Goal: Information Seeking & Learning: Learn about a topic

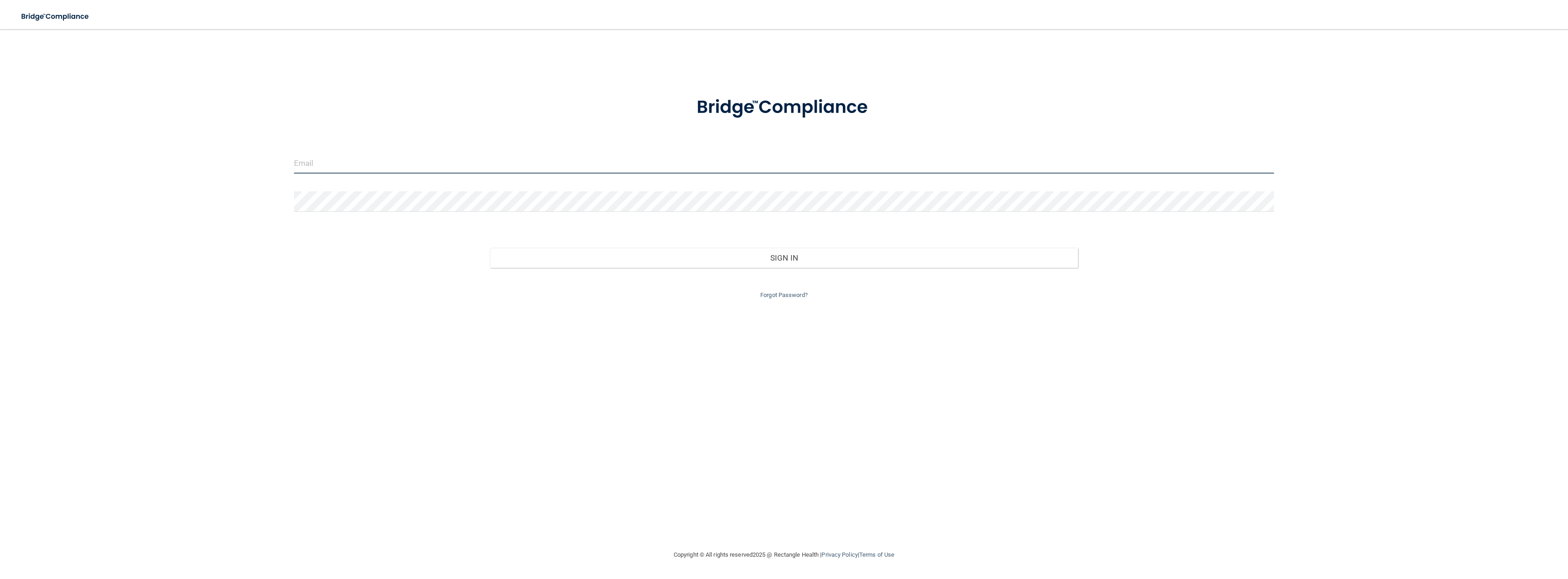
click at [324, 157] on input "email" at bounding box center [784, 164] width 980 height 21
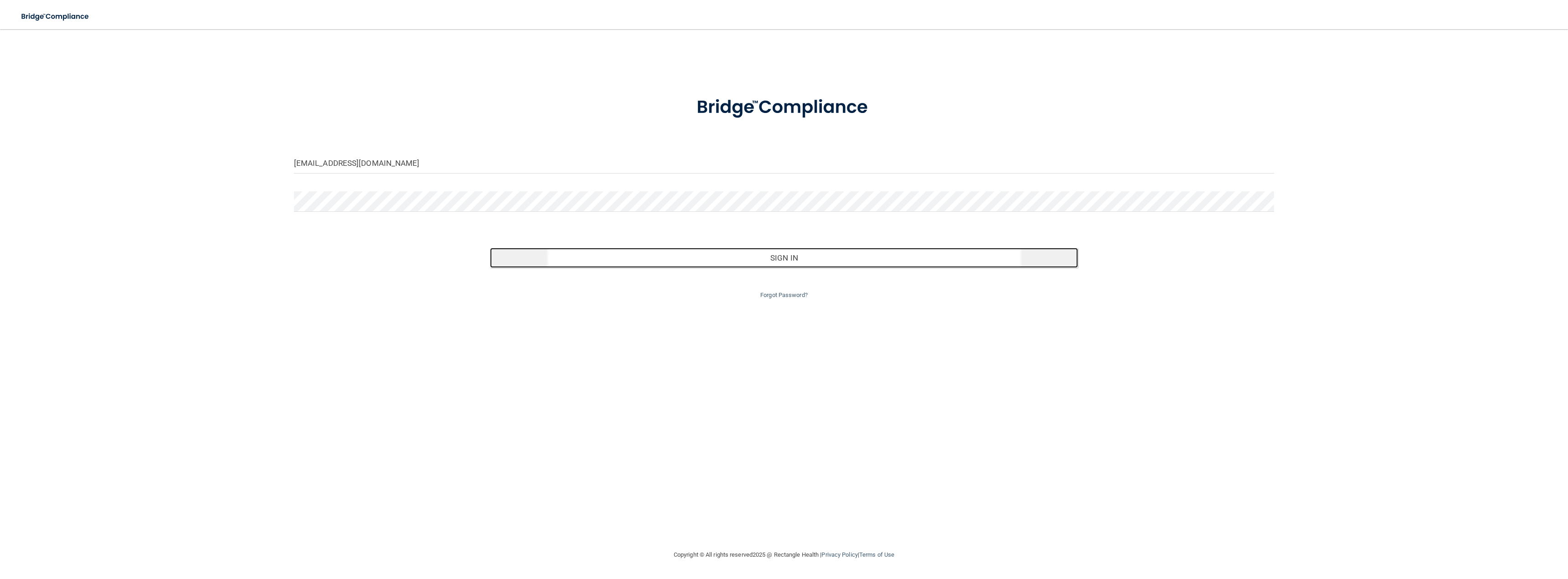
click at [625, 258] on button "Sign In" at bounding box center [784, 257] width 588 height 20
drag, startPoint x: 360, startPoint y: 161, endPoint x: 316, endPoint y: 163, distance: 44.0
click at [316, 163] on input "[EMAIL_ADDRESS][DOMAIN_NAME]" at bounding box center [784, 164] width 980 height 21
type input "[EMAIL_ADDRESS][DOMAIN_NAME]"
click at [712, 254] on button "Sign In" at bounding box center [784, 257] width 588 height 20
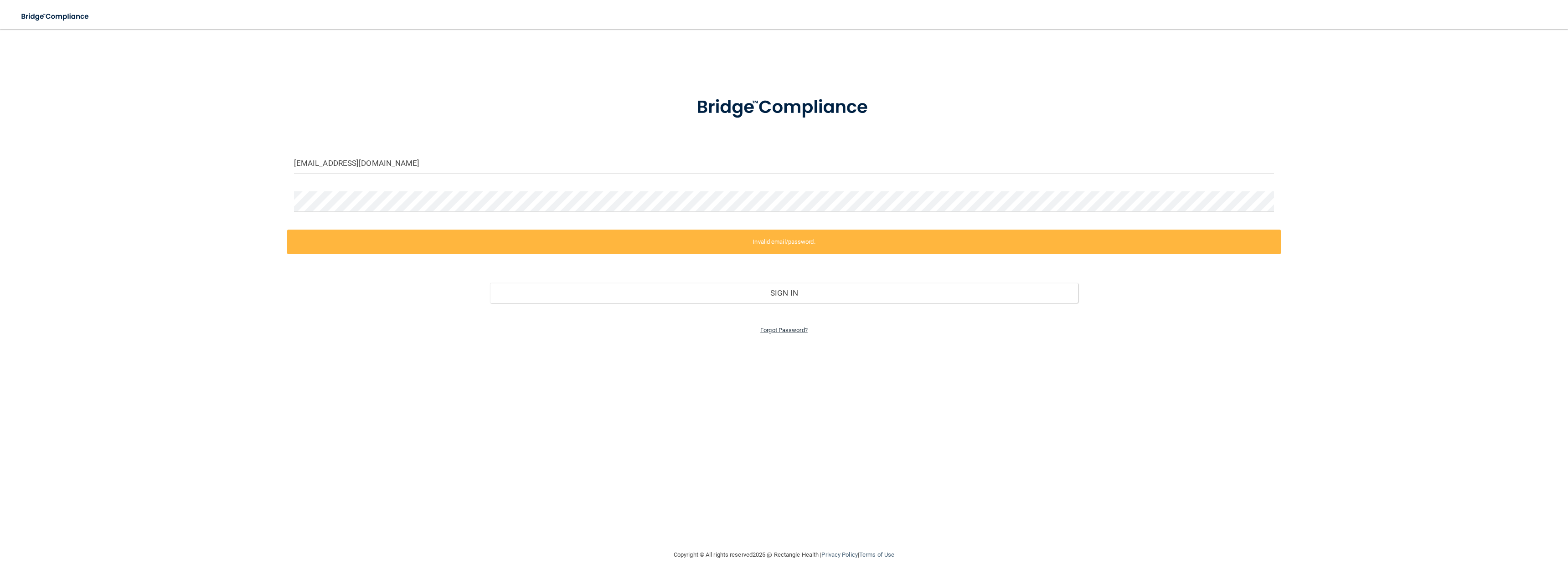
click at [782, 330] on link "Forgot Password?" at bounding box center [784, 330] width 47 height 7
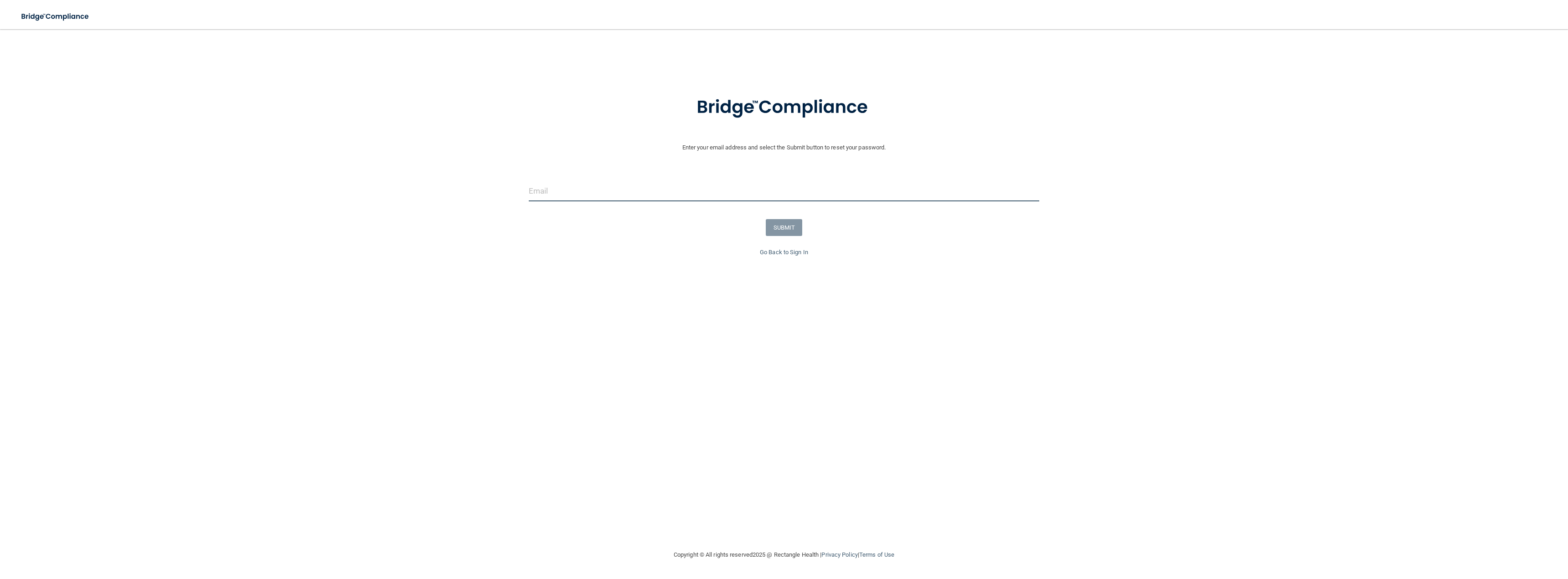
click at [540, 195] on input "email" at bounding box center [784, 191] width 511 height 21
type input "alyssasellsatx@gmail.com"
click at [779, 228] on button "SUBMIT" at bounding box center [784, 227] width 37 height 17
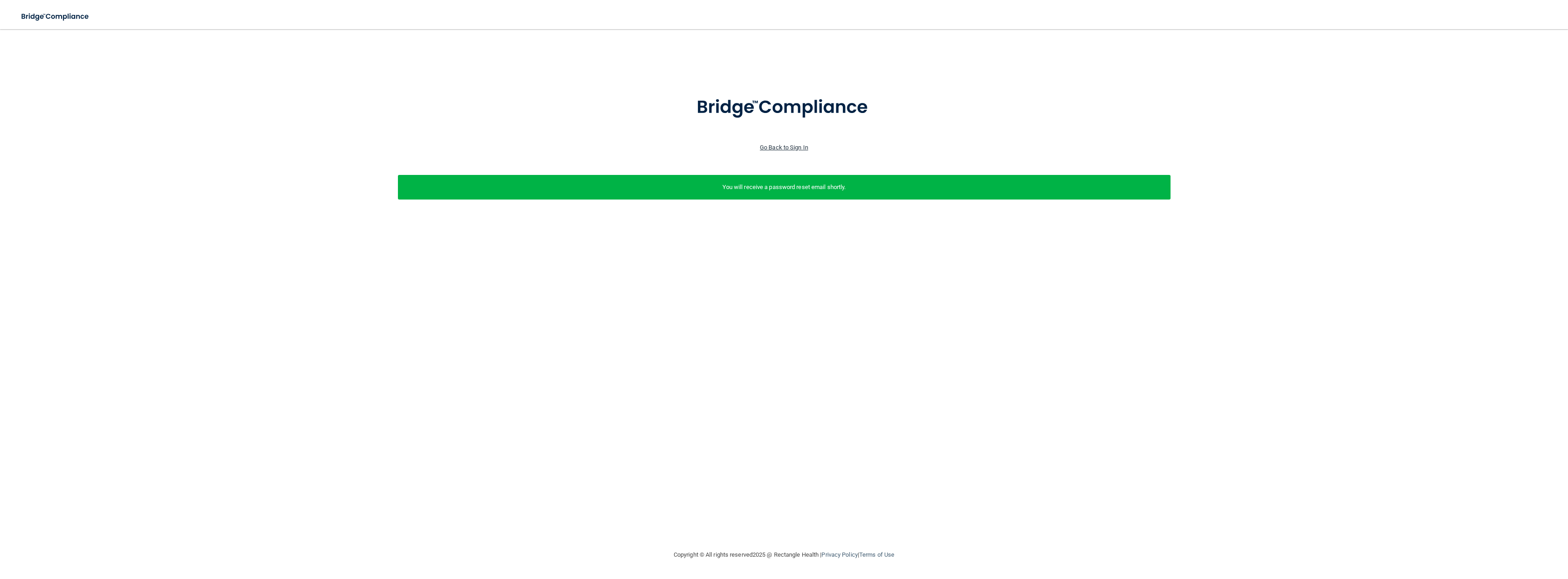
drag, startPoint x: 769, startPoint y: 149, endPoint x: 775, endPoint y: 146, distance: 6.7
click at [770, 148] on link "Go Back to Sign In" at bounding box center [783, 147] width 48 height 7
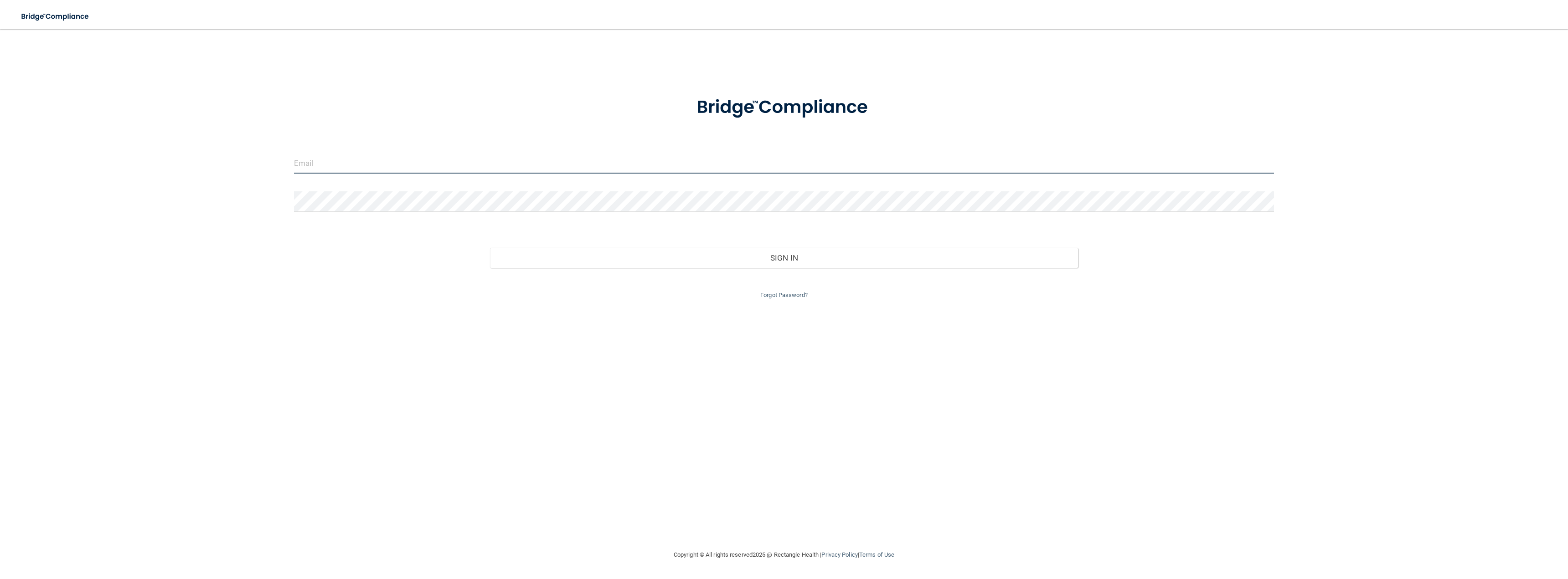
click at [333, 164] on input "email" at bounding box center [784, 164] width 980 height 21
click at [333, 164] on input "[EMAIL_ADDRESS][DOMAIN_NAME]" at bounding box center [784, 164] width 980 height 21
type input "[EMAIL_ADDRESS][DOMAIN_NAME]"
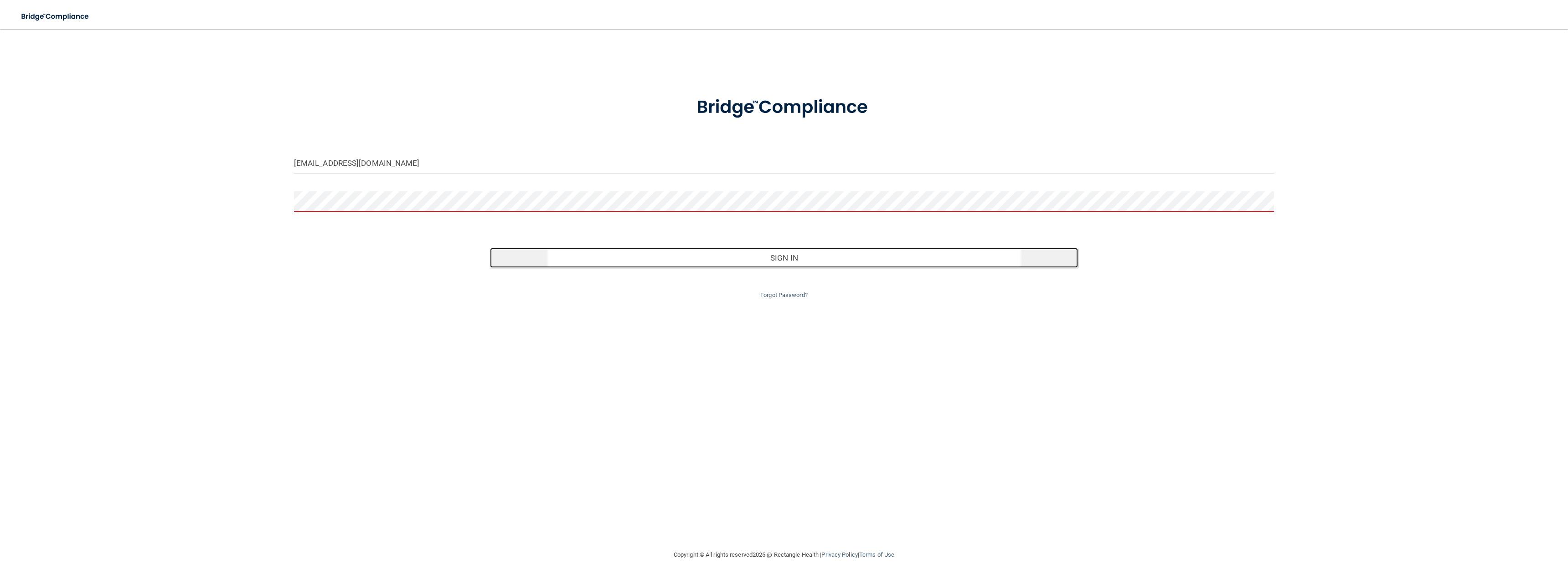
click at [653, 256] on button "Sign In" at bounding box center [784, 257] width 588 height 20
click at [765, 309] on link "Forgot Password?" at bounding box center [784, 308] width 47 height 7
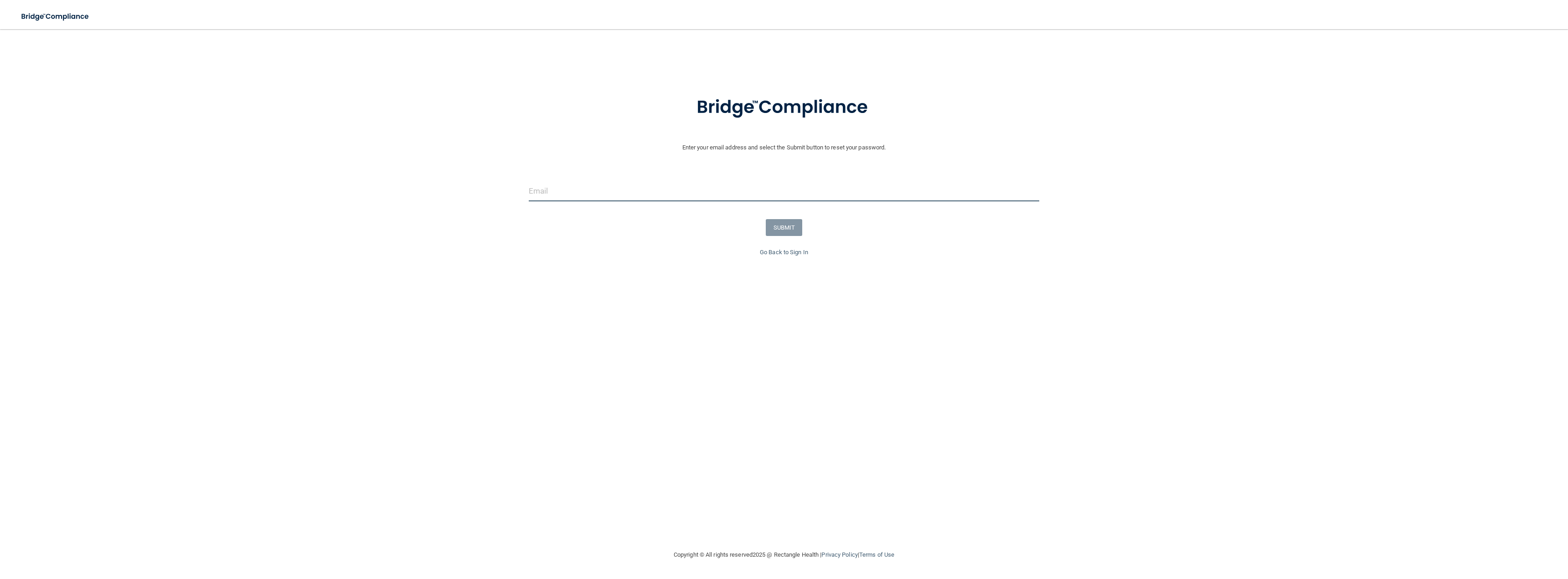
click at [592, 189] on input "email" at bounding box center [784, 191] width 511 height 21
paste input "[EMAIL_ADDRESS][DOMAIN_NAME]"
type input "[EMAIL_ADDRESS][DOMAIN_NAME]"
click at [774, 224] on button "SUBMIT" at bounding box center [784, 227] width 37 height 17
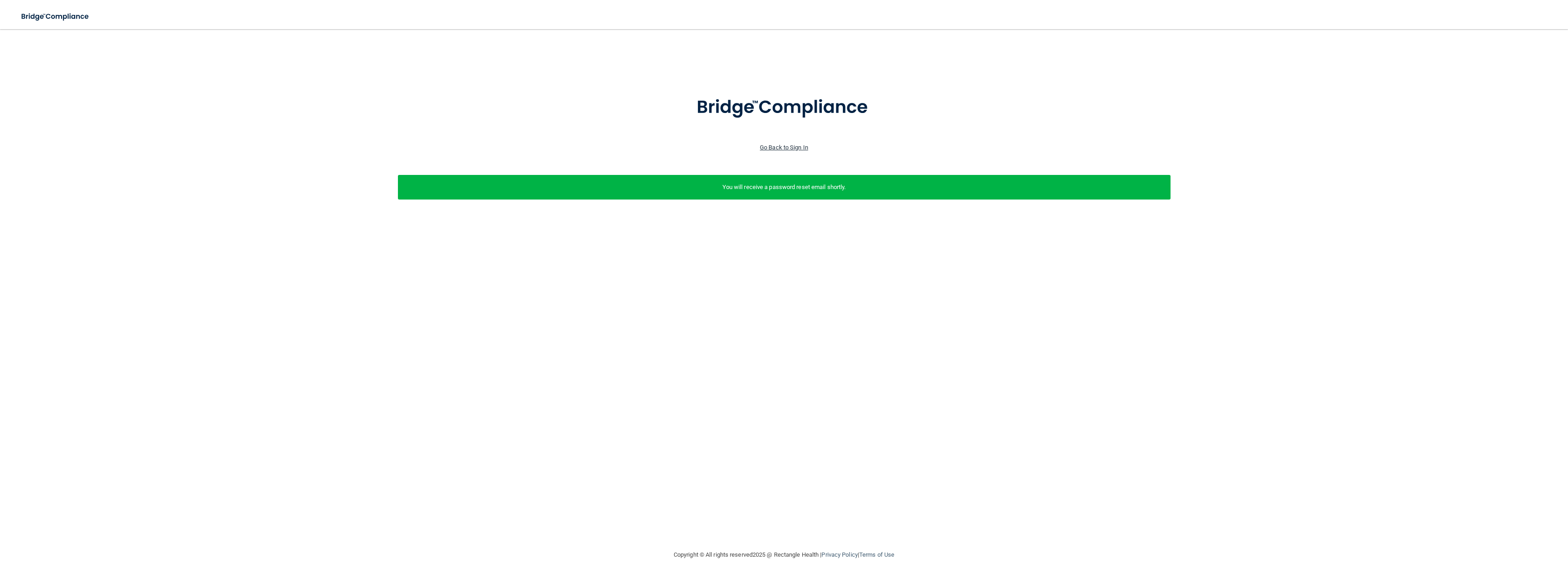
click at [796, 149] on link "Go Back to Sign In" at bounding box center [783, 147] width 48 height 7
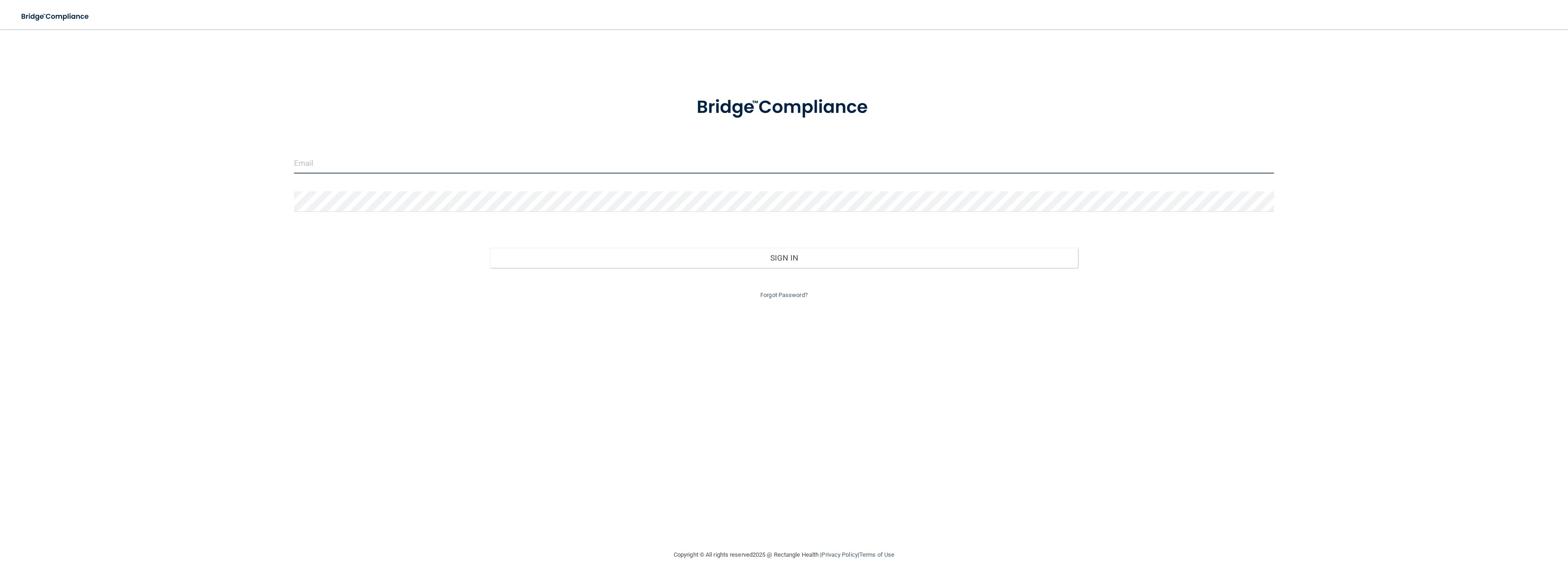
click at [349, 161] on input "email" at bounding box center [784, 164] width 980 height 21
paste input "[EMAIL_ADDRESS][DOMAIN_NAME]"
type input "[EMAIL_ADDRESS][DOMAIN_NAME]"
click at [490, 248] on button "Sign In" at bounding box center [784, 257] width 588 height 20
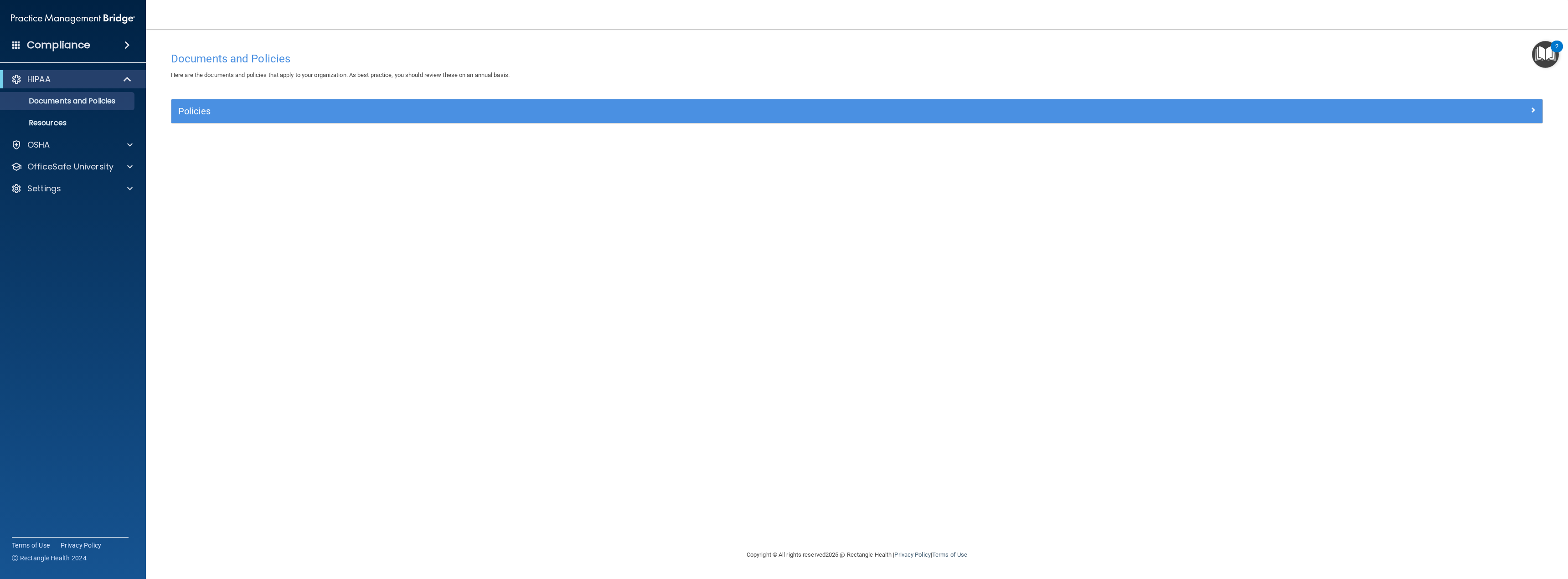
click at [55, 45] on h4 "Compliance" at bounding box center [58, 45] width 63 height 13
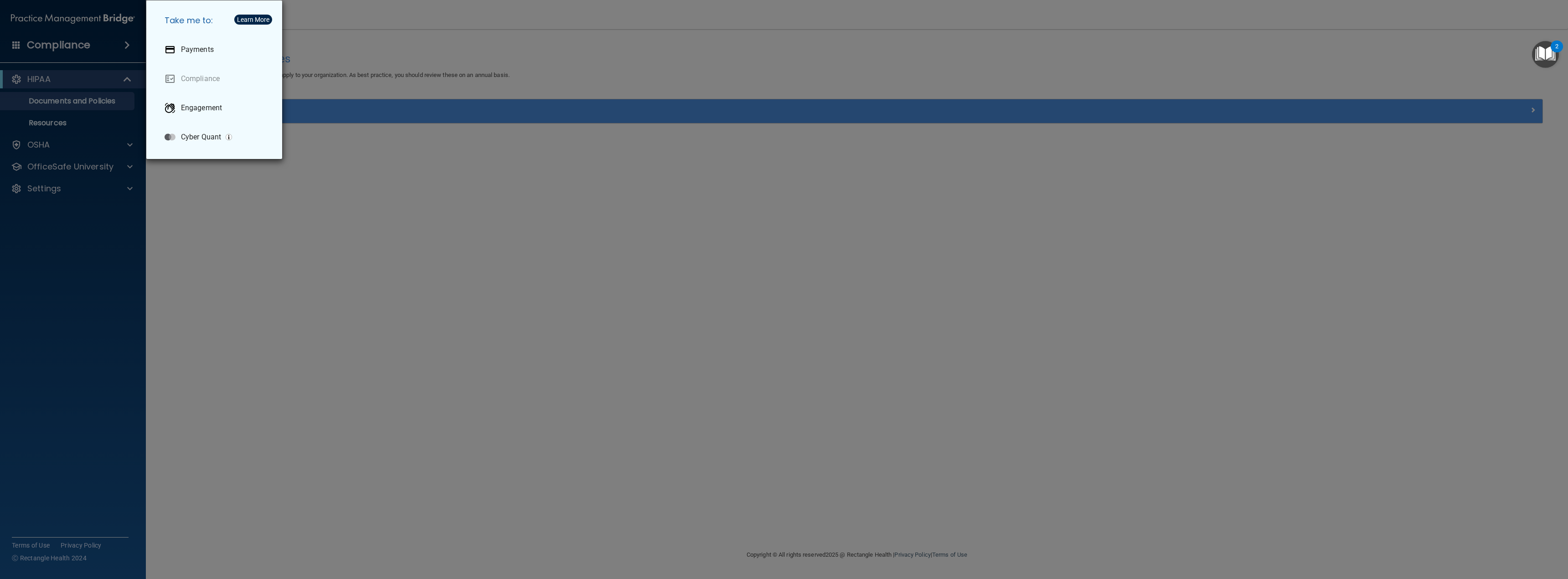
click at [230, 206] on div "Take me to: Payments Compliance Engagement Cyber Quant" at bounding box center [784, 290] width 1568 height 579
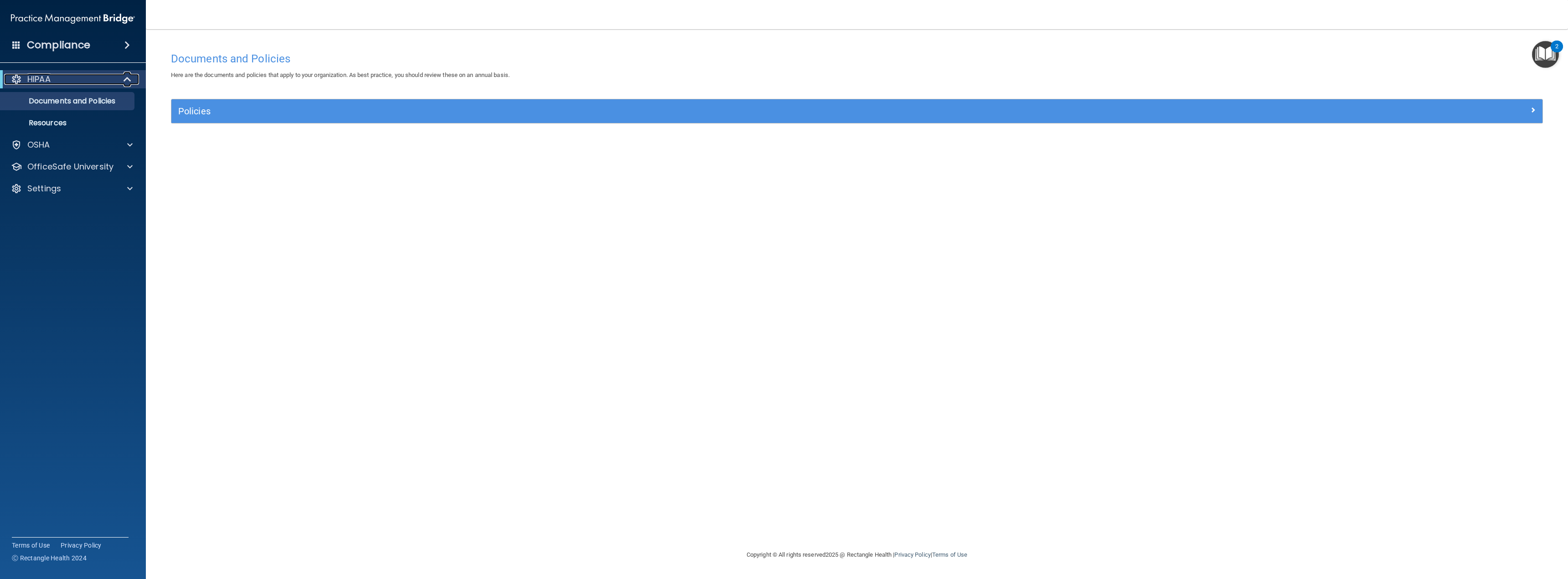
click at [43, 80] on p "HIPAA" at bounding box center [39, 79] width 23 height 11
click at [38, 75] on p "HIPAA" at bounding box center [39, 79] width 23 height 11
click at [58, 43] on h4 "Compliance" at bounding box center [58, 45] width 63 height 13
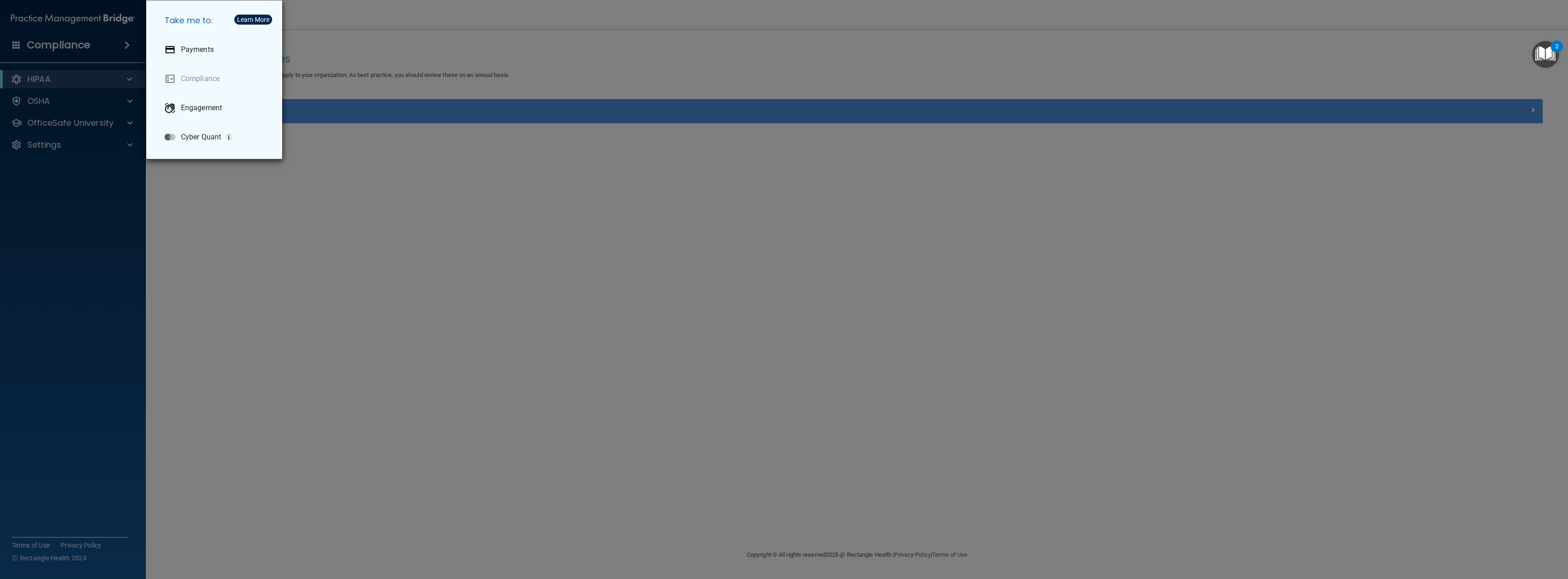
click at [228, 137] on img "button" at bounding box center [229, 137] width 6 height 6
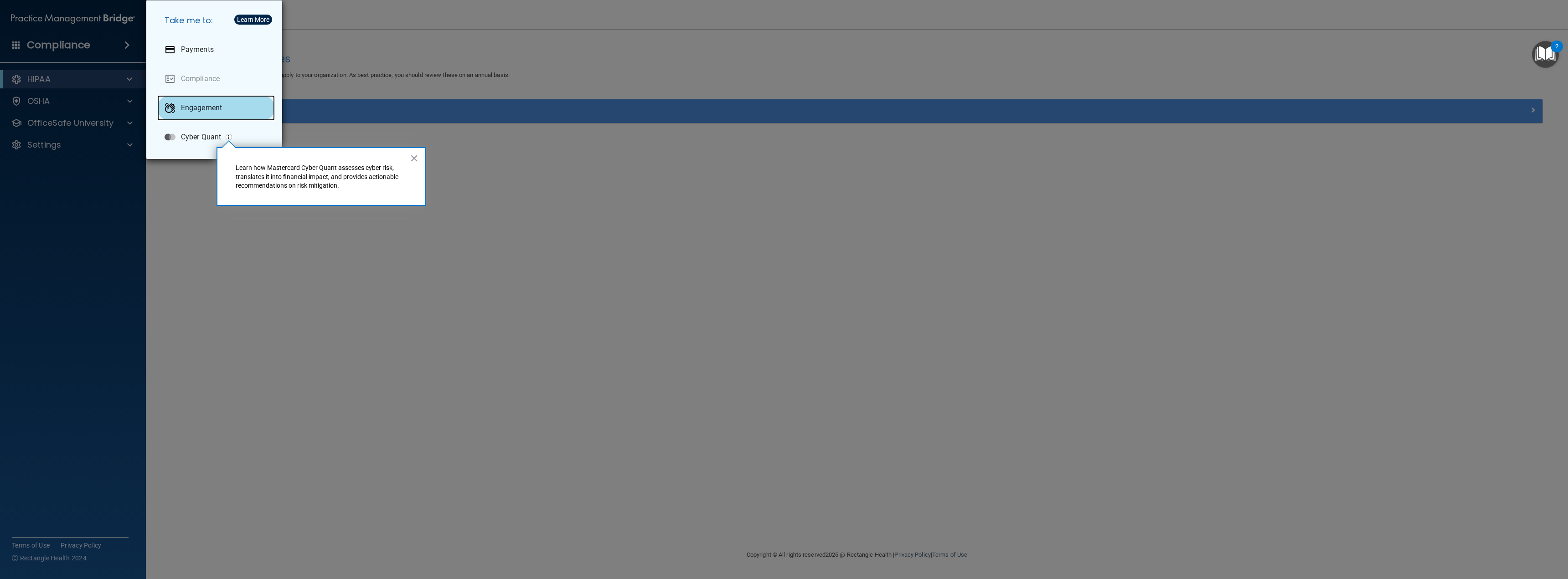
click at [209, 120] on div "Engagement" at bounding box center [215, 108] width 117 height 26
click at [41, 81] on div "Take me to: Payments Compliance Engagement Cyber Quant" at bounding box center [784, 290] width 1568 height 579
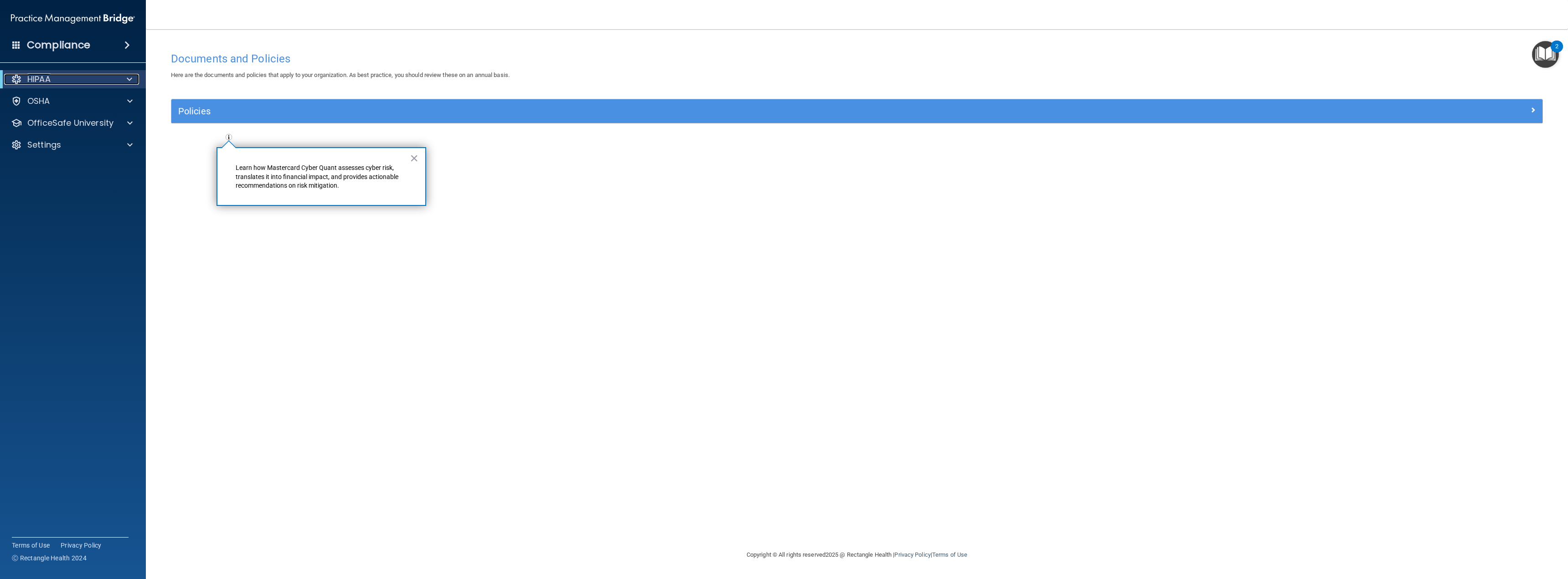
click at [121, 75] on div at bounding box center [128, 79] width 23 height 11
click at [52, 99] on p "Documents and Policies" at bounding box center [68, 101] width 124 height 9
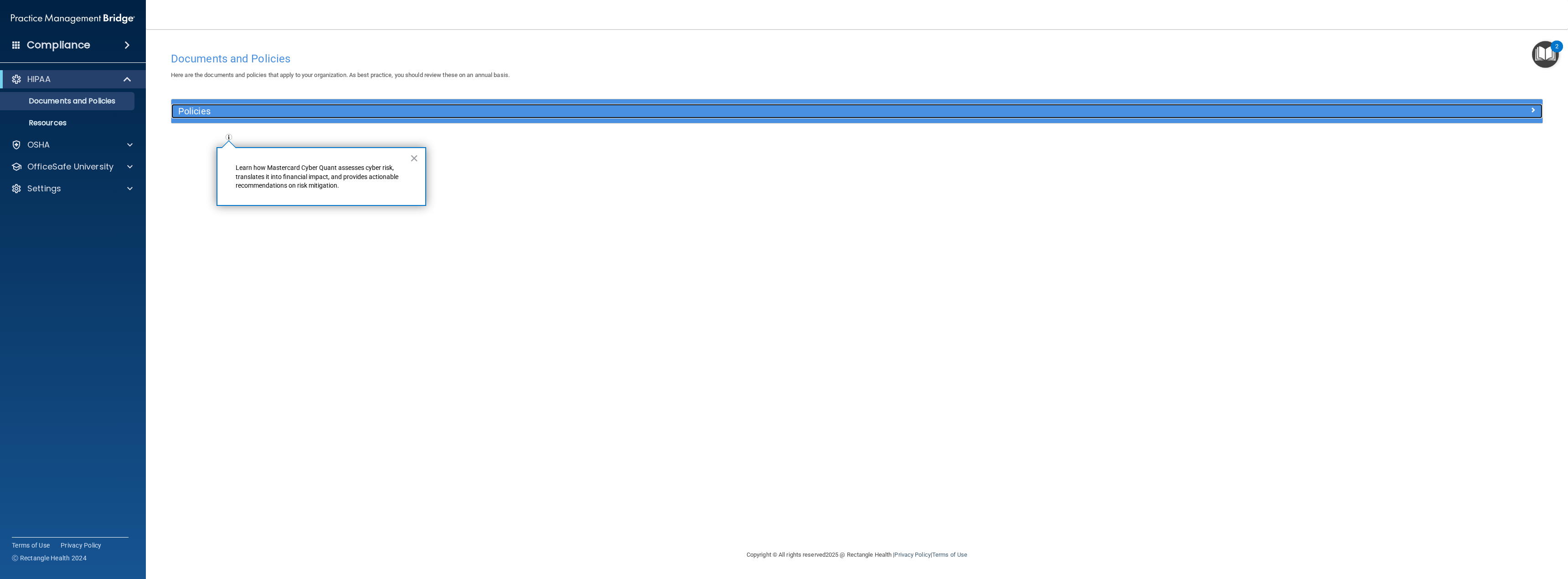
click at [213, 113] on h5 "Policies" at bounding box center [685, 111] width 1015 height 10
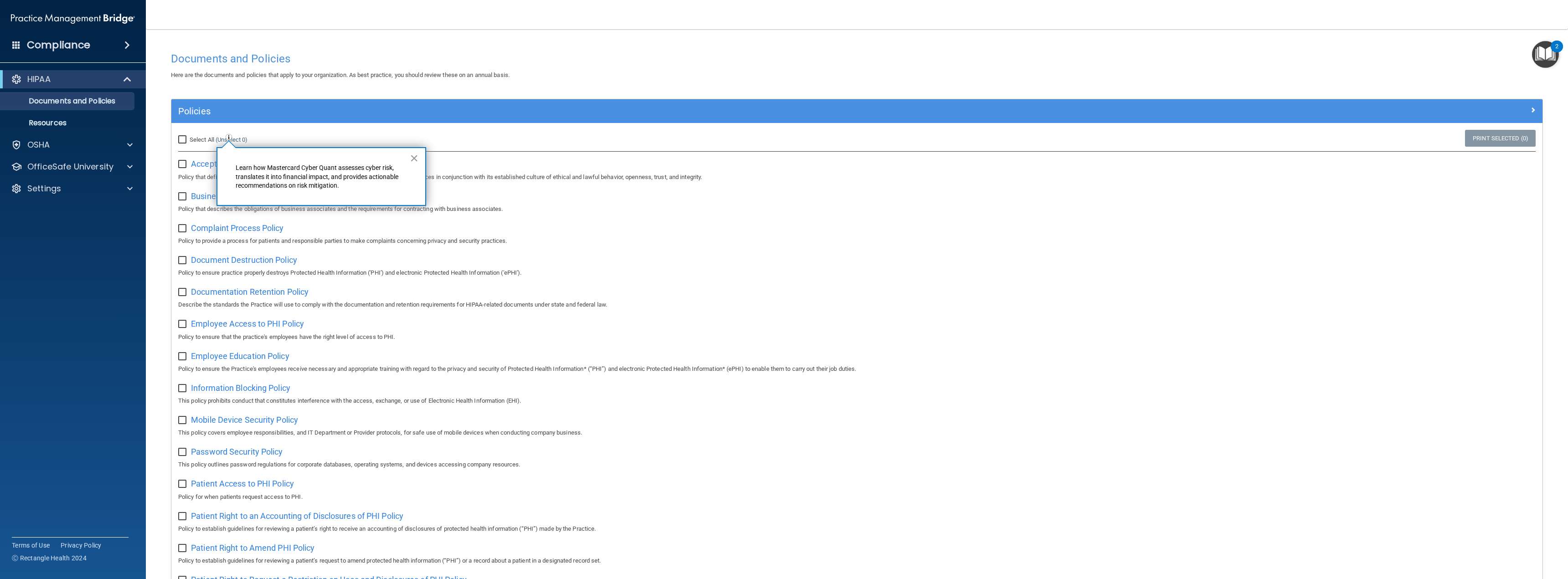
click at [415, 159] on button "×" at bounding box center [414, 158] width 9 height 15
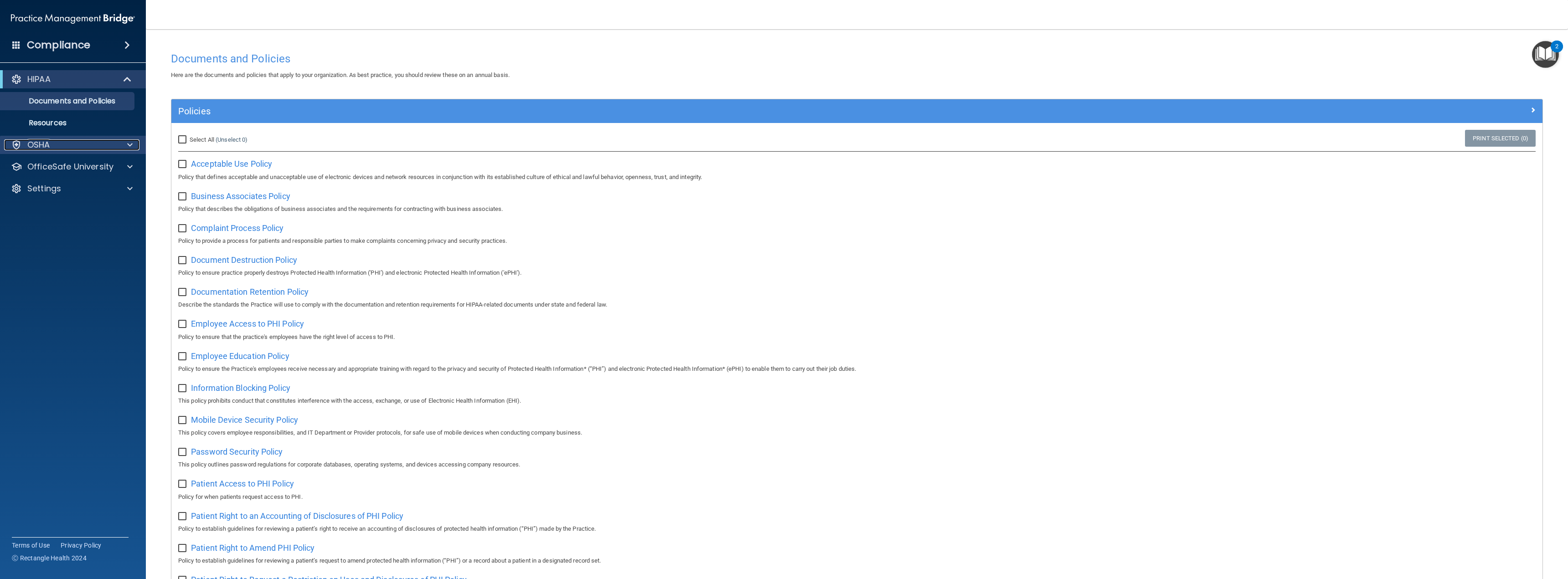
click at [47, 139] on p "OSHA" at bounding box center [38, 145] width 23 height 11
click at [48, 208] on p "OfficeSafe University" at bounding box center [71, 210] width 86 height 11
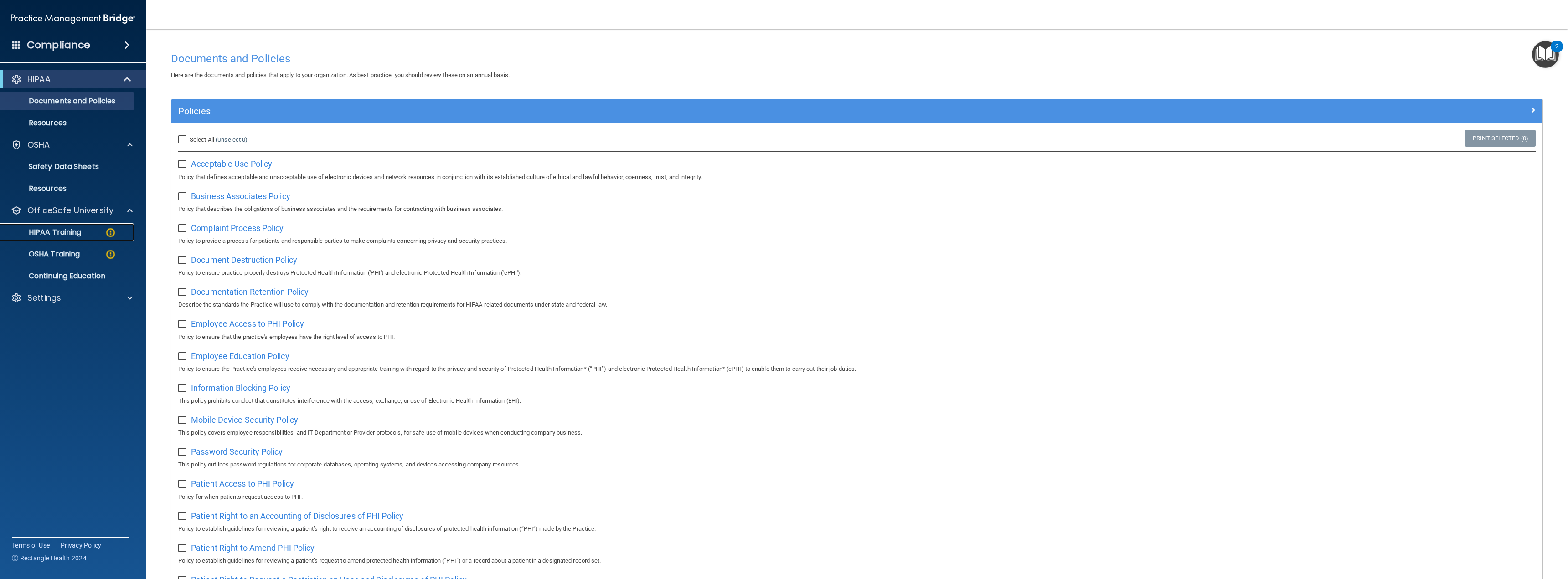
click at [113, 235] on img at bounding box center [110, 232] width 12 height 12
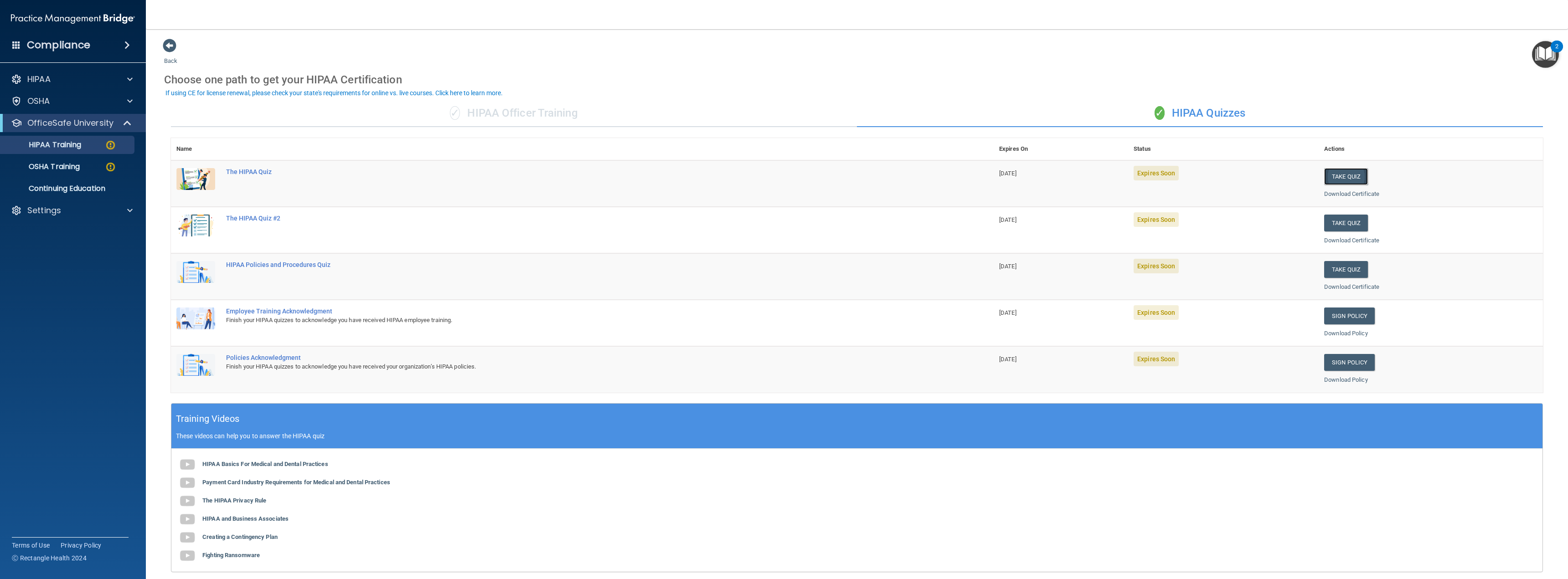
click at [1339, 177] on button "Take Quiz" at bounding box center [1346, 176] width 44 height 17
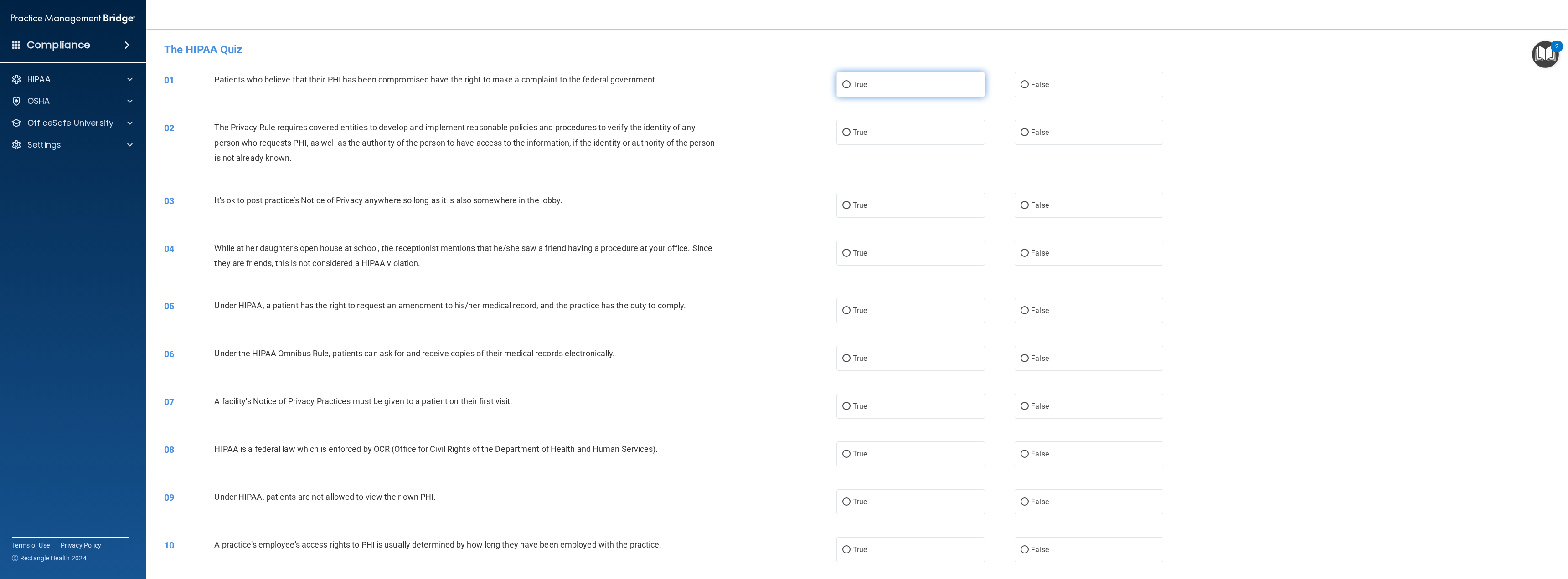
click at [869, 93] on label "True" at bounding box center [911, 84] width 149 height 25
click at [850, 88] on input "True" at bounding box center [846, 85] width 8 height 7
radio input "true"
click at [851, 137] on label "True" at bounding box center [911, 132] width 149 height 25
click at [850, 136] on input "True" at bounding box center [846, 133] width 8 height 7
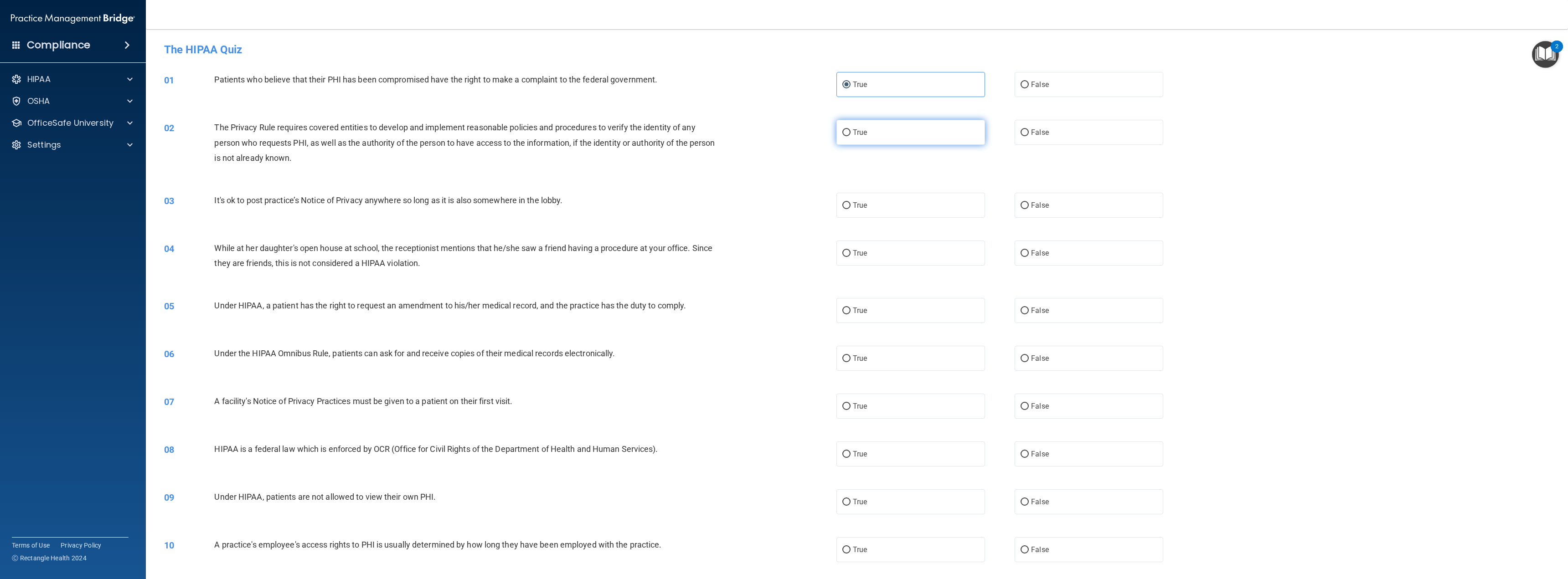
radio input "true"
click at [1059, 213] on label "False" at bounding box center [1089, 205] width 149 height 25
click at [1029, 209] on input "False" at bounding box center [1024, 205] width 8 height 7
radio input "true"
click at [1055, 242] on label "False" at bounding box center [1089, 252] width 149 height 25
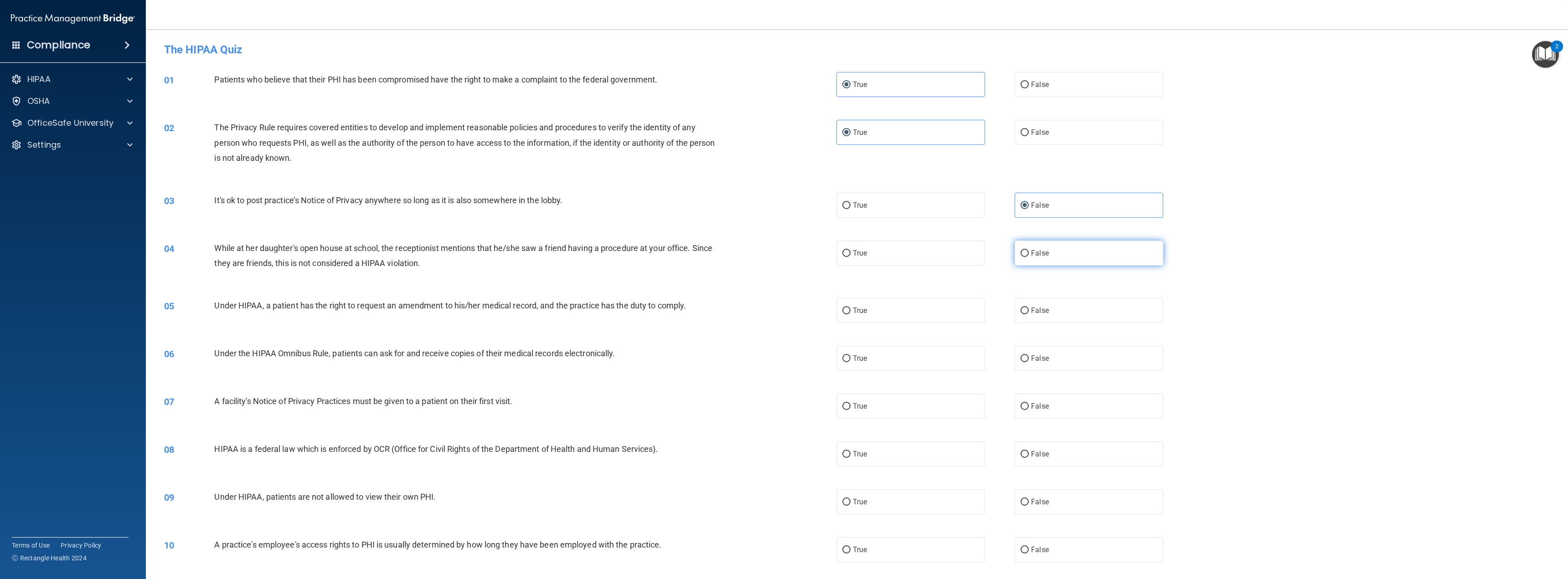
click at [1029, 250] on input "False" at bounding box center [1024, 253] width 8 height 7
radio input "true"
click at [1050, 322] on label "False" at bounding box center [1089, 310] width 149 height 25
click at [1029, 314] on input "False" at bounding box center [1024, 310] width 8 height 7
radio input "true"
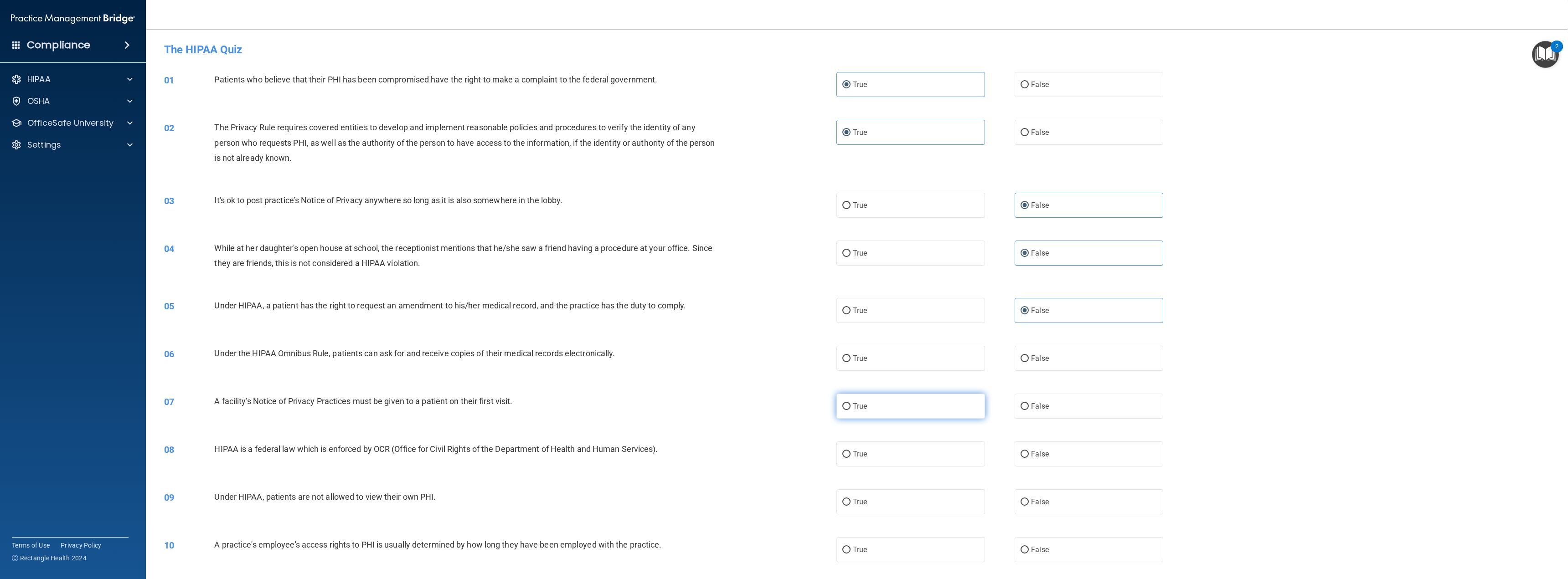
drag, startPoint x: 871, startPoint y: 360, endPoint x: 869, endPoint y: 398, distance: 38.1
click at [870, 360] on label "True" at bounding box center [911, 358] width 149 height 25
click at [850, 360] on input "True" at bounding box center [846, 358] width 8 height 7
radio input "true"
click at [867, 410] on label "True" at bounding box center [911, 406] width 149 height 25
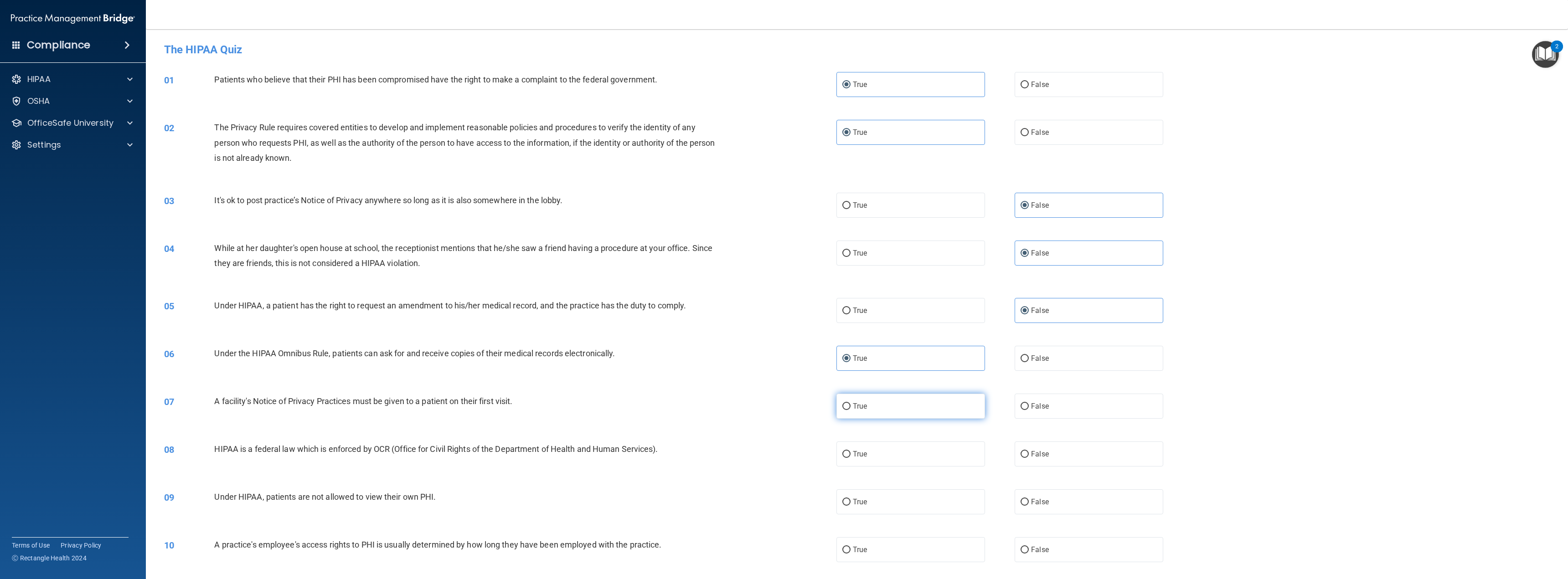
click at [850, 410] on input "True" at bounding box center [846, 406] width 8 height 7
radio input "true"
click at [847, 459] on label "True" at bounding box center [911, 454] width 149 height 25
click at [847, 458] on input "True" at bounding box center [846, 454] width 8 height 7
radio input "true"
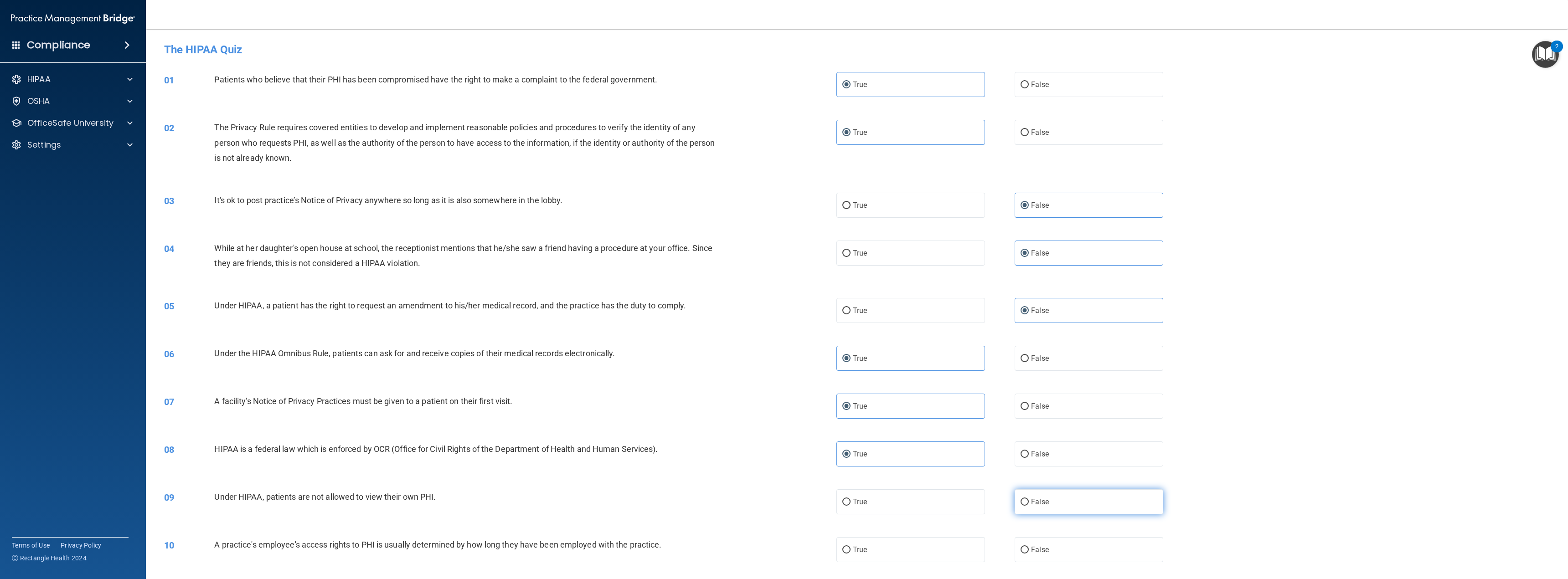
click at [1031, 503] on span "False" at bounding box center [1040, 502] width 18 height 9
click at [1029, 503] on input "False" at bounding box center [1024, 502] width 8 height 7
radio input "true"
drag, startPoint x: 1035, startPoint y: 548, endPoint x: 1052, endPoint y: 475, distance: 75.0
click at [1035, 547] on span "False" at bounding box center [1040, 549] width 18 height 9
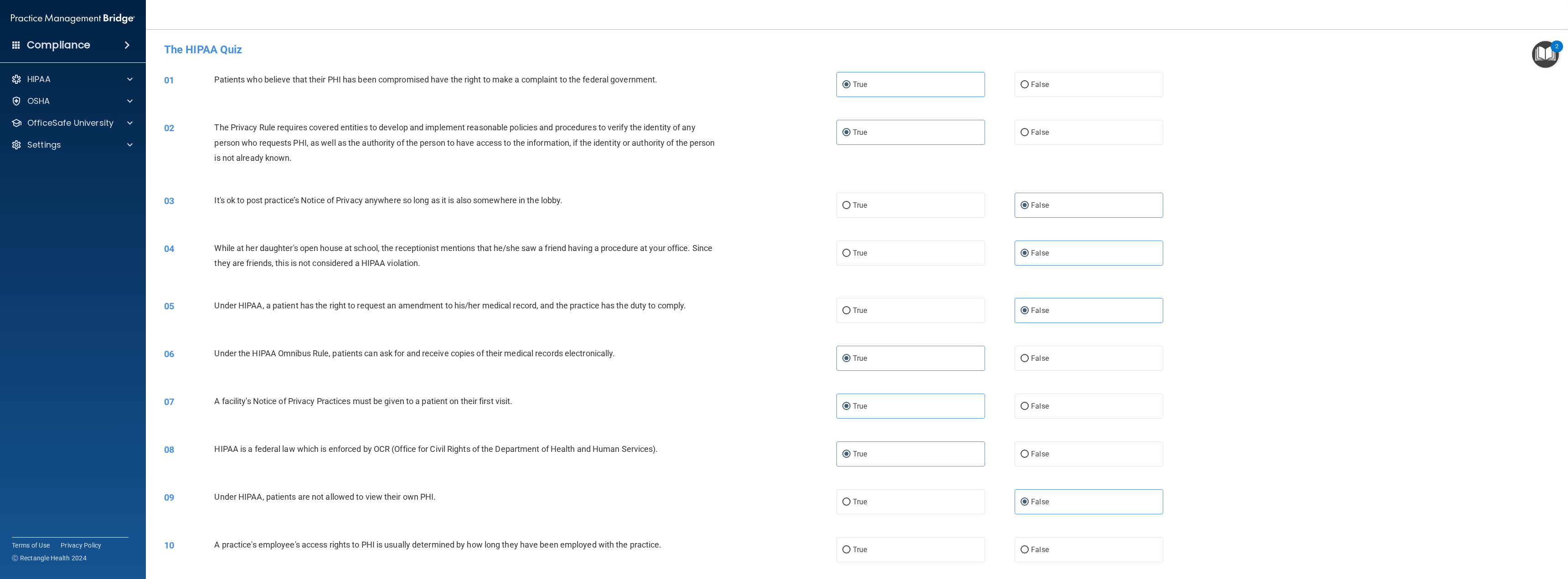
click at [1029, 547] on input "False" at bounding box center [1024, 550] width 8 height 7
radio input "true"
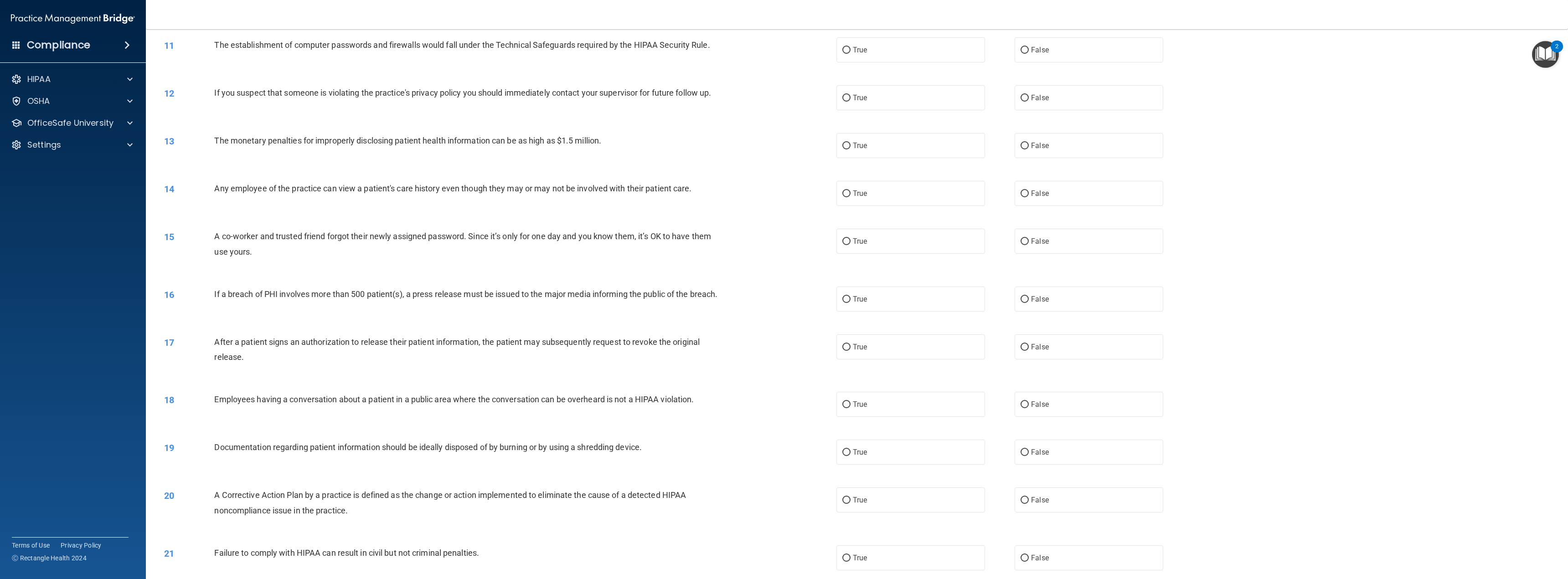
scroll to position [547, 0]
click at [861, 50] on span "True" at bounding box center [859, 50] width 14 height 9
click at [850, 50] on input "True" at bounding box center [846, 51] width 8 height 7
radio input "true"
click at [876, 103] on label "True" at bounding box center [911, 99] width 149 height 25
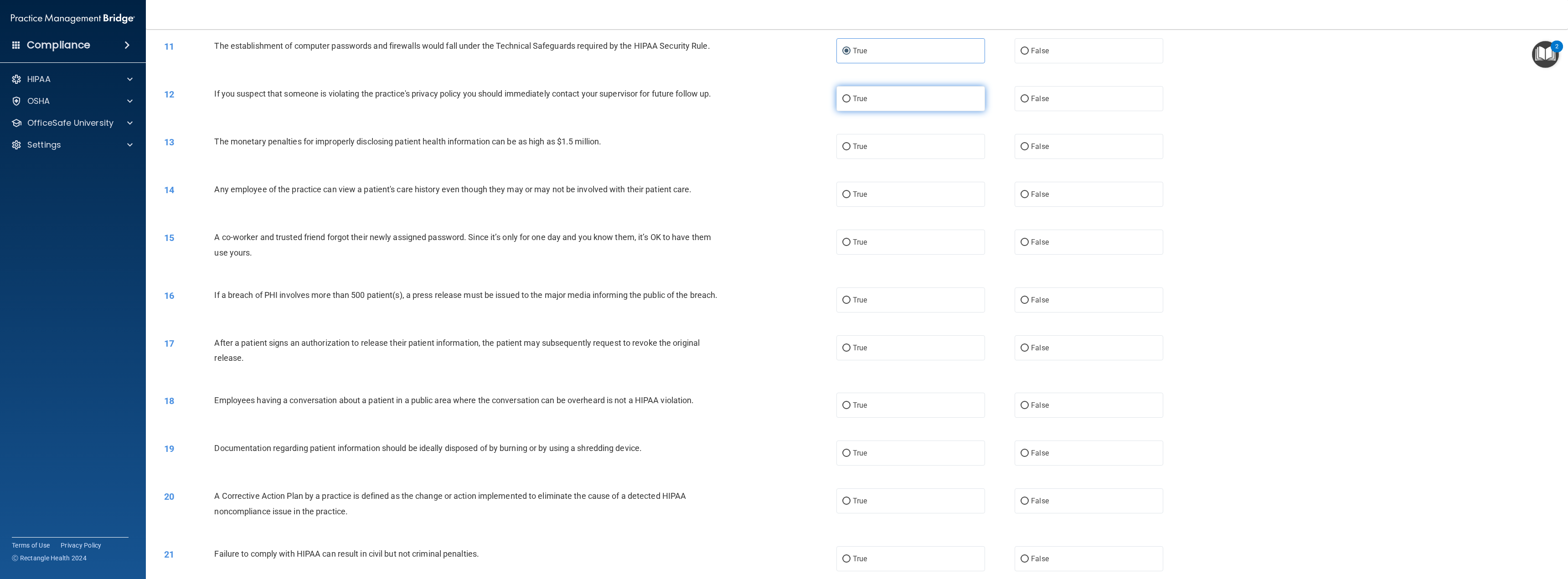
click at [850, 102] on input "True" at bounding box center [846, 99] width 8 height 7
radio input "true"
click at [872, 150] on label "True" at bounding box center [911, 146] width 149 height 25
click at [850, 150] on input "True" at bounding box center [846, 147] width 8 height 7
radio input "true"
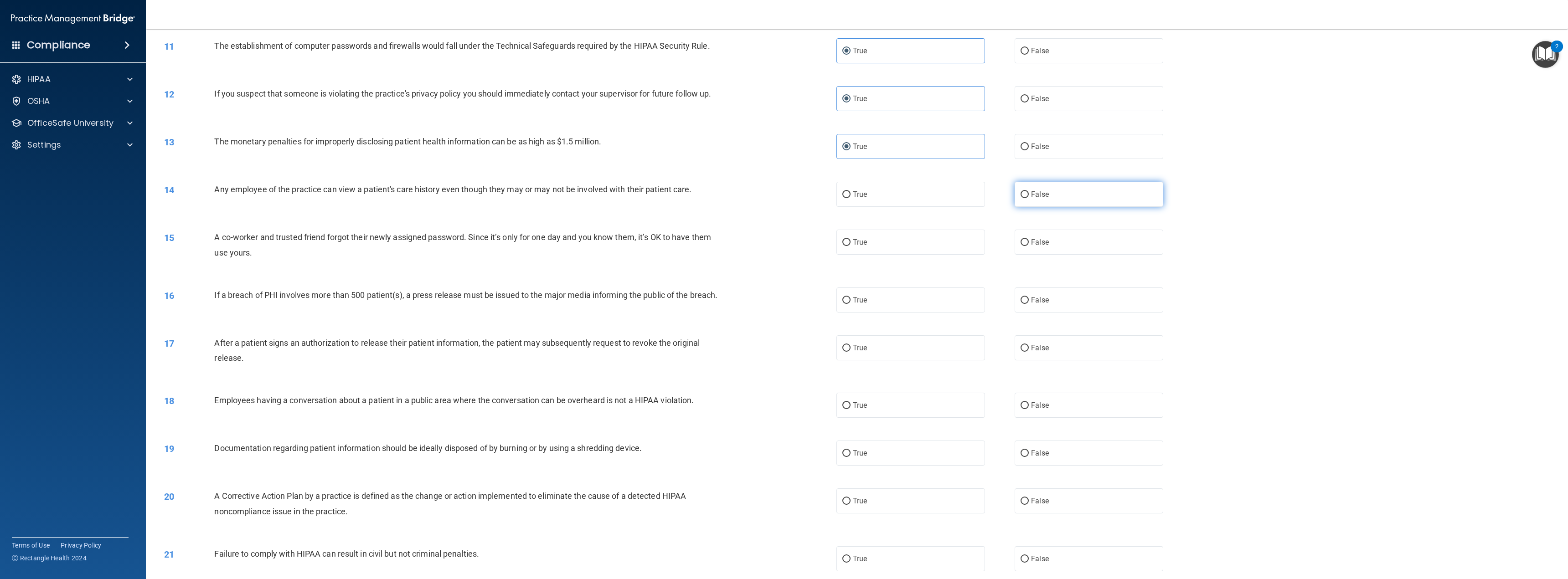
click at [1031, 201] on label "False" at bounding box center [1089, 194] width 149 height 25
click at [1029, 198] on input "False" at bounding box center [1024, 195] width 8 height 7
radio input "true"
click at [1031, 239] on span "False" at bounding box center [1040, 242] width 18 height 9
click at [1029, 239] on input "False" at bounding box center [1024, 242] width 8 height 7
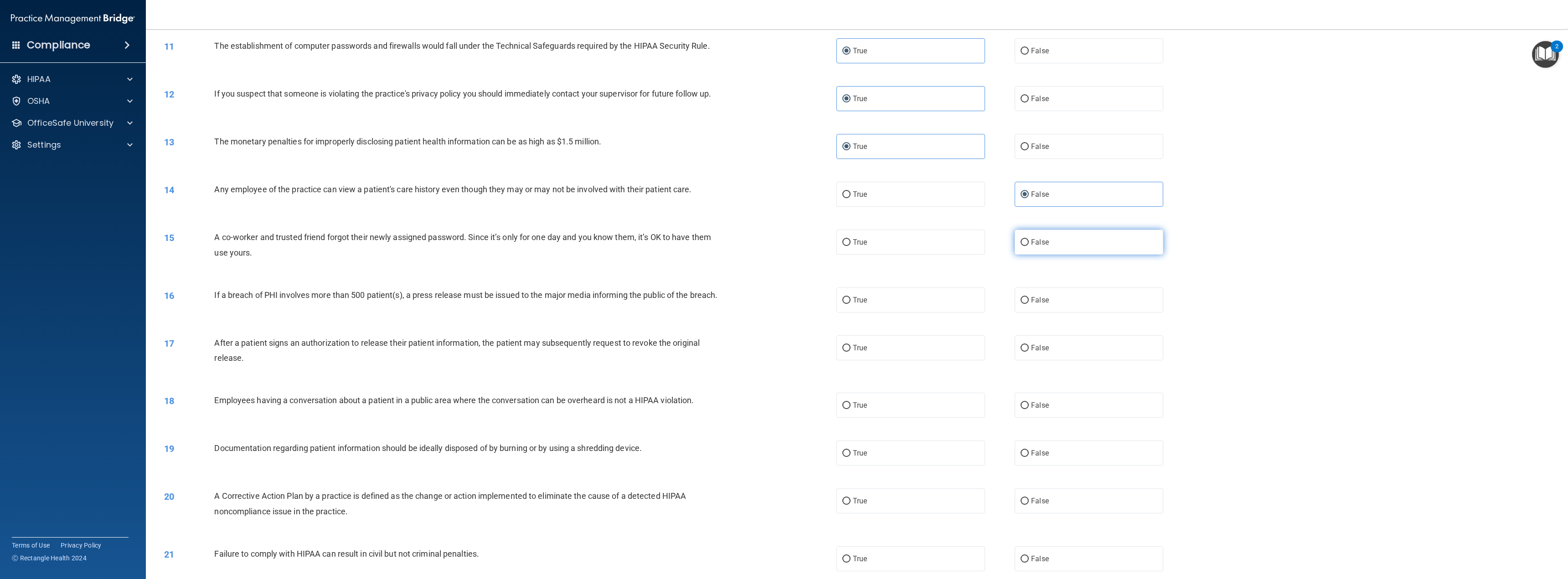
radio input "true"
click at [909, 308] on label "True" at bounding box center [911, 300] width 149 height 25
click at [850, 303] on input "True" at bounding box center [846, 300] width 8 height 7
radio input "true"
click at [862, 360] on label "True" at bounding box center [911, 347] width 149 height 25
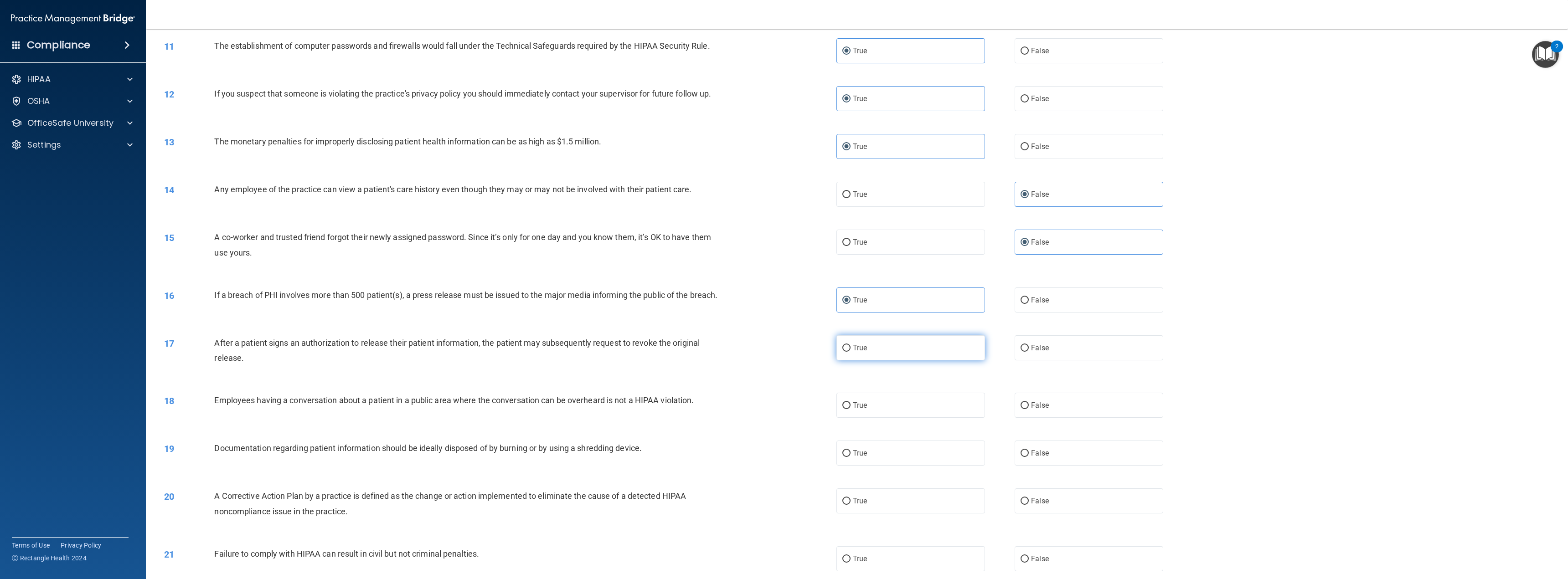
click at [850, 352] on input "True" at bounding box center [846, 348] width 8 height 7
radio input "true"
drag, startPoint x: 1052, startPoint y: 418, endPoint x: 1038, endPoint y: 425, distance: 15.7
click at [1049, 418] on label "False" at bounding box center [1089, 404] width 149 height 25
click at [1029, 409] on input "False" at bounding box center [1024, 405] width 8 height 7
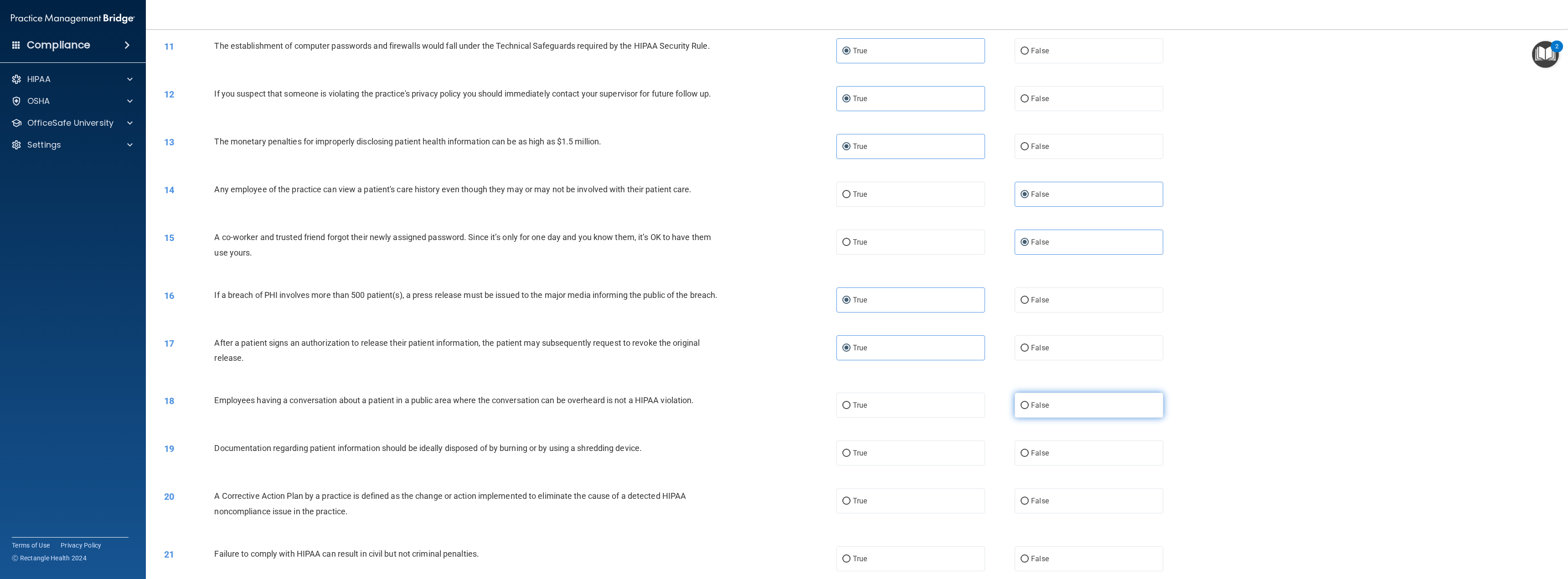
radio input "true"
click at [897, 465] on label "True" at bounding box center [911, 452] width 149 height 25
click at [850, 457] on input "True" at bounding box center [846, 453] width 8 height 7
radio input "true"
click at [877, 513] on label "True" at bounding box center [911, 501] width 149 height 25
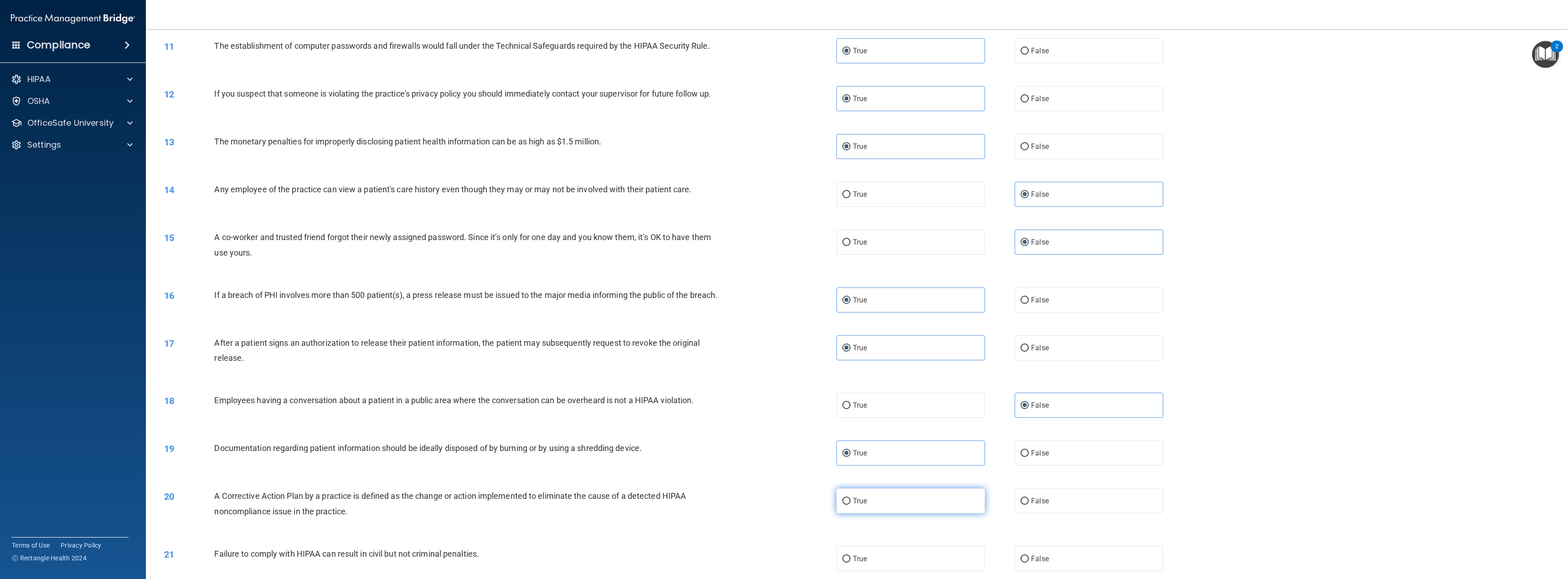
click at [850, 505] on input "True" at bounding box center [846, 501] width 8 height 7
radio input "true"
drag, startPoint x: 1027, startPoint y: 565, endPoint x: 1052, endPoint y: 521, distance: 50.6
click at [1031, 563] on span "False" at bounding box center [1040, 558] width 18 height 9
click at [1027, 563] on input "False" at bounding box center [1024, 559] width 8 height 7
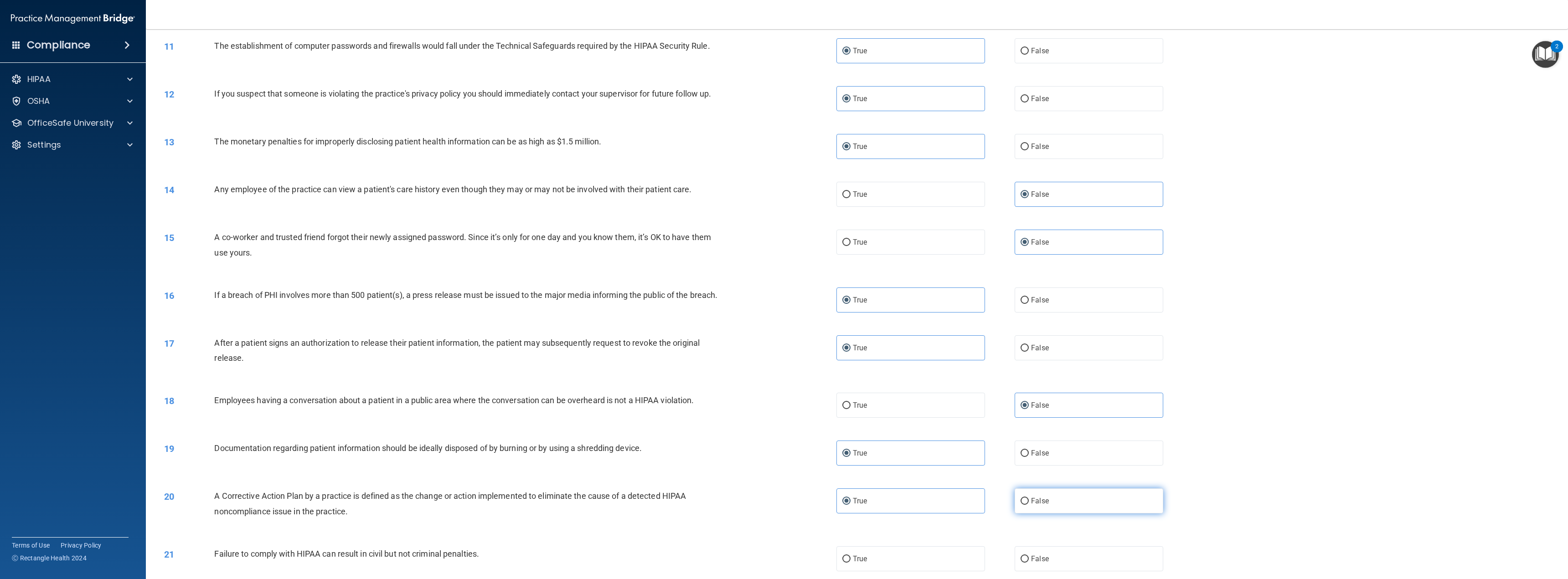
radio input "true"
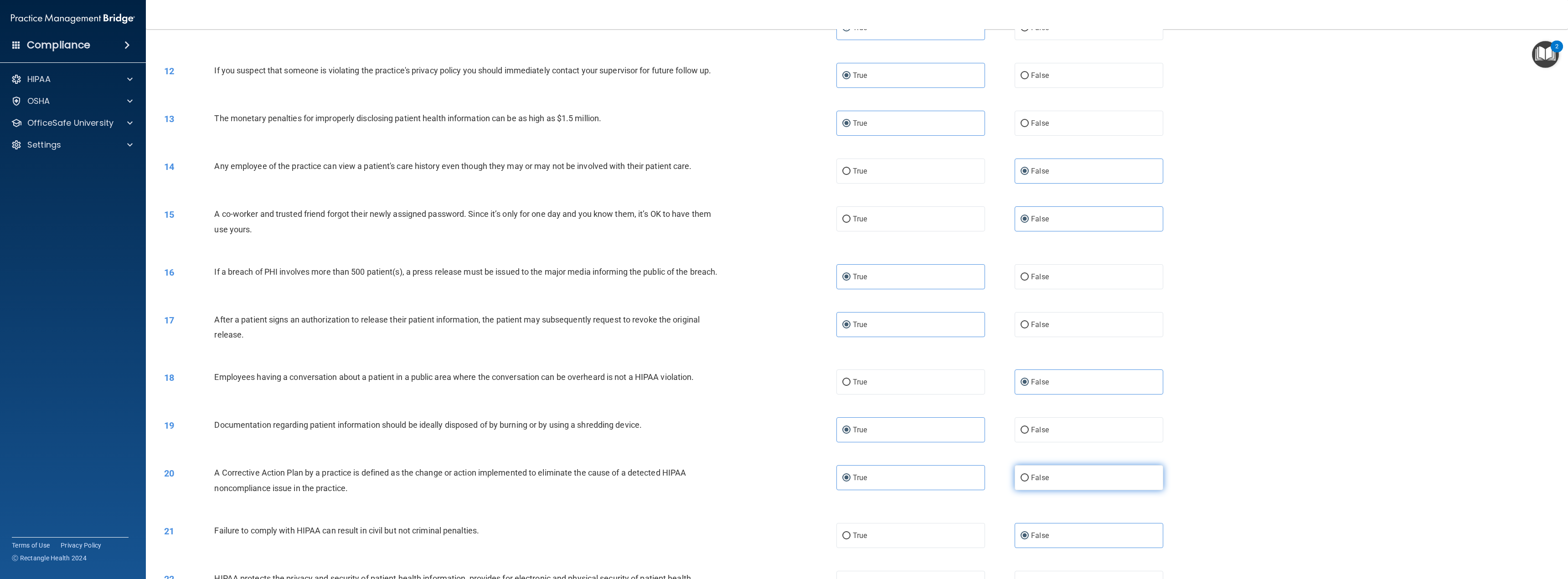
scroll to position [592, 0]
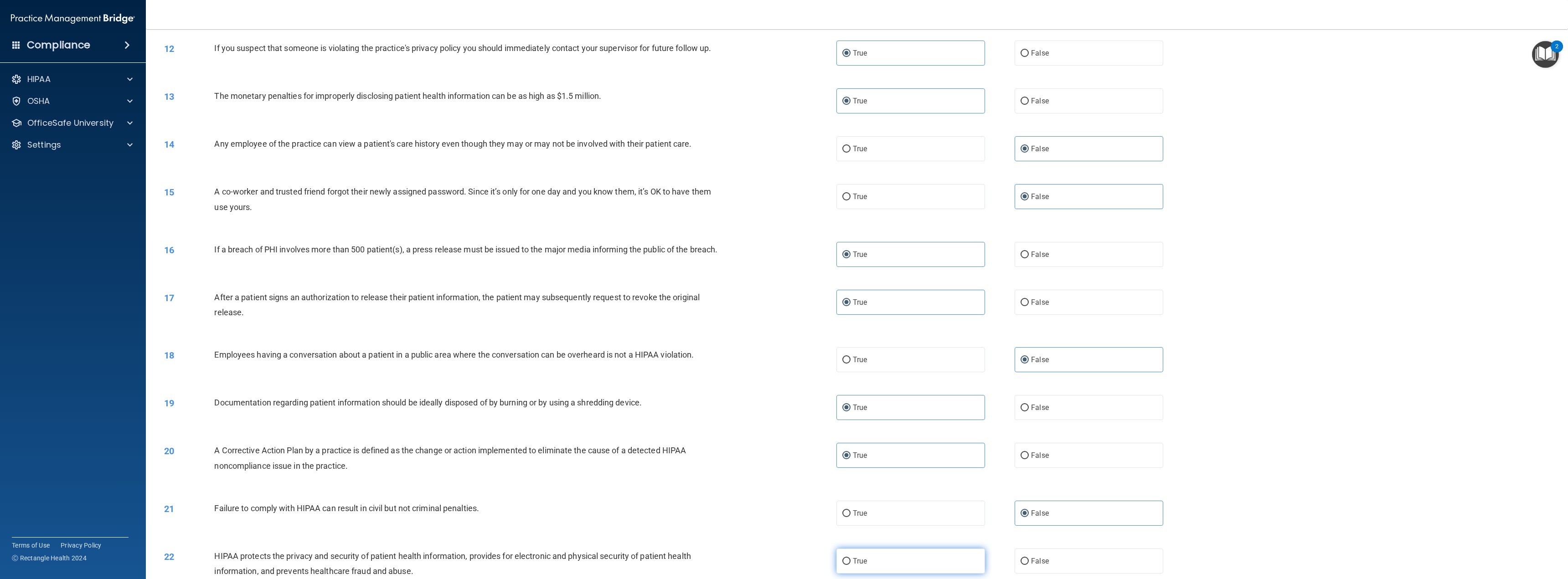
click at [928, 564] on label "True" at bounding box center [911, 561] width 149 height 25
click at [850, 564] on input "True" at bounding box center [846, 561] width 8 height 7
radio input "true"
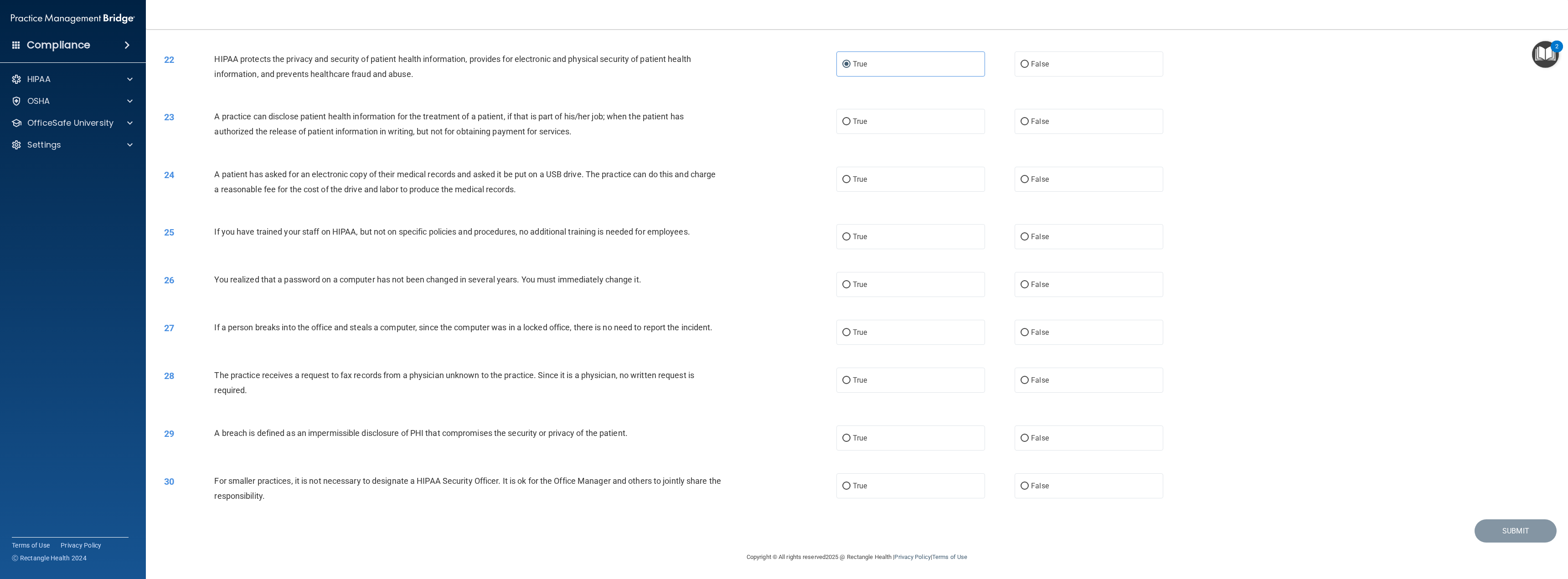
scroll to position [1098, 0]
drag, startPoint x: 1032, startPoint y: 123, endPoint x: 952, endPoint y: 171, distance: 93.3
click at [1032, 123] on span "False" at bounding box center [1040, 121] width 18 height 9
click at [1029, 123] on input "False" at bounding box center [1024, 122] width 8 height 7
radio input "true"
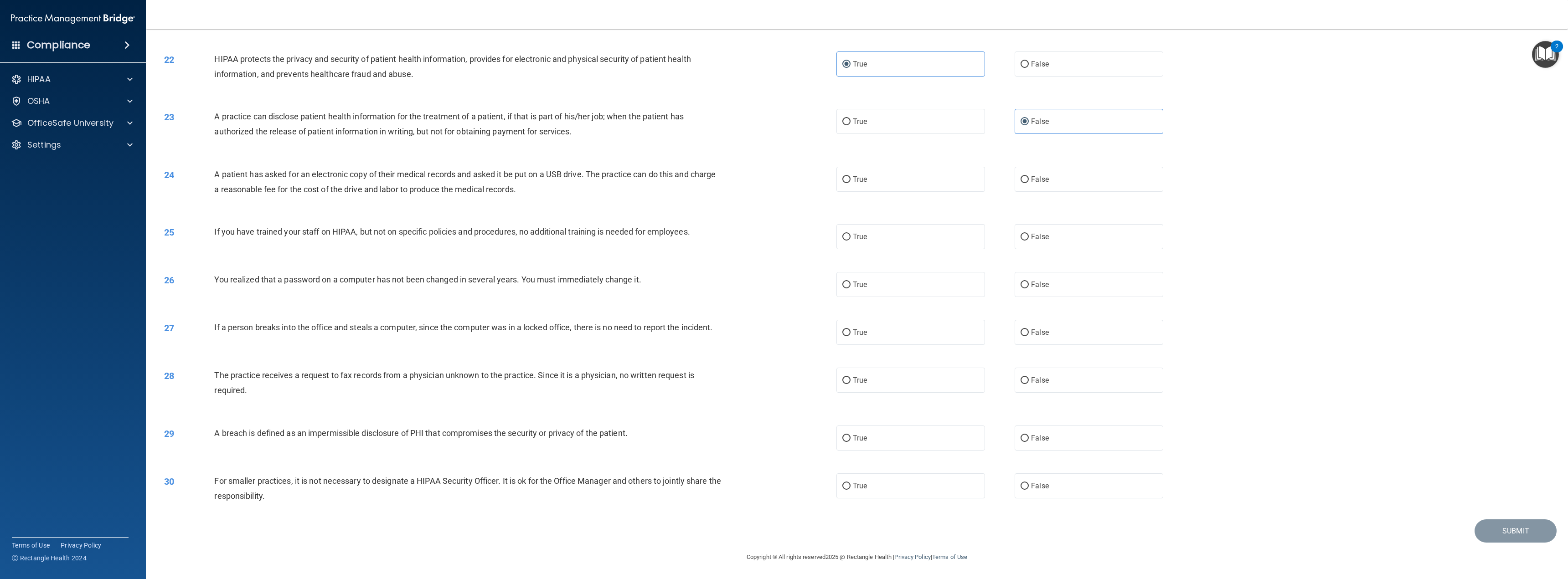
drag, startPoint x: 910, startPoint y: 189, endPoint x: 1026, endPoint y: 207, distance: 117.4
click at [917, 188] on label "True" at bounding box center [911, 179] width 149 height 25
click at [850, 183] on input "True" at bounding box center [846, 179] width 8 height 7
radio input "true"
click at [1037, 237] on span "False" at bounding box center [1040, 237] width 18 height 9
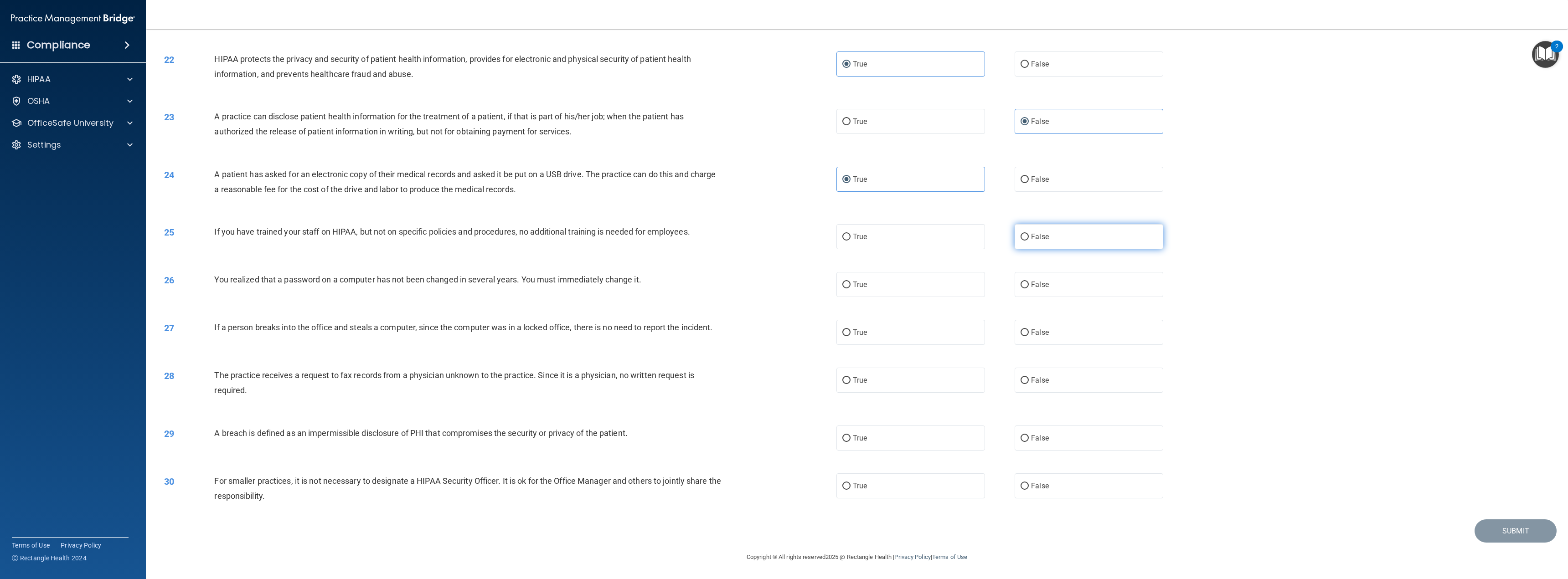
click at [1029, 237] on input "False" at bounding box center [1024, 237] width 8 height 7
radio input "true"
click at [903, 280] on label "True" at bounding box center [911, 284] width 149 height 25
click at [850, 282] on input "True" at bounding box center [846, 285] width 8 height 7
radio input "true"
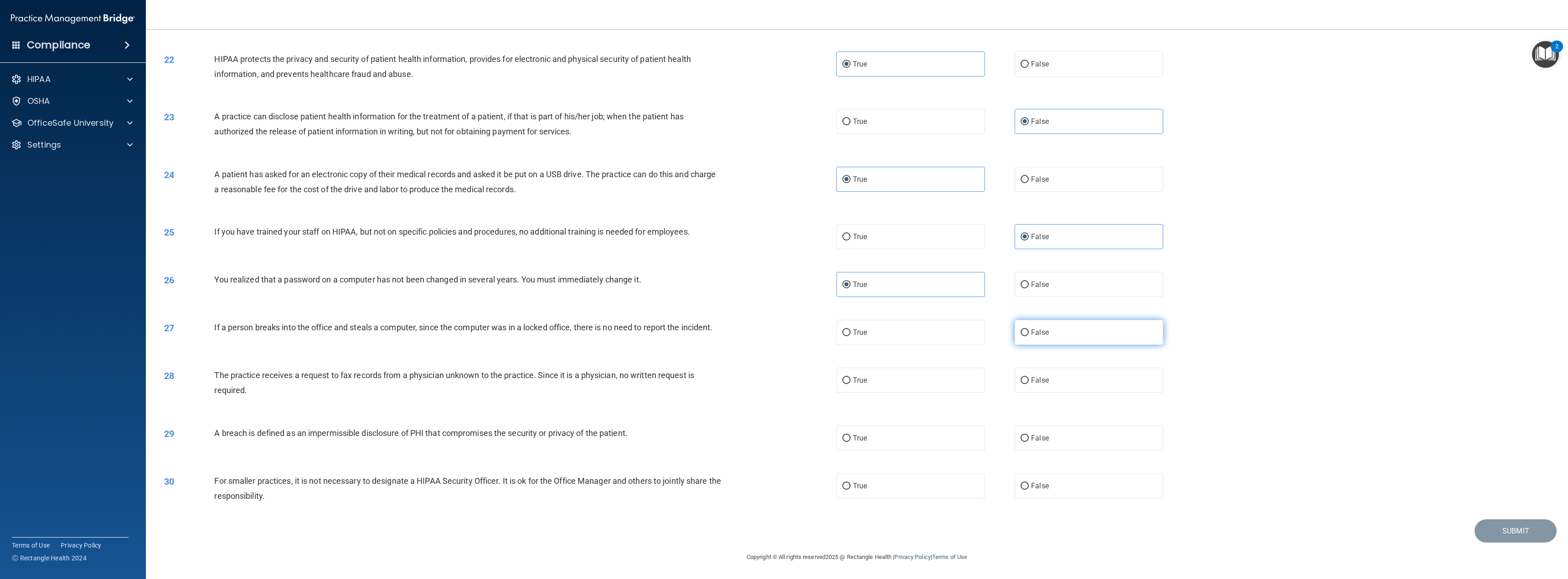
click at [1035, 333] on span "False" at bounding box center [1040, 332] width 18 height 9
click at [1029, 333] on input "False" at bounding box center [1024, 332] width 8 height 7
radio input "true"
click at [1037, 381] on span "False" at bounding box center [1040, 380] width 18 height 9
click at [1029, 381] on input "False" at bounding box center [1024, 380] width 8 height 7
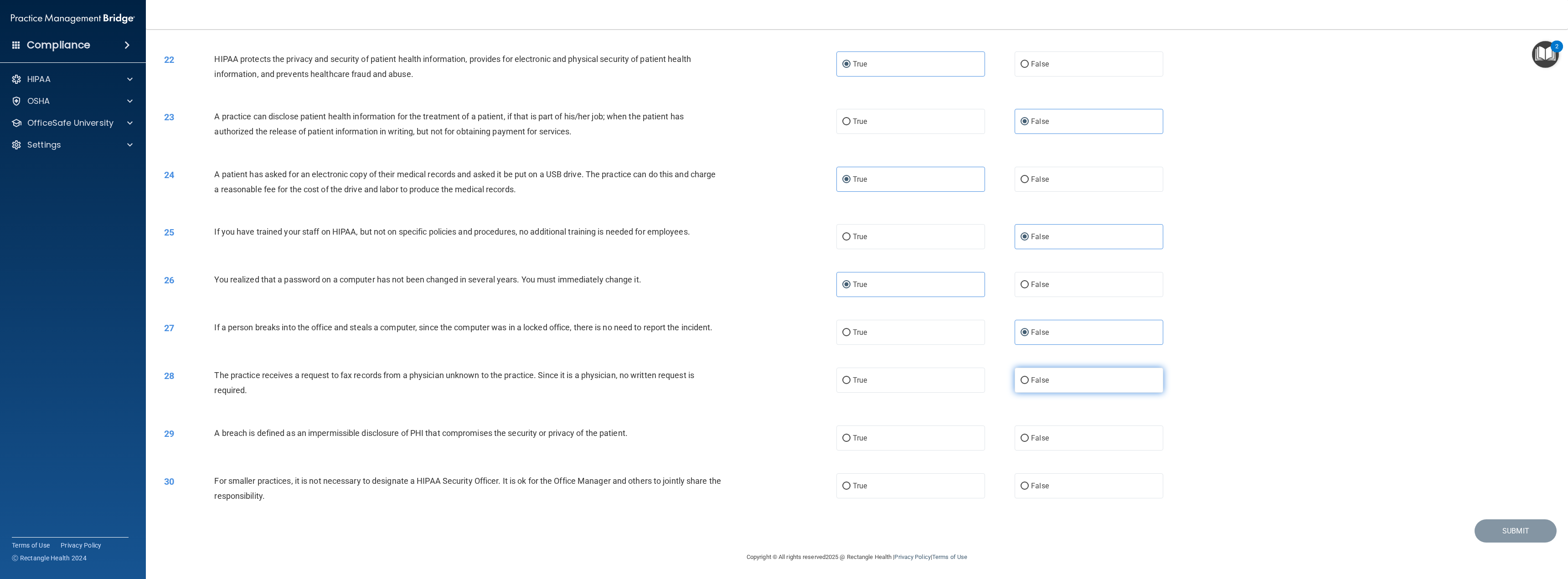
radio input "true"
drag, startPoint x: 955, startPoint y: 449, endPoint x: 994, endPoint y: 454, distance: 39.3
click at [956, 449] on label "True" at bounding box center [911, 437] width 149 height 25
click at [850, 442] on input "True" at bounding box center [846, 438] width 8 height 7
radio input "true"
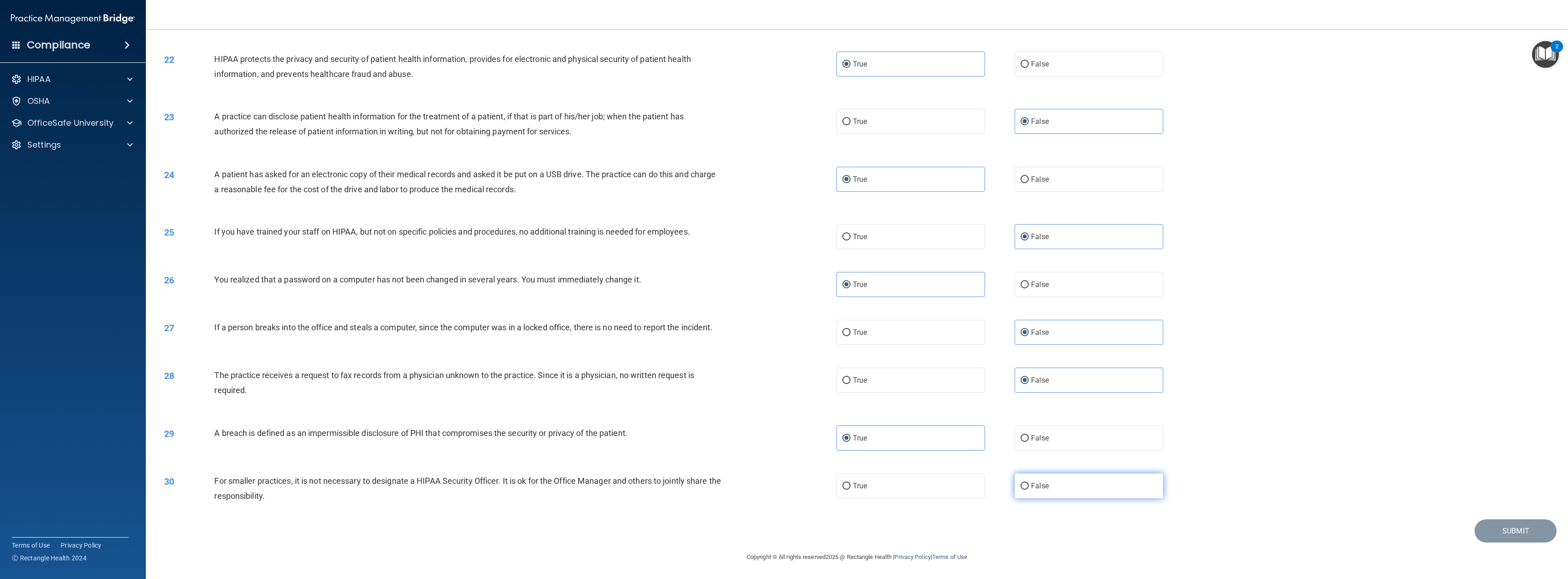
click at [1049, 482] on label "False" at bounding box center [1089, 485] width 149 height 25
click at [1029, 483] on input "False" at bounding box center [1024, 486] width 8 height 7
radio input "true"
click at [1494, 525] on button "Submit" at bounding box center [1515, 531] width 82 height 23
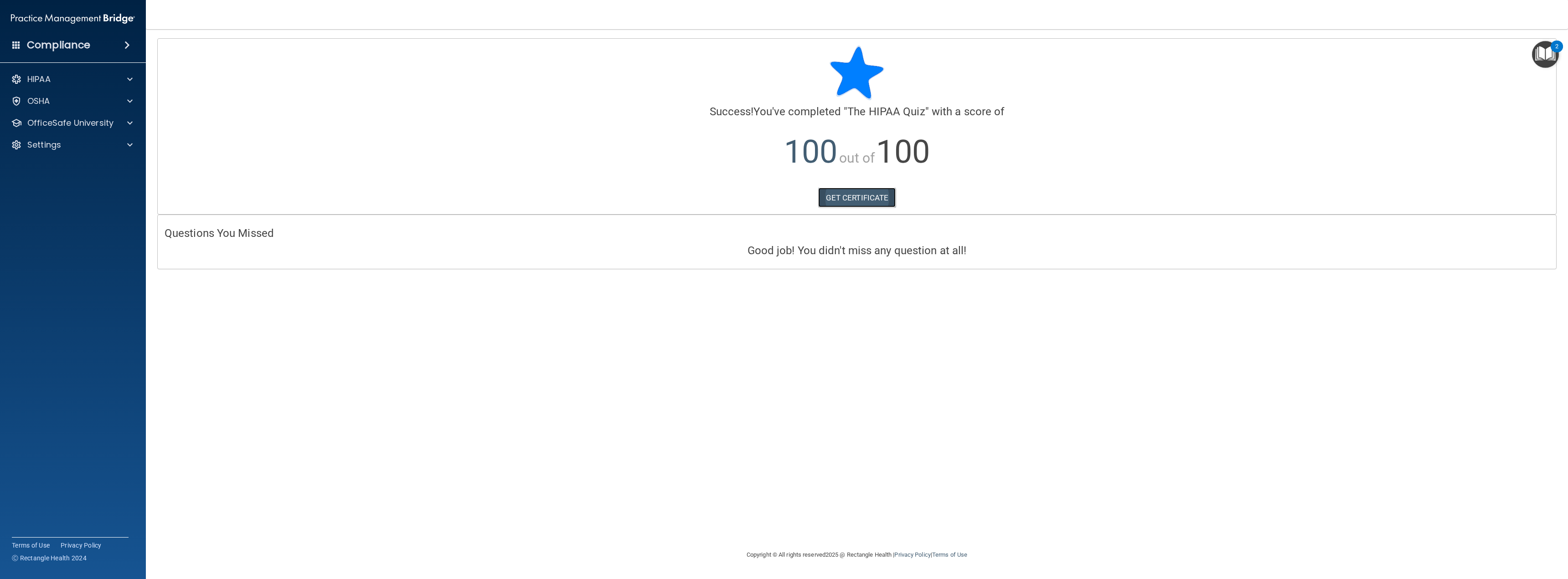
click at [855, 199] on link "GET CERTIFICATE" at bounding box center [857, 198] width 78 height 20
click at [97, 125] on p "OfficeSafe University" at bounding box center [71, 123] width 86 height 11
click at [108, 148] on img at bounding box center [110, 145] width 12 height 12
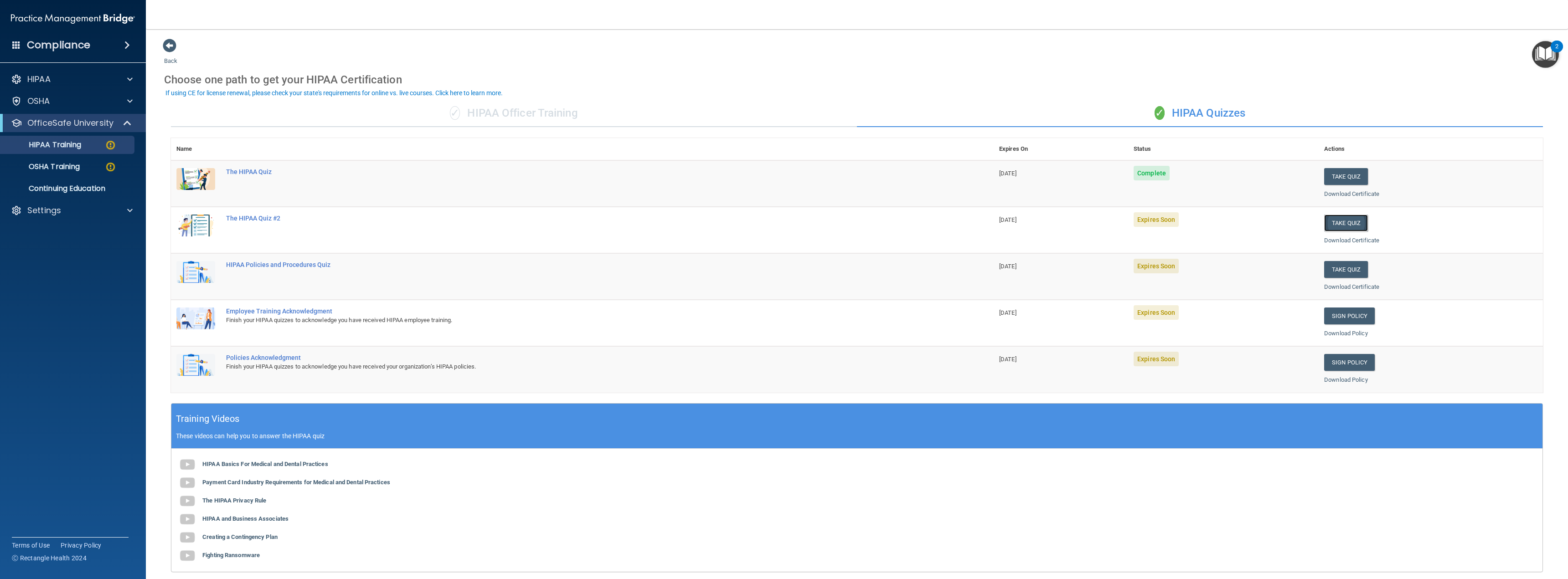
click at [1331, 224] on button "Take Quiz" at bounding box center [1346, 223] width 44 height 17
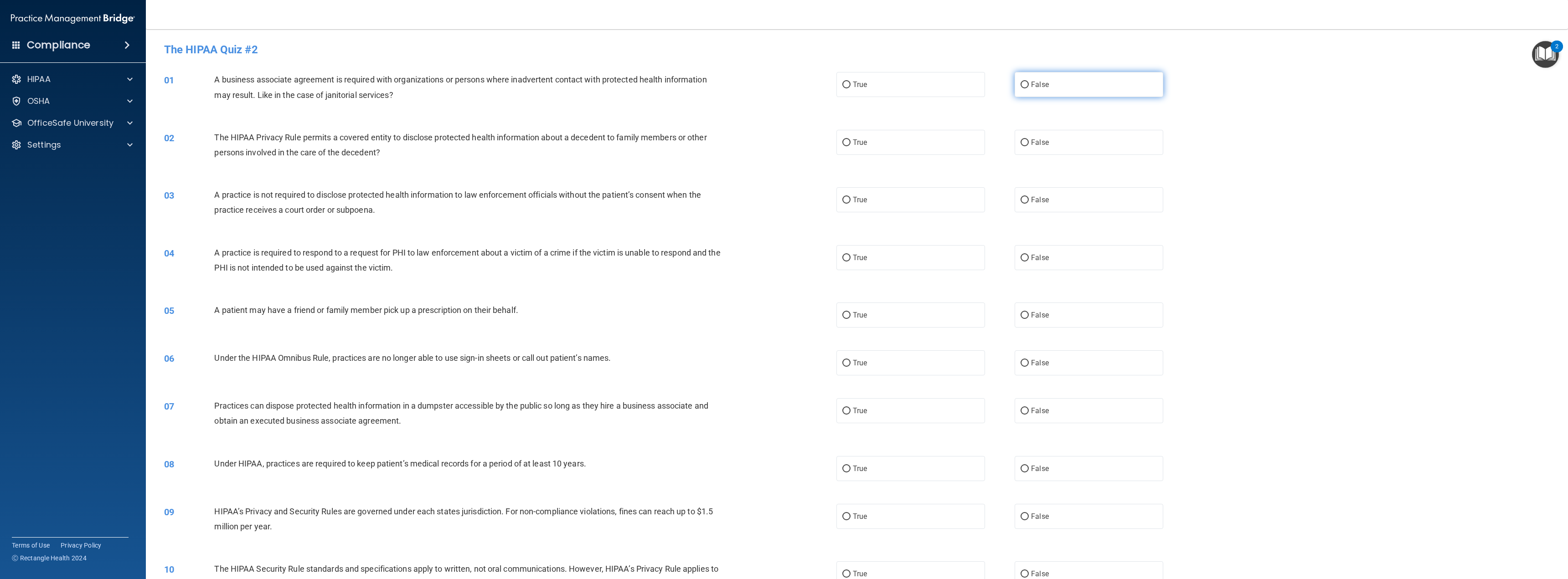
click at [1048, 92] on label "False" at bounding box center [1089, 84] width 149 height 25
click at [1029, 88] on input "False" at bounding box center [1024, 85] width 8 height 7
radio input "true"
click at [928, 153] on label "True" at bounding box center [911, 142] width 149 height 25
click at [850, 146] on input "True" at bounding box center [846, 142] width 8 height 7
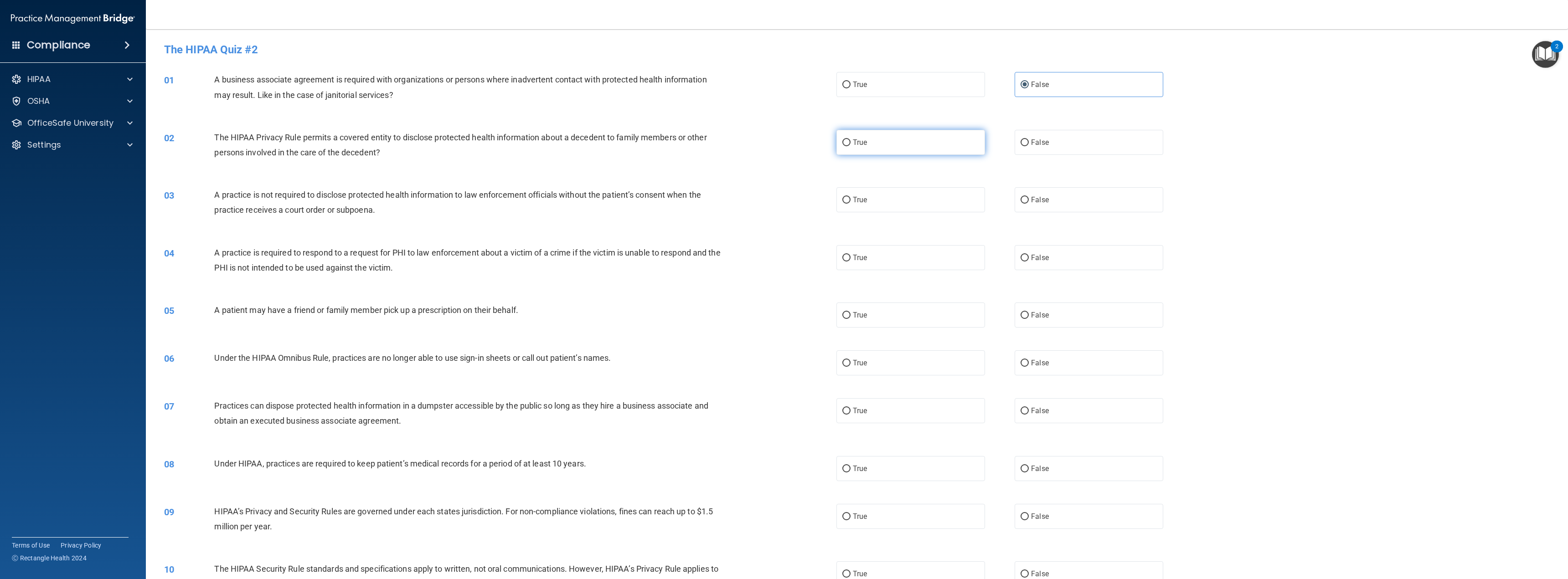
radio input "true"
drag, startPoint x: 1031, startPoint y: 210, endPoint x: 1028, endPoint y: 215, distance: 5.8
click at [1031, 211] on label "False" at bounding box center [1089, 199] width 149 height 25
click at [1029, 204] on input "False" at bounding box center [1024, 199] width 8 height 7
radio input "true"
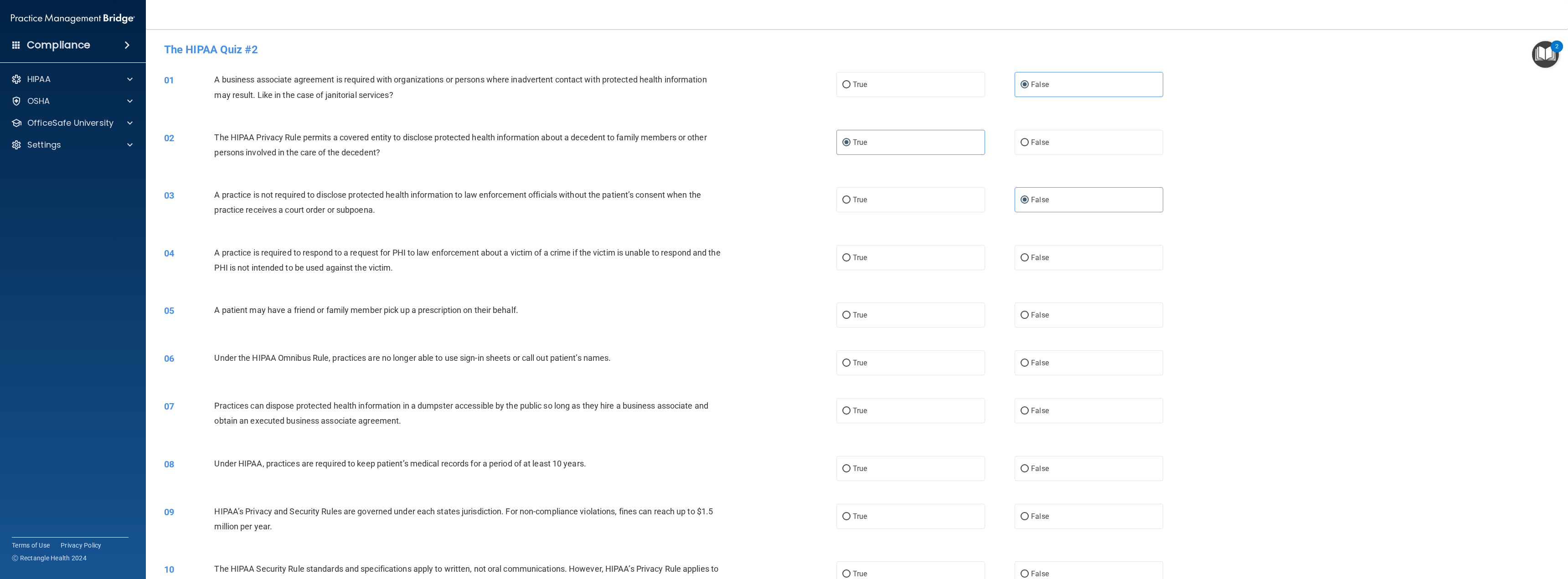
drag, startPoint x: 951, startPoint y: 265, endPoint x: 948, endPoint y: 271, distance: 6.7
click at [951, 266] on label "True" at bounding box center [911, 257] width 149 height 25
click at [850, 262] on input "True" at bounding box center [846, 258] width 8 height 7
radio input "true"
click at [919, 318] on label "True" at bounding box center [911, 314] width 149 height 25
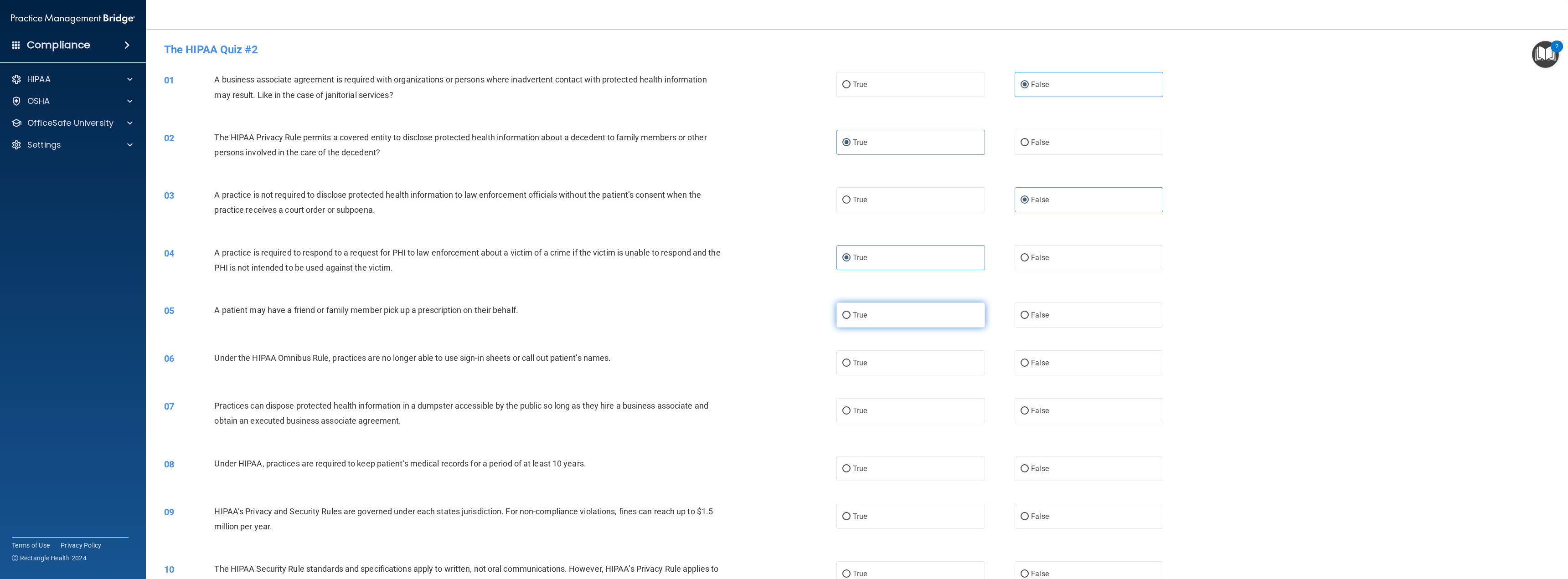
click at [850, 318] on input "True" at bounding box center [846, 315] width 8 height 7
radio input "true"
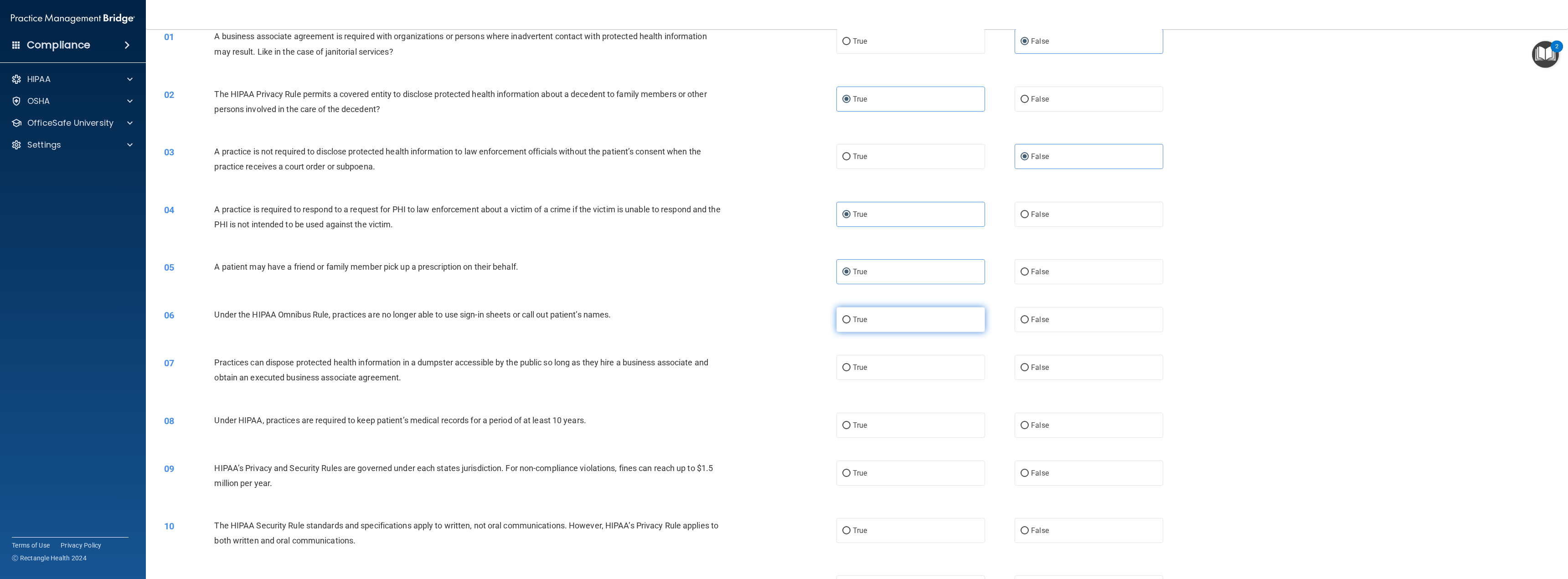
scroll to position [46, 0]
click at [1032, 469] on span "False" at bounding box center [1040, 471] width 18 height 9
click at [1029, 469] on input "False" at bounding box center [1024, 471] width 8 height 7
radio input "true"
drag, startPoint x: 1031, startPoint y: 425, endPoint x: 1031, endPoint y: 414, distance: 11.0
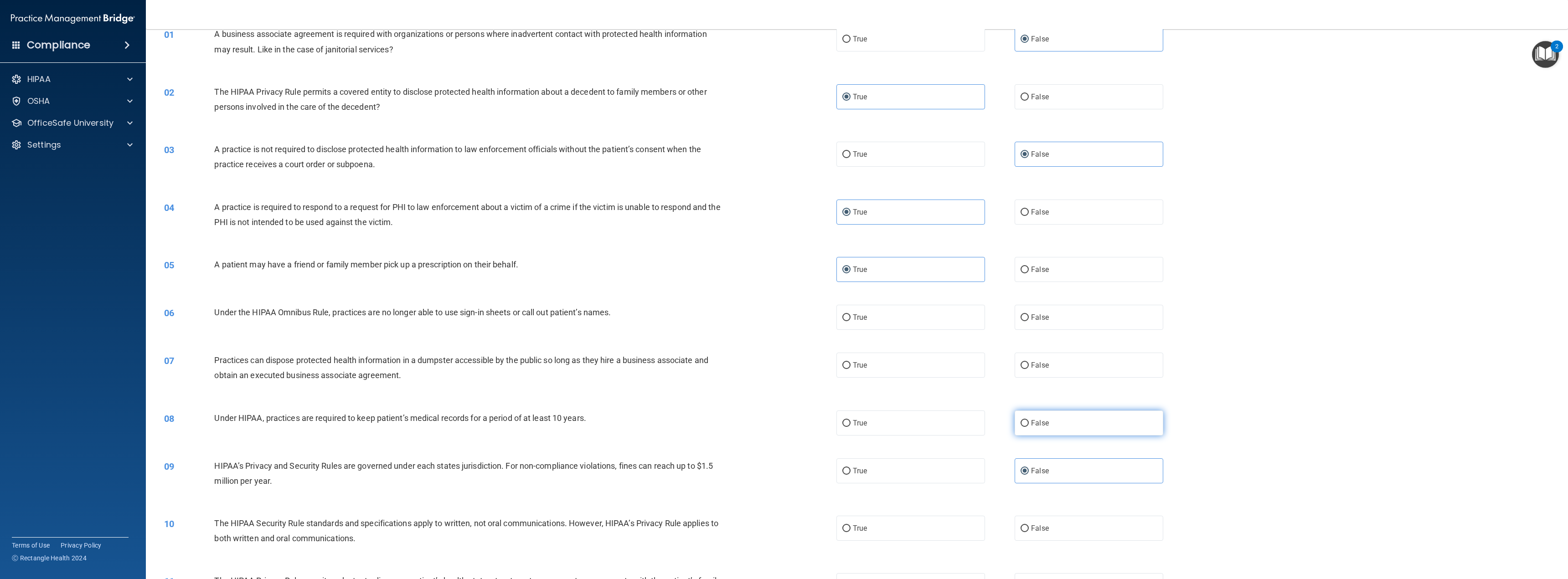
click at [1031, 423] on span "False" at bounding box center [1040, 423] width 18 height 9
click at [1029, 423] on input "False" at bounding box center [1024, 423] width 8 height 7
radio input "true"
click at [1034, 362] on span "False" at bounding box center [1040, 365] width 18 height 9
click at [1029, 362] on input "False" at bounding box center [1024, 365] width 8 height 7
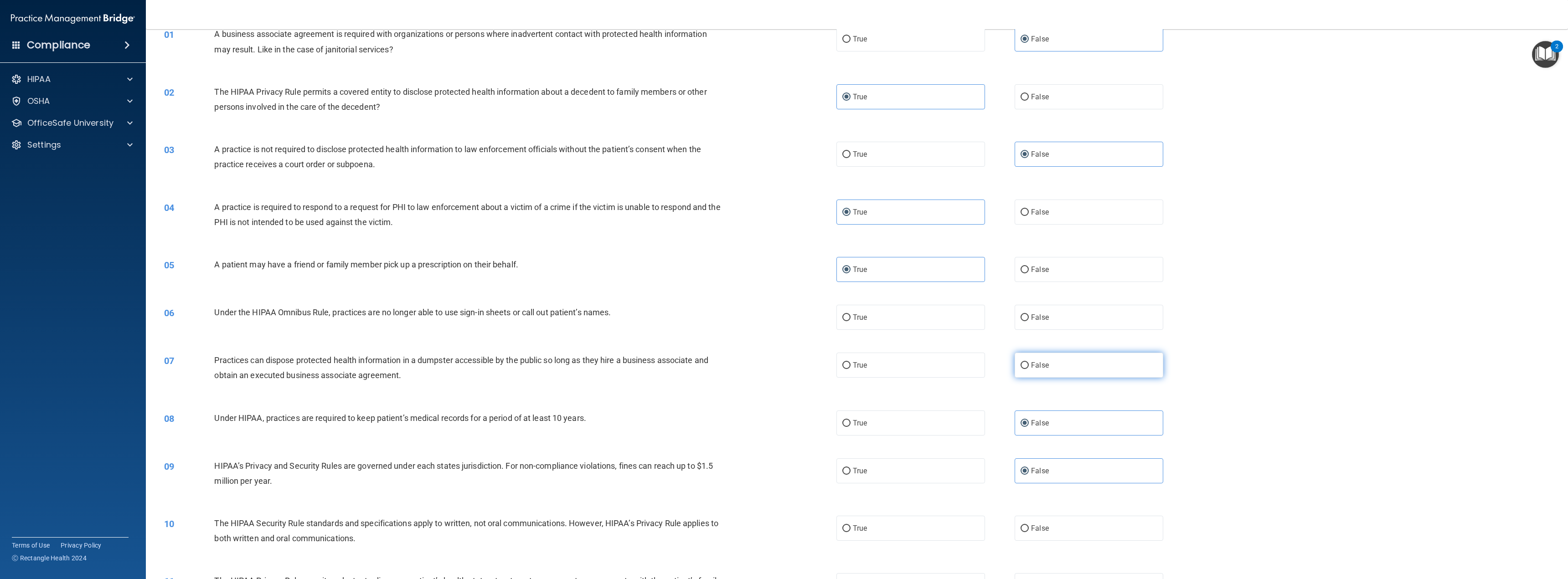
radio input "true"
click at [1035, 316] on span "False" at bounding box center [1040, 317] width 18 height 9
click at [1029, 316] on input "False" at bounding box center [1024, 317] width 8 height 7
radio input "true"
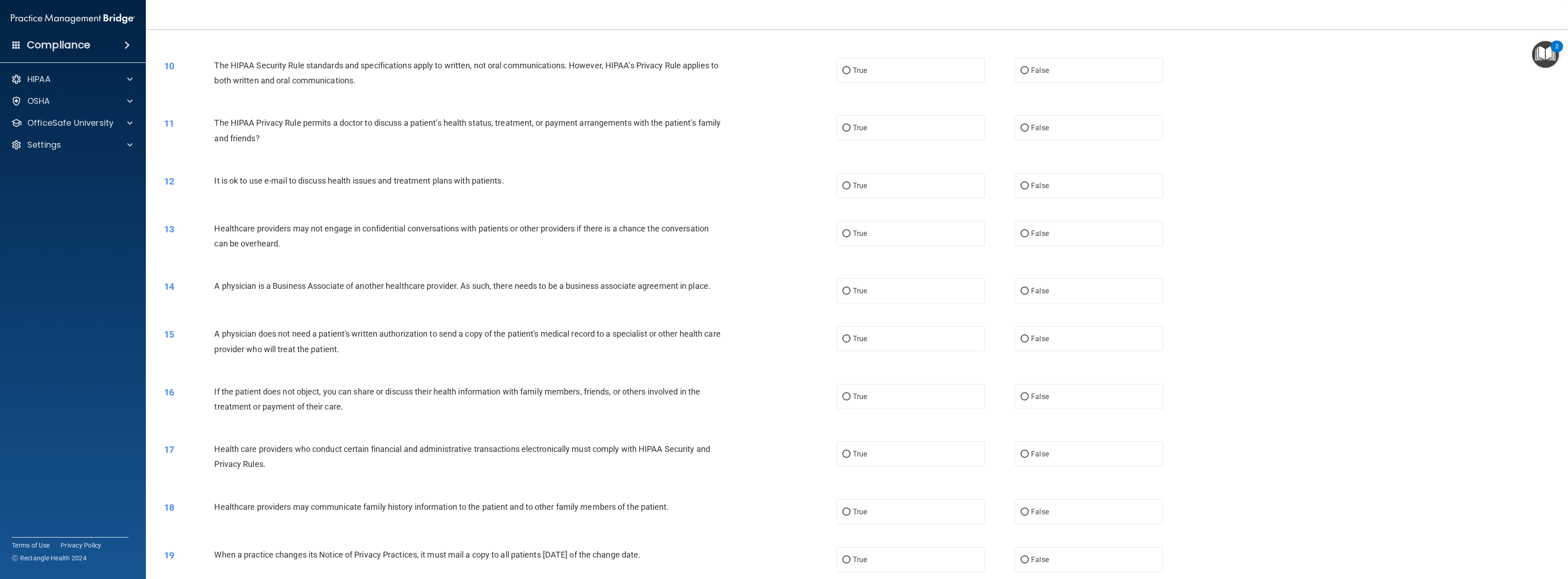
scroll to position [501, 0]
click at [886, 69] on label "True" at bounding box center [911, 72] width 149 height 25
click at [850, 70] on input "True" at bounding box center [846, 73] width 8 height 7
radio input "true"
click at [895, 142] on label "True" at bounding box center [911, 130] width 149 height 25
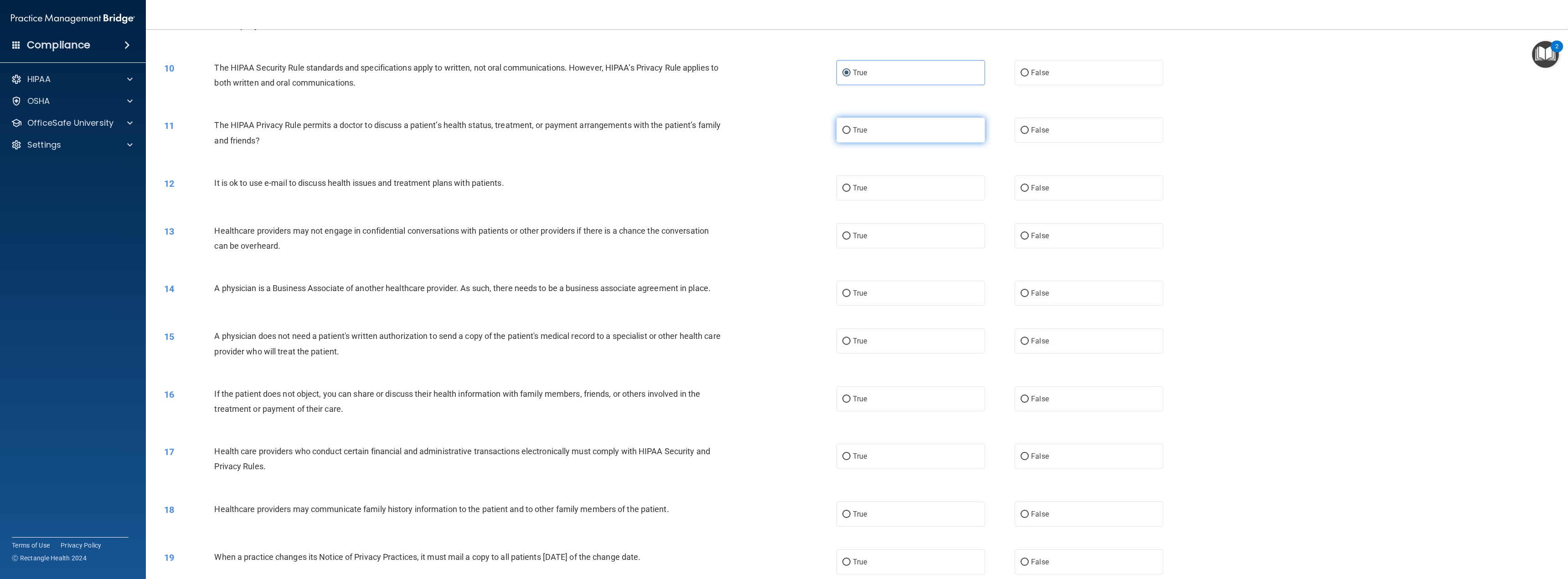
click at [850, 134] on input "True" at bounding box center [846, 130] width 8 height 7
radio input "true"
drag, startPoint x: 892, startPoint y: 187, endPoint x: 961, endPoint y: 209, distance: 72.4
click at [891, 187] on label "True" at bounding box center [911, 187] width 149 height 25
click at [850, 187] on input "True" at bounding box center [846, 188] width 8 height 7
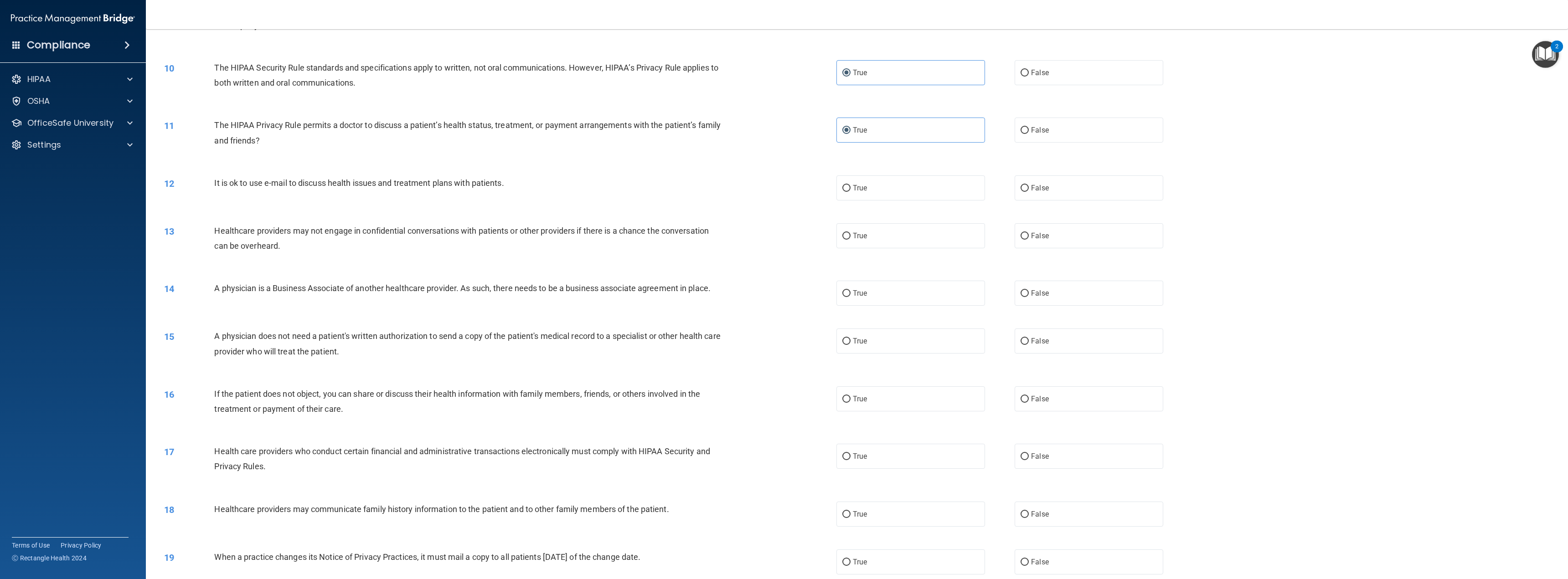
radio input "true"
click at [1031, 239] on span "False" at bounding box center [1040, 235] width 18 height 9
click at [1029, 239] on input "False" at bounding box center [1024, 236] width 8 height 7
radio input "true"
click at [1041, 290] on span "False" at bounding box center [1040, 293] width 18 height 9
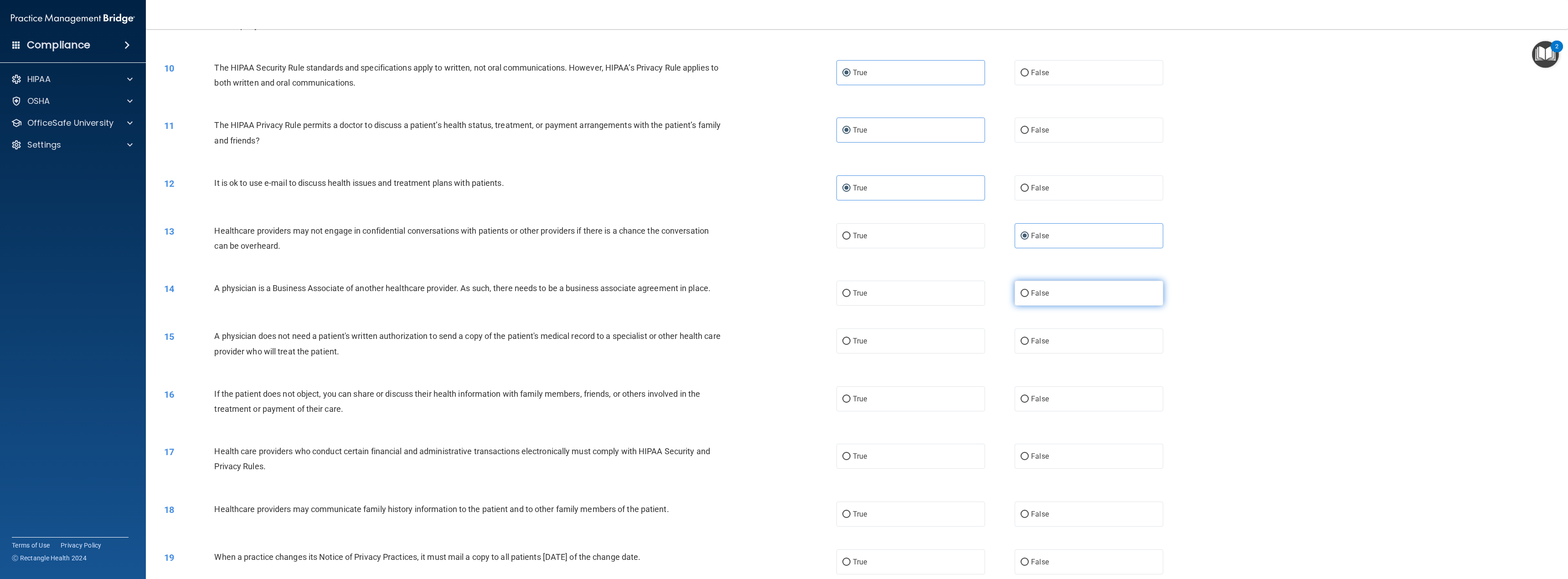
click at [1029, 290] on input "False" at bounding box center [1024, 293] width 8 height 7
radio input "true"
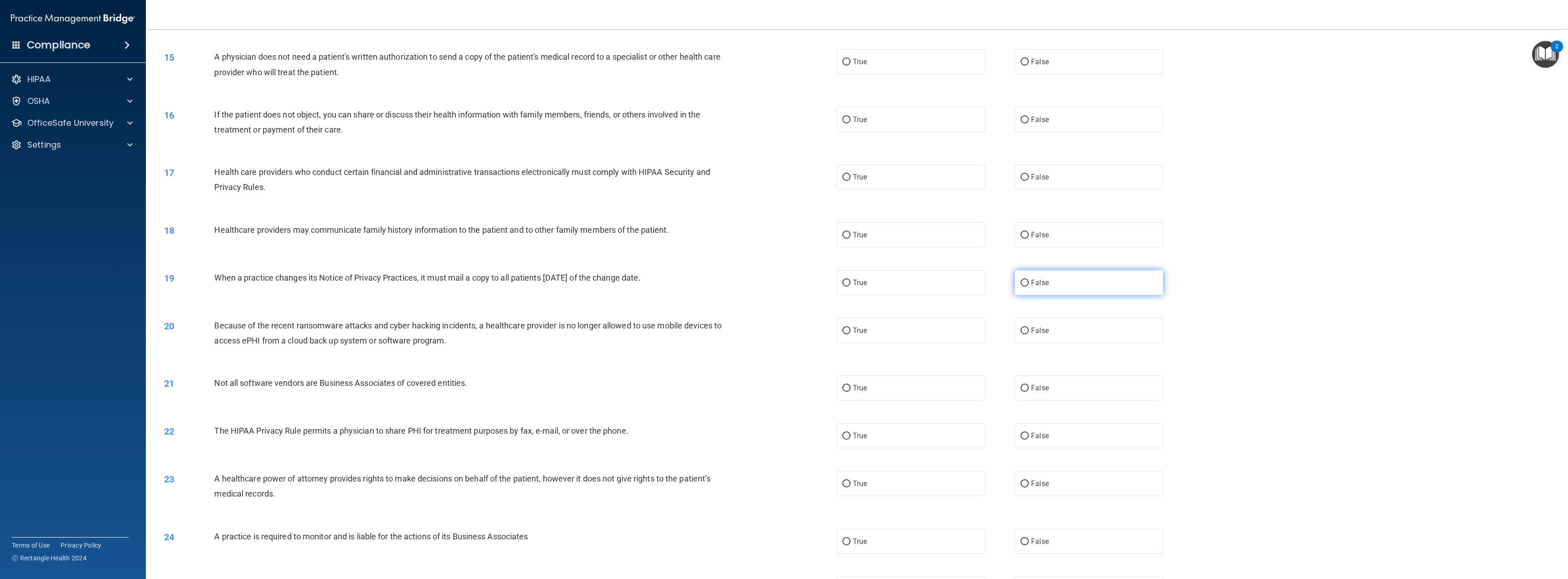
scroll to position [774, 0]
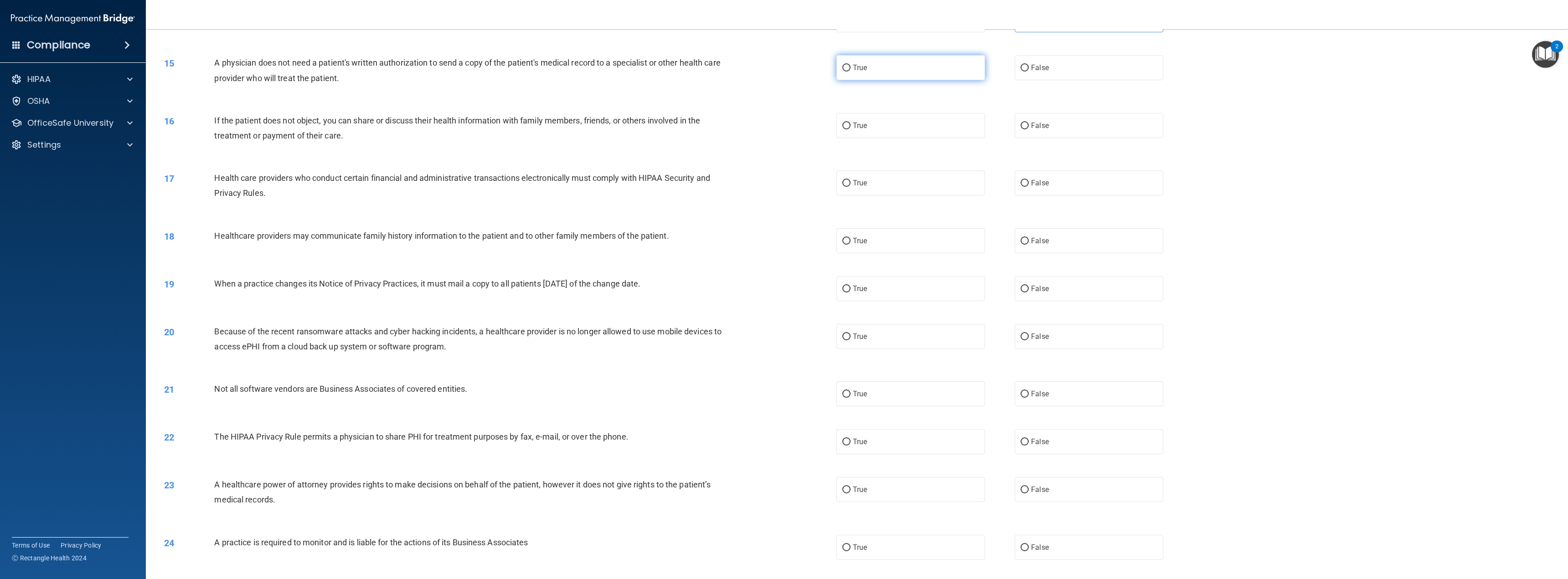
click at [879, 59] on label "True" at bounding box center [911, 68] width 149 height 25
click at [850, 64] on input "True" at bounding box center [846, 68] width 8 height 7
radio input "true"
click at [874, 122] on label "True" at bounding box center [911, 125] width 149 height 25
click at [850, 122] on input "True" at bounding box center [846, 125] width 8 height 7
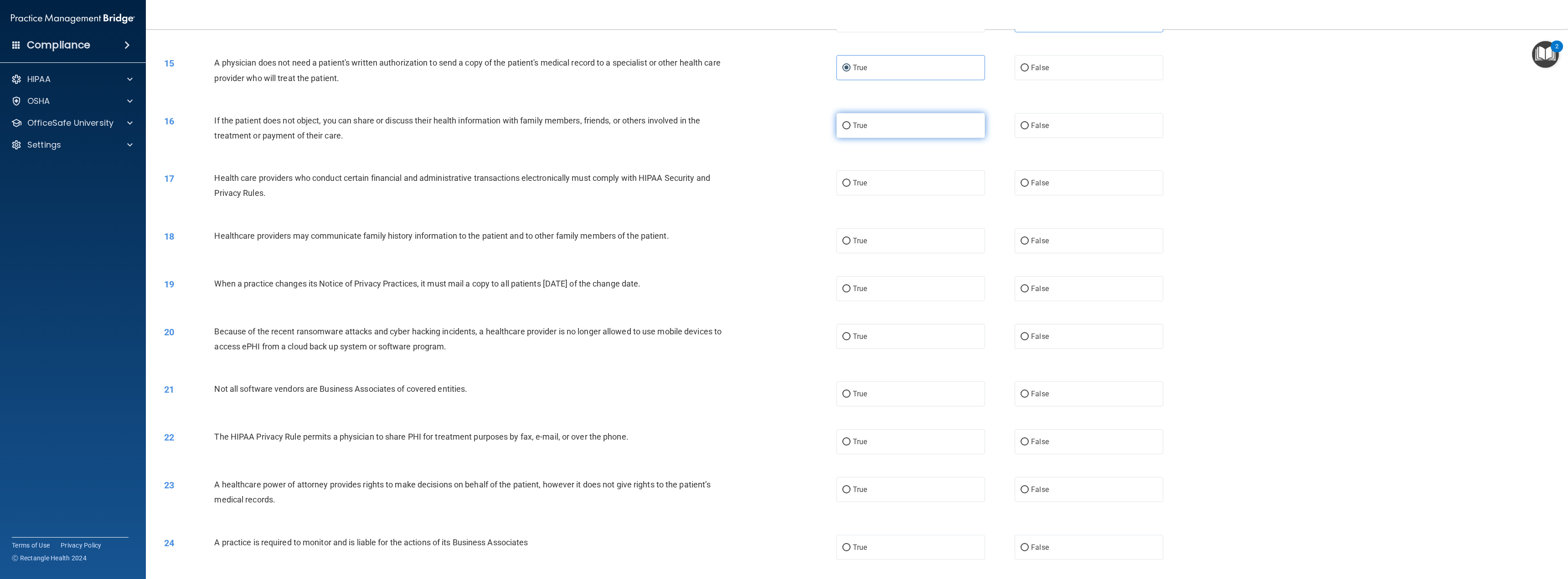
radio input "true"
drag, startPoint x: 875, startPoint y: 184, endPoint x: 1010, endPoint y: 229, distance: 142.3
click at [876, 184] on label "True" at bounding box center [911, 182] width 149 height 25
click at [850, 184] on input "True" at bounding box center [846, 183] width 8 height 7
radio input "true"
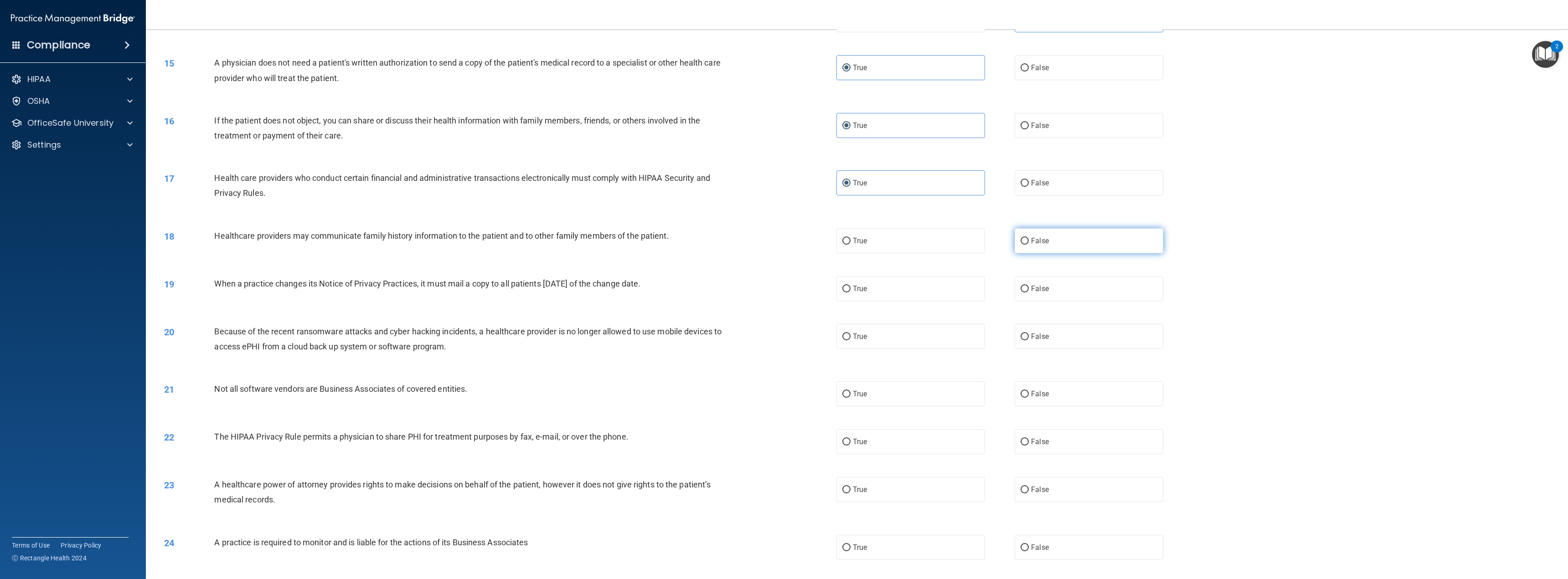
click at [1057, 252] on label "False" at bounding box center [1089, 240] width 149 height 25
click at [1029, 244] on input "False" at bounding box center [1024, 241] width 8 height 7
radio input "true"
click at [1052, 292] on label "False" at bounding box center [1089, 288] width 149 height 25
click at [1029, 292] on input "False" at bounding box center [1024, 289] width 8 height 7
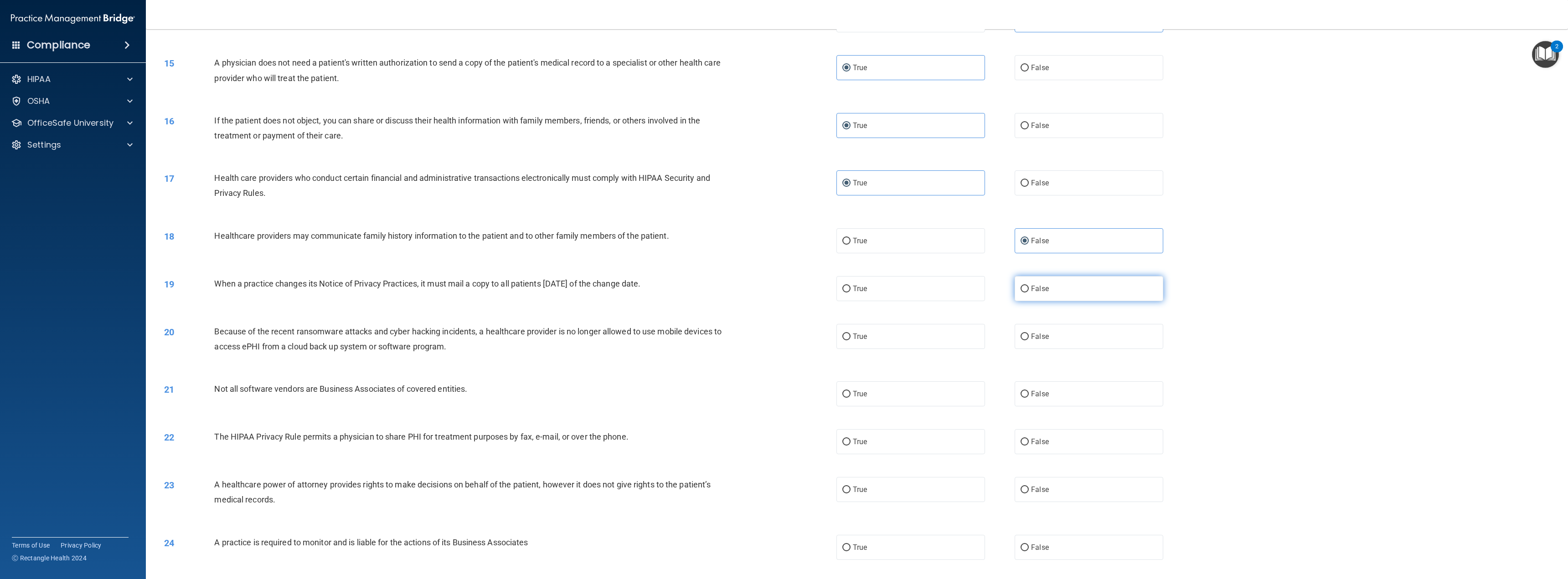
radio input "true"
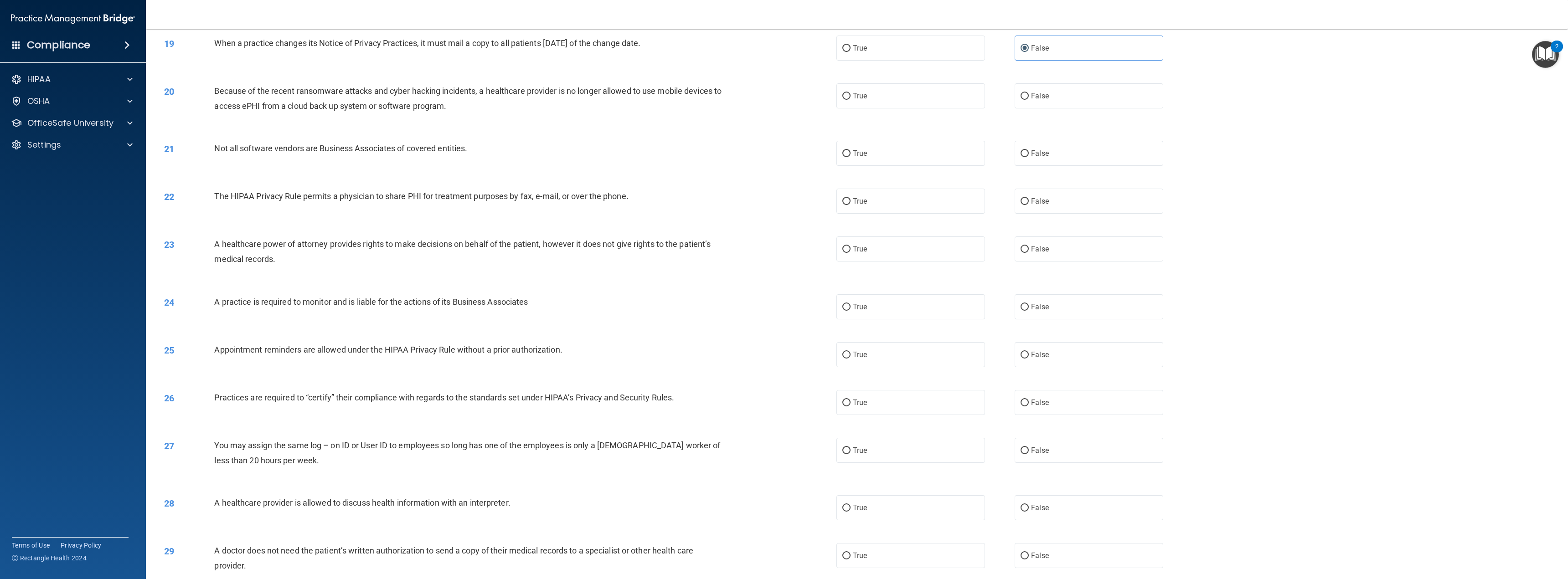
scroll to position [1047, 0]
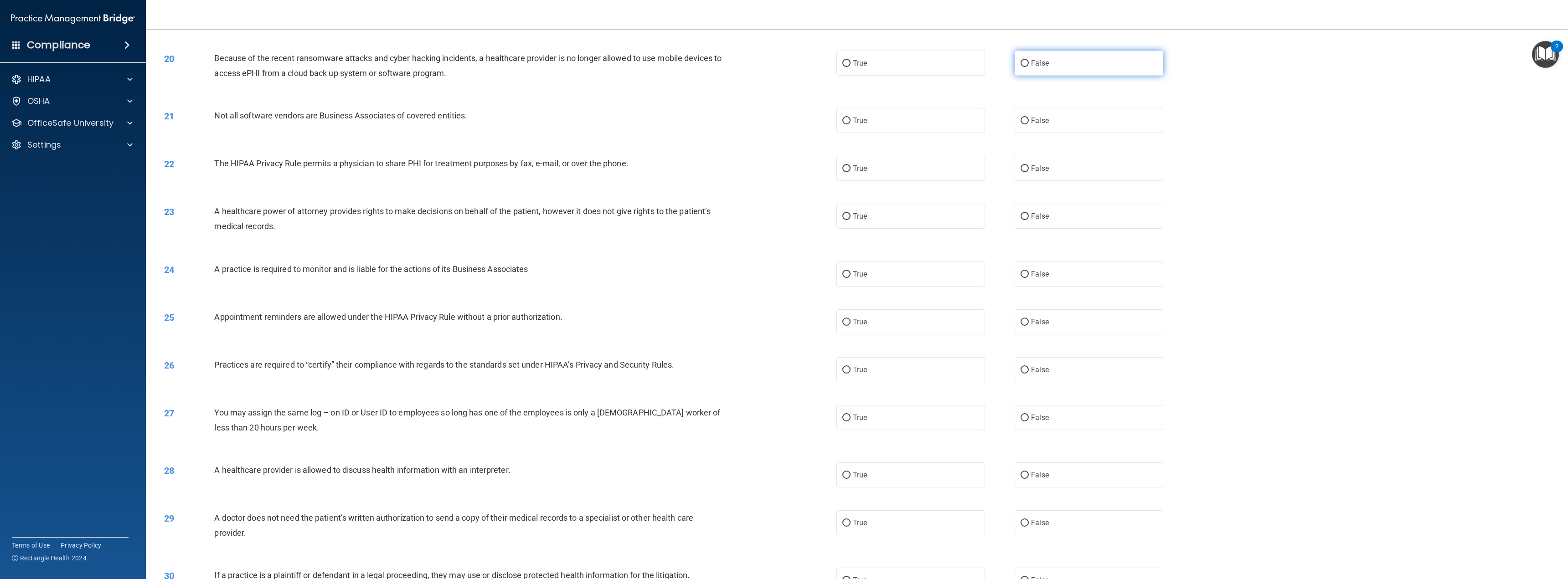
click at [1020, 72] on label "False" at bounding box center [1089, 63] width 149 height 25
click at [1021, 67] on input "False" at bounding box center [1024, 63] width 8 height 7
radio input "true"
drag, startPoint x: 941, startPoint y: 128, endPoint x: 930, endPoint y: 155, distance: 29.2
click at [941, 128] on label "True" at bounding box center [911, 120] width 149 height 25
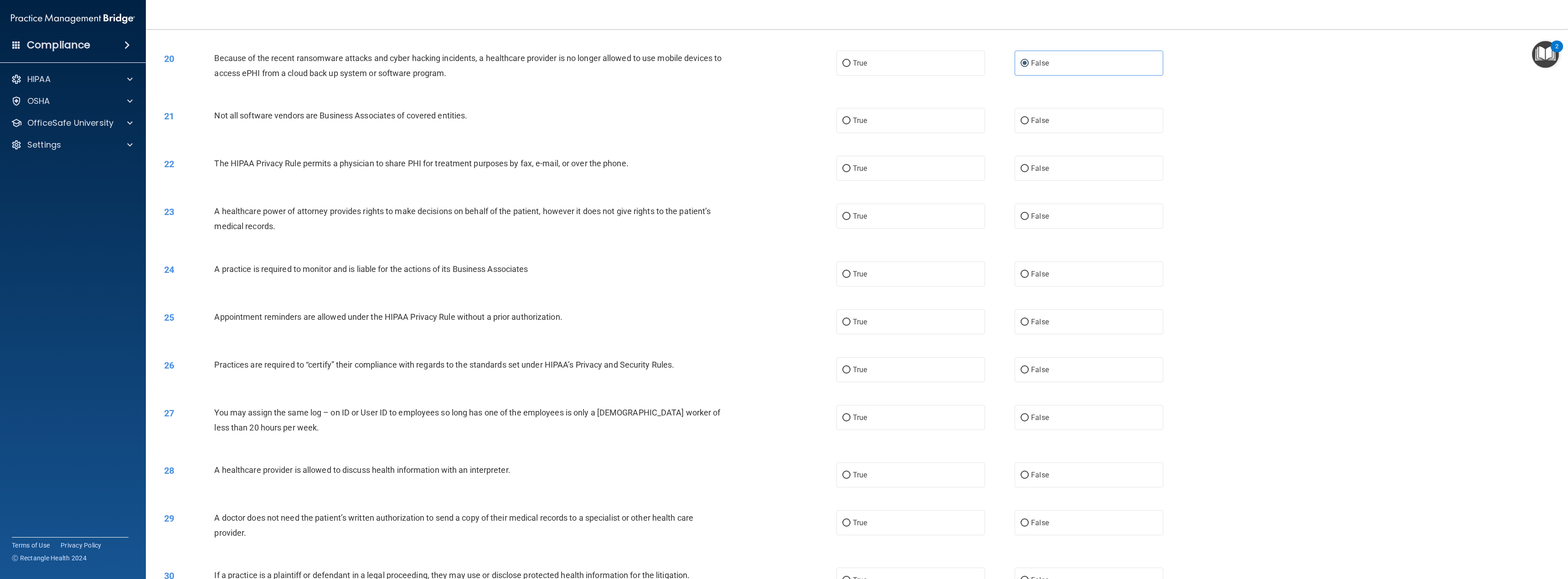
click at [850, 124] on input "True" at bounding box center [846, 120] width 8 height 7
radio input "true"
click at [927, 162] on label "True" at bounding box center [911, 168] width 149 height 25
click at [850, 165] on input "True" at bounding box center [846, 168] width 8 height 7
radio input "true"
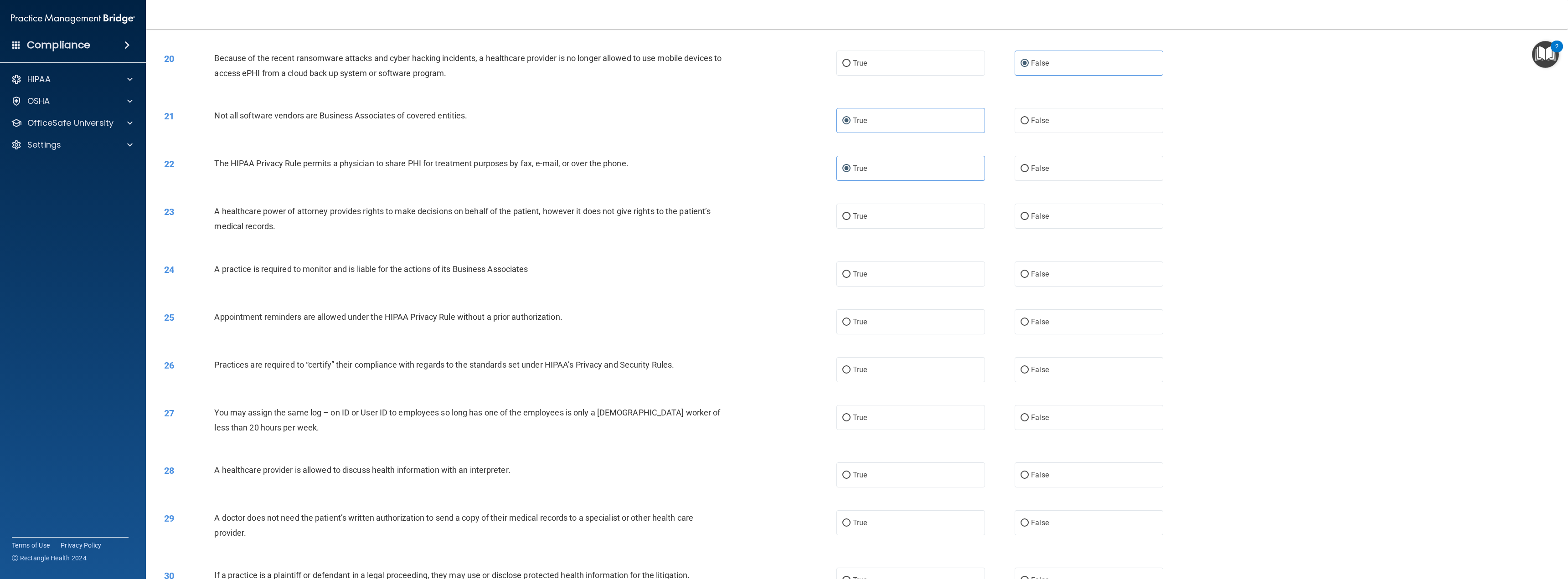
drag, startPoint x: 1012, startPoint y: 212, endPoint x: 1025, endPoint y: 231, distance: 23.0
click at [1015, 213] on label "False" at bounding box center [1089, 216] width 149 height 25
click at [1021, 213] on input "False" at bounding box center [1024, 216] width 8 height 7
radio input "true"
click at [1037, 264] on label "False" at bounding box center [1089, 274] width 149 height 25
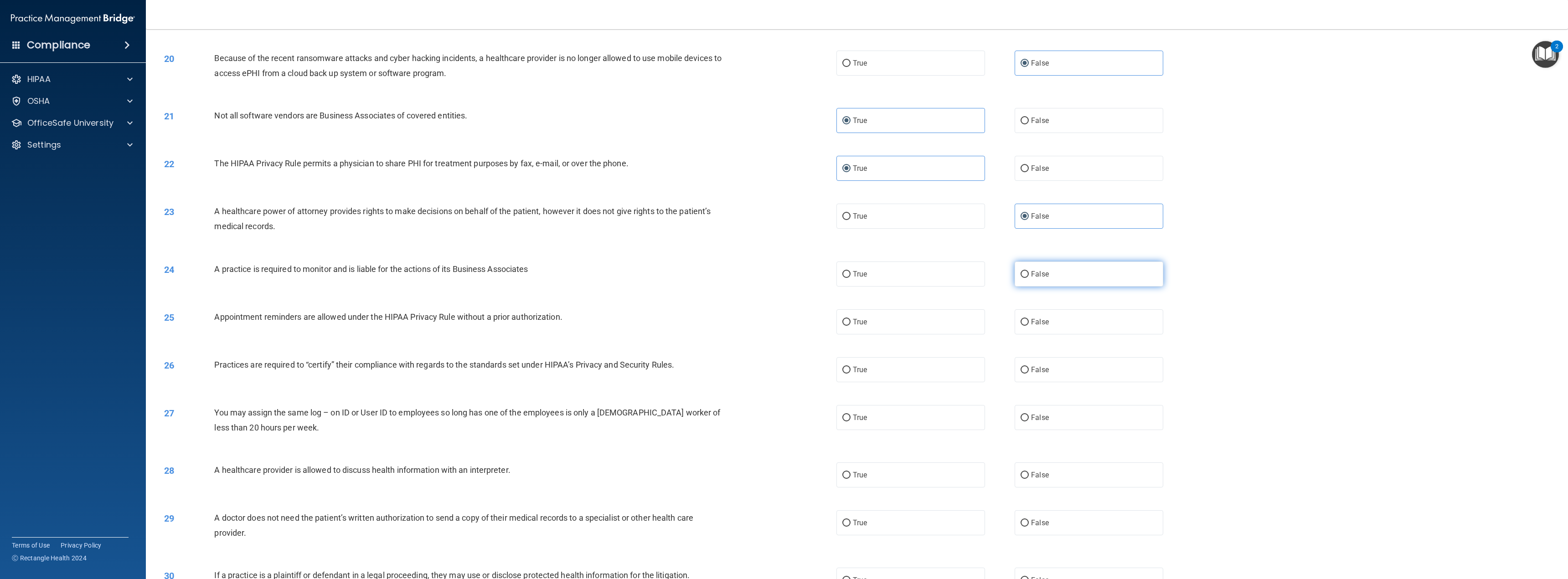
click at [1029, 271] on input "False" at bounding box center [1024, 274] width 8 height 7
radio input "true"
click at [936, 313] on label "True" at bounding box center [911, 321] width 149 height 25
click at [850, 319] on input "True" at bounding box center [846, 322] width 8 height 7
radio input "true"
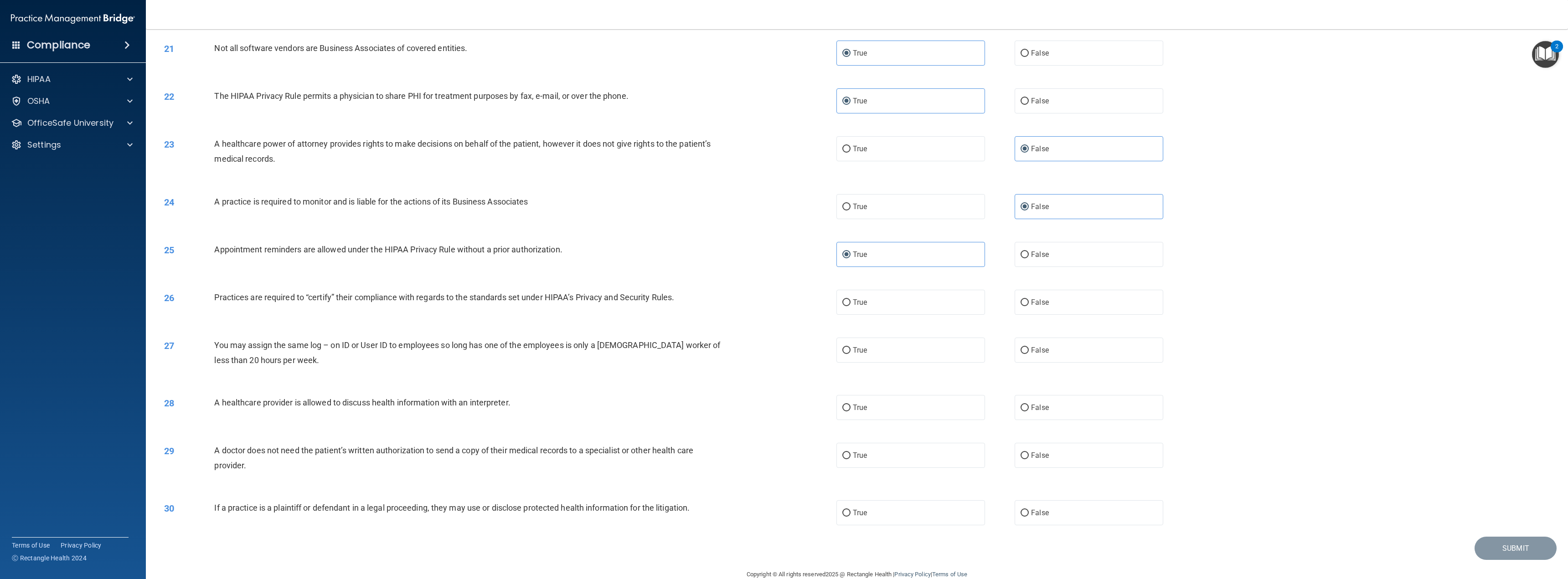
scroll to position [1132, 0]
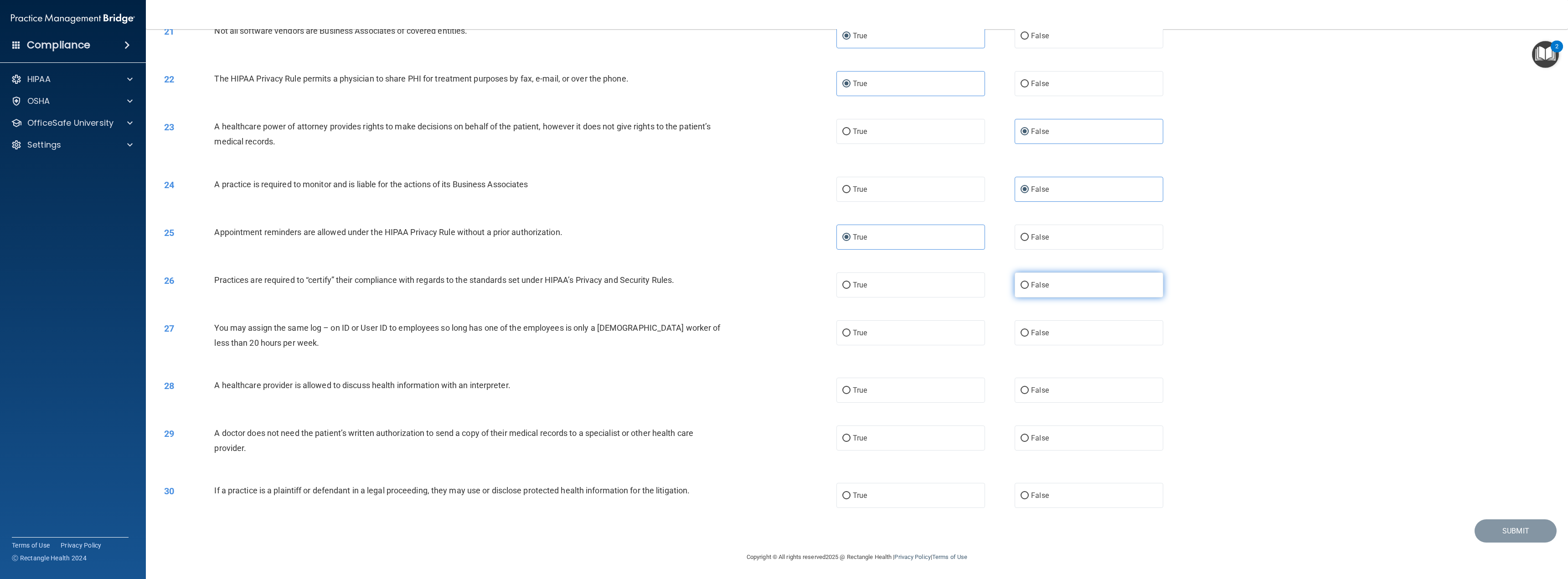
click at [1017, 293] on label "False" at bounding box center [1089, 285] width 149 height 25
click at [1021, 289] on input "False" at bounding box center [1024, 285] width 8 height 7
radio input "true"
click at [1024, 329] on label "False" at bounding box center [1089, 332] width 149 height 25
click at [1024, 330] on input "False" at bounding box center [1024, 333] width 8 height 7
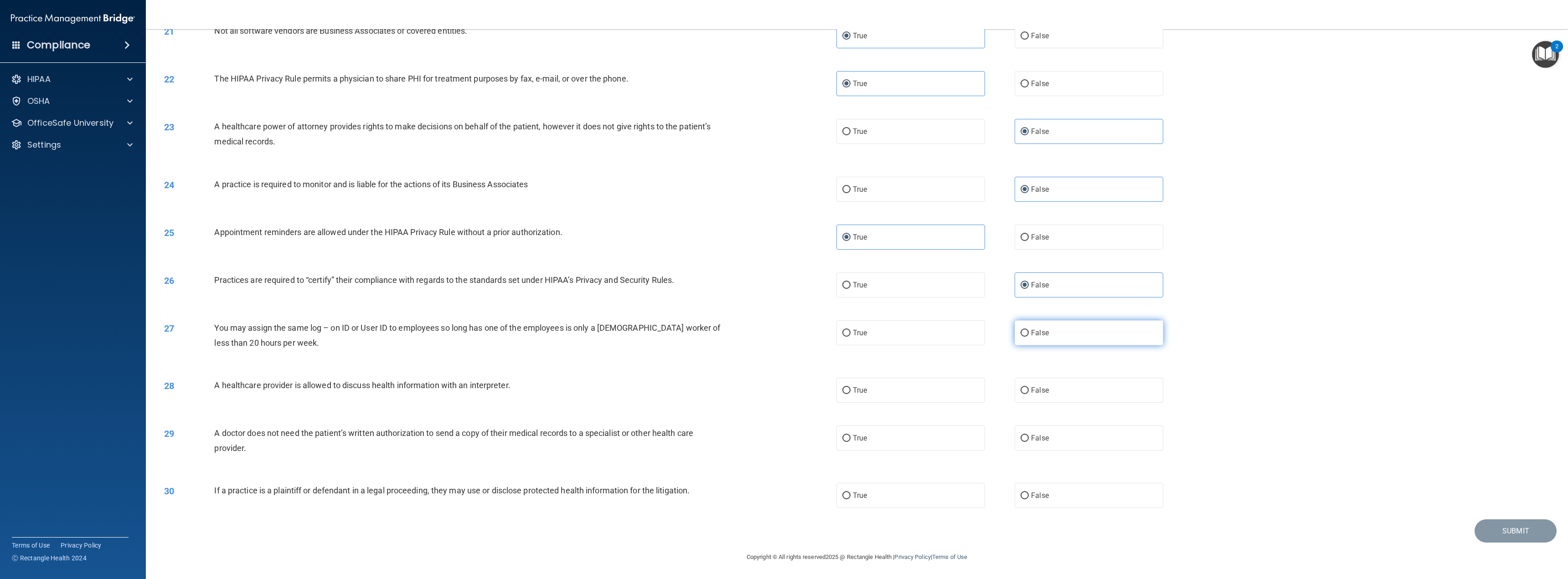
radio input "true"
drag, startPoint x: 936, startPoint y: 394, endPoint x: 936, endPoint y: 426, distance: 32.0
click at [936, 398] on label "True" at bounding box center [911, 390] width 149 height 25
click at [850, 394] on input "True" at bounding box center [846, 390] width 8 height 7
radio input "true"
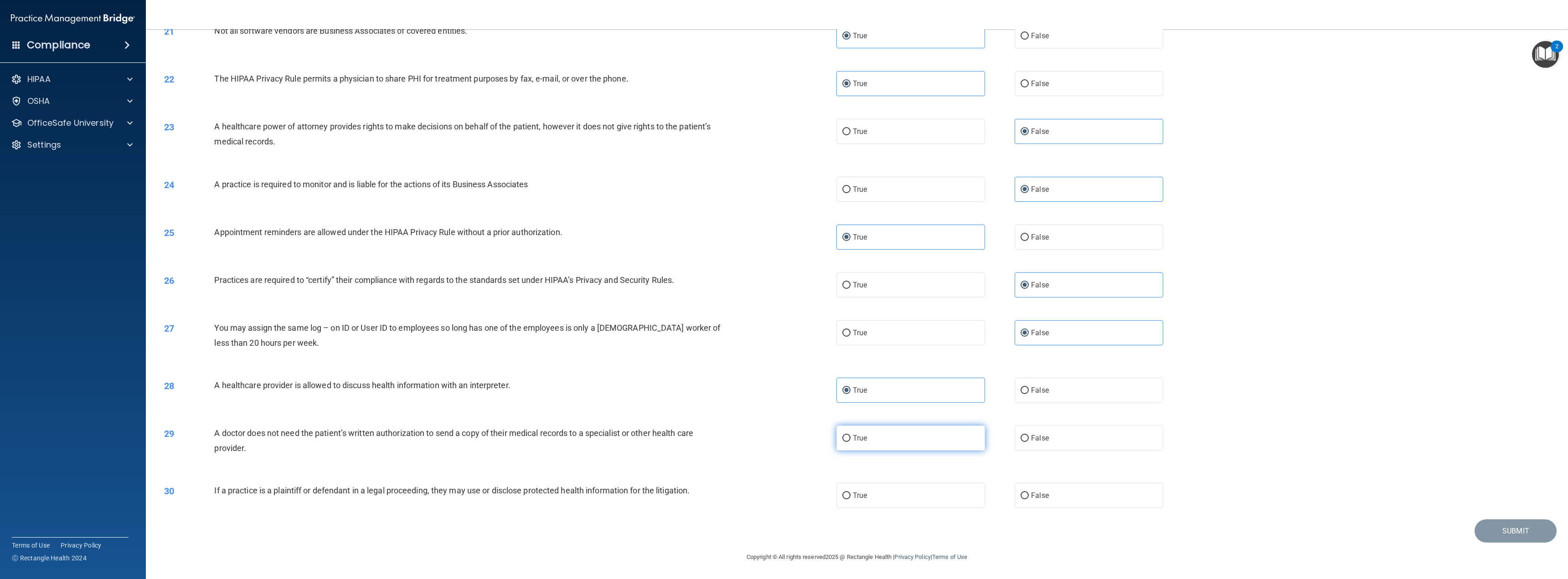
click at [936, 428] on label "True" at bounding box center [911, 437] width 149 height 25
click at [850, 435] on input "True" at bounding box center [846, 438] width 8 height 7
radio input "true"
click at [1045, 512] on div "30 If a practice is a plaintiff or defendant in a legal proceeding, they may us…" at bounding box center [856, 495] width 1399 height 48
click at [914, 510] on div "30 If a practice is a plaintiff or defendant in a legal proceeding, they may us…" at bounding box center [856, 495] width 1399 height 48
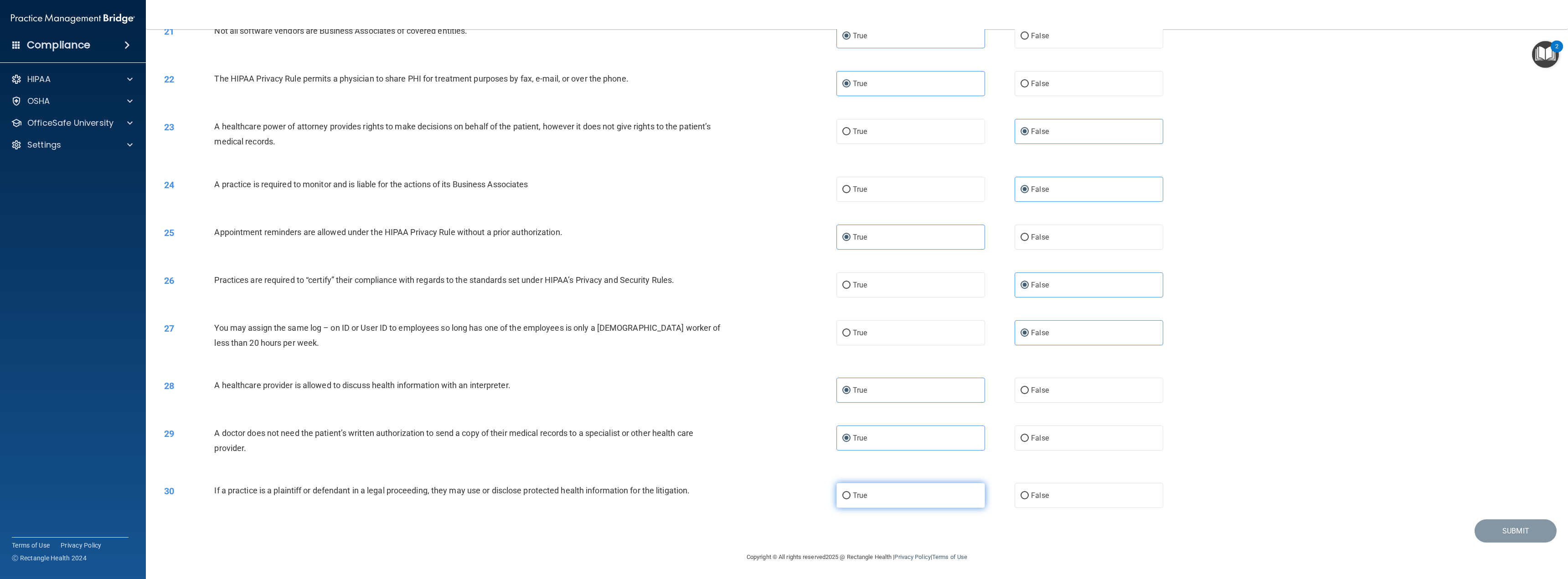
click at [893, 496] on label "True" at bounding box center [911, 495] width 149 height 25
click at [850, 496] on input "True" at bounding box center [846, 495] width 8 height 7
radio input "true"
click at [1507, 529] on button "Submit" at bounding box center [1515, 531] width 82 height 23
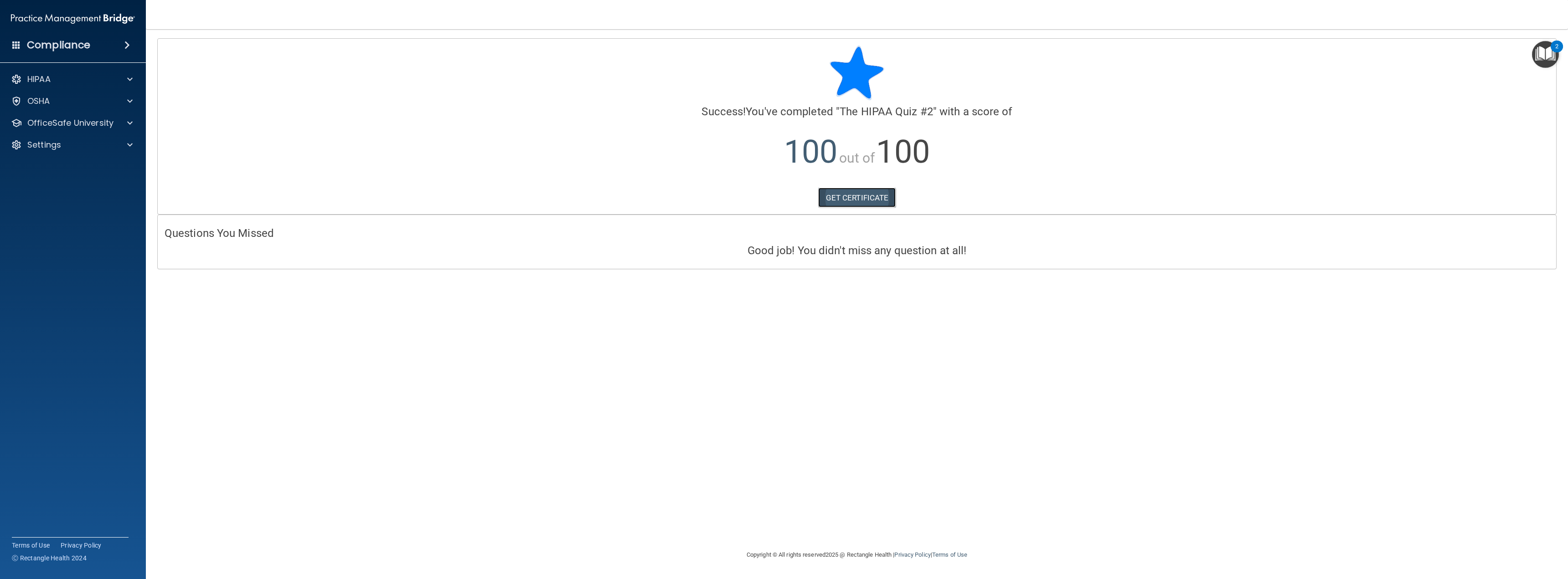
click at [841, 195] on link "GET CERTIFICATE" at bounding box center [857, 198] width 78 height 20
click at [77, 120] on p "OfficeSafe University" at bounding box center [71, 123] width 86 height 11
click at [61, 147] on p "HIPAA Training" at bounding box center [44, 145] width 75 height 9
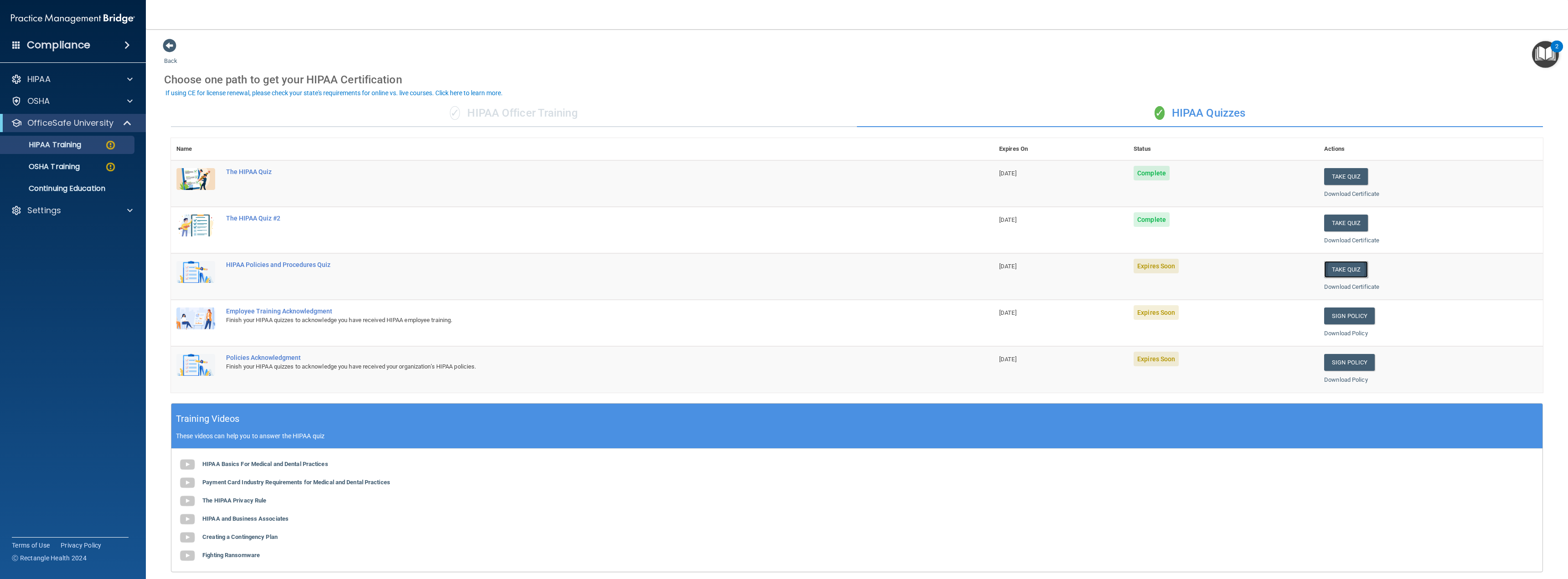
click at [1341, 269] on button "Take Quiz" at bounding box center [1346, 269] width 44 height 17
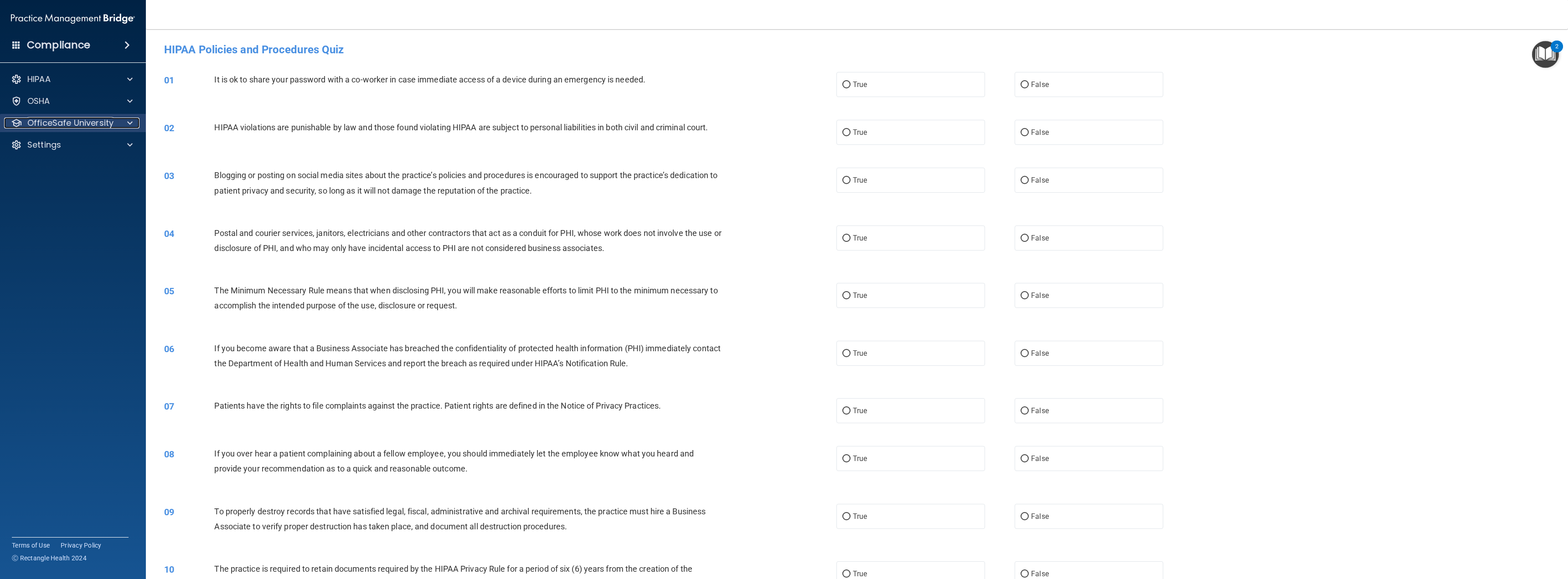
click at [135, 125] on div at bounding box center [128, 123] width 23 height 11
click at [65, 143] on p "HIPAA Training" at bounding box center [44, 145] width 75 height 9
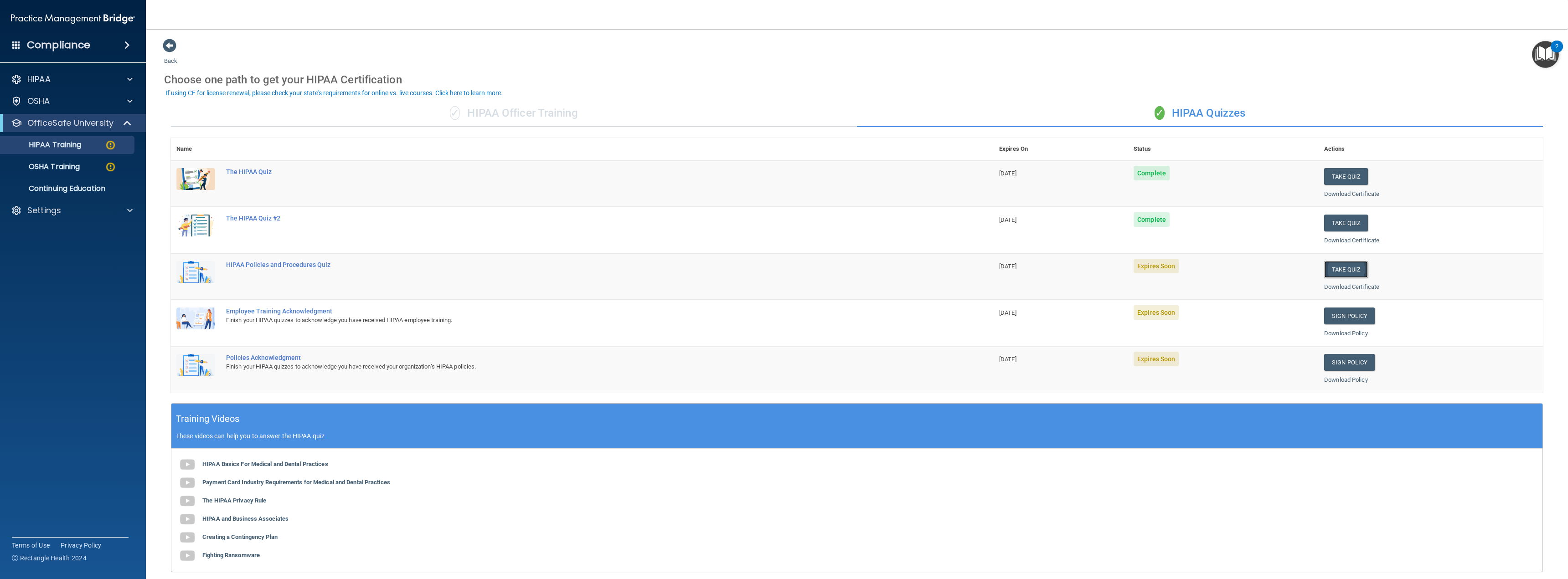
click at [1345, 269] on button "Take Quiz" at bounding box center [1346, 269] width 44 height 17
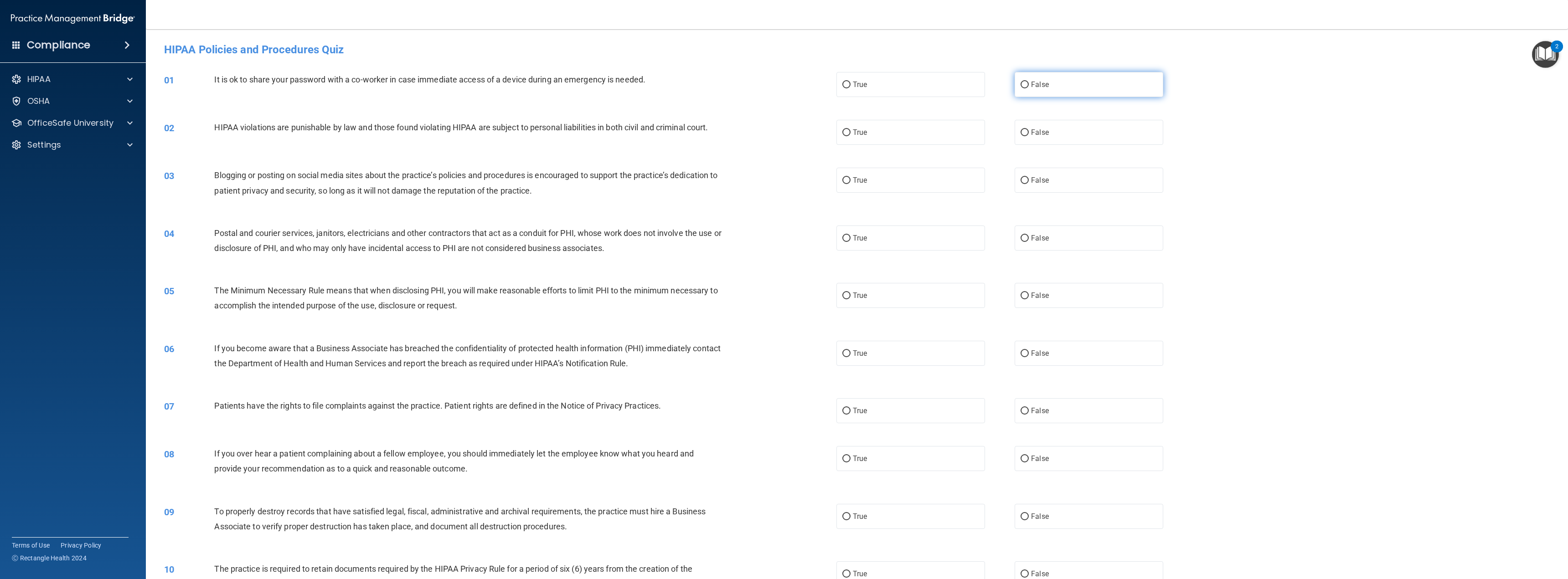
click at [1045, 88] on label "False" at bounding box center [1089, 84] width 149 height 25
click at [1029, 88] on input "False" at bounding box center [1024, 85] width 8 height 7
radio input "true"
click at [917, 135] on label "True" at bounding box center [911, 132] width 149 height 25
click at [850, 135] on input "True" at bounding box center [846, 133] width 8 height 7
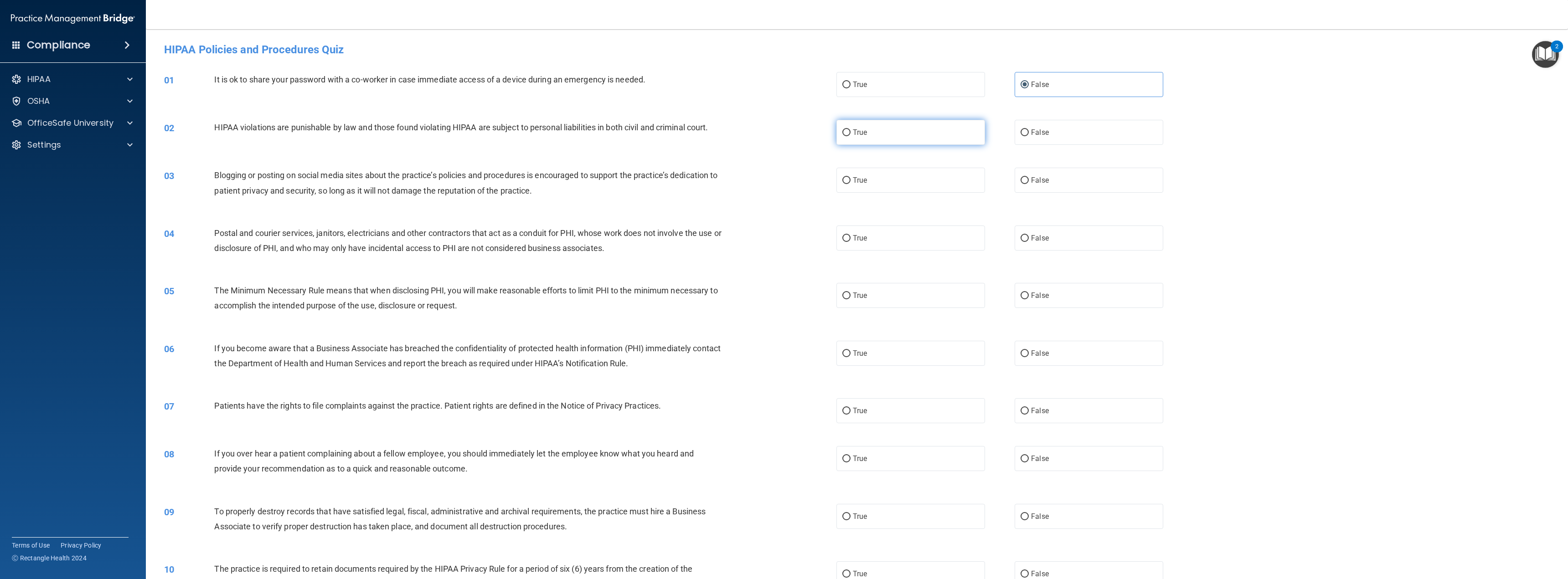
radio input "true"
click at [1026, 182] on label "False" at bounding box center [1089, 180] width 149 height 25
click at [1026, 182] on input "False" at bounding box center [1024, 180] width 8 height 7
radio input "true"
click at [950, 233] on label "True" at bounding box center [911, 238] width 149 height 25
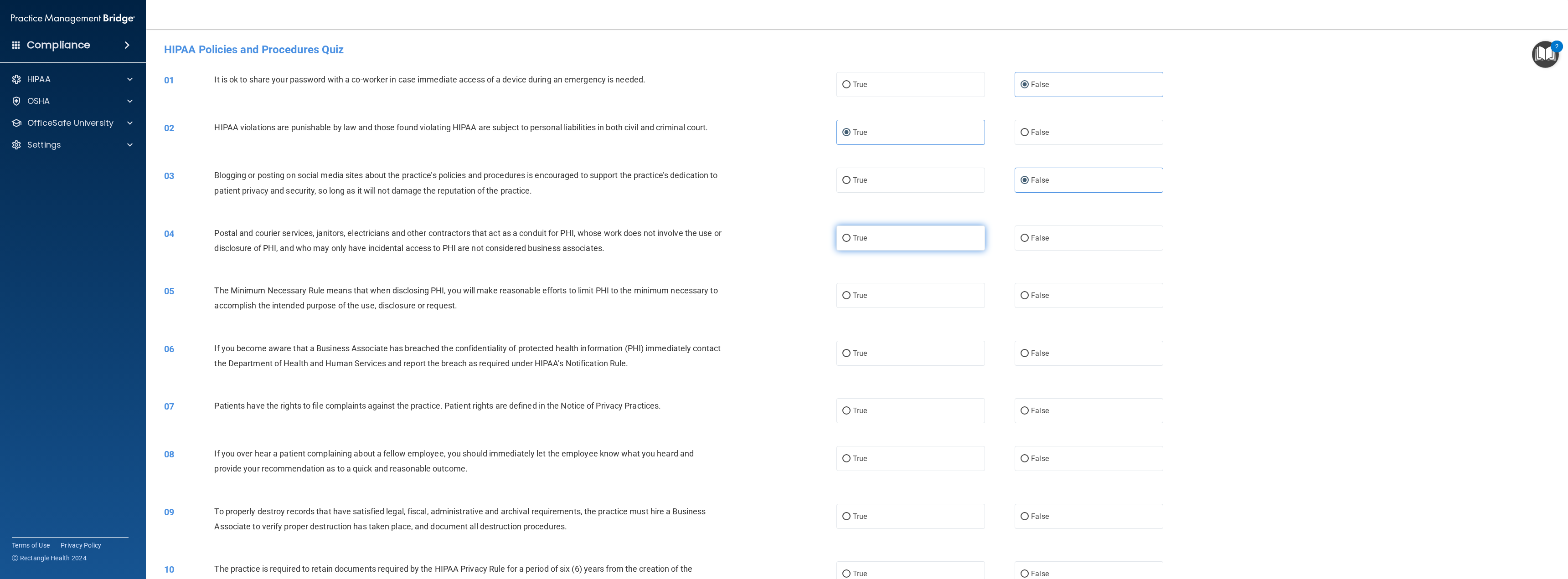
click at [850, 235] on input "True" at bounding box center [846, 238] width 8 height 7
radio input "true"
click at [946, 293] on label "True" at bounding box center [911, 295] width 149 height 25
click at [850, 293] on input "True" at bounding box center [846, 296] width 8 height 7
radio input "true"
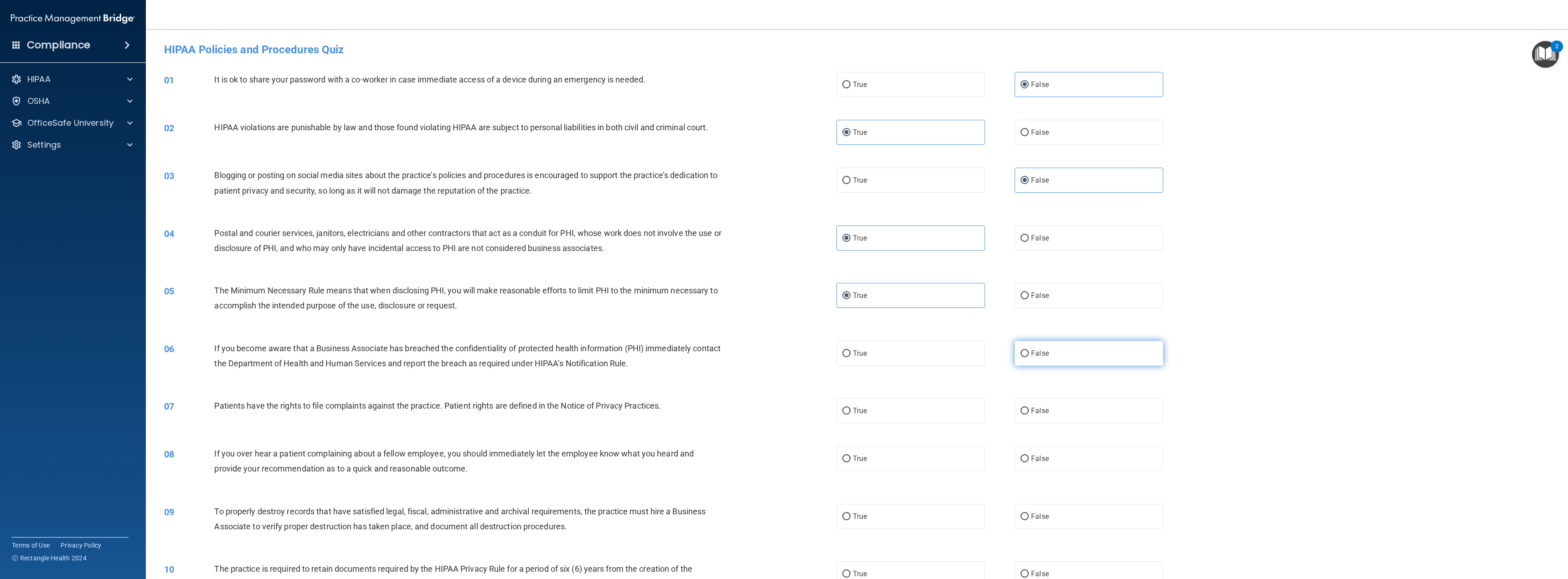
click at [1041, 359] on label "False" at bounding box center [1089, 353] width 149 height 25
click at [1029, 357] on input "False" at bounding box center [1024, 353] width 8 height 7
radio input "true"
click at [926, 410] on label "True" at bounding box center [911, 410] width 149 height 25
click at [850, 410] on input "True" at bounding box center [846, 411] width 8 height 7
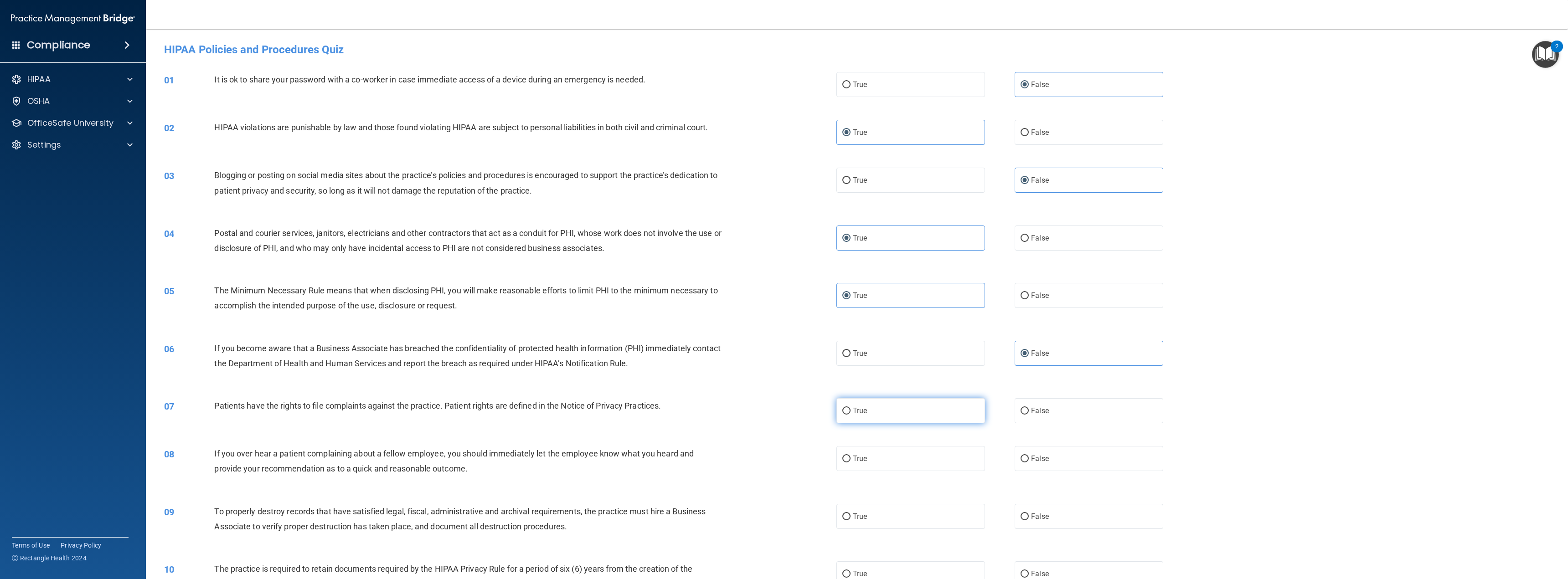
radio input "true"
click at [1043, 452] on label "False" at bounding box center [1089, 458] width 149 height 25
click at [1029, 456] on input "False" at bounding box center [1024, 459] width 8 height 7
radio input "true"
click at [1046, 519] on label "False" at bounding box center [1089, 516] width 149 height 25
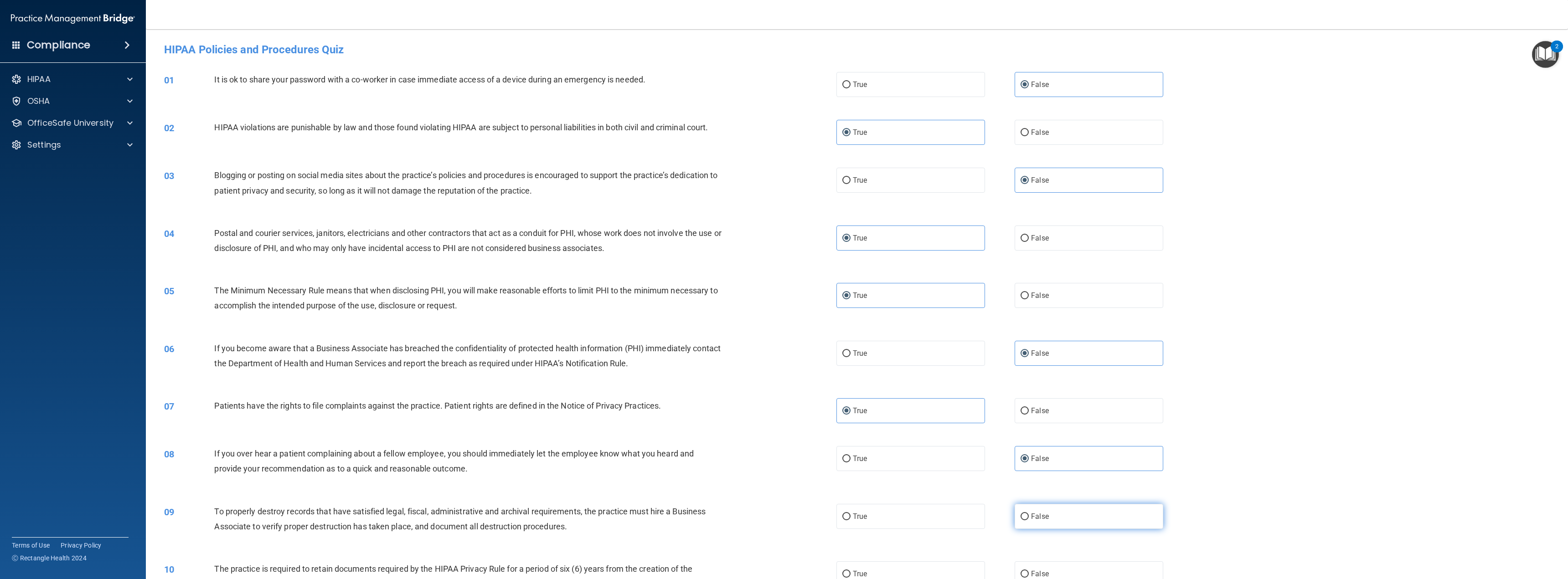
click at [1029, 519] on input "False" at bounding box center [1024, 516] width 8 height 7
radio input "true"
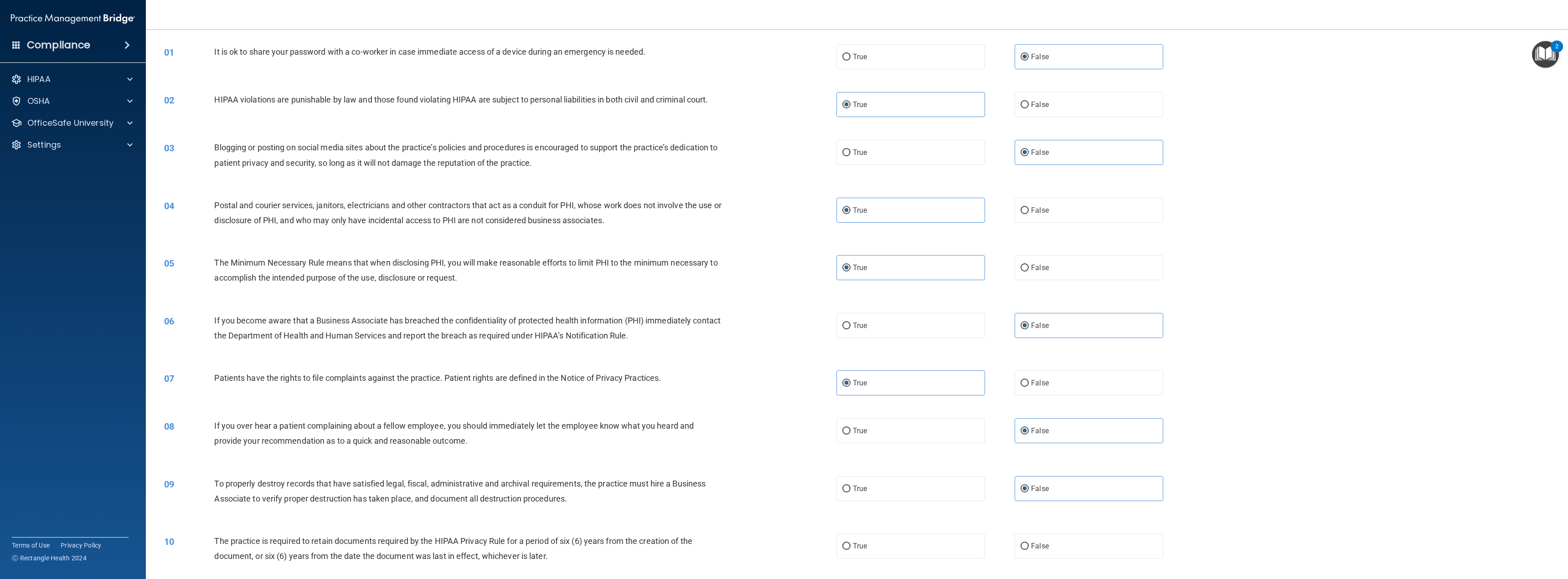
scroll to position [46, 0]
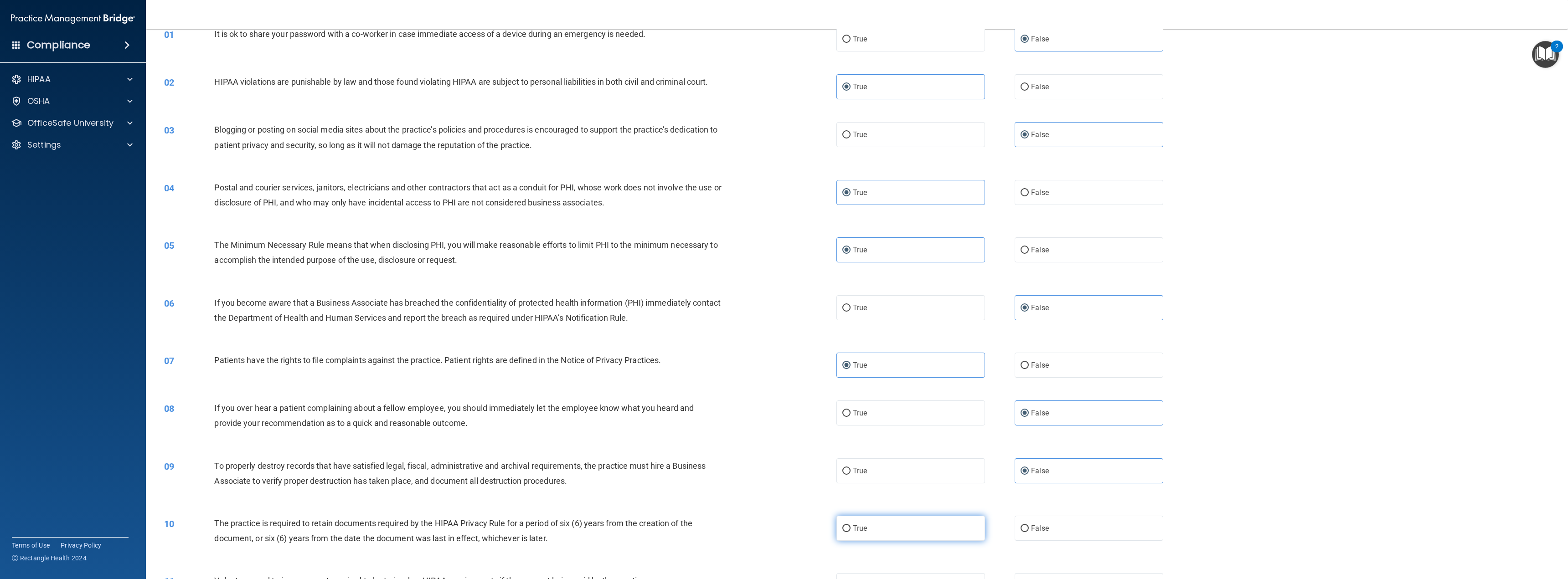
click at [880, 529] on label "True" at bounding box center [911, 528] width 149 height 25
click at [850, 529] on input "True" at bounding box center [846, 528] width 8 height 7
radio input "true"
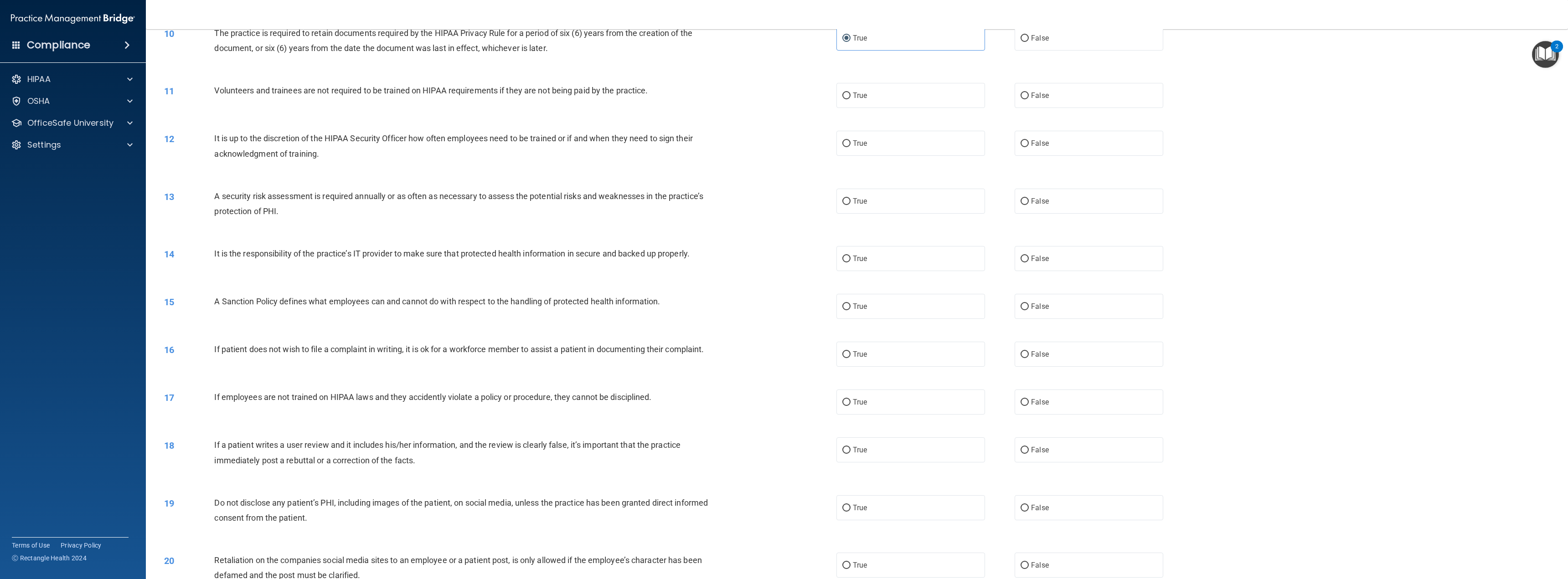
scroll to position [547, 0]
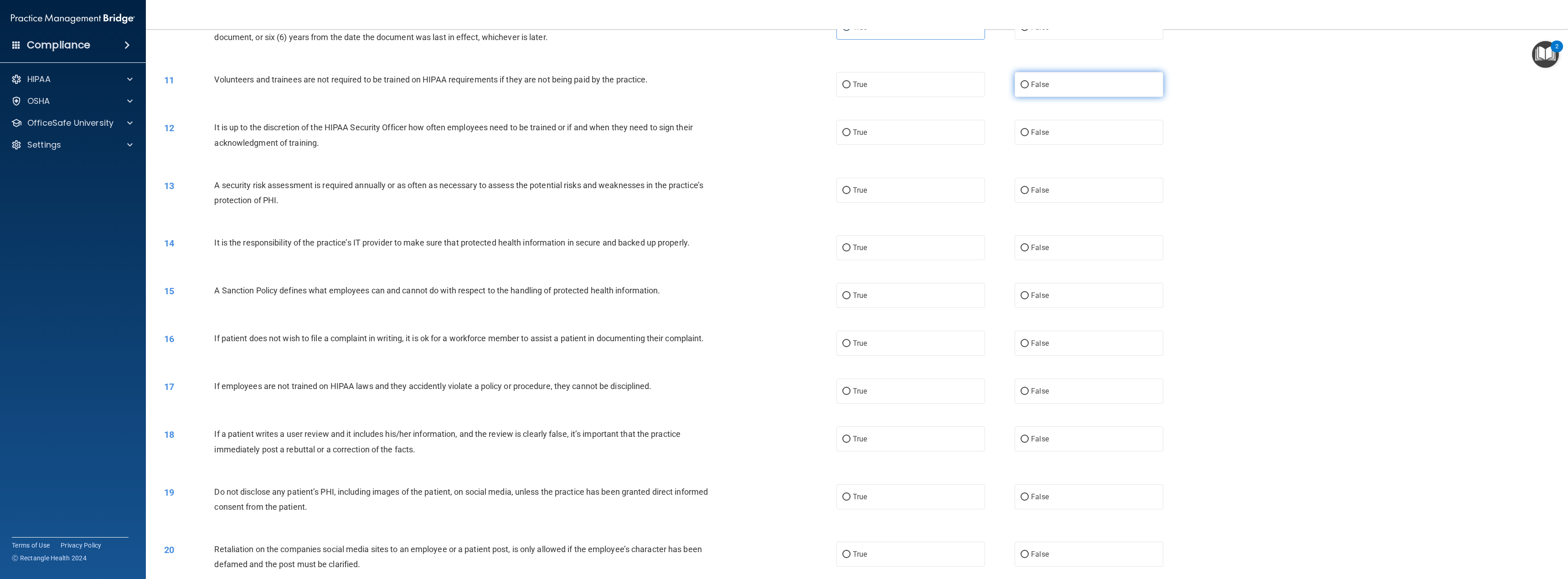
click at [1034, 82] on span "False" at bounding box center [1040, 85] width 18 height 9
click at [1029, 82] on input "False" at bounding box center [1024, 85] width 8 height 7
radio input "true"
click at [1044, 144] on label "False" at bounding box center [1089, 132] width 149 height 25
click at [1029, 136] on input "False" at bounding box center [1024, 133] width 8 height 7
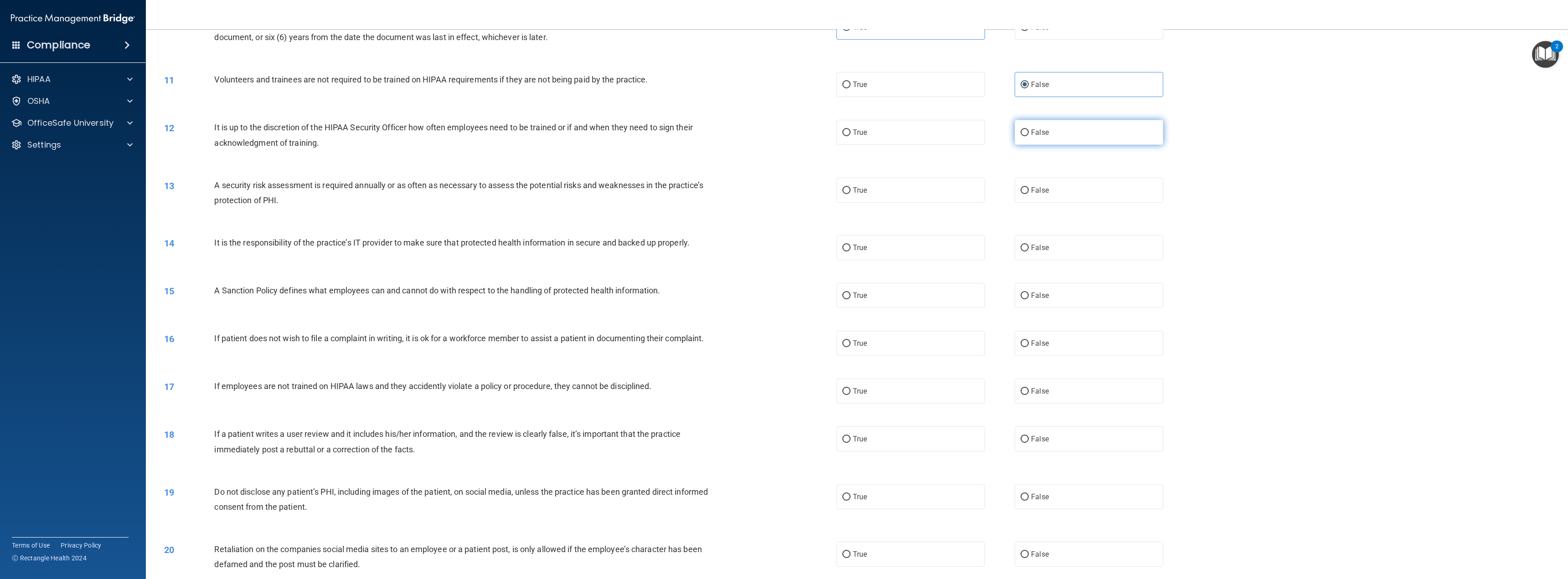
radio input "true"
click at [936, 191] on label "True" at bounding box center [911, 190] width 149 height 25
click at [850, 191] on input "True" at bounding box center [846, 190] width 8 height 7
radio input "true"
click at [1034, 257] on label "False" at bounding box center [1089, 247] width 149 height 25
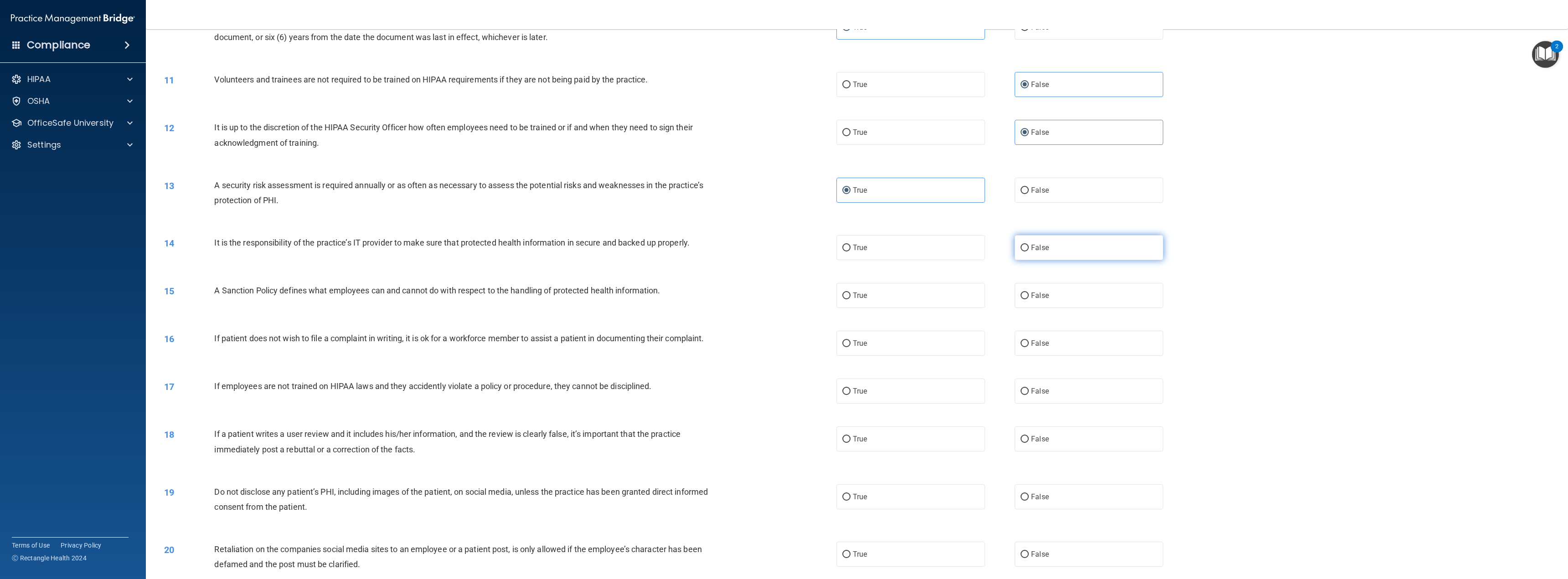
click at [1029, 251] on input "False" at bounding box center [1024, 248] width 8 height 7
radio input "true"
click at [1038, 298] on span "False" at bounding box center [1040, 296] width 18 height 9
click at [1029, 298] on input "False" at bounding box center [1024, 296] width 8 height 7
radio input "true"
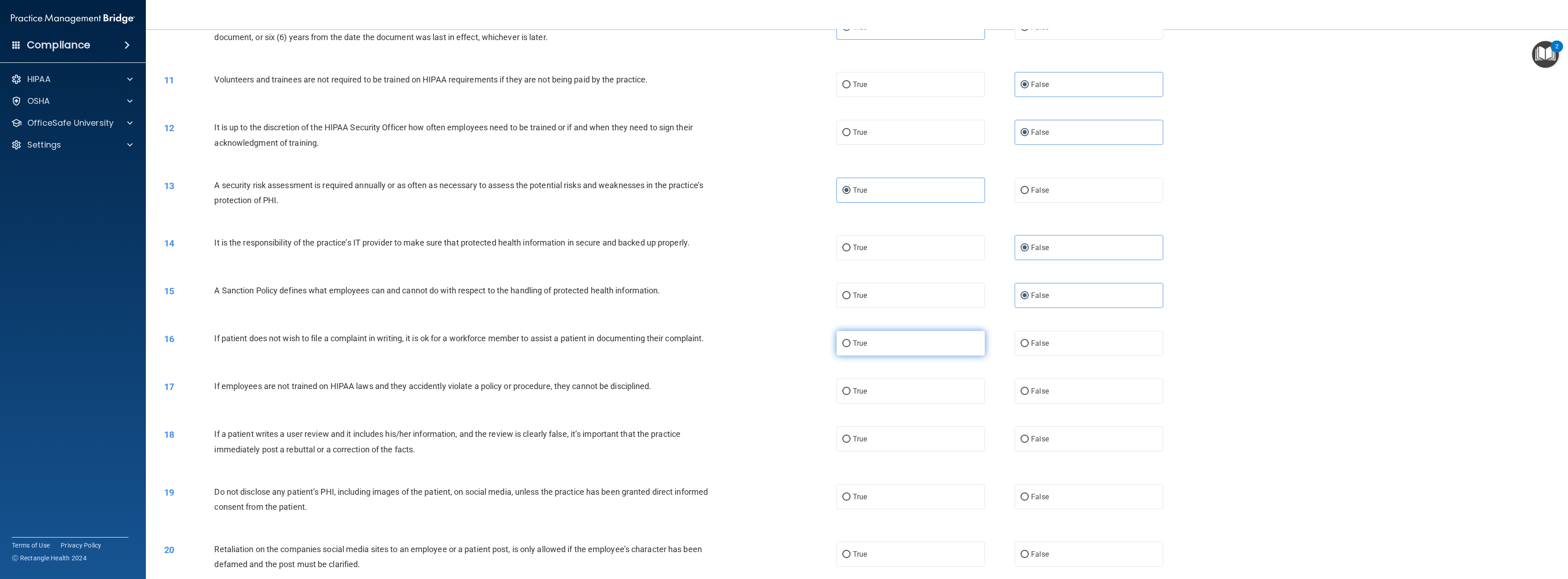
click at [917, 348] on label "True" at bounding box center [911, 343] width 149 height 25
click at [850, 347] on input "True" at bounding box center [846, 343] width 8 height 7
radio input "true"
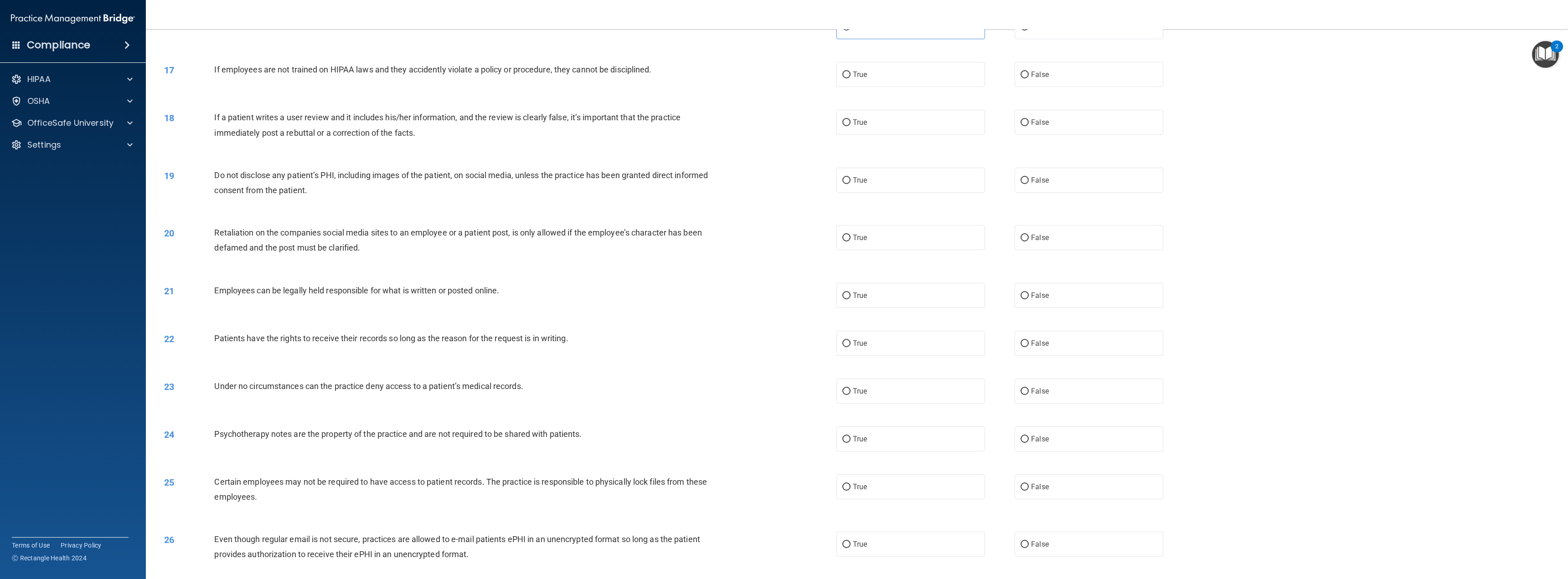
scroll to position [865, 0]
click at [1038, 69] on span "False" at bounding box center [1040, 72] width 18 height 9
click at [1029, 69] on input "False" at bounding box center [1024, 72] width 8 height 7
radio input "true"
click at [1043, 113] on label "False" at bounding box center [1089, 120] width 149 height 25
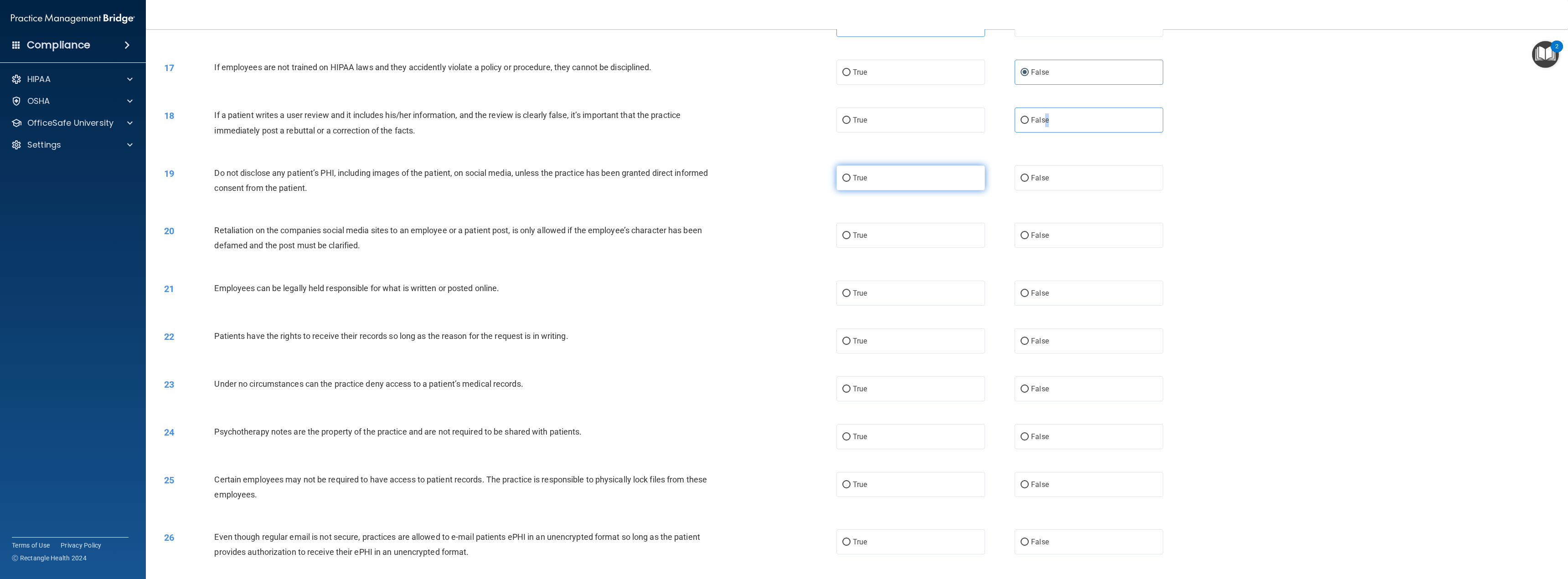
click at [950, 184] on label "True" at bounding box center [911, 178] width 149 height 25
click at [850, 182] on input "True" at bounding box center [846, 178] width 8 height 7
radio input "true"
click at [1022, 227] on label "False" at bounding box center [1089, 235] width 149 height 25
click at [1022, 232] on input "False" at bounding box center [1024, 235] width 8 height 7
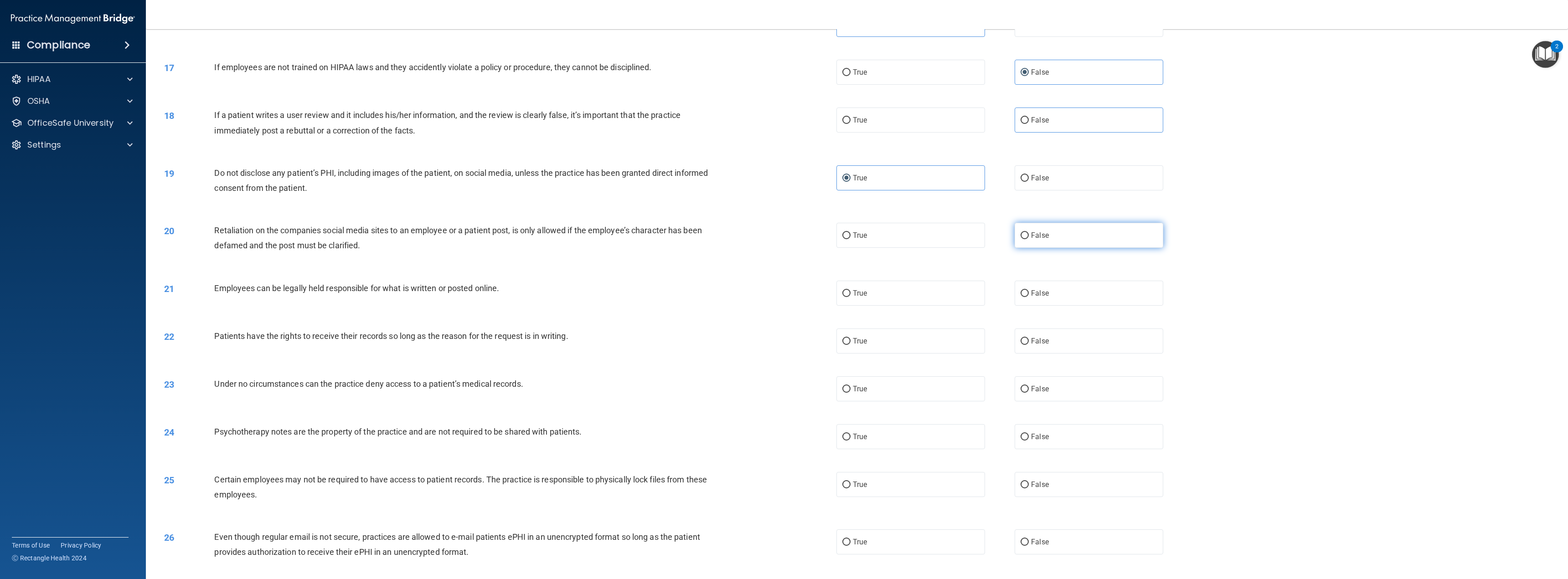
radio input "true"
click at [929, 294] on label "True" at bounding box center [911, 293] width 149 height 25
click at [850, 294] on input "True" at bounding box center [846, 293] width 8 height 7
radio input "true"
click at [1015, 340] on label "False" at bounding box center [1089, 341] width 149 height 25
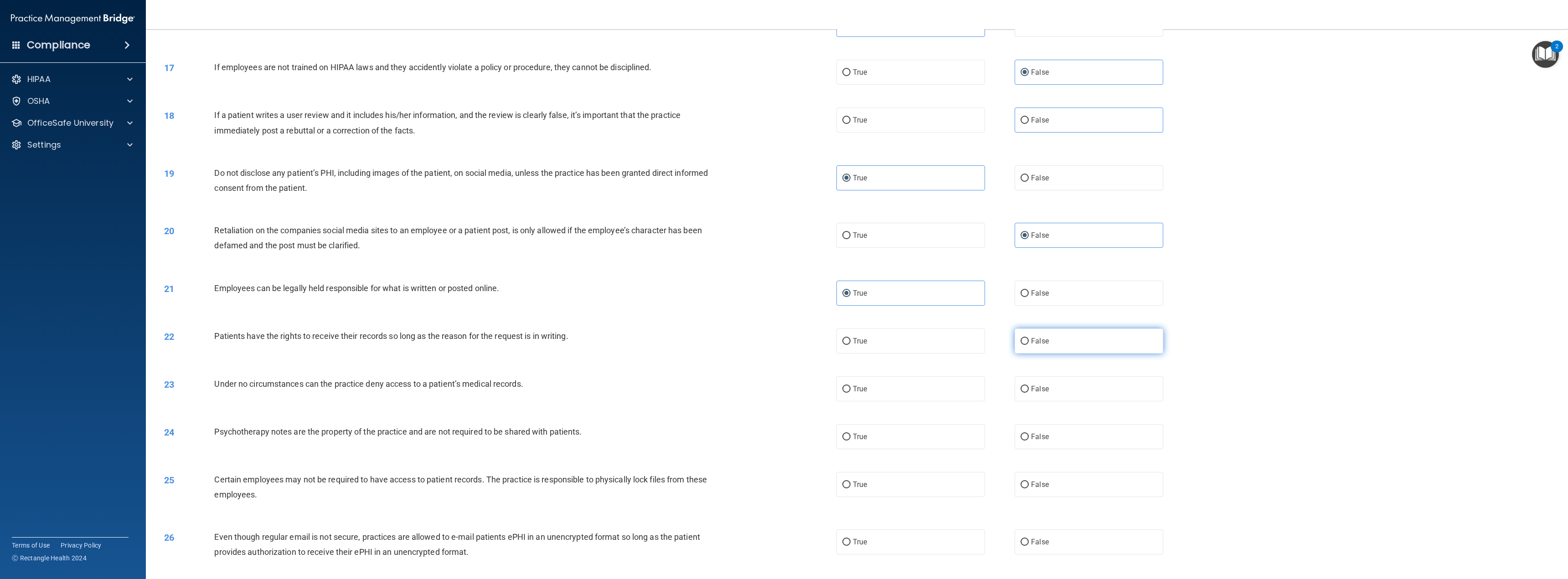
click at [1021, 340] on input "False" at bounding box center [1024, 341] width 8 height 7
radio input "true"
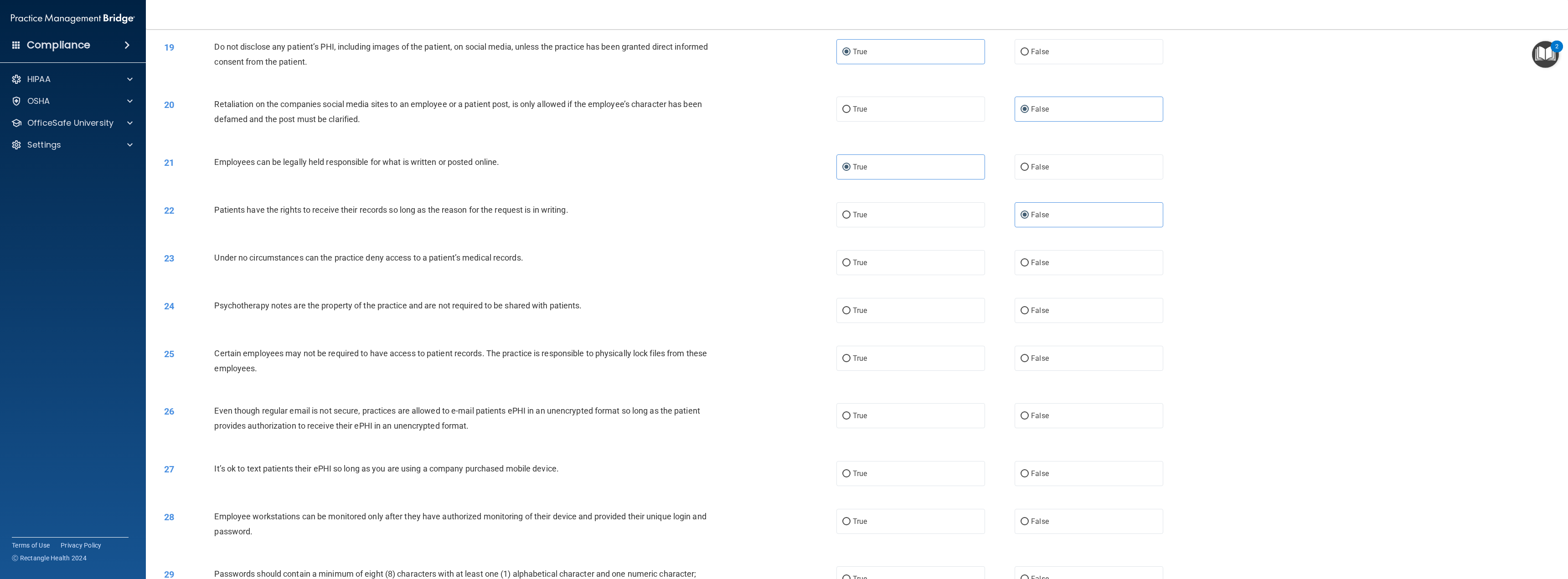
scroll to position [1002, 0]
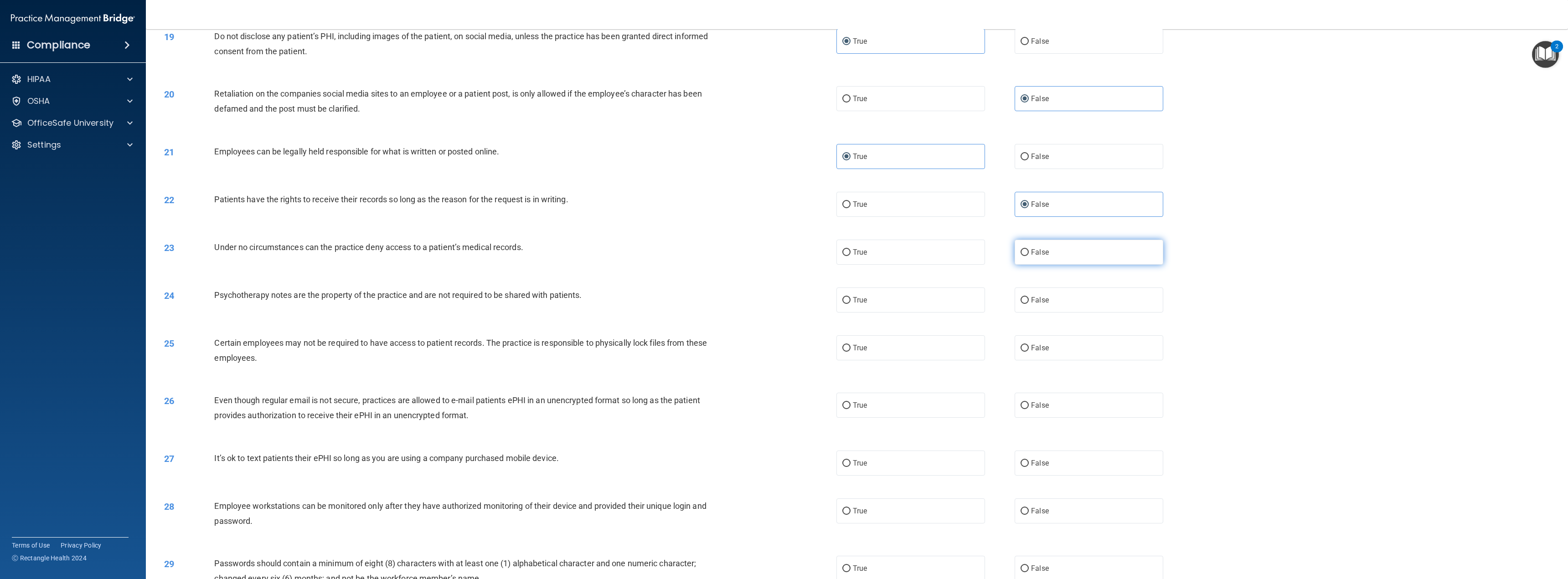
click at [1069, 253] on label "False" at bounding box center [1089, 252] width 149 height 25
click at [1029, 253] on input "False" at bounding box center [1024, 252] width 8 height 7
radio input "true"
click at [933, 303] on label "True" at bounding box center [911, 300] width 149 height 25
click at [850, 303] on input "True" at bounding box center [846, 300] width 8 height 7
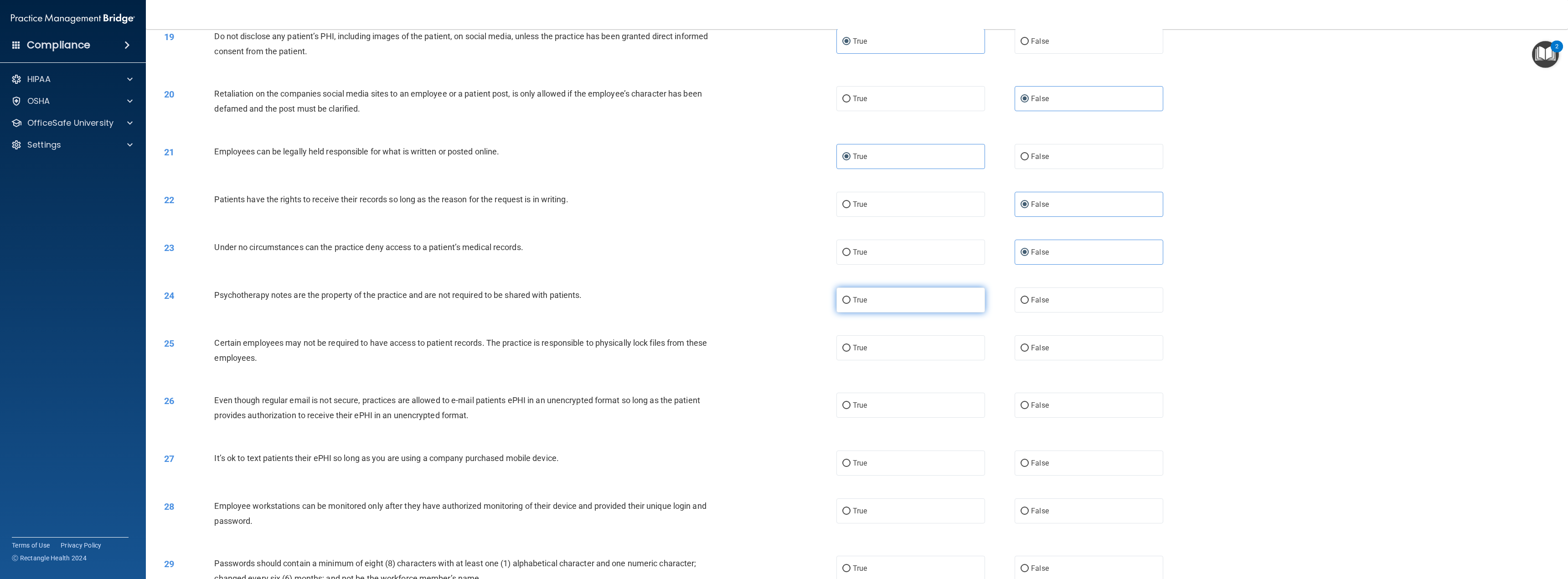
radio input "true"
click at [923, 348] on label "True" at bounding box center [911, 347] width 149 height 25
click at [850, 348] on input "True" at bounding box center [846, 348] width 8 height 7
radio input "true"
click at [917, 405] on label "True" at bounding box center [911, 404] width 149 height 25
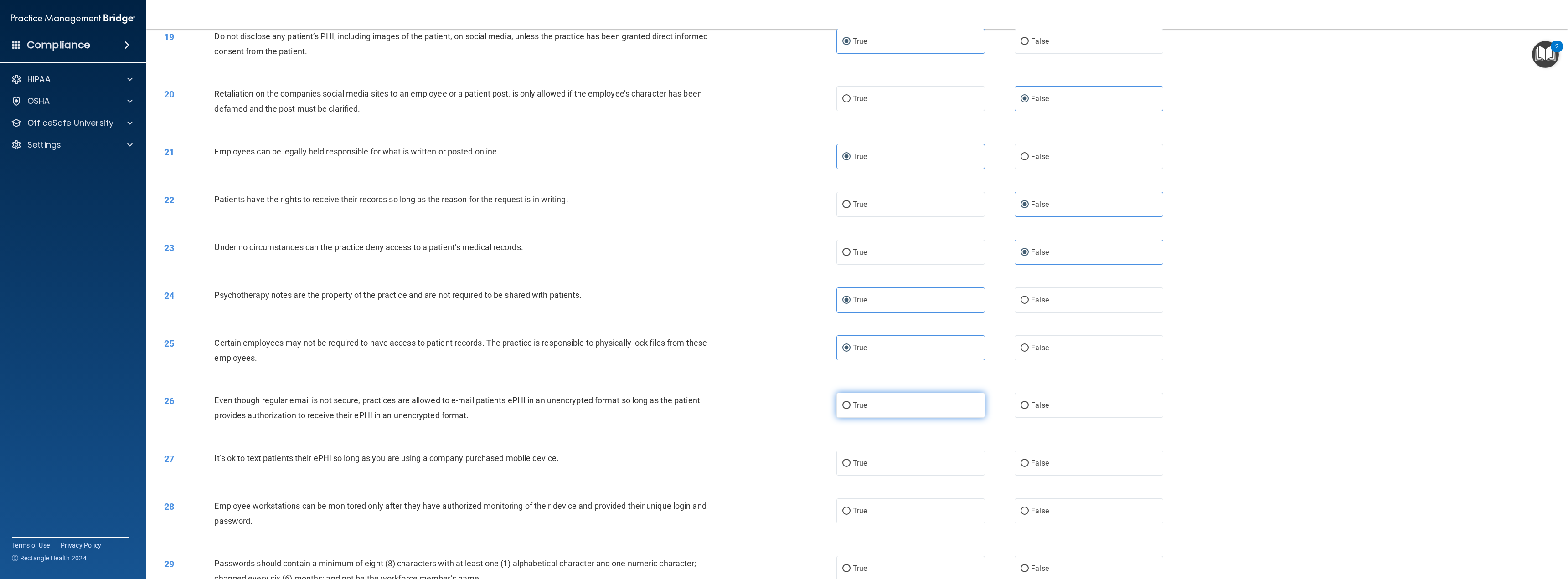
click at [850, 405] on input "True" at bounding box center [846, 405] width 8 height 7
radio input "true"
click at [1046, 479] on div "27 It’s ok to text patients their ePHI so long as you are using a company purch…" at bounding box center [856, 463] width 1399 height 48
click at [1046, 468] on label "False" at bounding box center [1089, 463] width 149 height 25
click at [1029, 467] on input "False" at bounding box center [1024, 463] width 8 height 7
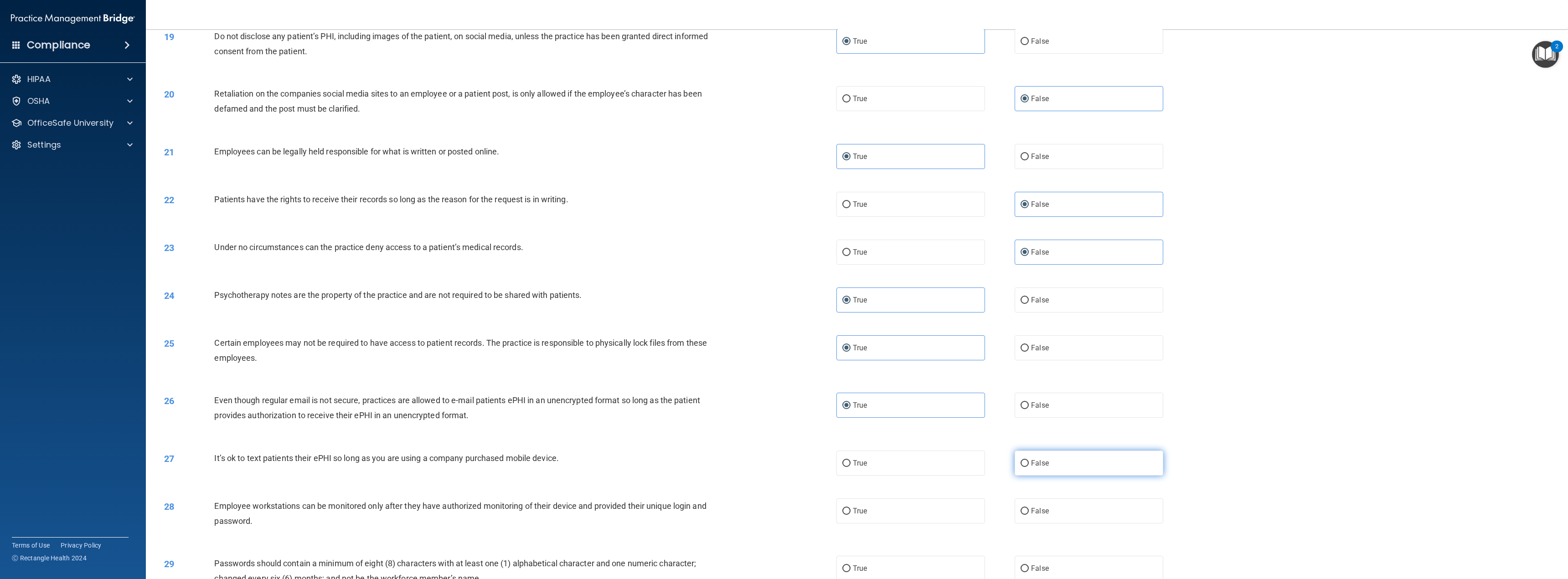
radio input "true"
click at [1031, 510] on span "False" at bounding box center [1040, 511] width 18 height 9
click at [1029, 510] on input "False" at bounding box center [1024, 511] width 8 height 7
radio input "true"
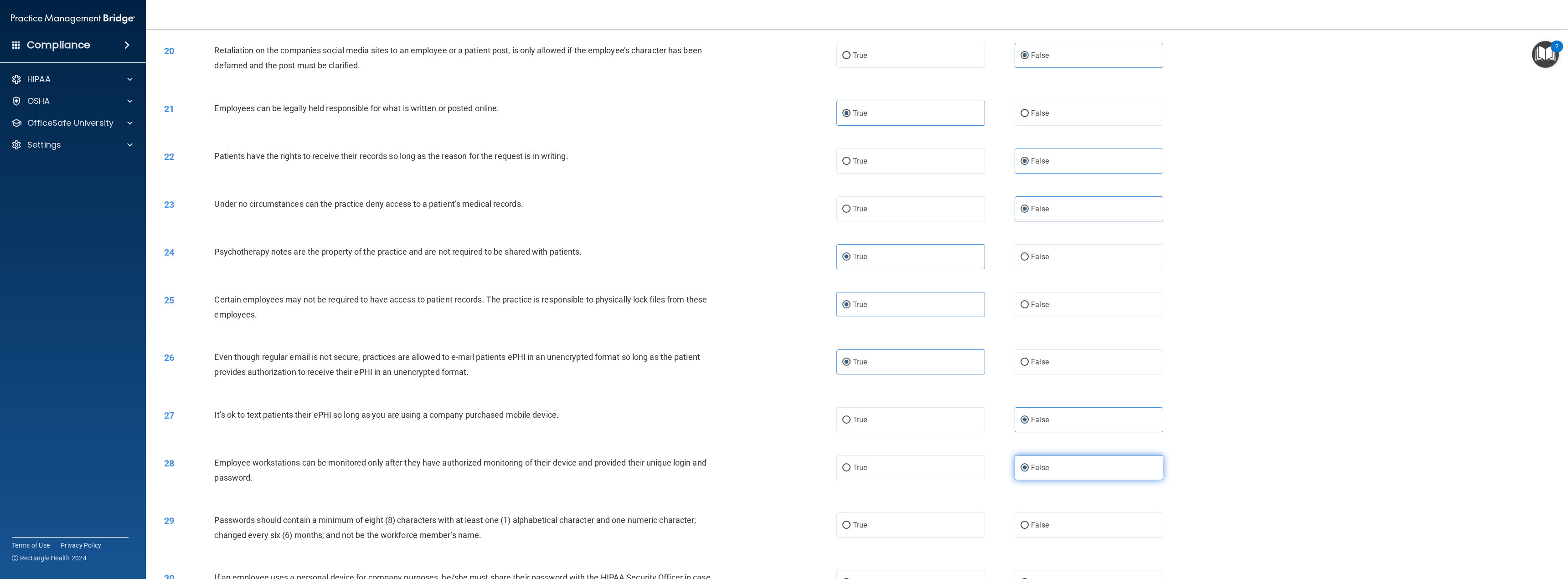
scroll to position [1047, 0]
drag, startPoint x: 912, startPoint y: 523, endPoint x: 995, endPoint y: 528, distance: 83.2
click at [915, 523] on label "True" at bounding box center [911, 522] width 149 height 25
click at [850, 523] on input "True" at bounding box center [846, 522] width 8 height 7
radio input "true"
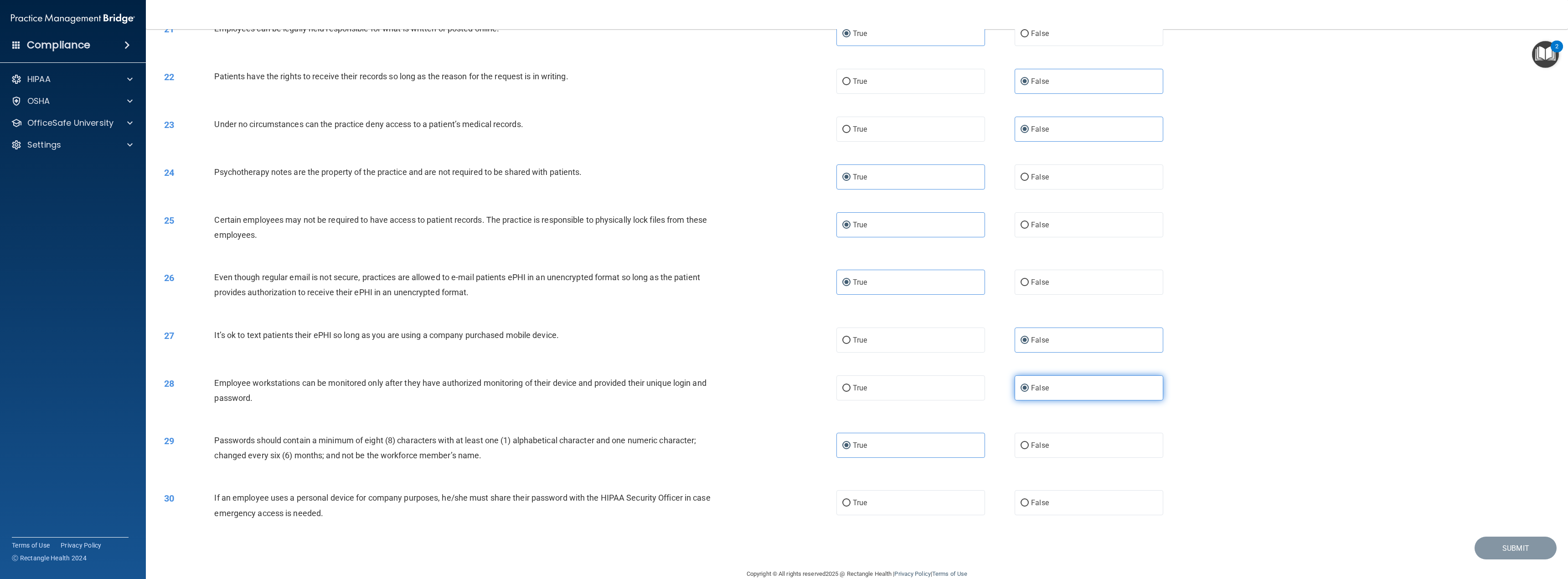
scroll to position [1139, 0]
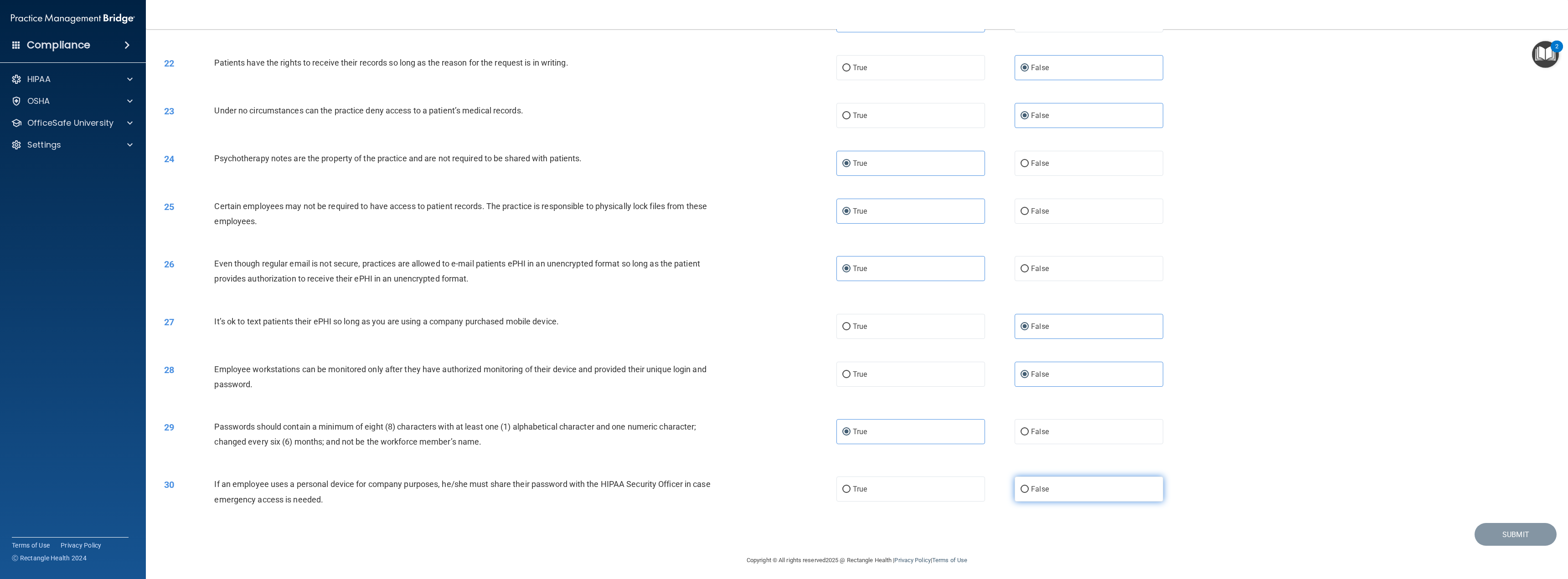
click at [1044, 493] on label "False" at bounding box center [1089, 488] width 149 height 25
click at [1029, 493] on input "False" at bounding box center [1024, 489] width 8 height 7
radio input "true"
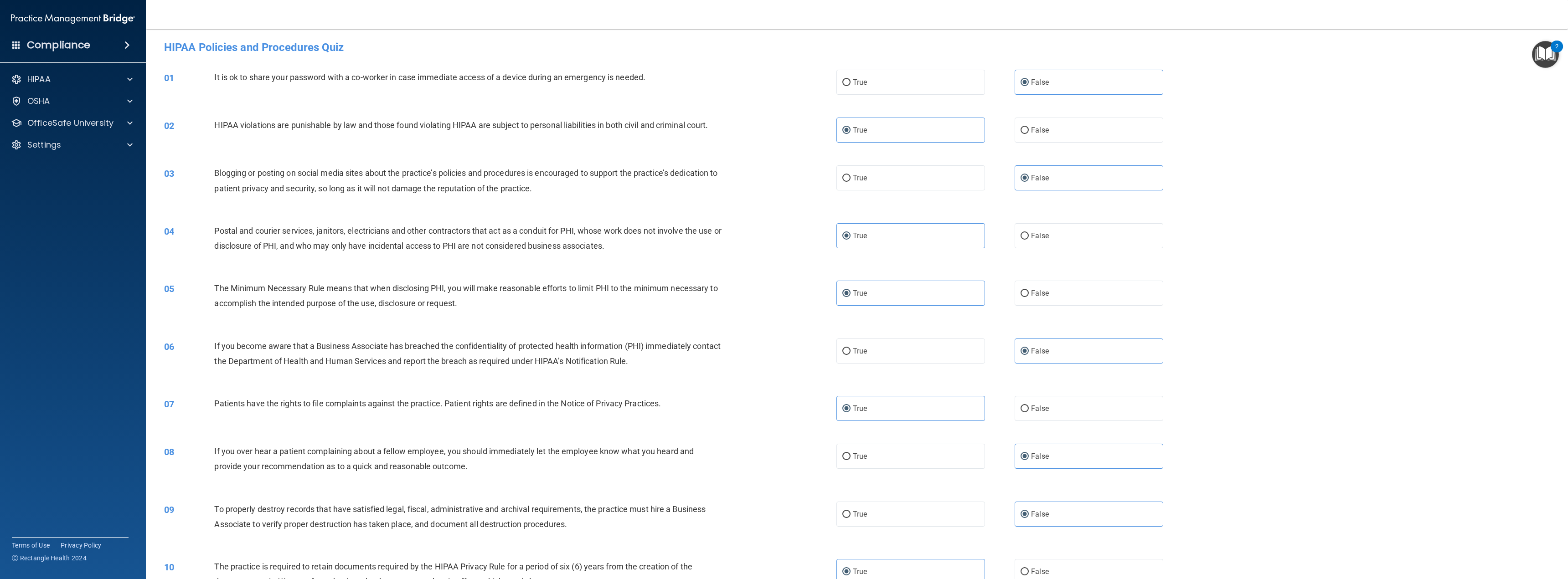
scroll to position [0, 0]
click at [1050, 85] on label "False" at bounding box center [1089, 84] width 149 height 25
click at [1029, 85] on input "False" at bounding box center [1024, 85] width 8 height 7
drag, startPoint x: 874, startPoint y: 138, endPoint x: 1104, endPoint y: 204, distance: 239.3
click at [880, 139] on label "True" at bounding box center [911, 132] width 149 height 25
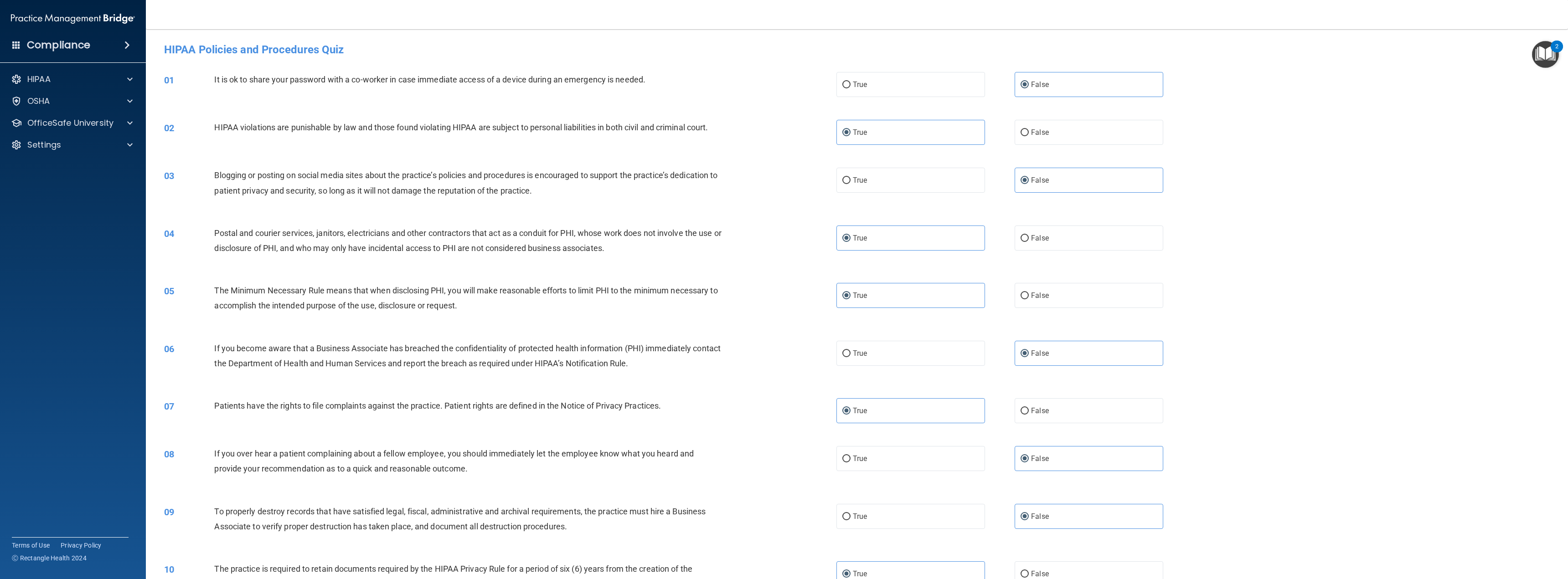
click at [850, 136] on input "True" at bounding box center [846, 133] width 8 height 7
click at [1077, 192] on label "False" at bounding box center [1089, 180] width 149 height 25
click at [1029, 184] on input "False" at bounding box center [1024, 180] width 8 height 7
drag, startPoint x: 891, startPoint y: 242, endPoint x: 895, endPoint y: 314, distance: 72.1
click at [890, 242] on label "True" at bounding box center [911, 238] width 149 height 25
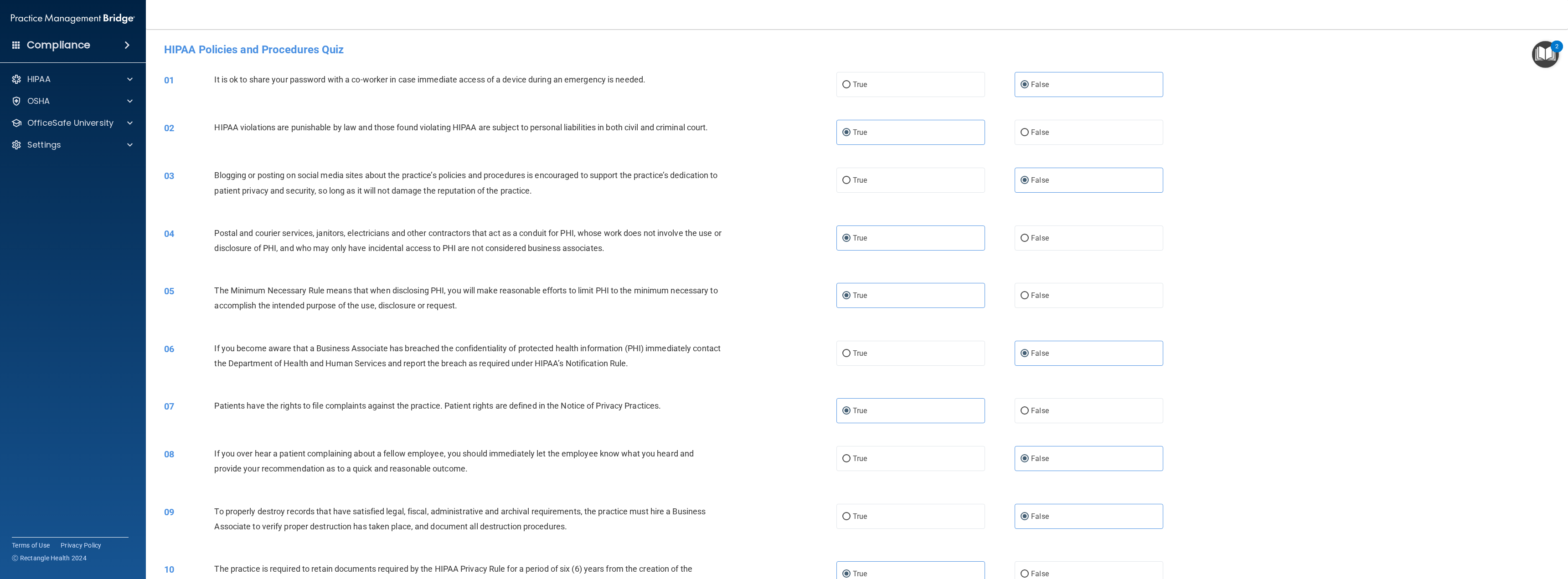
click at [850, 242] on input "True" at bounding box center [846, 238] width 8 height 7
click at [894, 311] on div "05 The Minimum Necessary Rule means that when disclosing PHI, you will make rea…" at bounding box center [856, 300] width 1399 height 57
click at [887, 297] on label "True" at bounding box center [911, 295] width 149 height 25
click at [850, 297] on input "True" at bounding box center [846, 296] width 8 height 7
drag, startPoint x: 1037, startPoint y: 356, endPoint x: 962, endPoint y: 398, distance: 86.0
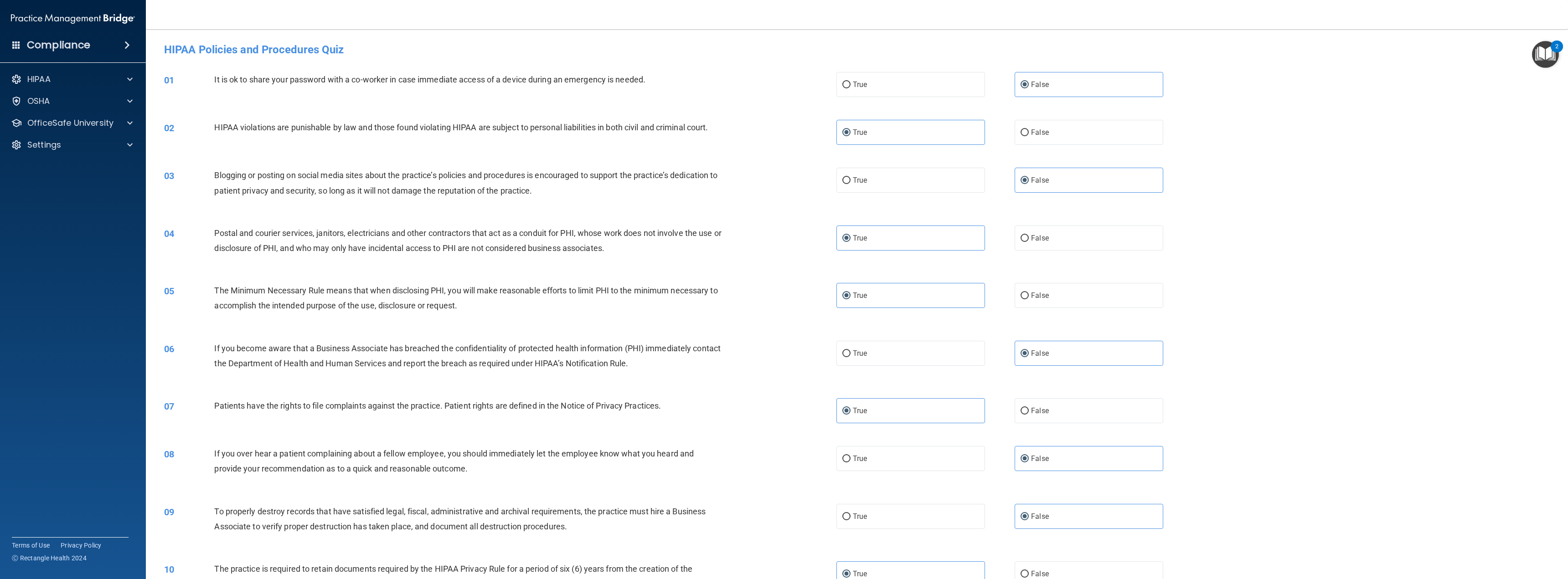
click at [1037, 356] on span "False" at bounding box center [1040, 353] width 18 height 9
click at [1029, 356] on input "False" at bounding box center [1024, 353] width 8 height 7
drag, startPoint x: 926, startPoint y: 421, endPoint x: 923, endPoint y: 398, distance: 23.2
click at [926, 418] on label "True" at bounding box center [911, 410] width 149 height 25
click at [850, 414] on input "True" at bounding box center [846, 411] width 8 height 7
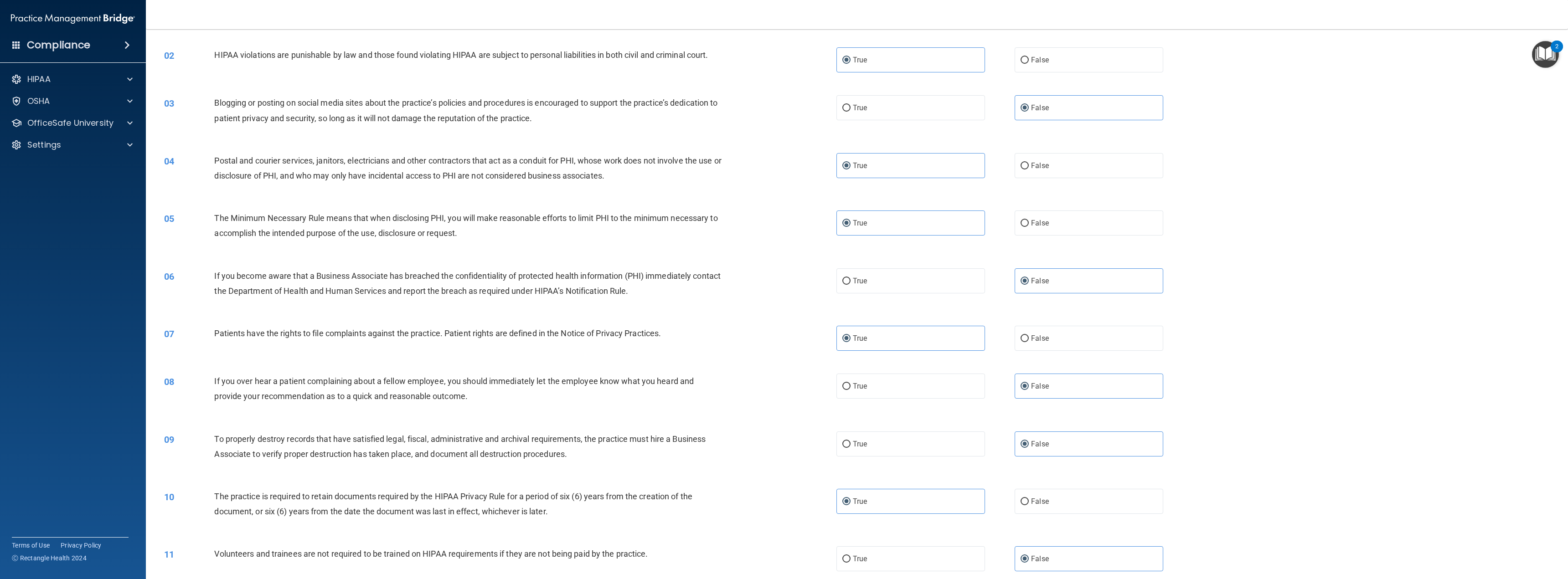
scroll to position [91, 0]
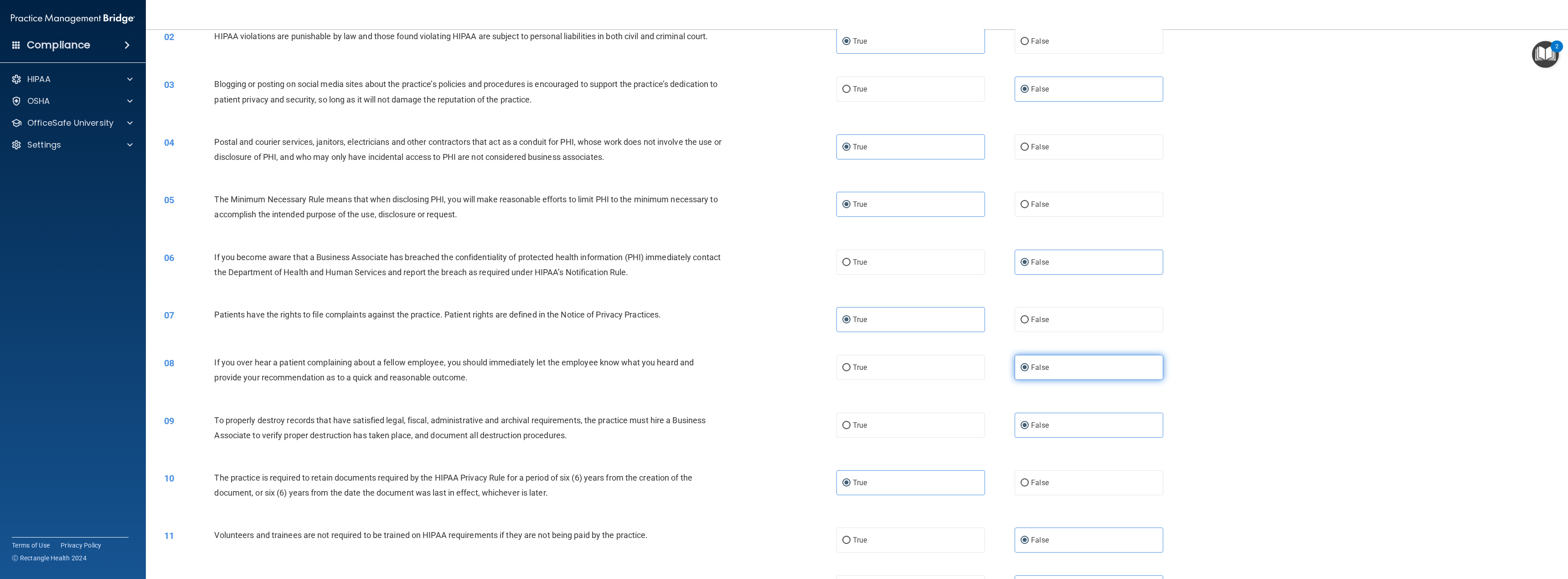
click at [1056, 361] on label "False" at bounding box center [1089, 367] width 149 height 25
click at [1029, 364] on input "False" at bounding box center [1024, 367] width 8 height 7
drag, startPoint x: 1063, startPoint y: 437, endPoint x: 822, endPoint y: 294, distance: 280.2
click at [1059, 427] on label "False" at bounding box center [1089, 425] width 149 height 25
click at [1029, 427] on input "False" at bounding box center [1024, 425] width 8 height 7
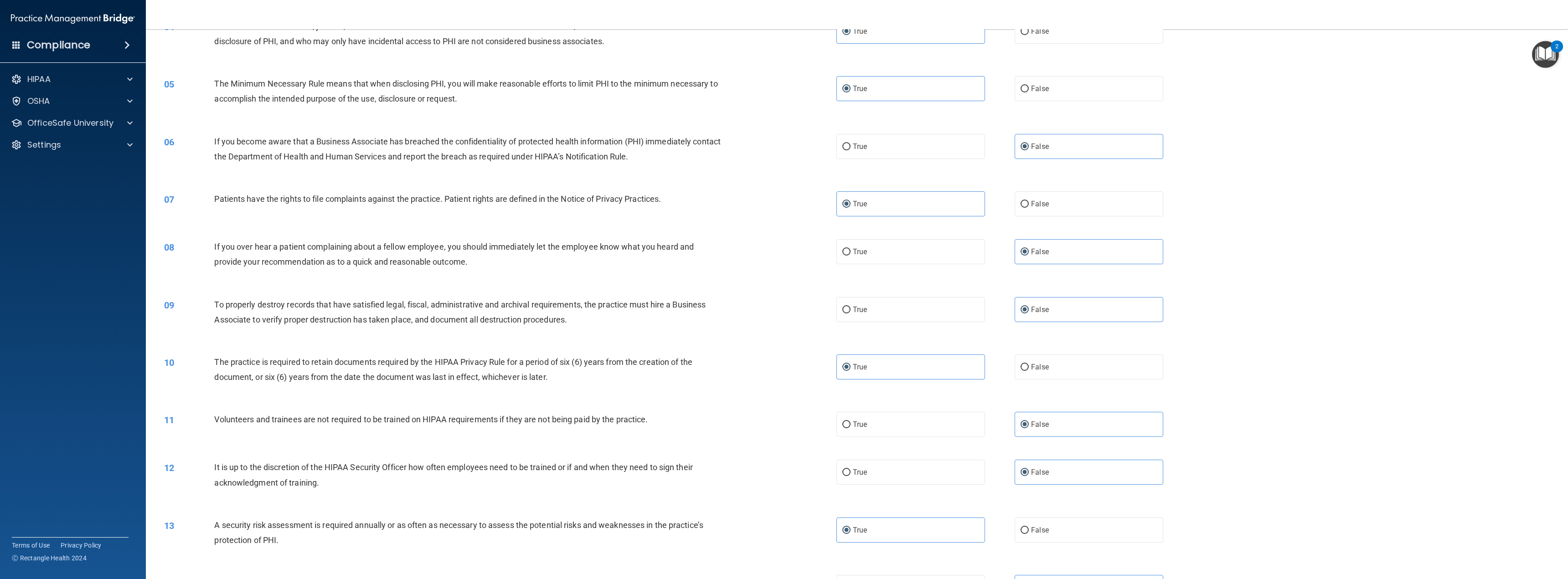
scroll to position [227, 0]
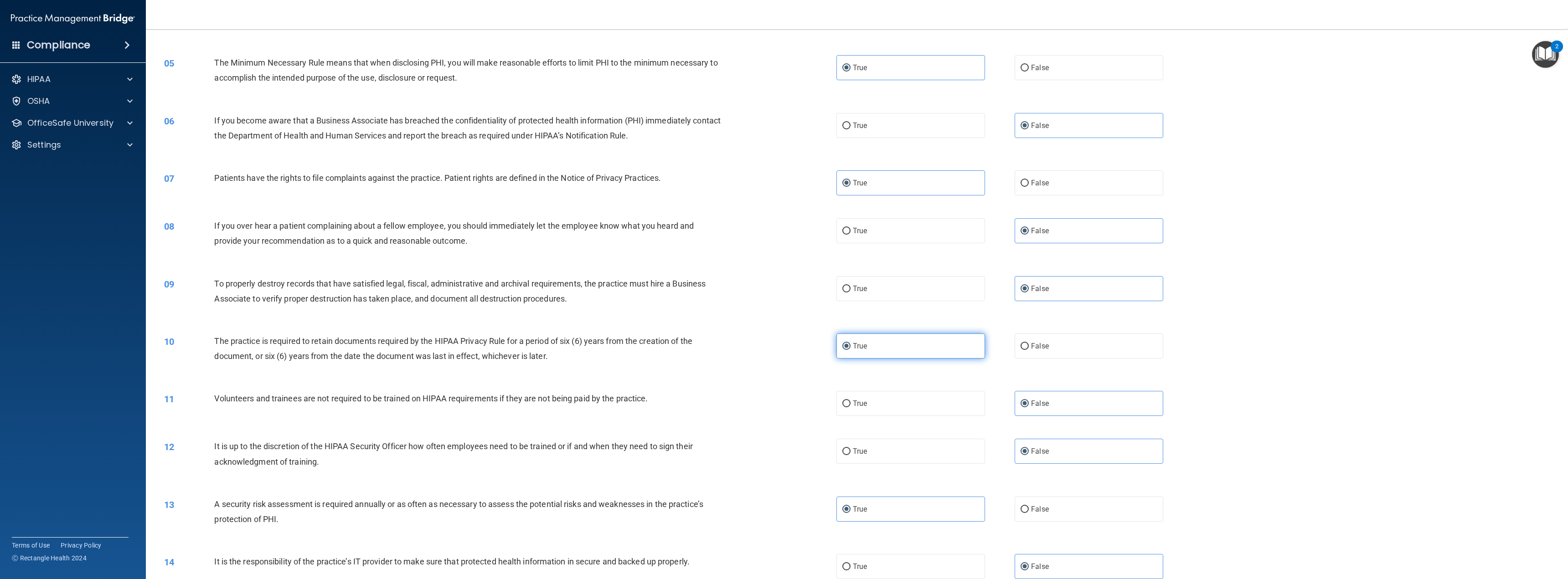
click at [881, 336] on label "True" at bounding box center [911, 345] width 149 height 25
click at [850, 343] on input "True" at bounding box center [846, 346] width 8 height 7
drag, startPoint x: 1090, startPoint y: 422, endPoint x: 1081, endPoint y: 401, distance: 22.8
click at [1090, 420] on div "11 Volunteers and trainees are not required to be trained on HIPAA requirements…" at bounding box center [856, 403] width 1399 height 48
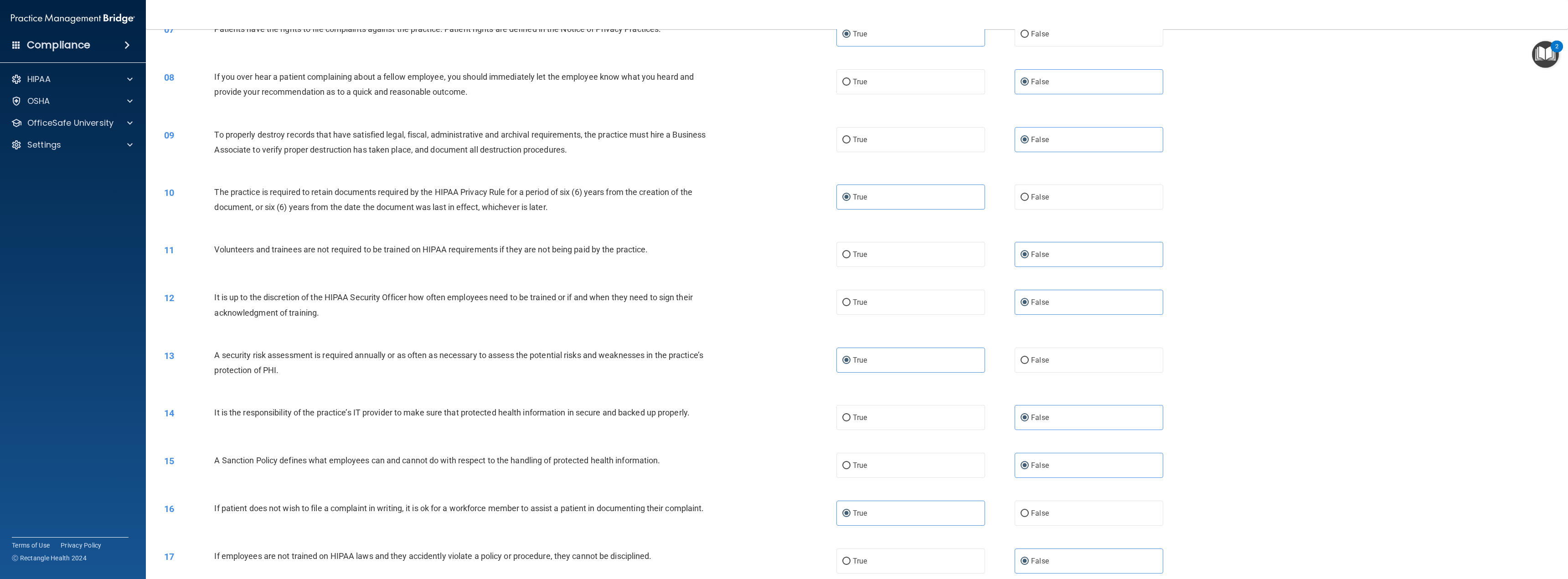
scroll to position [410, 0]
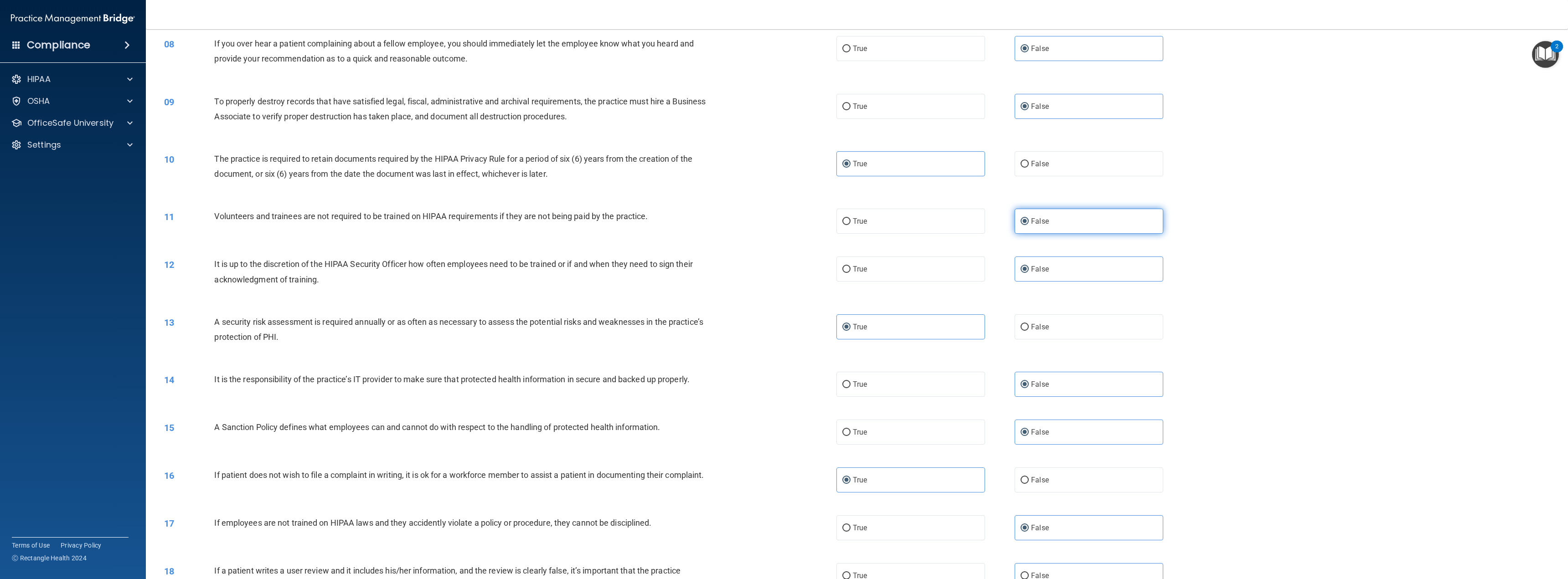
click at [1028, 226] on label "False" at bounding box center [1089, 221] width 149 height 25
click at [1028, 225] on input "False" at bounding box center [1024, 221] width 8 height 7
click at [1037, 271] on span "False" at bounding box center [1040, 269] width 18 height 9
click at [1029, 271] on input "False" at bounding box center [1024, 269] width 8 height 7
click at [952, 327] on label "True" at bounding box center [911, 327] width 149 height 25
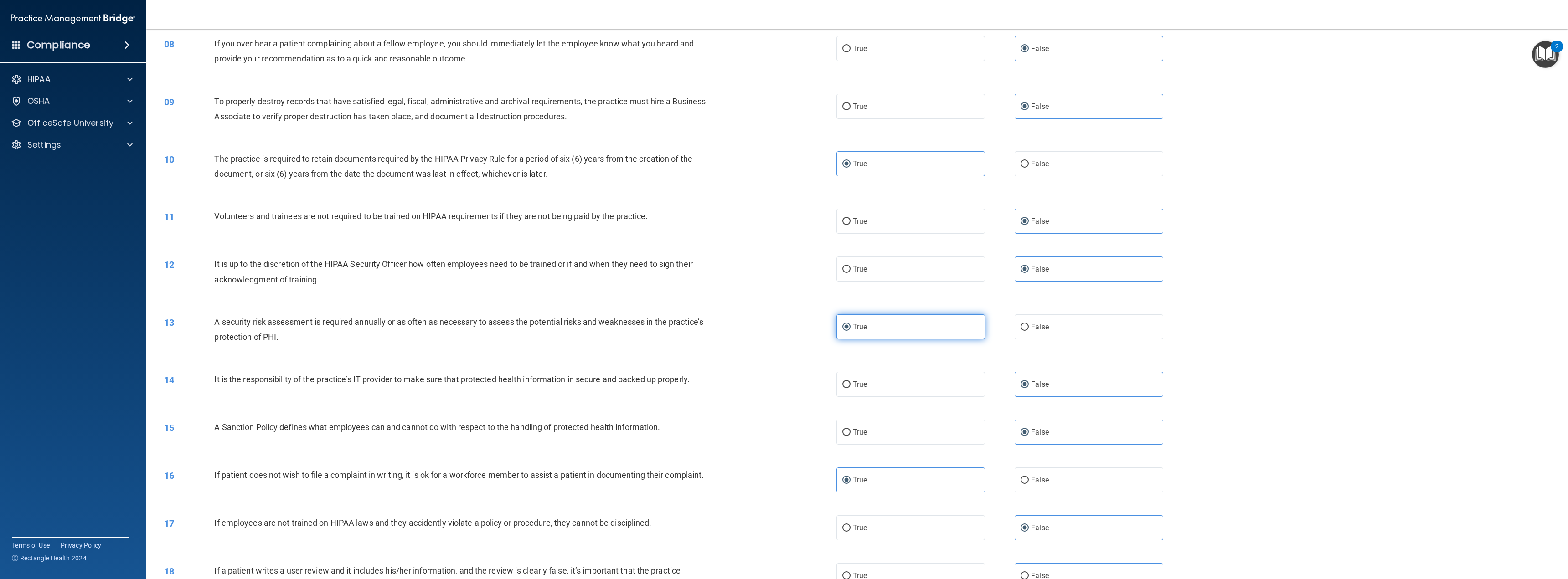
click at [850, 327] on input "True" at bounding box center [846, 327] width 8 height 7
click at [1044, 392] on label "False" at bounding box center [1089, 384] width 149 height 25
click at [1029, 388] on input "False" at bounding box center [1024, 384] width 8 height 7
click at [1045, 432] on label "False" at bounding box center [1089, 432] width 149 height 25
click at [1029, 432] on input "False" at bounding box center [1024, 432] width 8 height 7
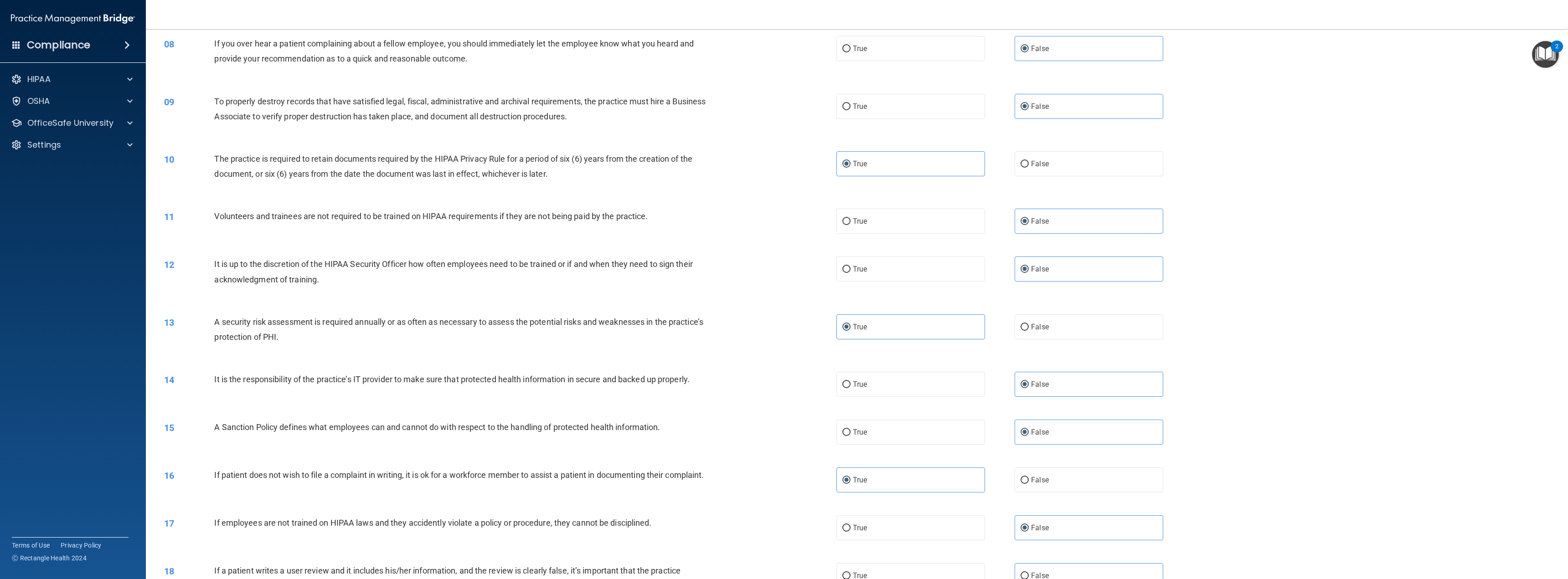
drag, startPoint x: 941, startPoint y: 497, endPoint x: 1045, endPoint y: 385, distance: 152.8
click at [941, 494] on div "16 If patient does not wish to file a complaint in writing, it is ok for a work…" at bounding box center [856, 480] width 1399 height 48
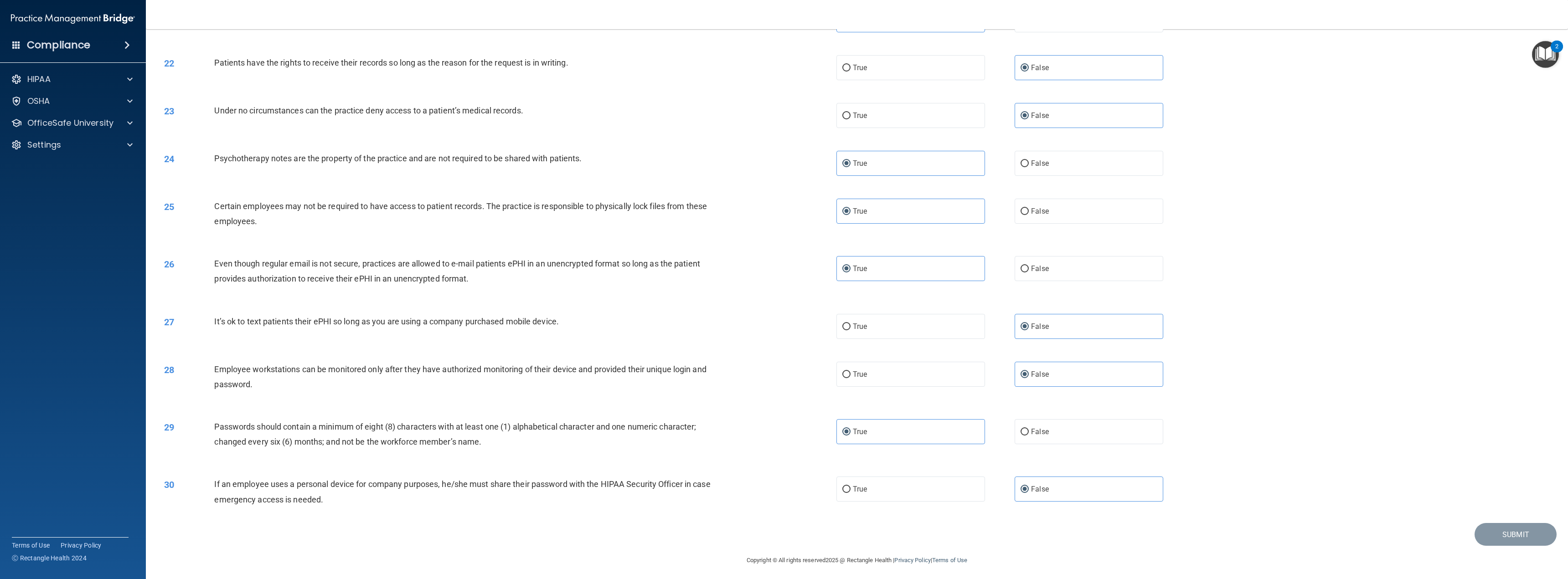
scroll to position [1142, 0]
click at [1289, 157] on div "24 Psychotherapy notes are the property of the practice and are not required to…" at bounding box center [856, 160] width 1399 height 48
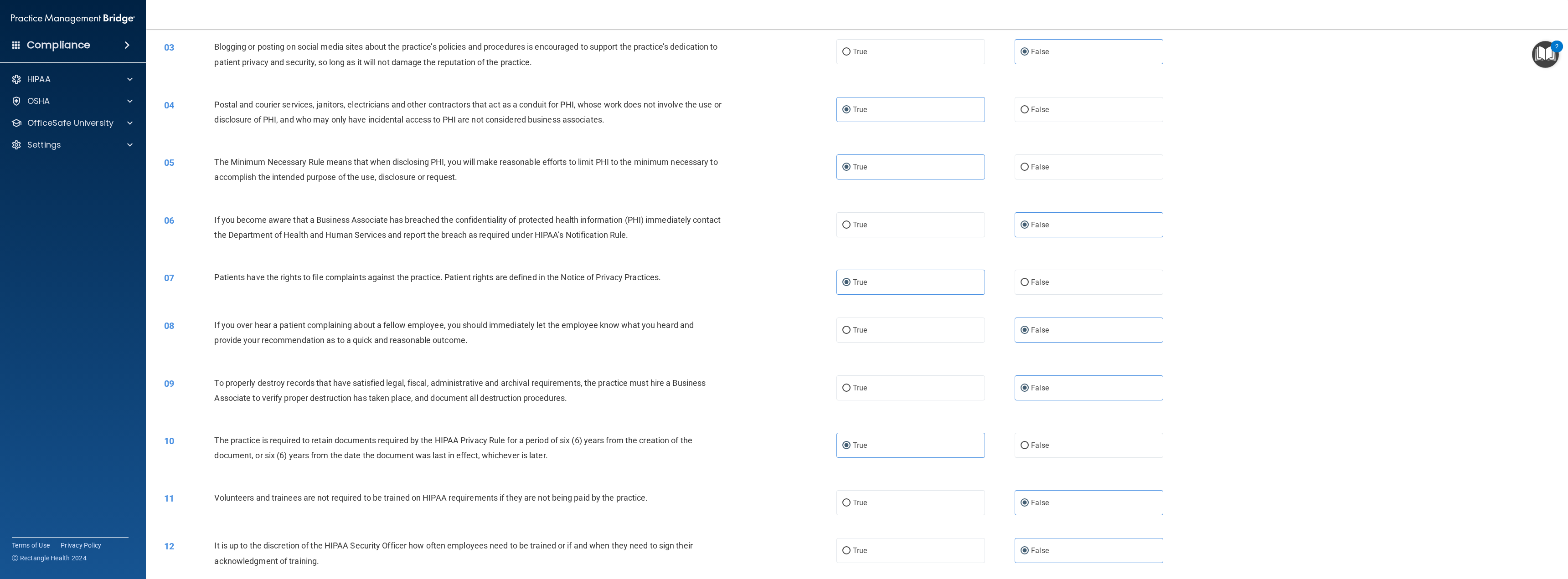
scroll to position [0, 0]
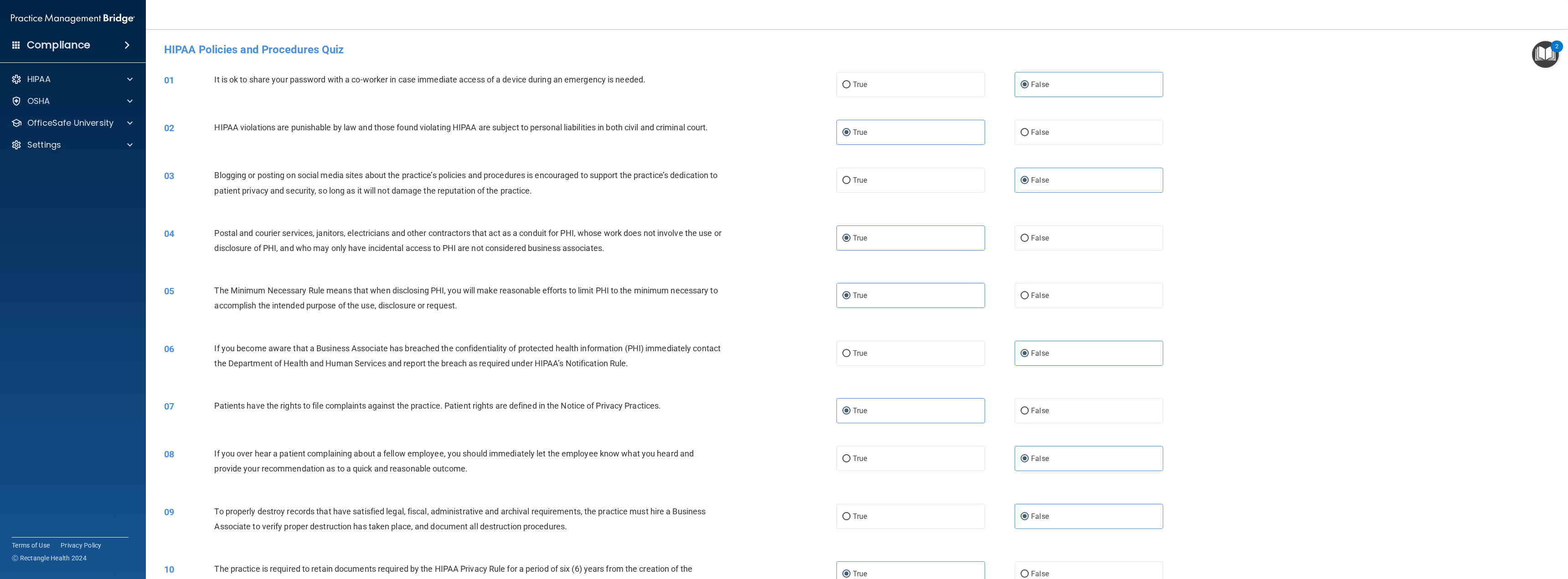
click at [213, 43] on div "HIPAA Policies and Procedures Quiz" at bounding box center [856, 49] width 1399 height 23
click at [1022, 92] on label "False" at bounding box center [1089, 84] width 149 height 25
click at [1022, 88] on input "False" at bounding box center [1024, 85] width 8 height 7
radio input "true"
click at [930, 131] on label "True" at bounding box center [911, 132] width 149 height 25
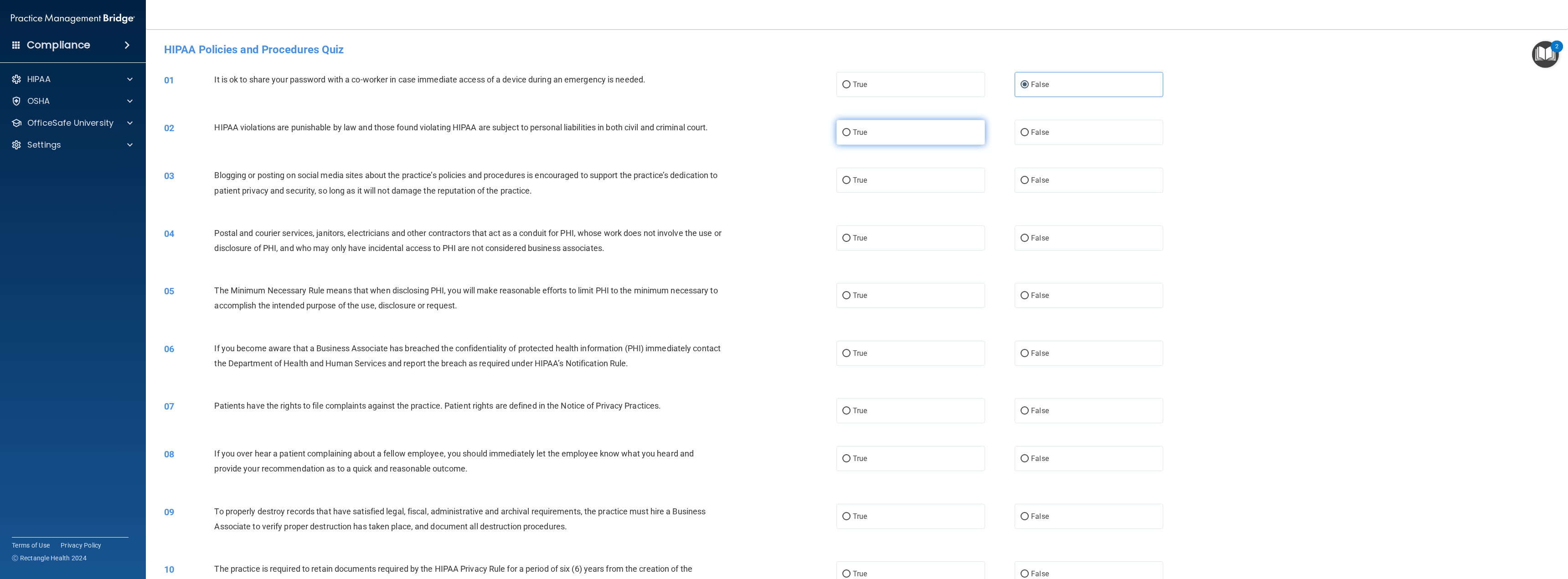
click at [850, 131] on input "True" at bounding box center [846, 133] width 8 height 7
radio input "true"
click at [1059, 191] on label "False" at bounding box center [1089, 180] width 149 height 25
click at [1029, 184] on input "False" at bounding box center [1024, 180] width 8 height 7
radio input "true"
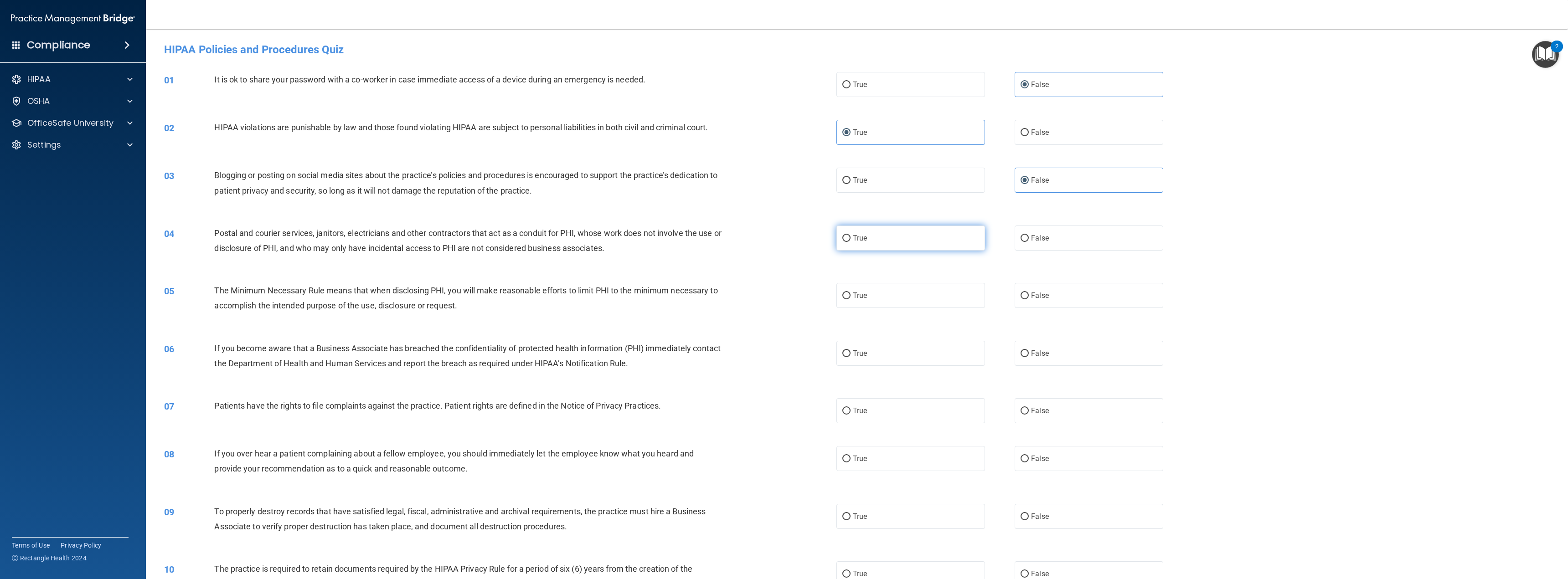
click at [928, 235] on label "True" at bounding box center [911, 238] width 149 height 25
click at [850, 235] on input "True" at bounding box center [846, 238] width 8 height 7
radio input "true"
click at [915, 290] on label "True" at bounding box center [911, 295] width 149 height 25
click at [850, 293] on input "True" at bounding box center [846, 296] width 8 height 7
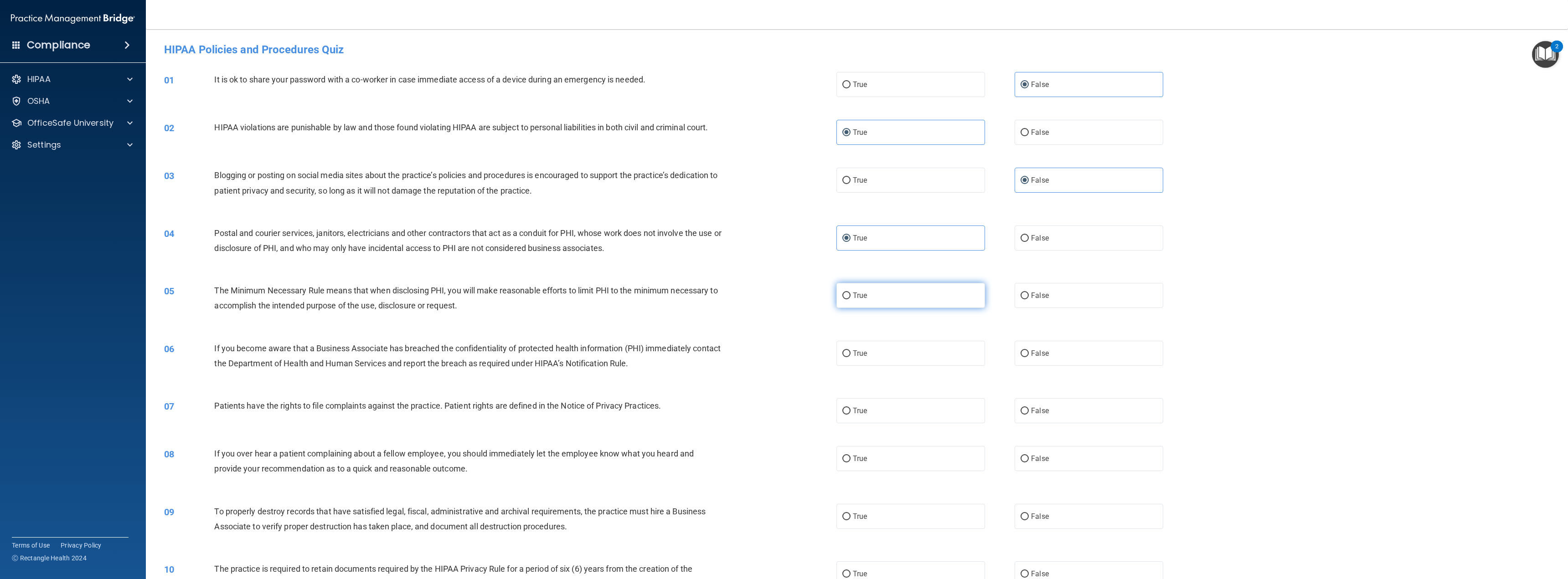
radio input "true"
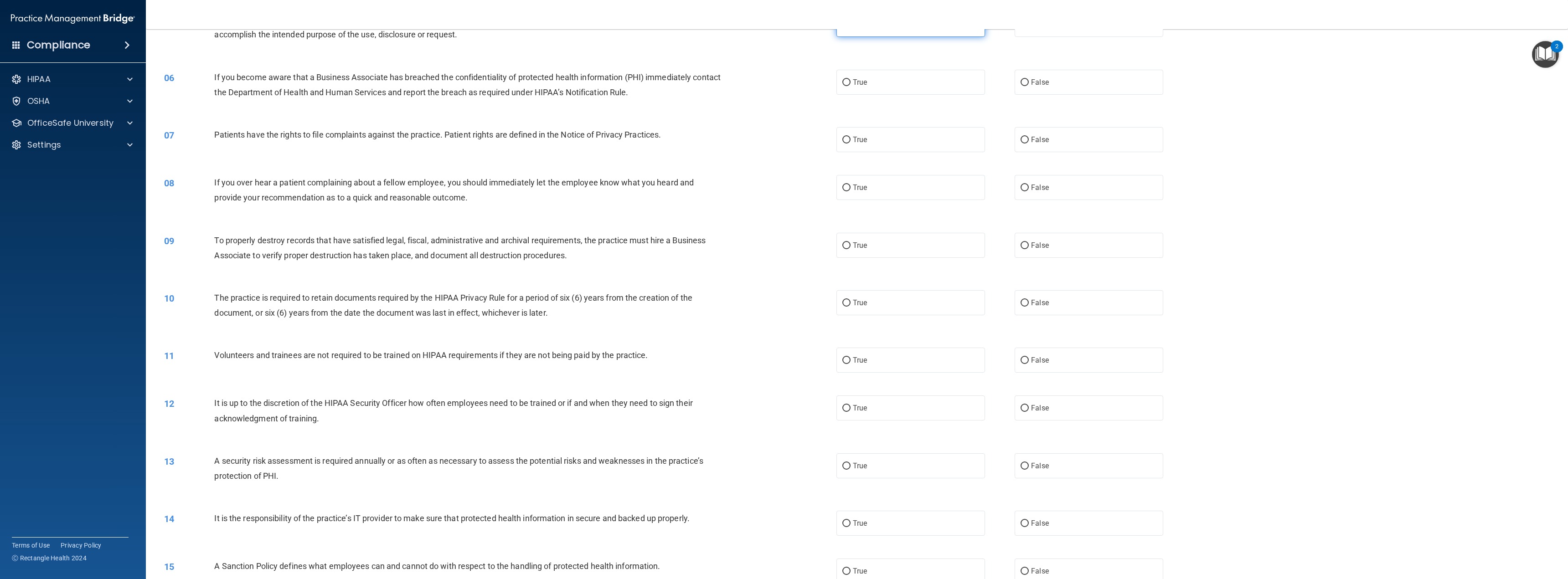
scroll to position [273, 0]
click at [1041, 90] on label "False" at bounding box center [1089, 80] width 149 height 25
click at [1029, 84] on input "False" at bounding box center [1024, 80] width 8 height 7
radio input "true"
click at [900, 147] on label "True" at bounding box center [911, 137] width 149 height 25
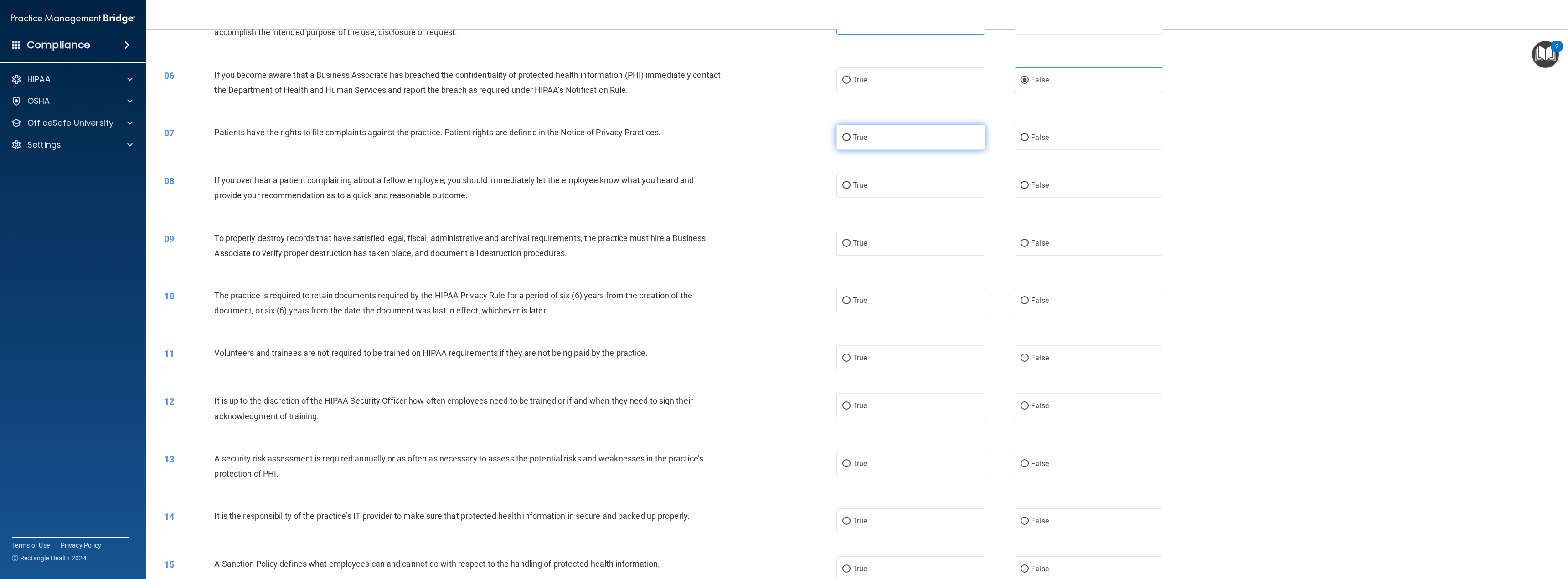
click at [850, 141] on input "True" at bounding box center [846, 137] width 8 height 7
radio input "true"
click at [1009, 184] on div "True False" at bounding box center [1015, 185] width 357 height 25
click at [1035, 195] on label "False" at bounding box center [1089, 185] width 149 height 25
click at [1029, 189] on input "False" at bounding box center [1024, 185] width 8 height 7
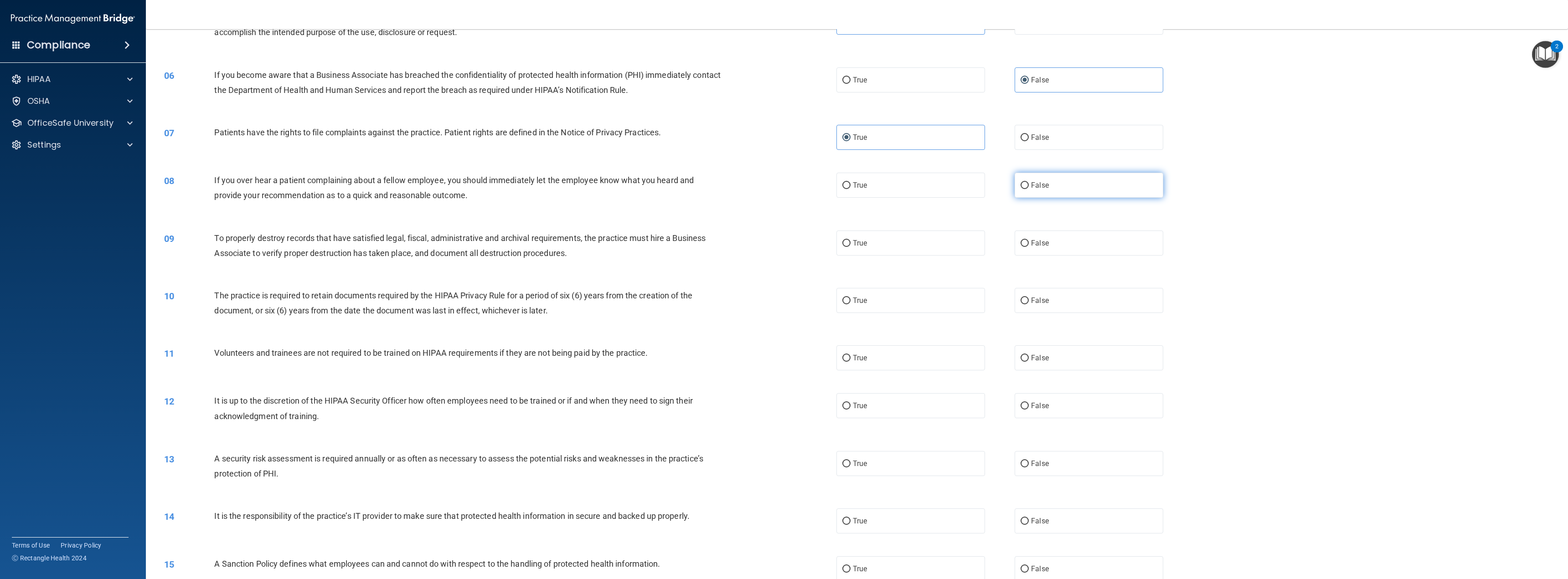
radio input "true"
click at [1034, 241] on span "False" at bounding box center [1040, 243] width 18 height 9
click at [1029, 241] on input "False" at bounding box center [1024, 243] width 8 height 7
radio input "true"
click at [896, 303] on label "True" at bounding box center [911, 300] width 149 height 25
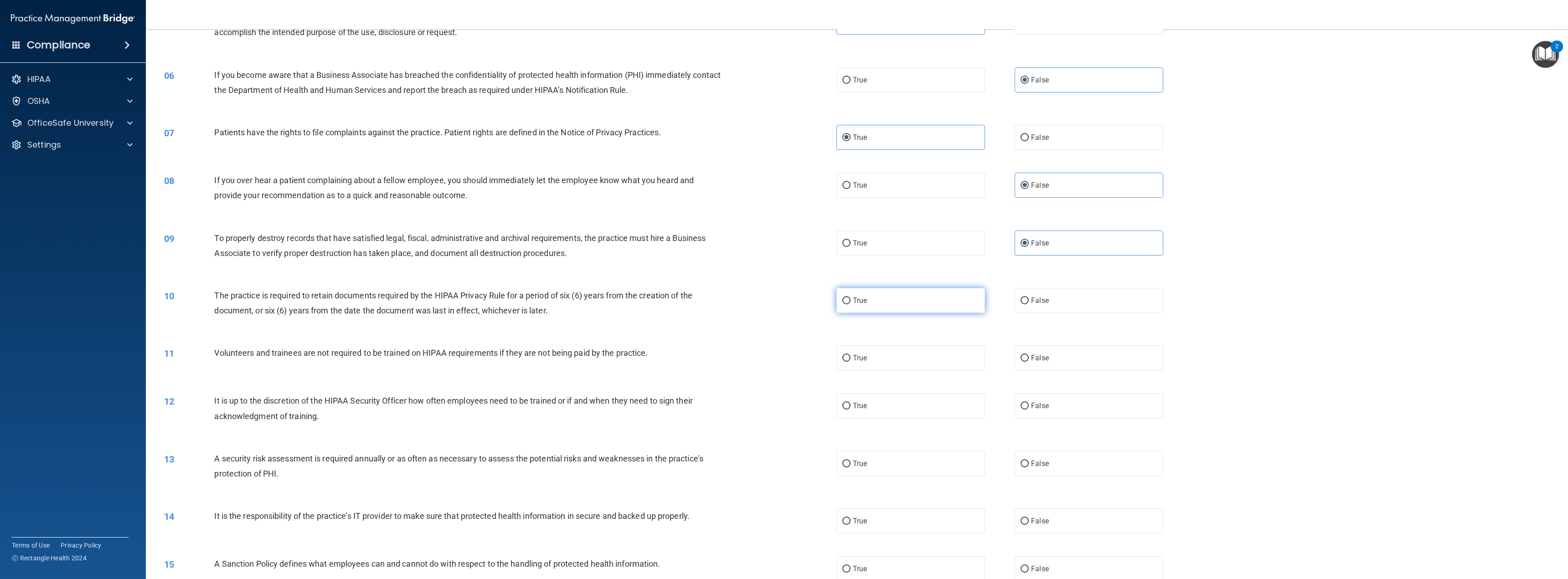
click at [850, 303] on input "True" at bounding box center [846, 300] width 8 height 7
radio input "true"
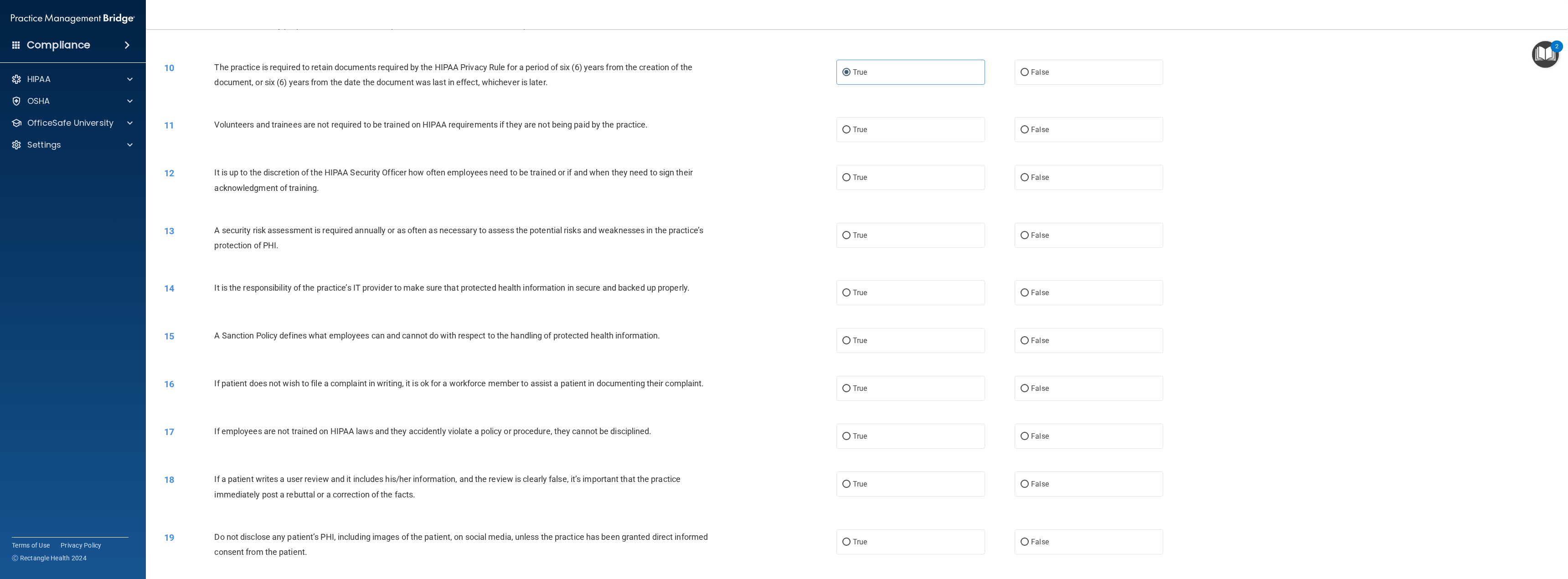
scroll to position [501, 0]
click at [1039, 126] on span "False" at bounding box center [1040, 130] width 18 height 9
click at [1029, 127] on input "False" at bounding box center [1024, 130] width 8 height 7
radio input "true"
click at [1038, 176] on span "False" at bounding box center [1040, 178] width 18 height 9
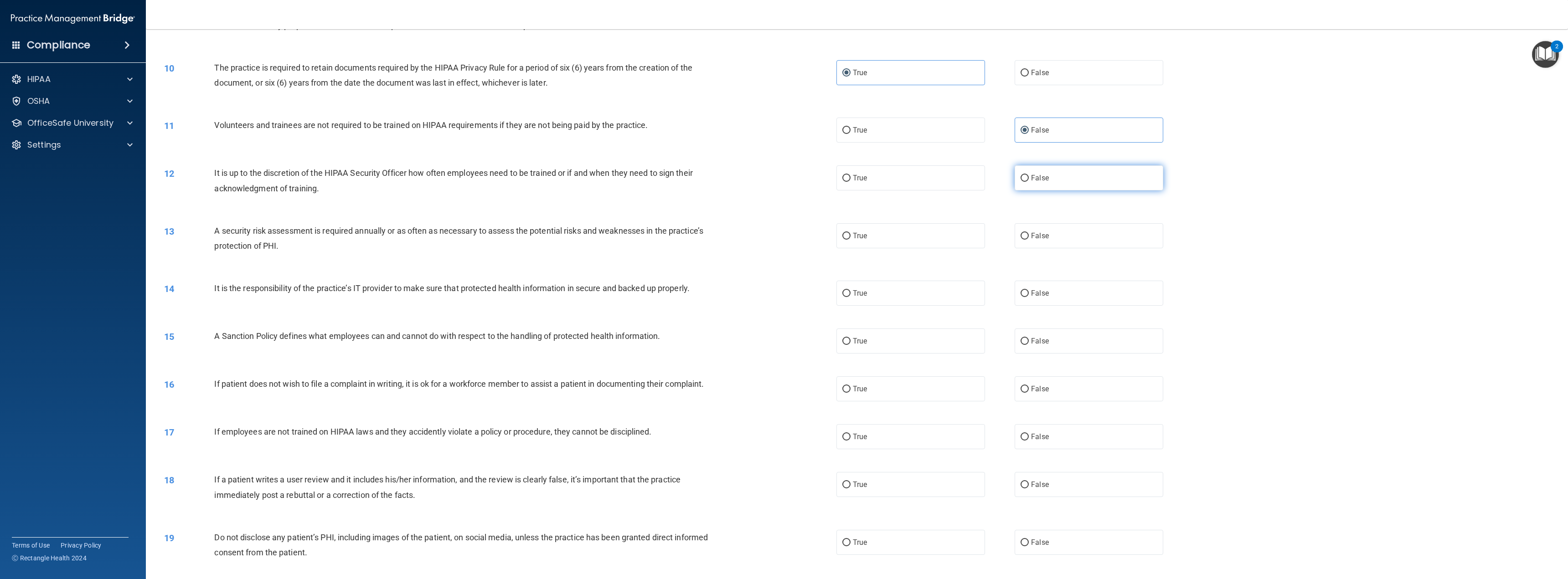
click at [1029, 176] on input "False" at bounding box center [1024, 178] width 8 height 7
radio input "true"
click at [906, 240] on label "True" at bounding box center [911, 235] width 149 height 25
click at [850, 240] on input "True" at bounding box center [846, 236] width 8 height 7
radio input "true"
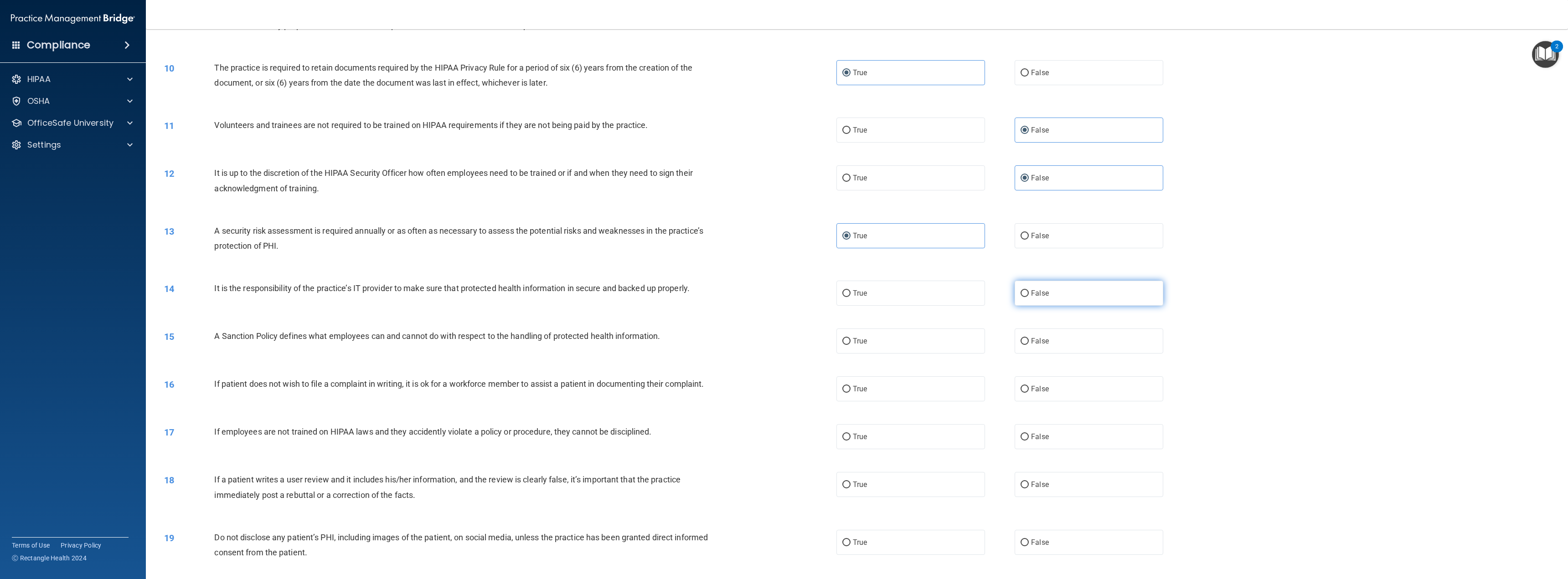
drag, startPoint x: 1021, startPoint y: 290, endPoint x: 1027, endPoint y: 303, distance: 14.3
click at [1021, 290] on input "False" at bounding box center [1024, 293] width 8 height 7
radio input "true"
click at [1034, 336] on span "False" at bounding box center [1040, 341] width 18 height 9
click at [1029, 338] on input "False" at bounding box center [1024, 341] width 8 height 7
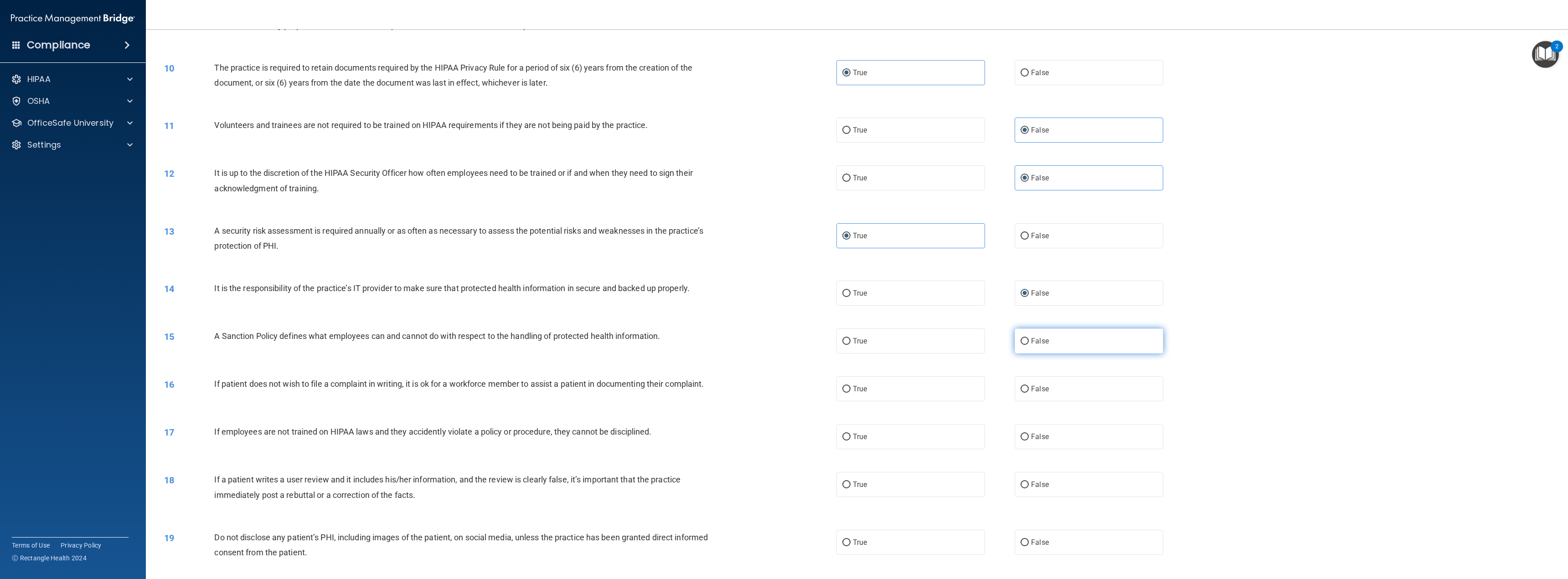
radio input "true"
click at [942, 381] on label "True" at bounding box center [911, 389] width 149 height 25
click at [850, 386] on input "True" at bounding box center [846, 389] width 8 height 7
radio input "true"
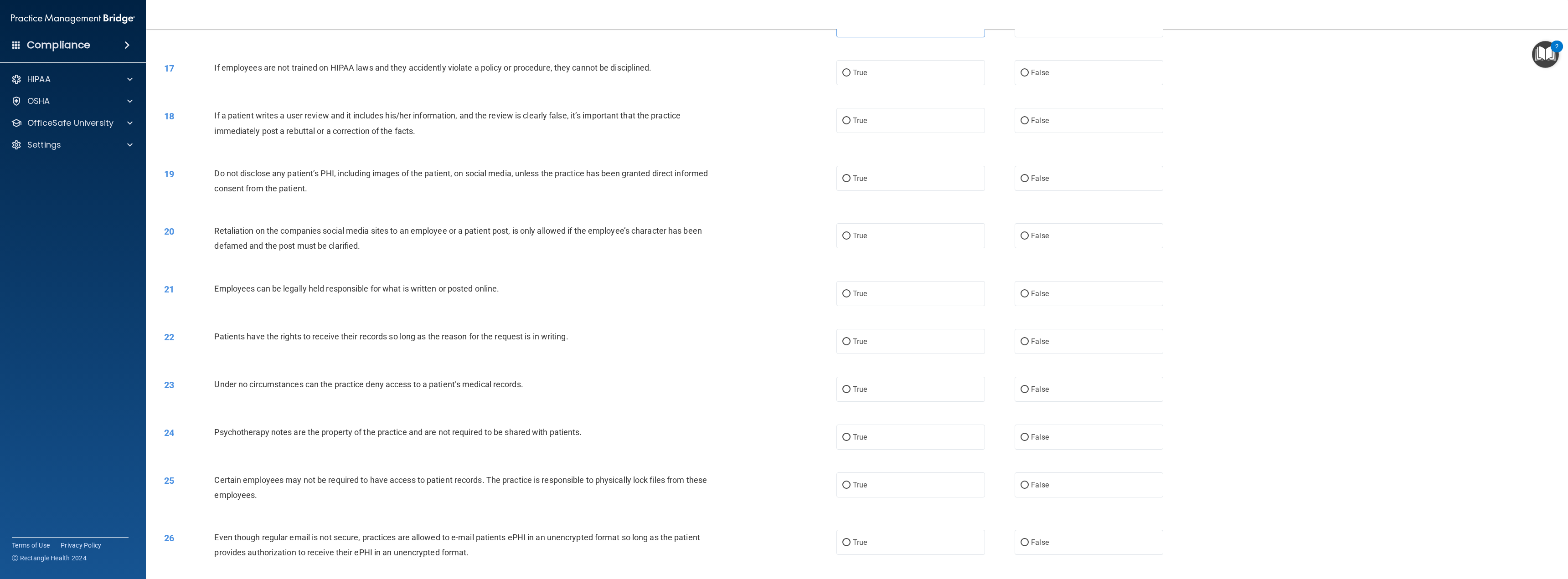
scroll to position [865, 0]
click at [1053, 74] on label "False" at bounding box center [1089, 72] width 149 height 25
click at [1029, 74] on input "False" at bounding box center [1024, 72] width 8 height 7
radio input "true"
click at [1049, 119] on label "False" at bounding box center [1089, 120] width 149 height 25
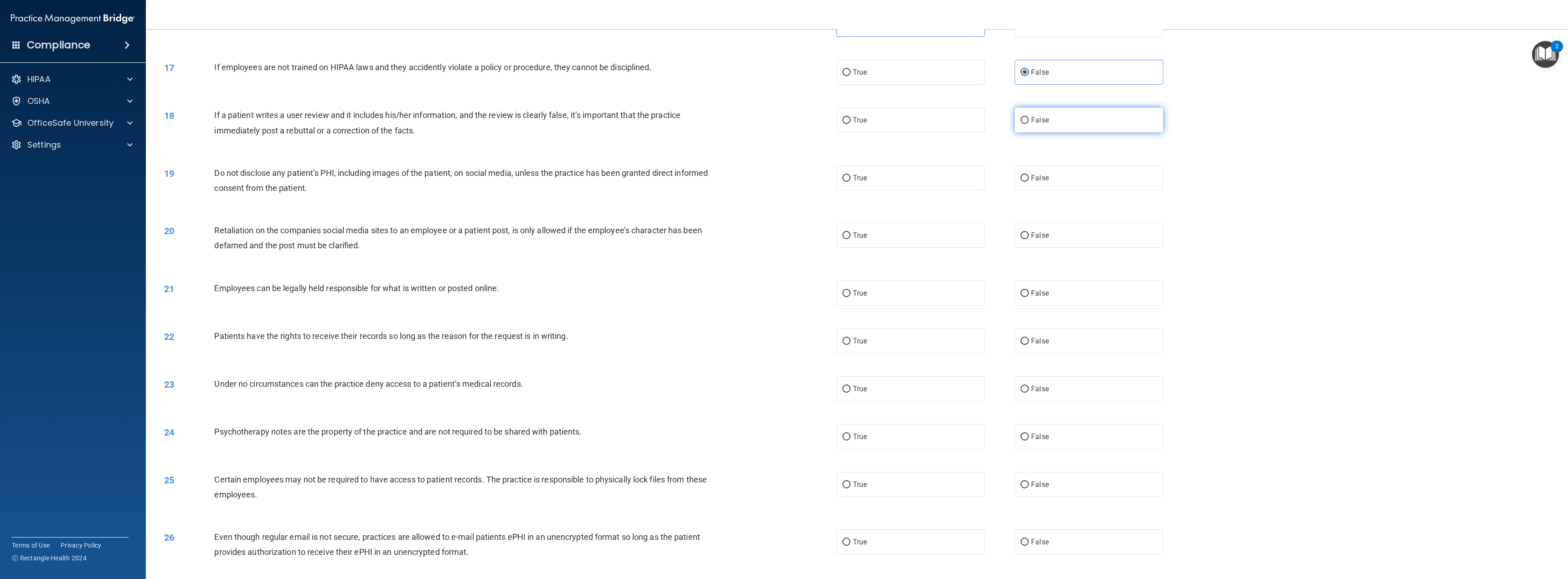
click at [1029, 119] on input "False" at bounding box center [1024, 120] width 8 height 7
radio input "true"
click at [924, 184] on label "True" at bounding box center [911, 178] width 149 height 25
click at [850, 182] on input "True" at bounding box center [846, 178] width 8 height 7
radio input "true"
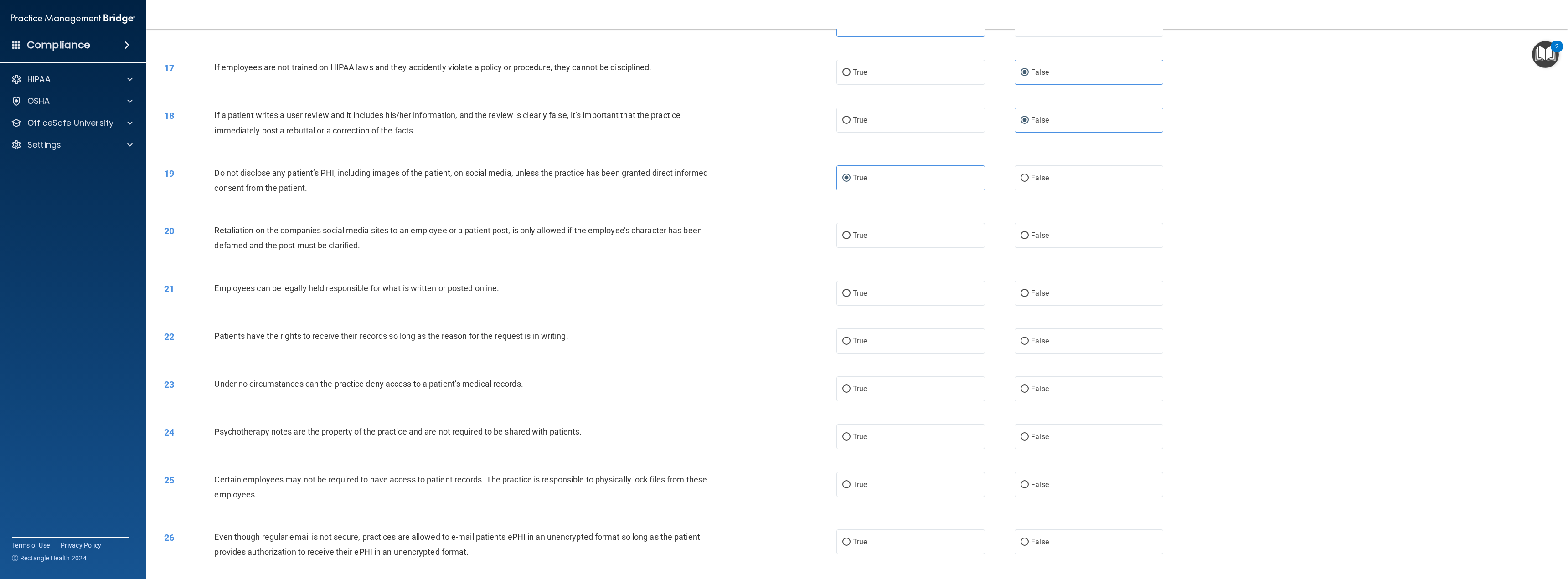
drag, startPoint x: 1029, startPoint y: 236, endPoint x: 940, endPoint y: 271, distance: 95.6
click at [1026, 237] on label "False" at bounding box center [1089, 235] width 149 height 25
click at [1026, 237] on input "False" at bounding box center [1024, 235] width 8 height 7
radio input "true"
click at [915, 292] on label "True" at bounding box center [911, 293] width 149 height 25
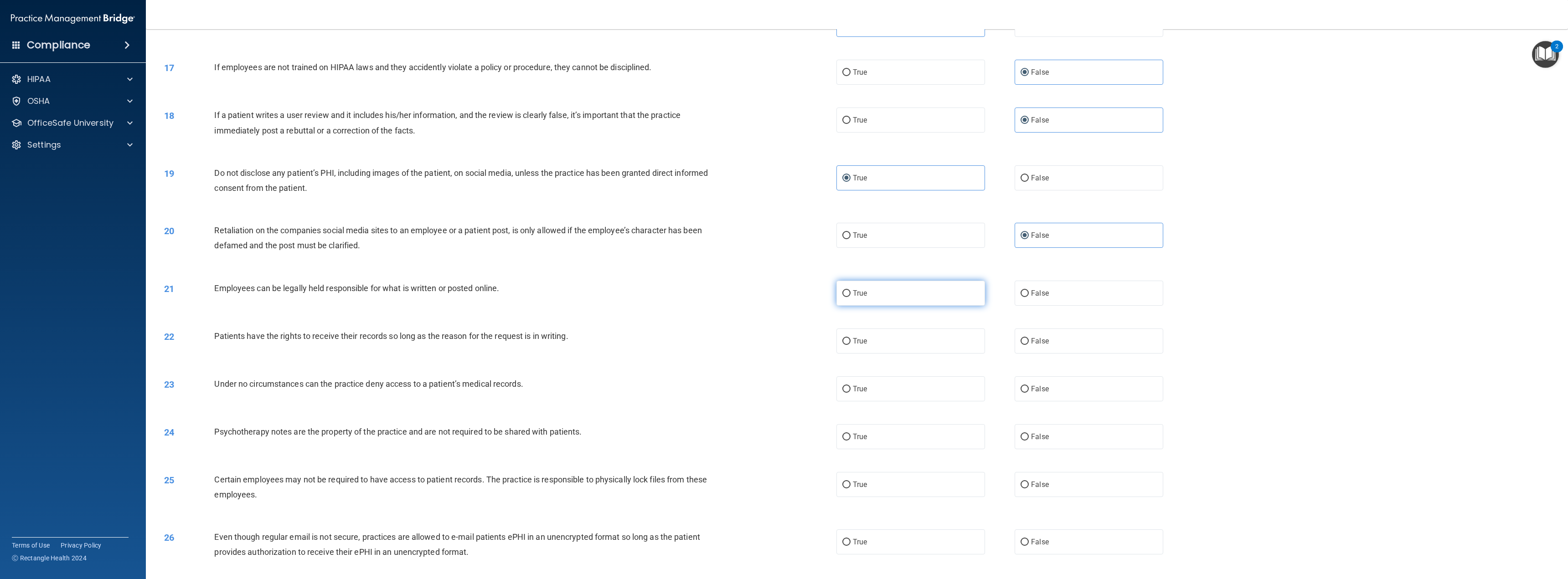
click at [850, 292] on input "True" at bounding box center [846, 293] width 8 height 7
radio input "true"
click at [1023, 300] on label "False" at bounding box center [1089, 293] width 149 height 25
click at [1023, 297] on input "False" at bounding box center [1024, 293] width 8 height 7
radio input "true"
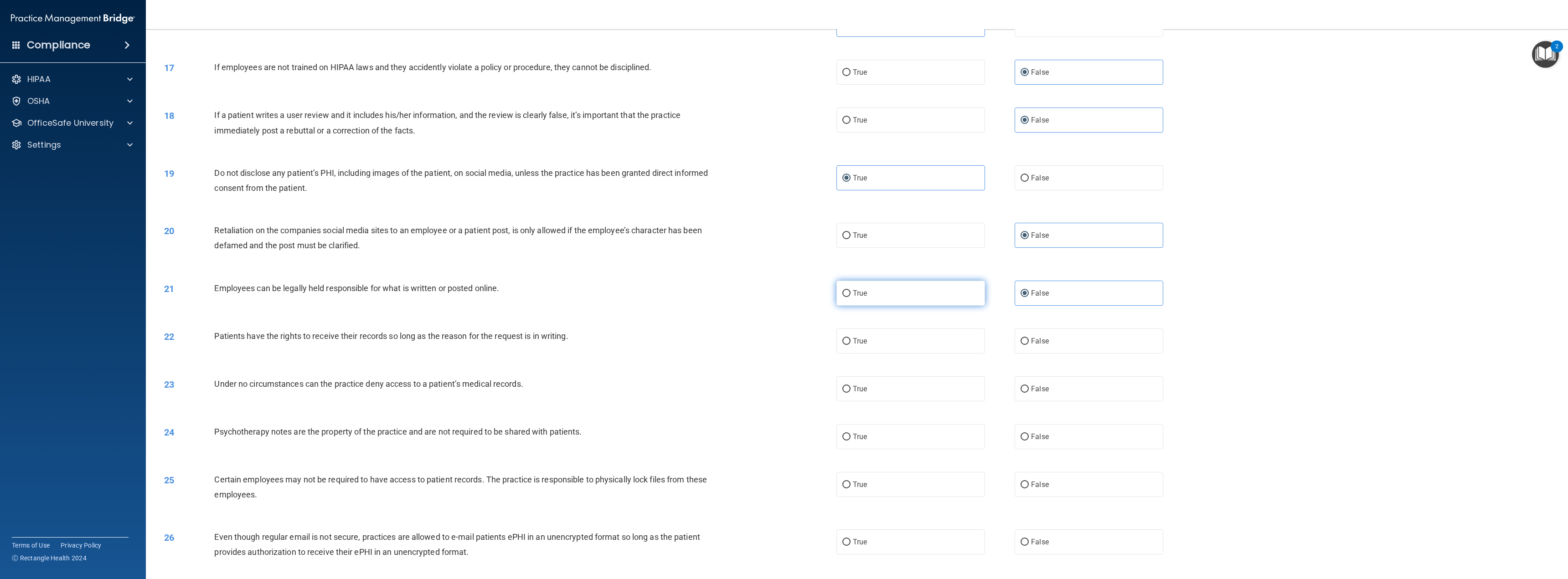
click at [909, 294] on label "True" at bounding box center [911, 293] width 149 height 25
click at [850, 294] on input "True" at bounding box center [846, 293] width 8 height 7
radio input "true"
radio input "false"
drag, startPoint x: 1027, startPoint y: 325, endPoint x: 1030, endPoint y: 340, distance: 15.3
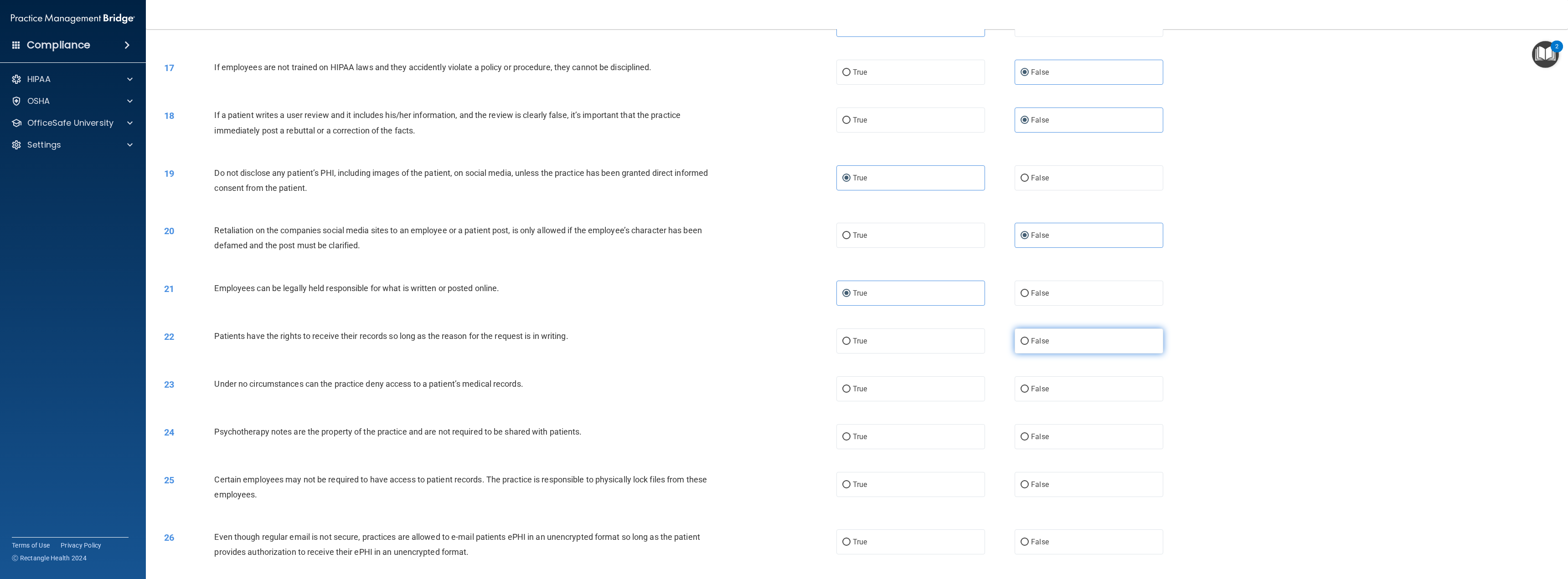
click at [1028, 331] on div "22 Patients have the rights to receive their records so long as the reason for …" at bounding box center [856, 341] width 1399 height 48
click at [1031, 340] on span "False" at bounding box center [1040, 341] width 18 height 9
click at [1029, 340] on input "False" at bounding box center [1024, 341] width 8 height 7
radio input "true"
click at [1034, 384] on label "False" at bounding box center [1089, 389] width 149 height 25
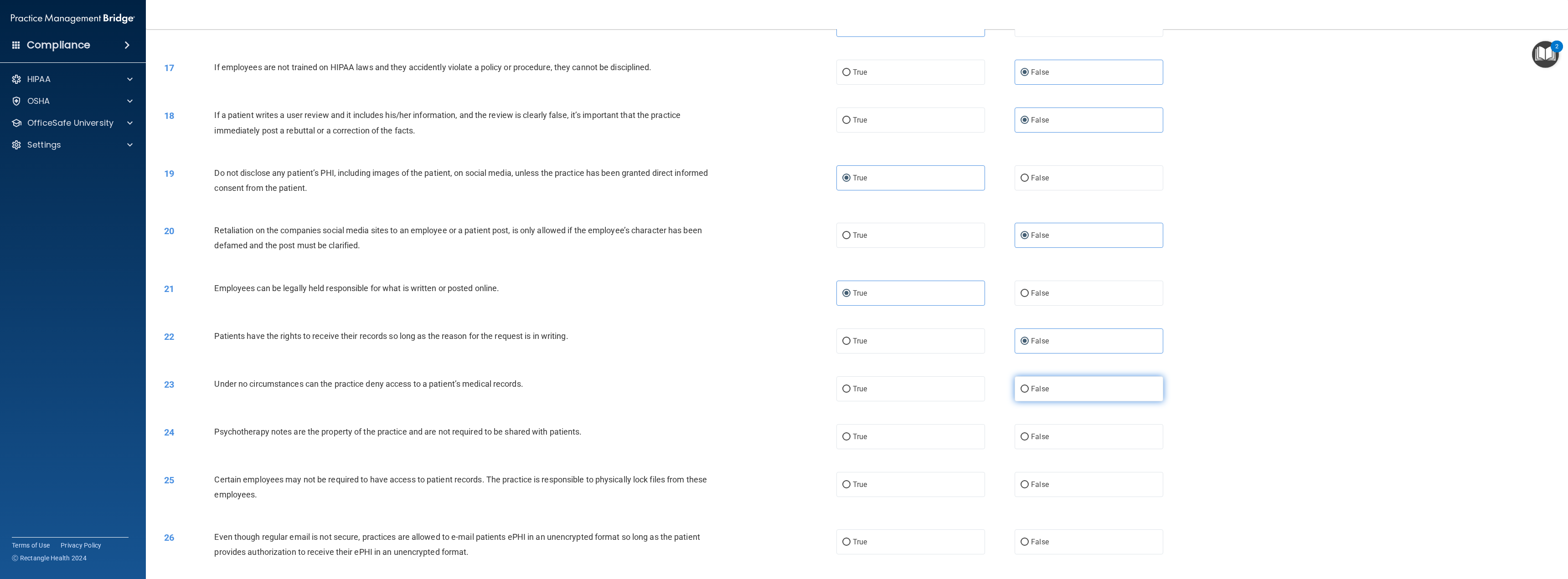
click at [1029, 386] on input "False" at bounding box center [1024, 389] width 8 height 7
radio input "true"
drag, startPoint x: 950, startPoint y: 434, endPoint x: 937, endPoint y: 465, distance: 33.6
click at [947, 437] on label "True" at bounding box center [911, 436] width 149 height 25
click at [850, 437] on input "True" at bounding box center [846, 437] width 8 height 7
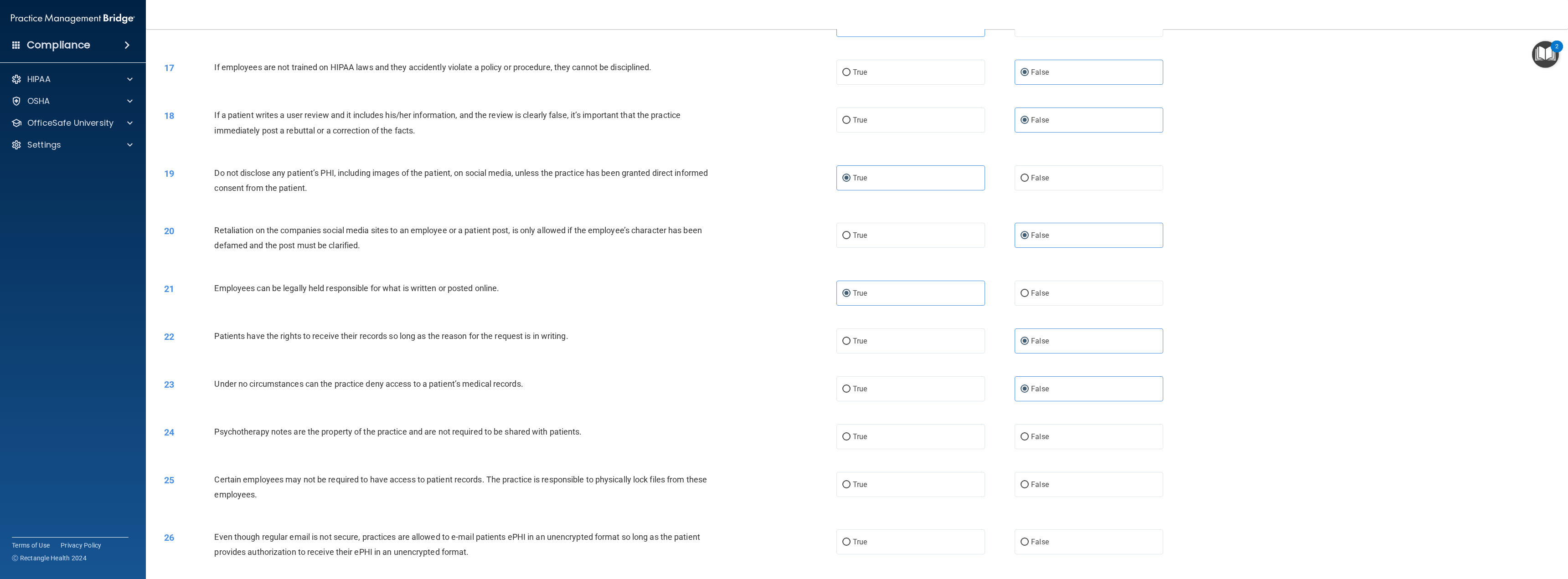
radio input "true"
click at [928, 489] on label "True" at bounding box center [911, 484] width 149 height 25
click at [850, 488] on input "True" at bounding box center [846, 485] width 8 height 7
radio input "true"
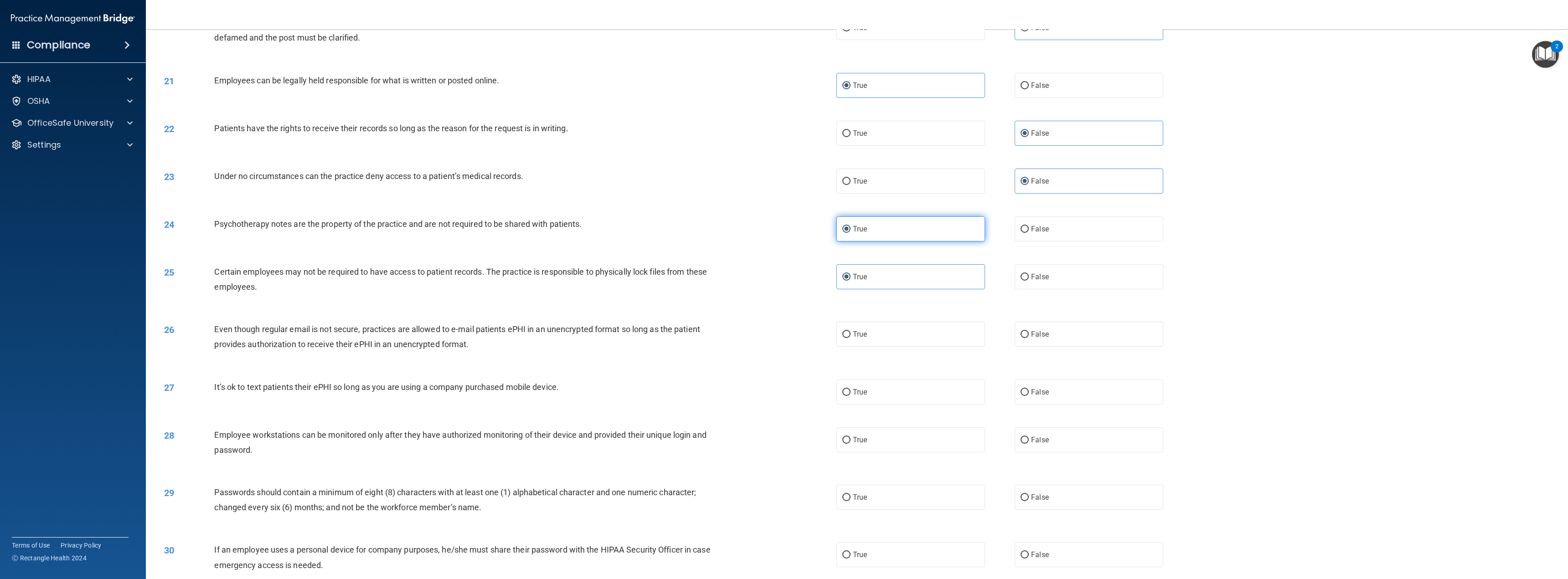
scroll to position [1093, 0]
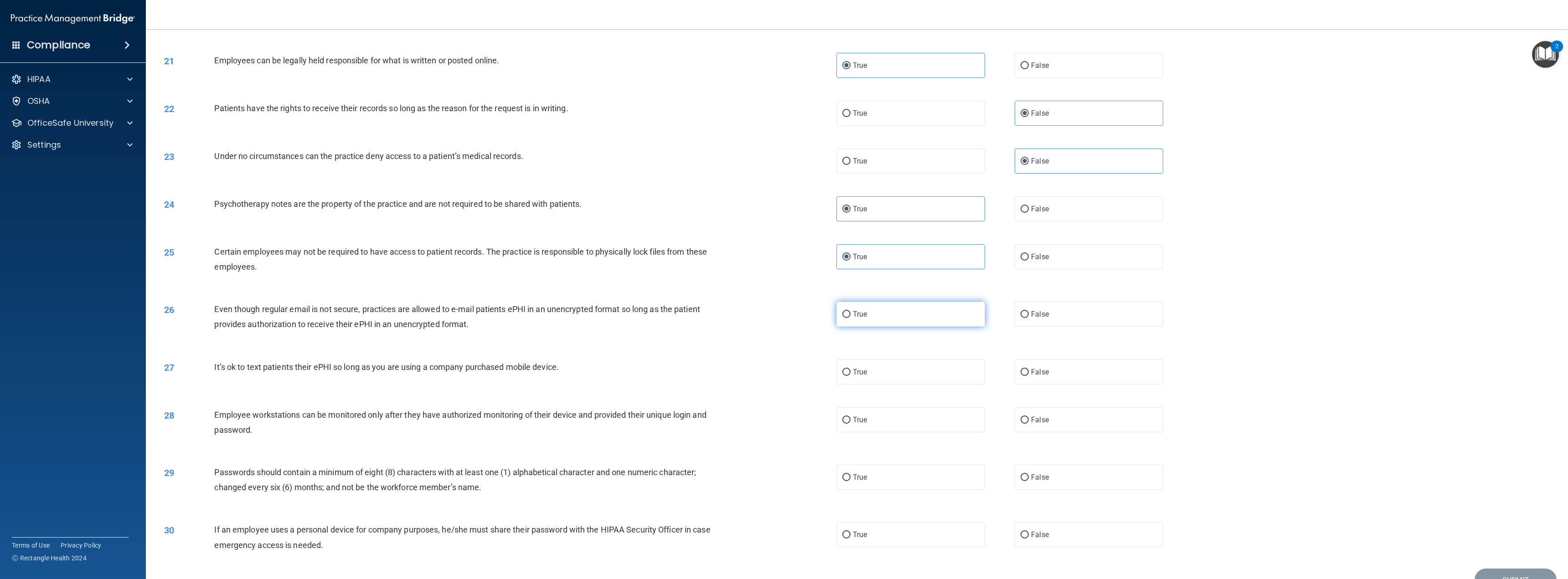
click at [883, 318] on label "True" at bounding box center [911, 314] width 149 height 25
click at [850, 318] on input "True" at bounding box center [846, 314] width 8 height 7
radio input "true"
click at [1043, 375] on span "False" at bounding box center [1040, 372] width 18 height 9
click at [1029, 375] on input "False" at bounding box center [1024, 372] width 8 height 7
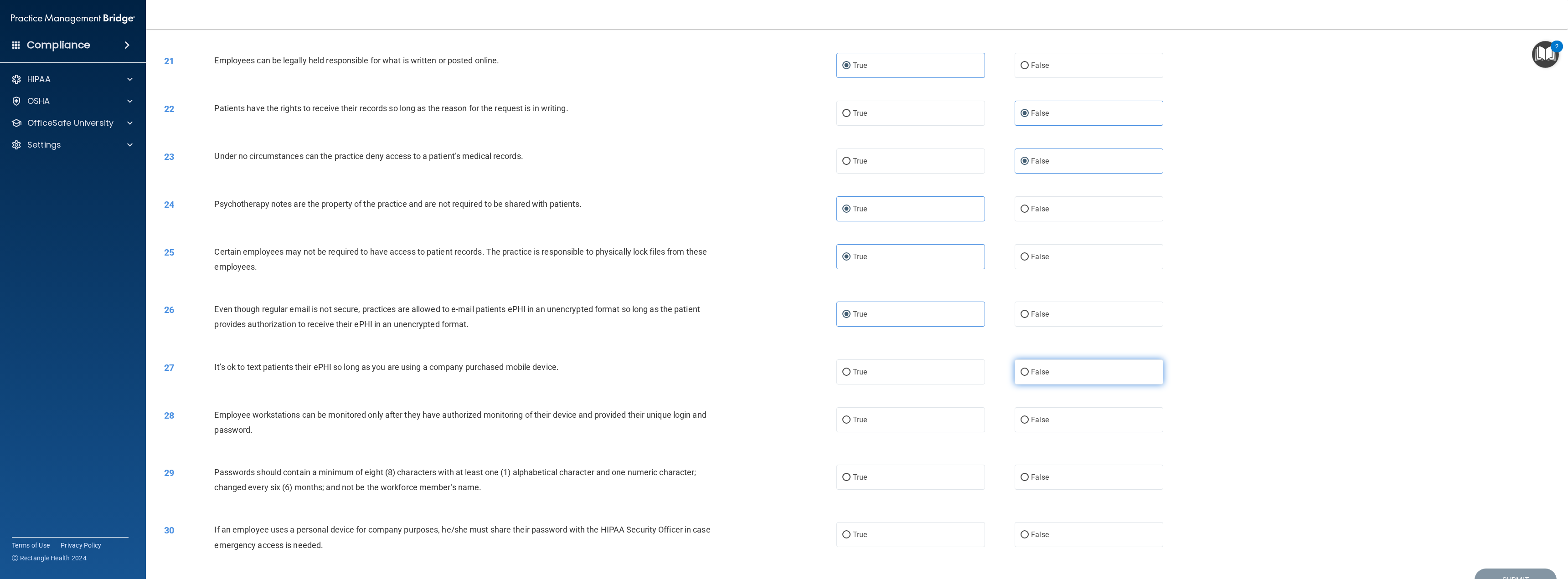
radio input "true"
click at [1046, 413] on label "False" at bounding box center [1089, 419] width 149 height 25
click at [1029, 417] on input "False" at bounding box center [1024, 420] width 8 height 7
radio input "true"
drag, startPoint x: 954, startPoint y: 470, endPoint x: 964, endPoint y: 478, distance: 12.8
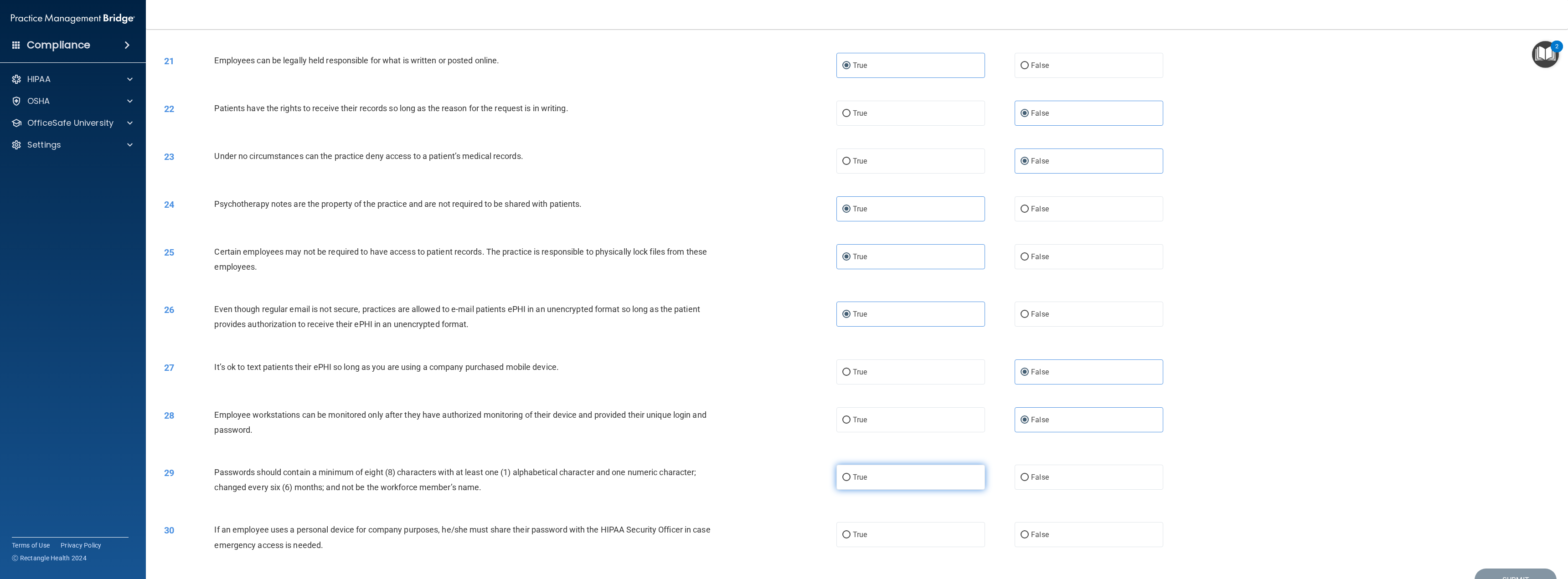
click at [954, 470] on label "True" at bounding box center [911, 477] width 149 height 25
click at [850, 474] on input "True" at bounding box center [846, 477] width 8 height 7
radio input "true"
drag, startPoint x: 1034, startPoint y: 535, endPoint x: 1068, endPoint y: 495, distance: 52.5
click at [1034, 535] on span "False" at bounding box center [1040, 535] width 18 height 9
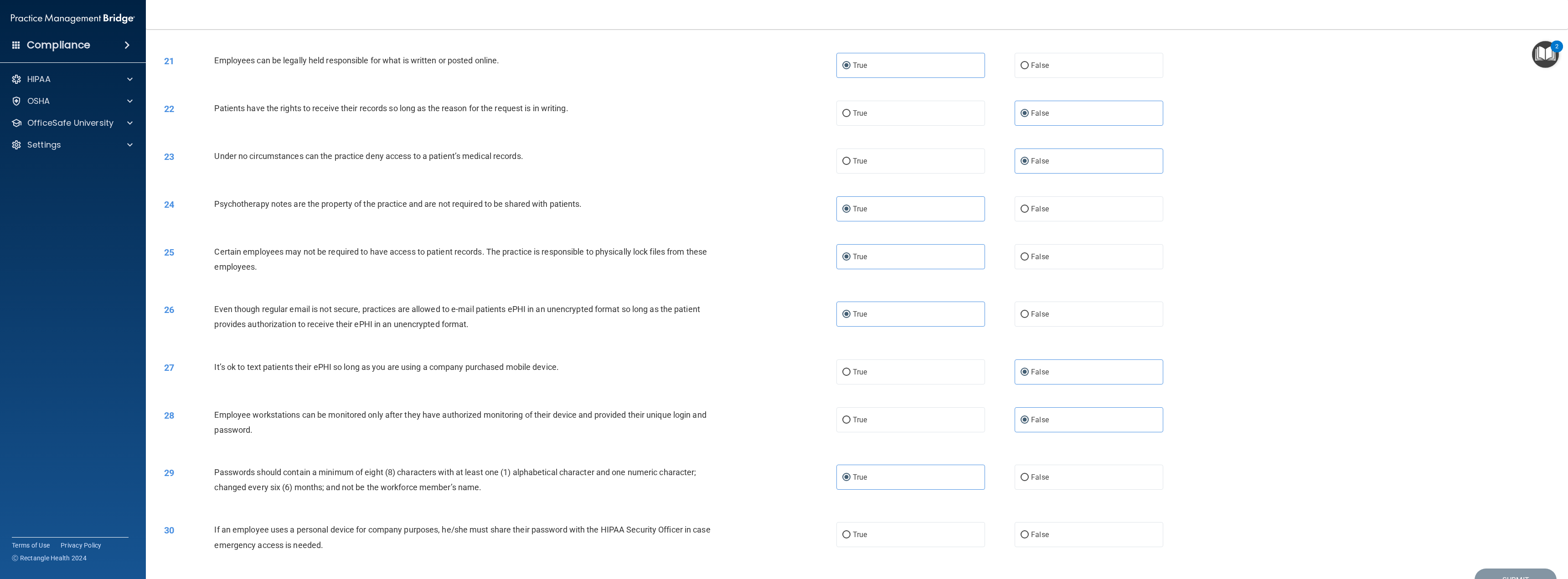
click at [1029, 535] on input "False" at bounding box center [1024, 535] width 8 height 7
radio input "true"
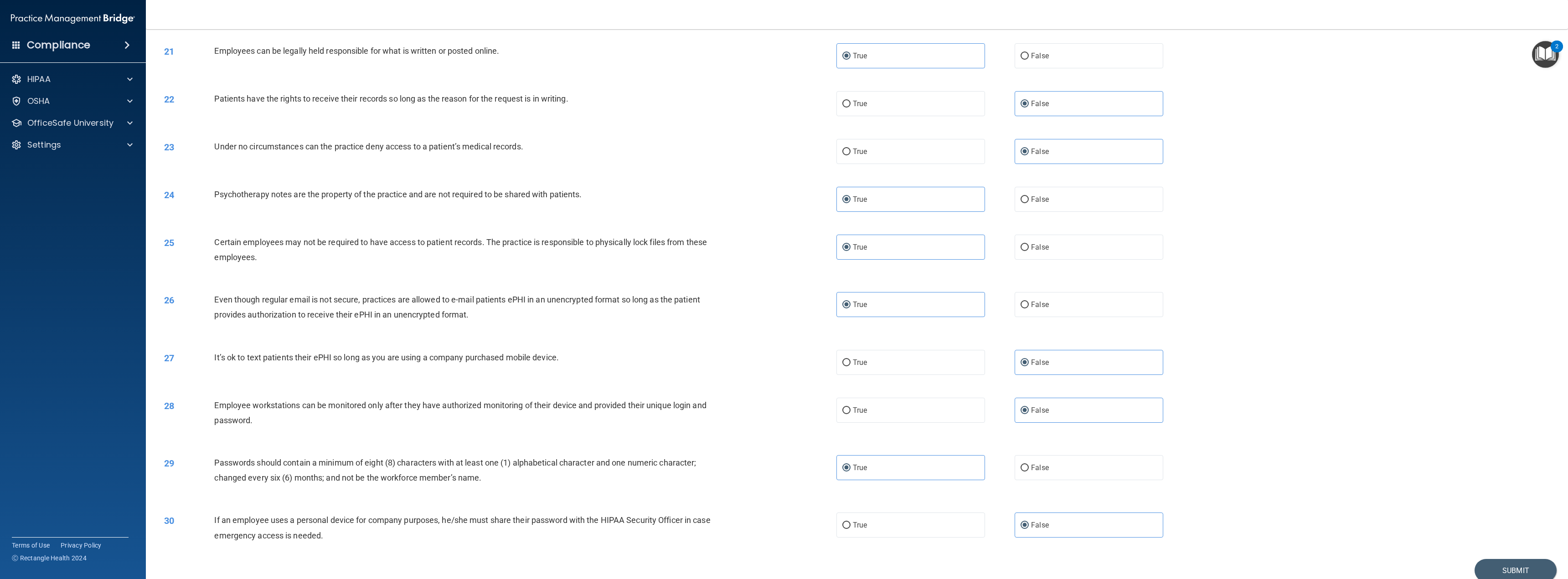
scroll to position [1096, 0]
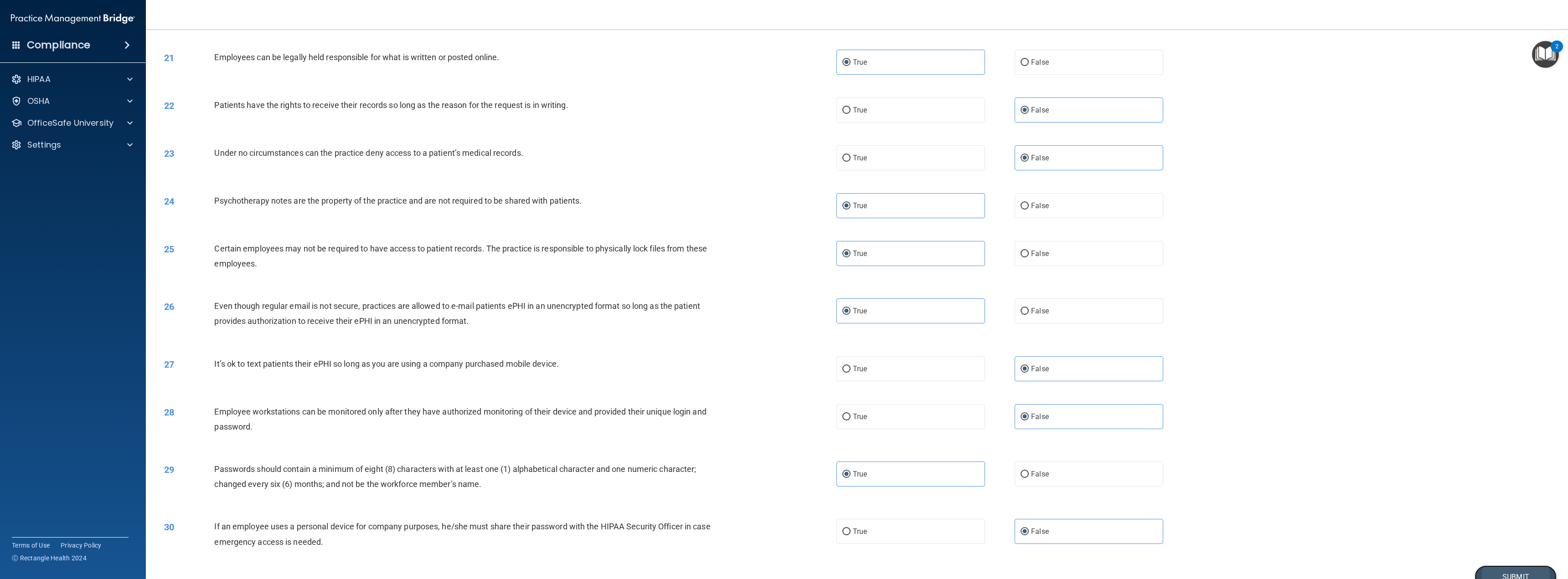
click at [1524, 572] on button "Submit" at bounding box center [1515, 577] width 82 height 23
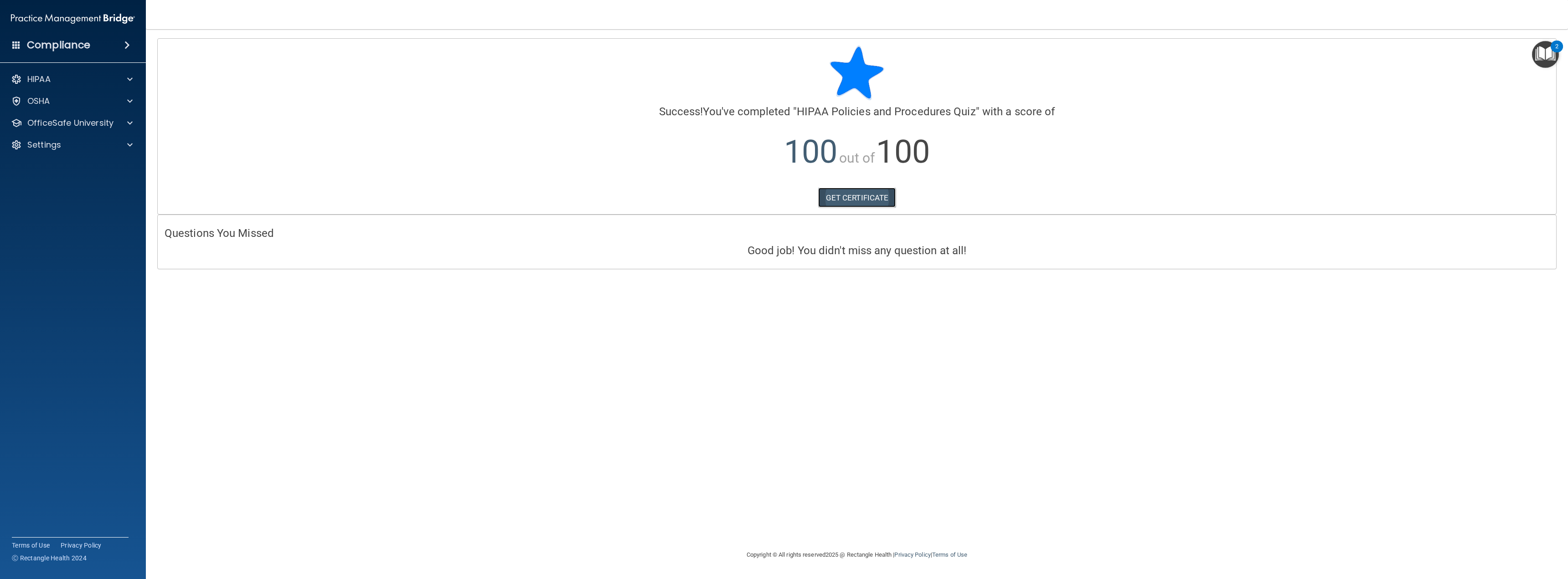
click at [863, 198] on link "GET CERTIFICATE" at bounding box center [857, 198] width 78 height 20
click at [55, 113] on div "HIPAA Documents and Policies Report an Incident Business Associates Emergency P…" at bounding box center [73, 114] width 146 height 95
click at [55, 122] on p "OfficeSafe University" at bounding box center [71, 123] width 86 height 11
click at [57, 140] on p "HIPAA Training" at bounding box center [44, 145] width 75 height 9
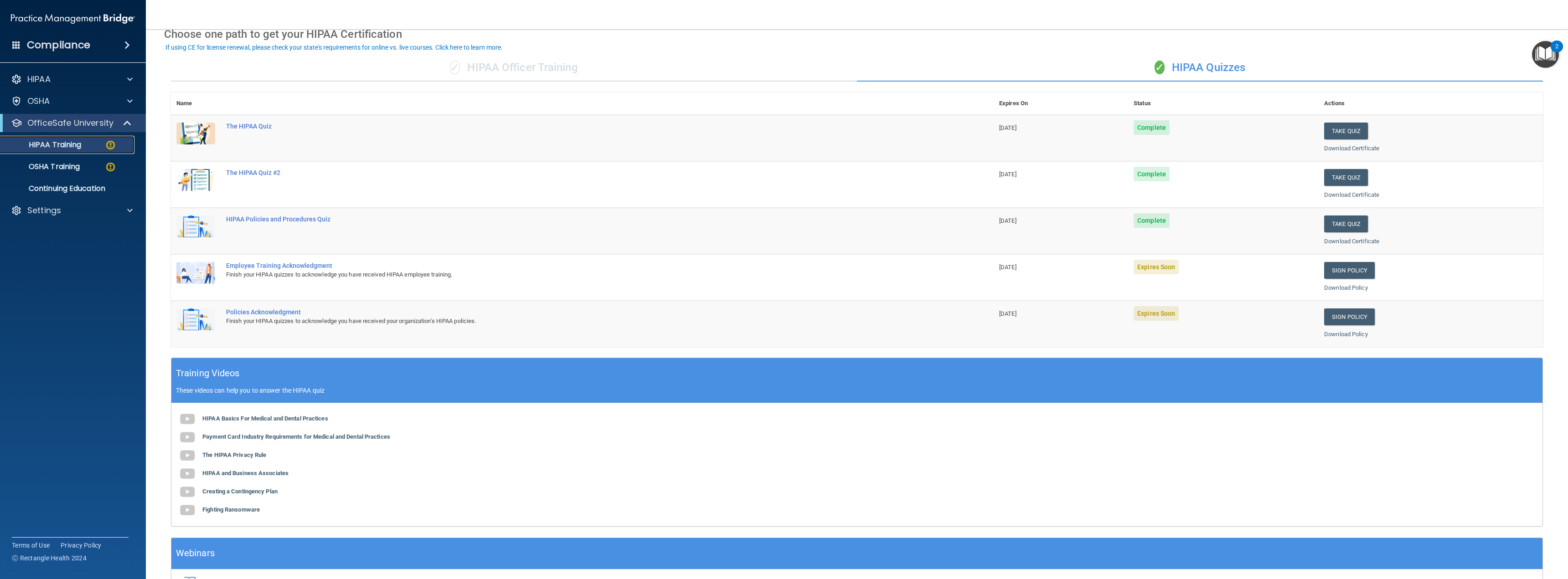
scroll to position [16, 0]
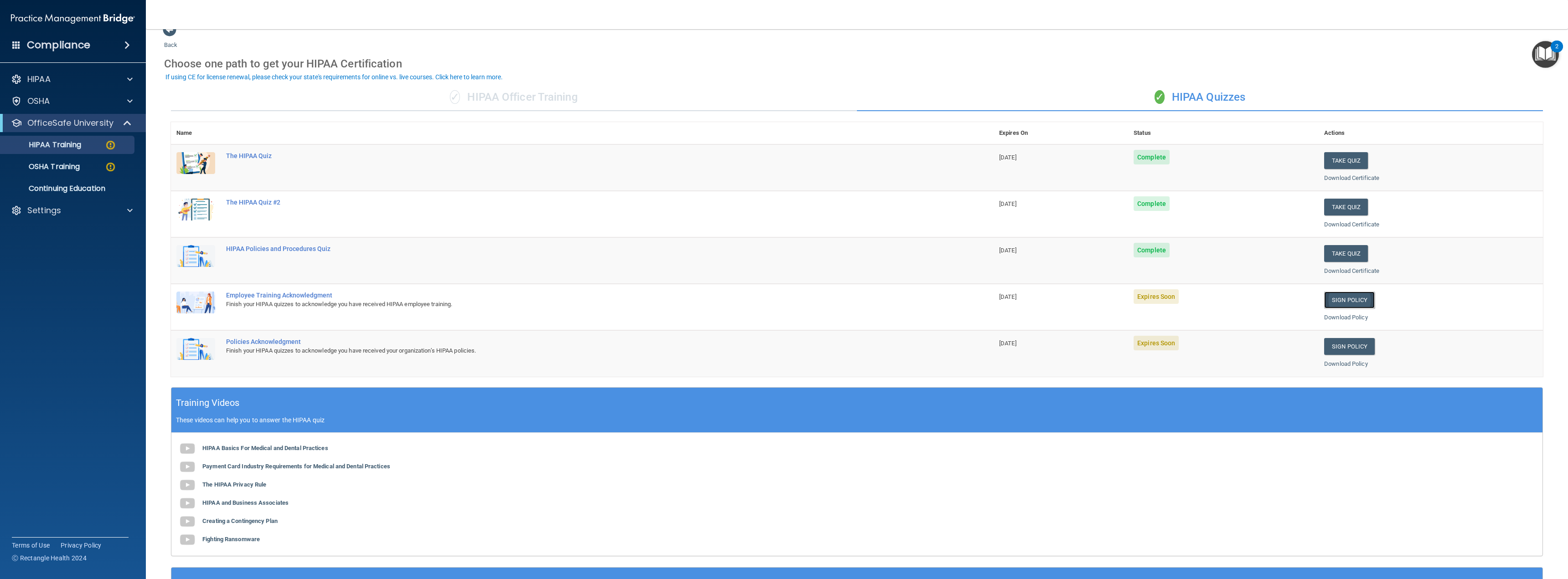
click at [1342, 297] on link "Sign Policy" at bounding box center [1349, 300] width 51 height 17
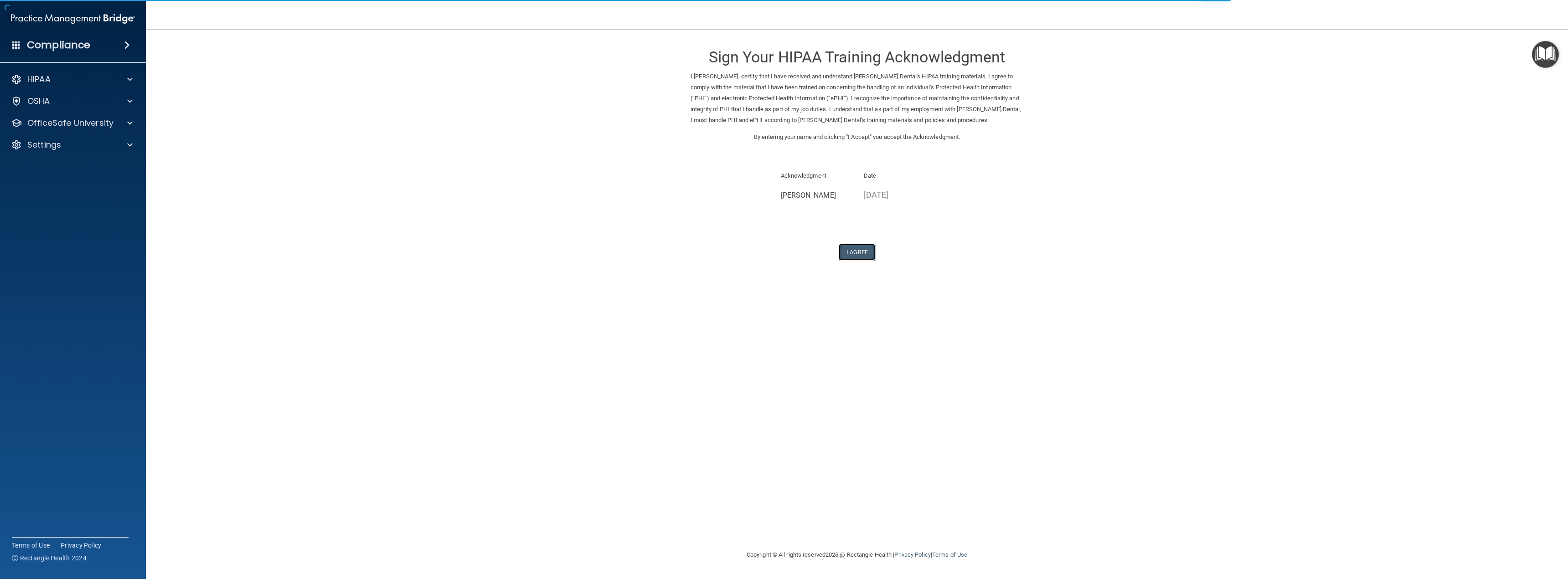
click at [864, 250] on button "I Agree" at bounding box center [857, 252] width 37 height 17
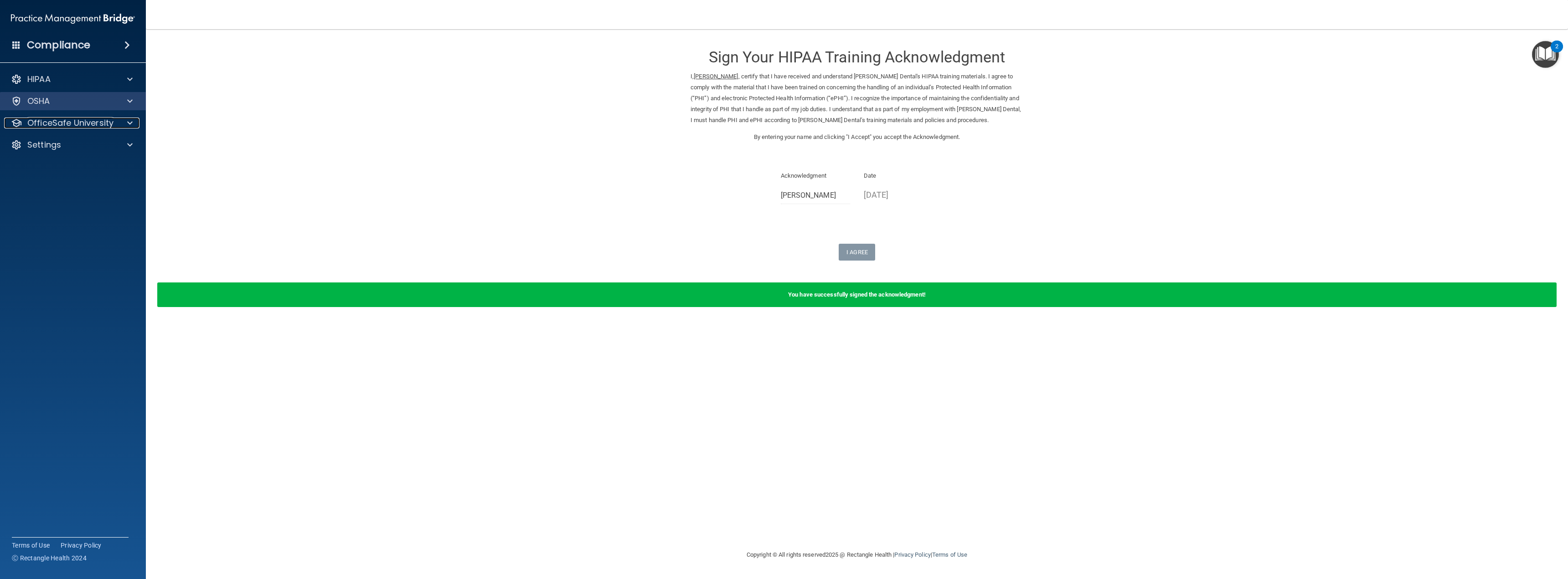
drag, startPoint x: 57, startPoint y: 125, endPoint x: 58, endPoint y: 106, distance: 19.0
click at [57, 125] on p "OfficeSafe University" at bounding box center [71, 123] width 86 height 11
click at [100, 145] on div "HIPAA Training" at bounding box center [68, 145] width 124 height 9
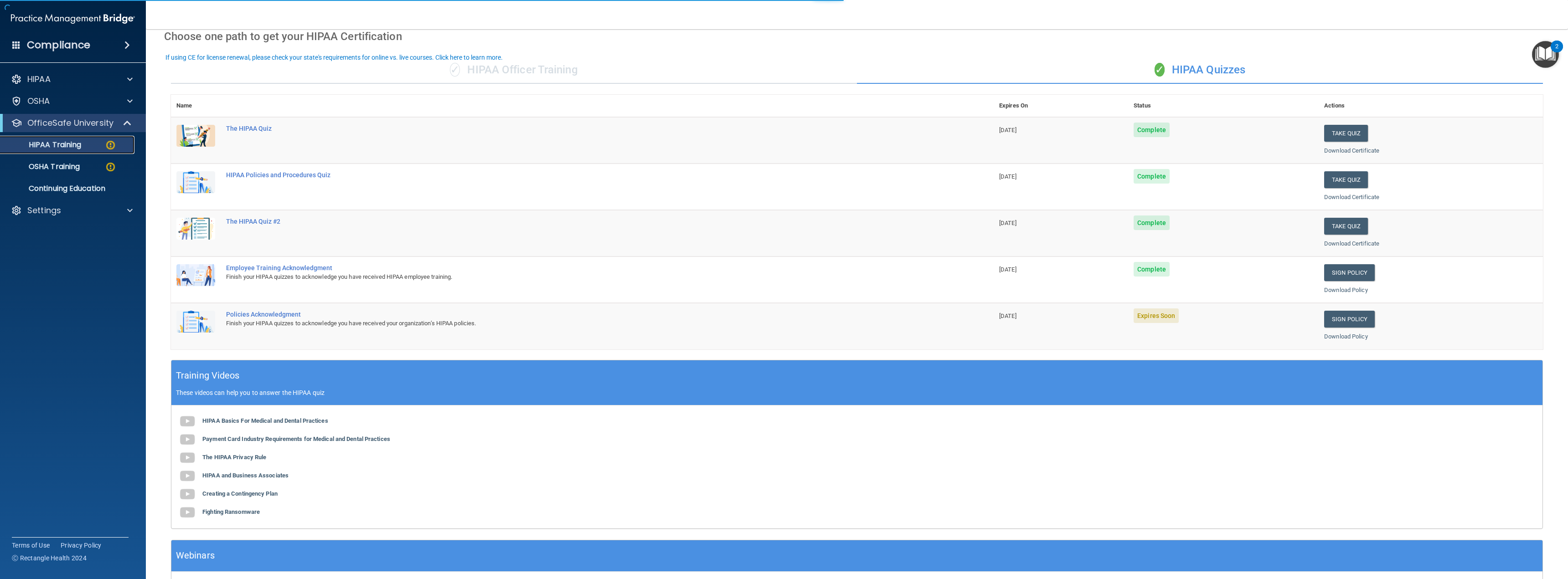
scroll to position [46, 0]
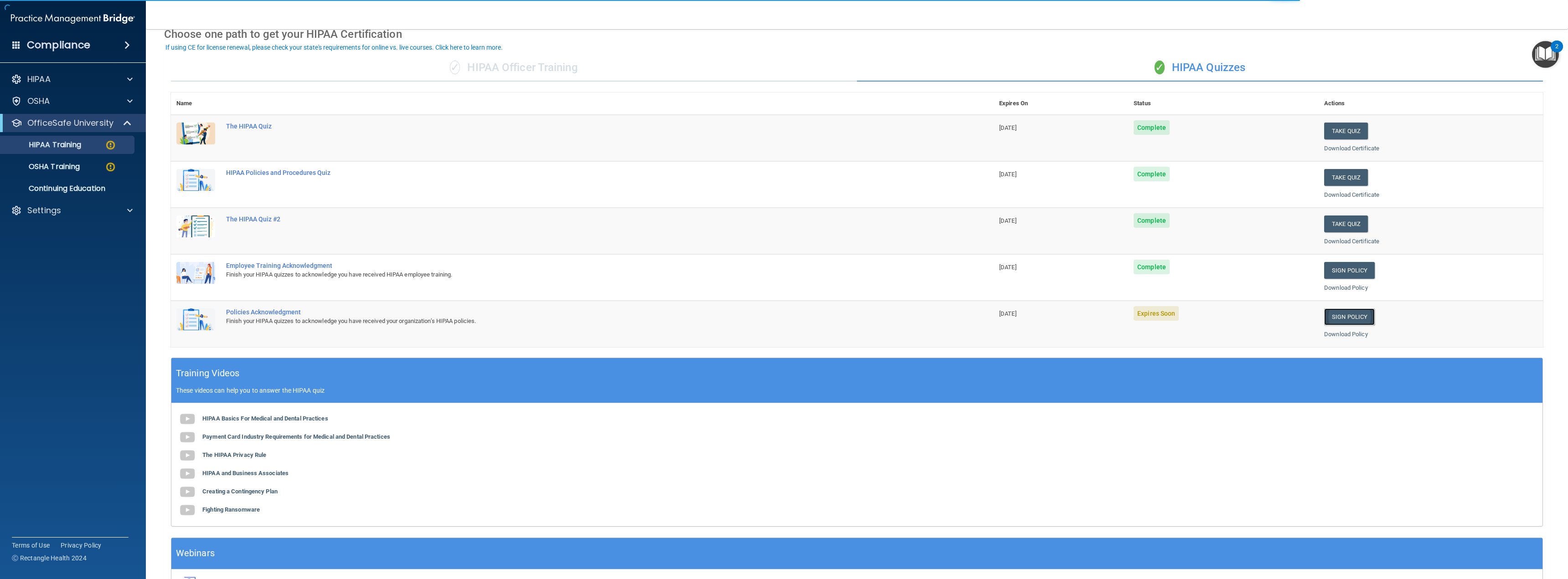
click at [1342, 316] on link "Sign Policy" at bounding box center [1349, 317] width 51 height 17
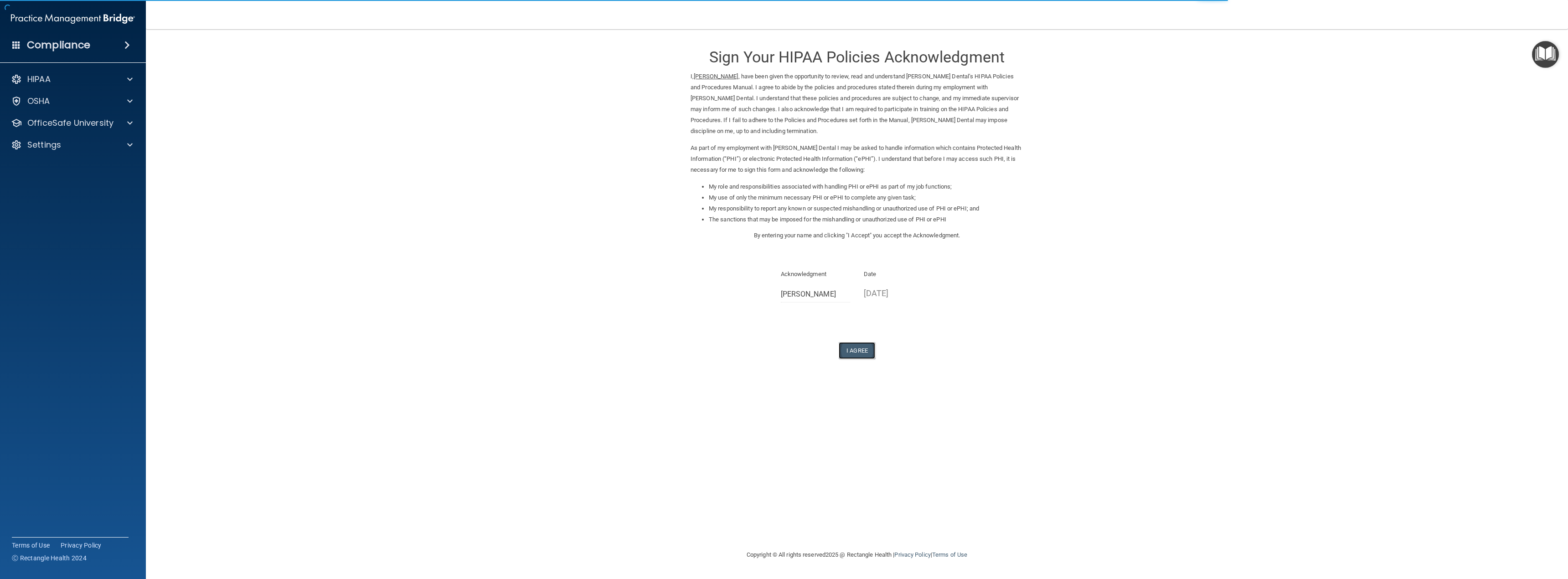
click at [866, 351] on button "I Agree" at bounding box center [857, 350] width 37 height 17
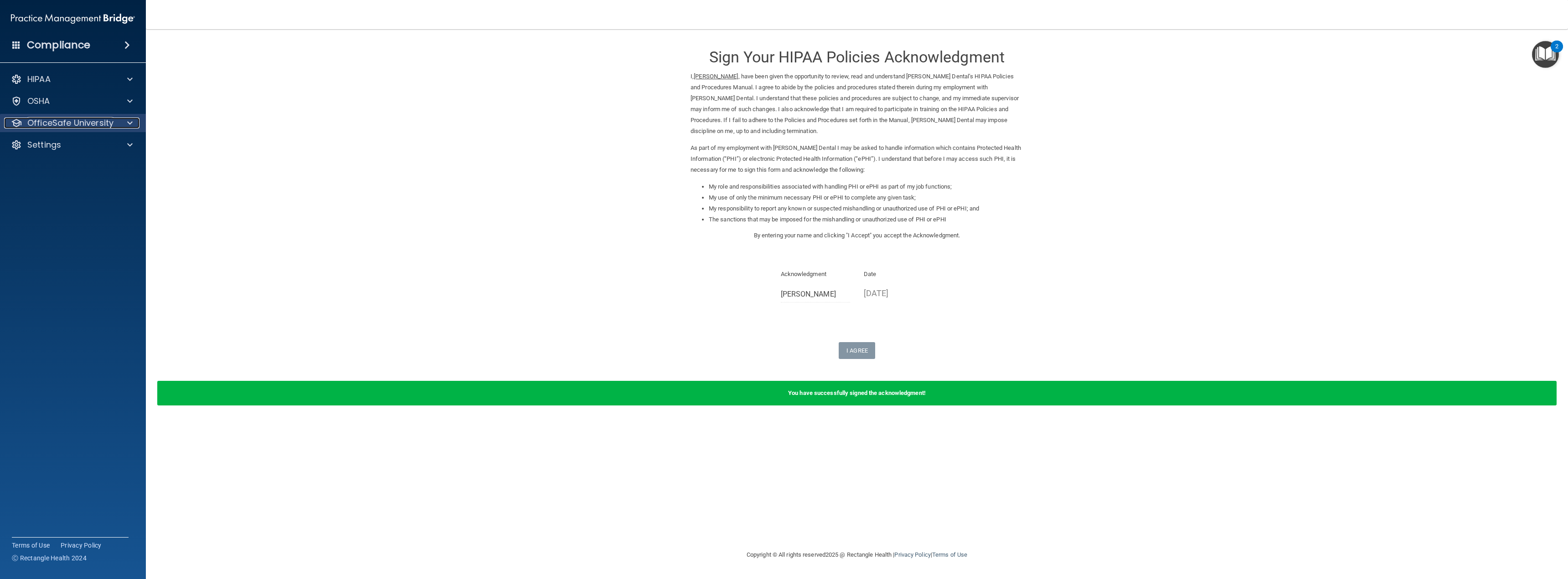
click at [89, 119] on p "OfficeSafe University" at bounding box center [71, 123] width 86 height 11
click at [74, 168] on p "OSHA Training" at bounding box center [43, 167] width 74 height 9
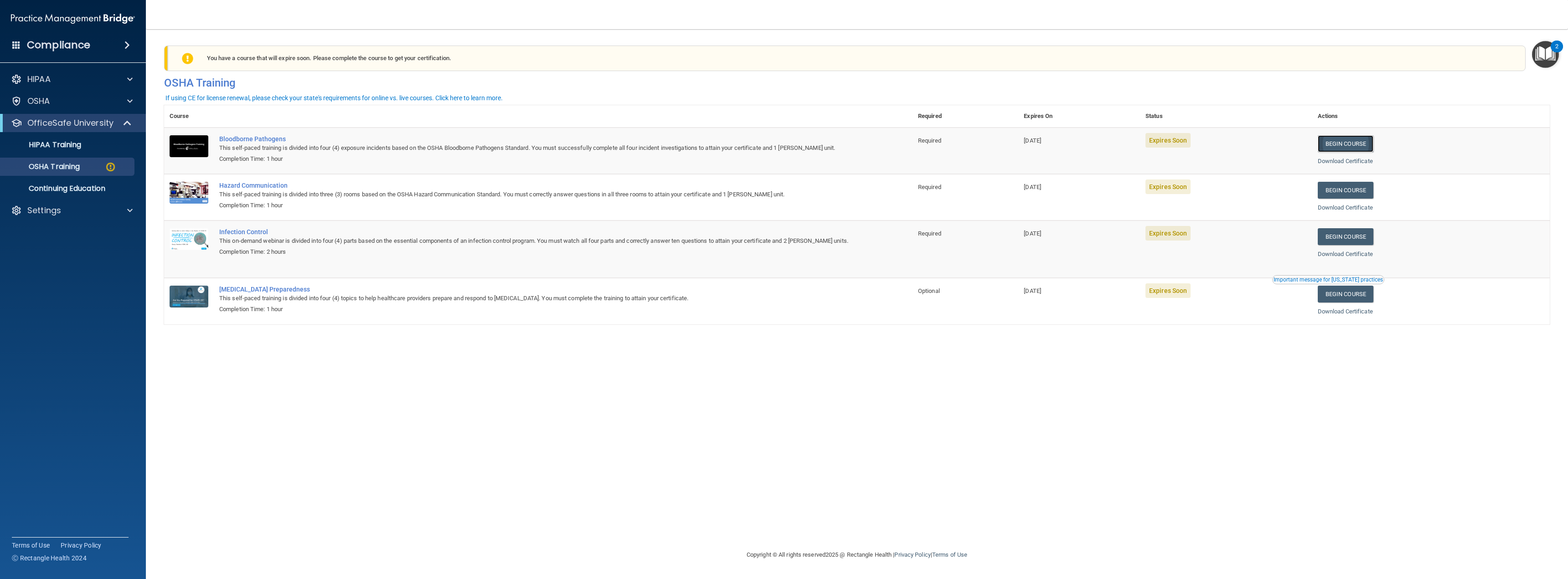
click at [1360, 142] on link "Begin Course" at bounding box center [1345, 144] width 55 height 17
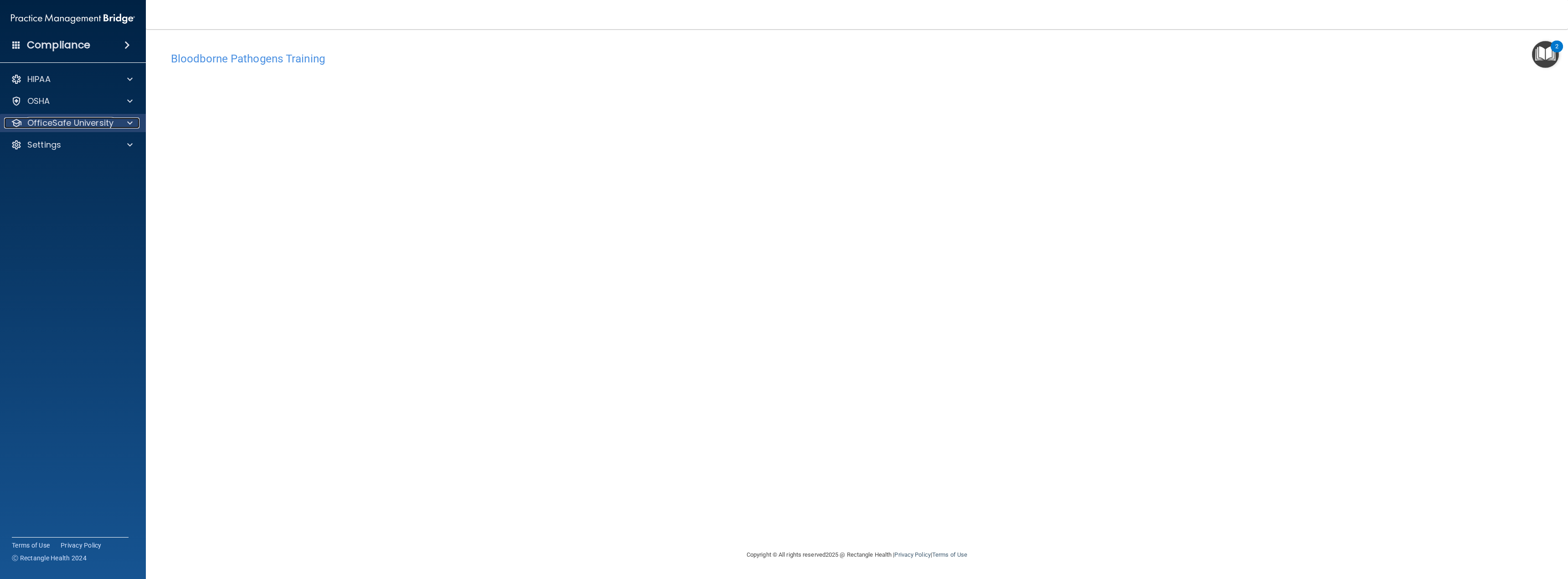
click at [99, 123] on p "OfficeSafe University" at bounding box center [71, 123] width 86 height 11
click at [83, 164] on div "OSHA Training" at bounding box center [68, 167] width 124 height 9
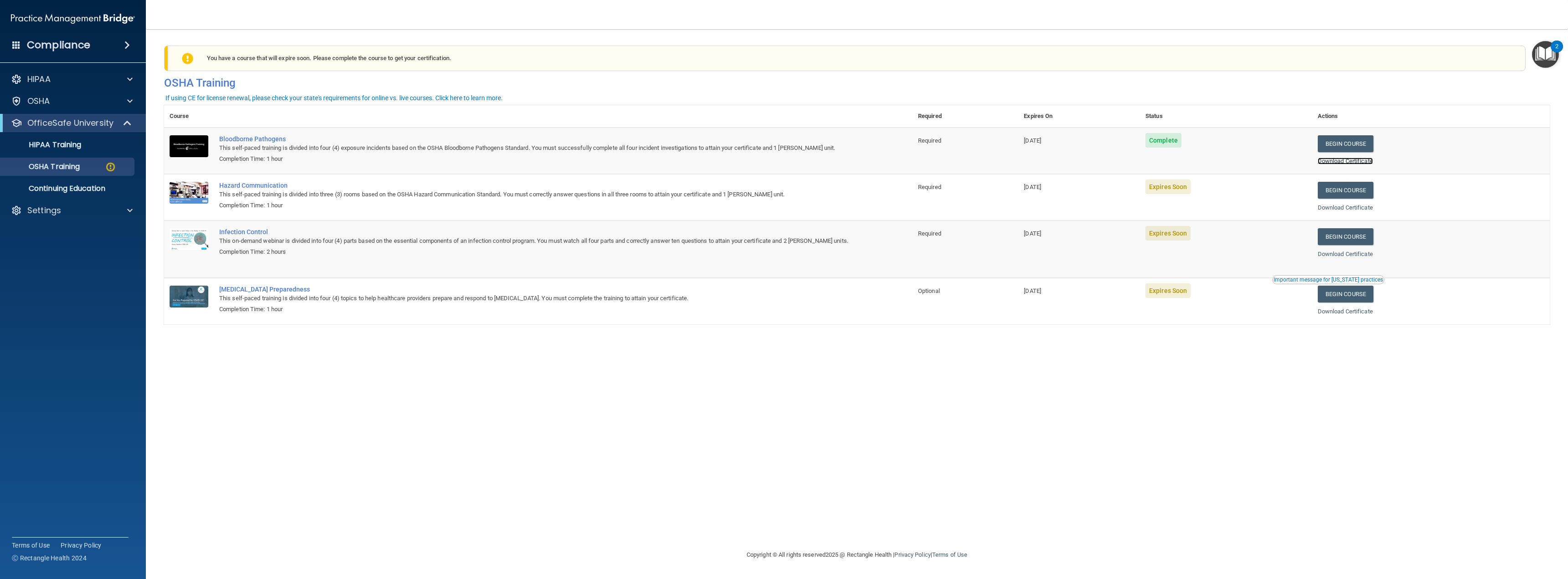
click at [1360, 158] on link "Download Certificate" at bounding box center [1345, 161] width 55 height 7
click at [1356, 186] on link "Begin Course" at bounding box center [1345, 190] width 55 height 17
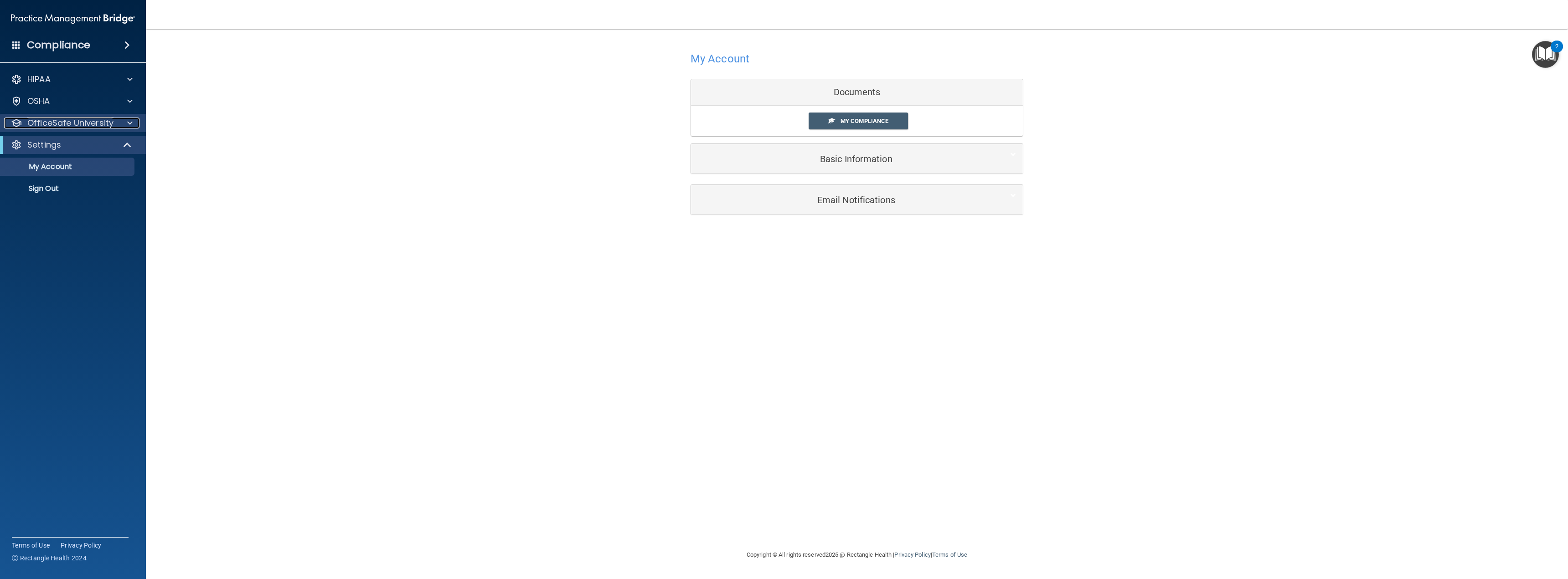
click at [50, 125] on p "OfficeSafe University" at bounding box center [71, 123] width 86 height 11
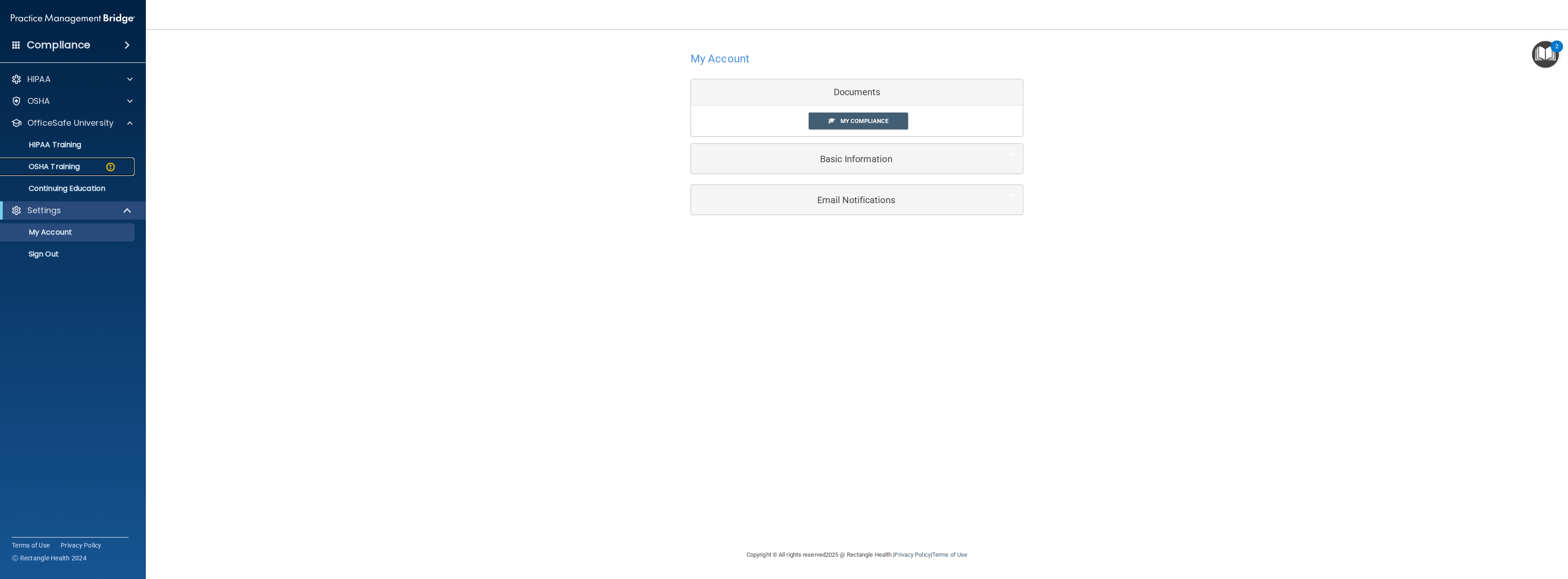
click at [57, 168] on p "OSHA Training" at bounding box center [43, 167] width 74 height 9
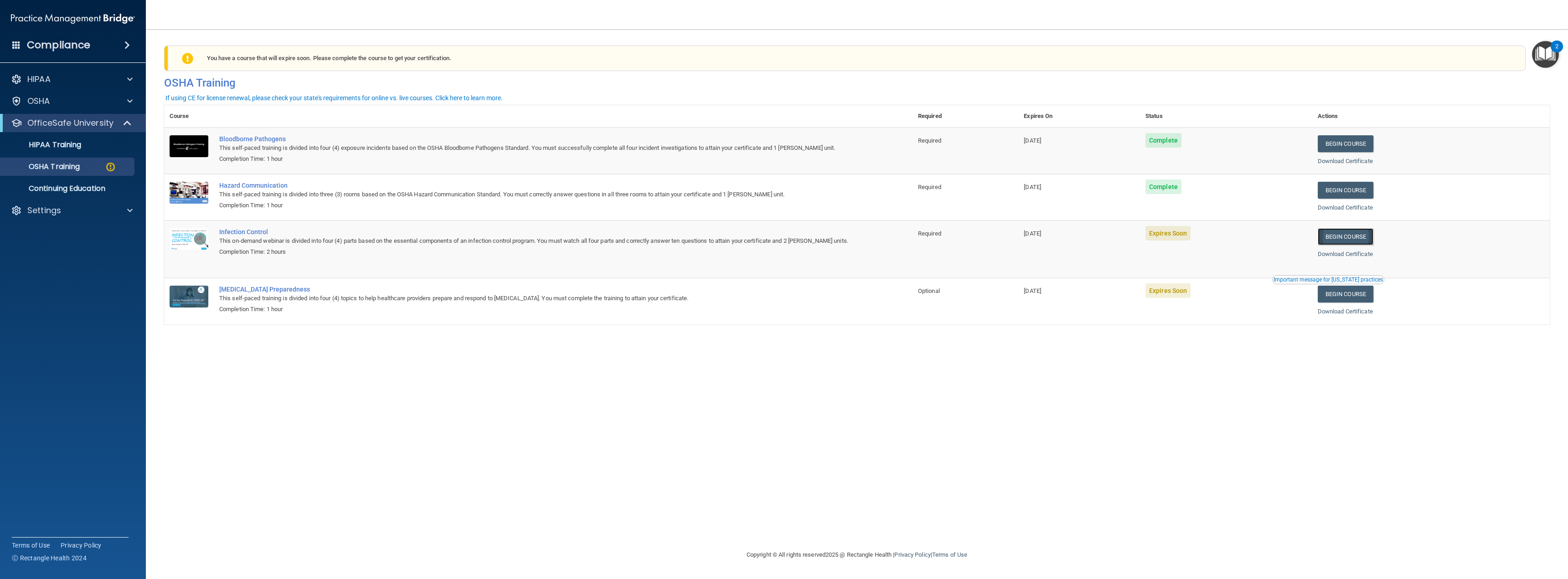
click at [1344, 233] on link "Begin Course" at bounding box center [1345, 237] width 55 height 17
click at [1353, 234] on link "Begin Course" at bounding box center [1345, 237] width 55 height 17
click at [31, 43] on h4 "Compliance" at bounding box center [58, 45] width 63 height 13
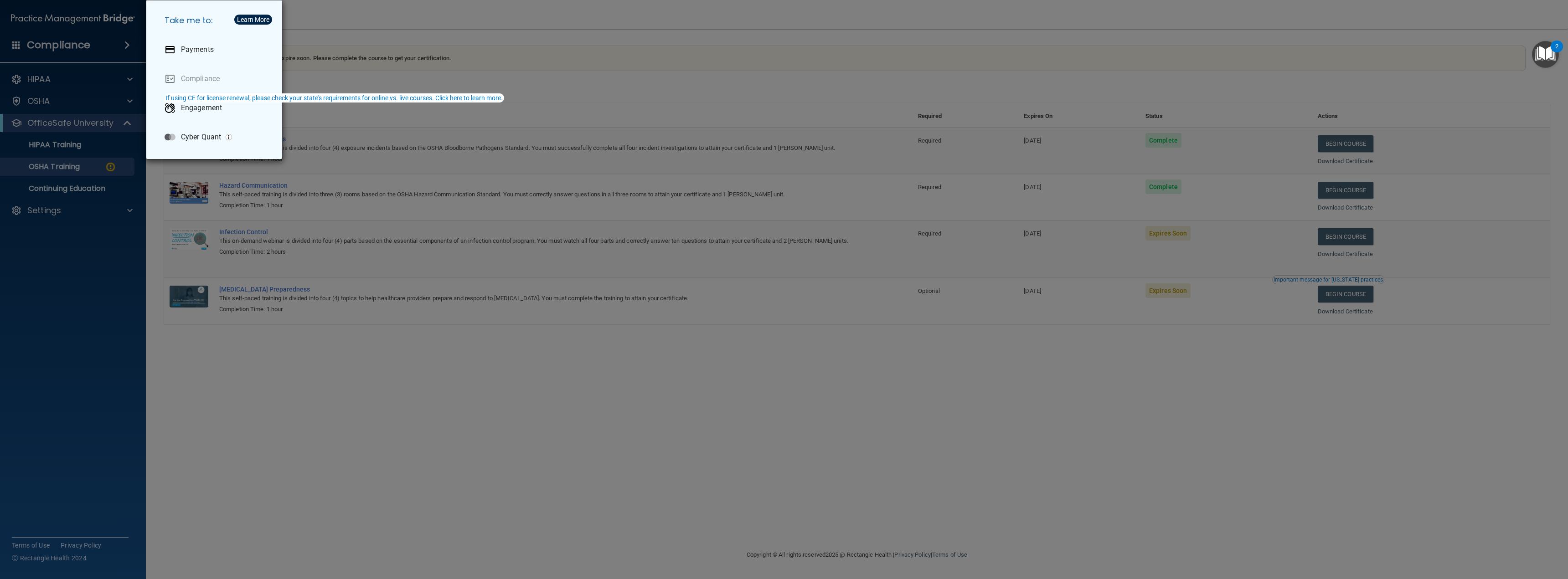
click at [315, 226] on div "Take me to: Payments Compliance Engagement Cyber Quant" at bounding box center [784, 290] width 1568 height 579
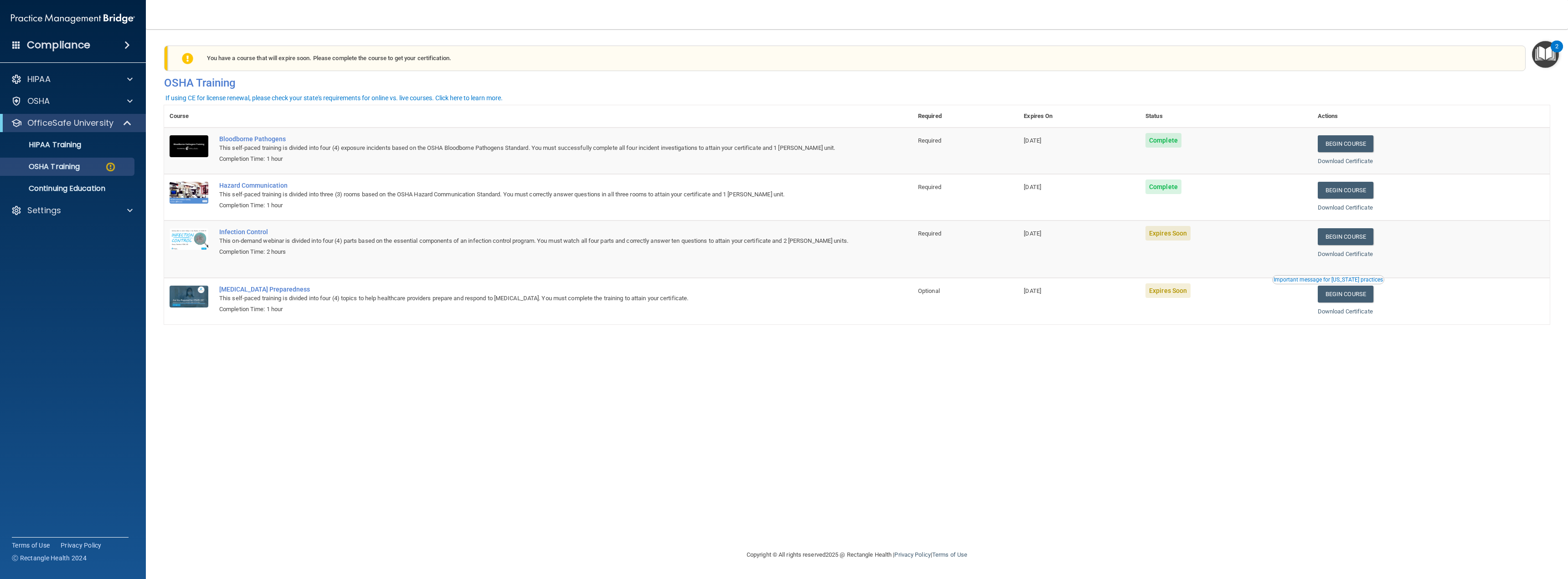
click at [126, 44] on span at bounding box center [127, 45] width 5 height 11
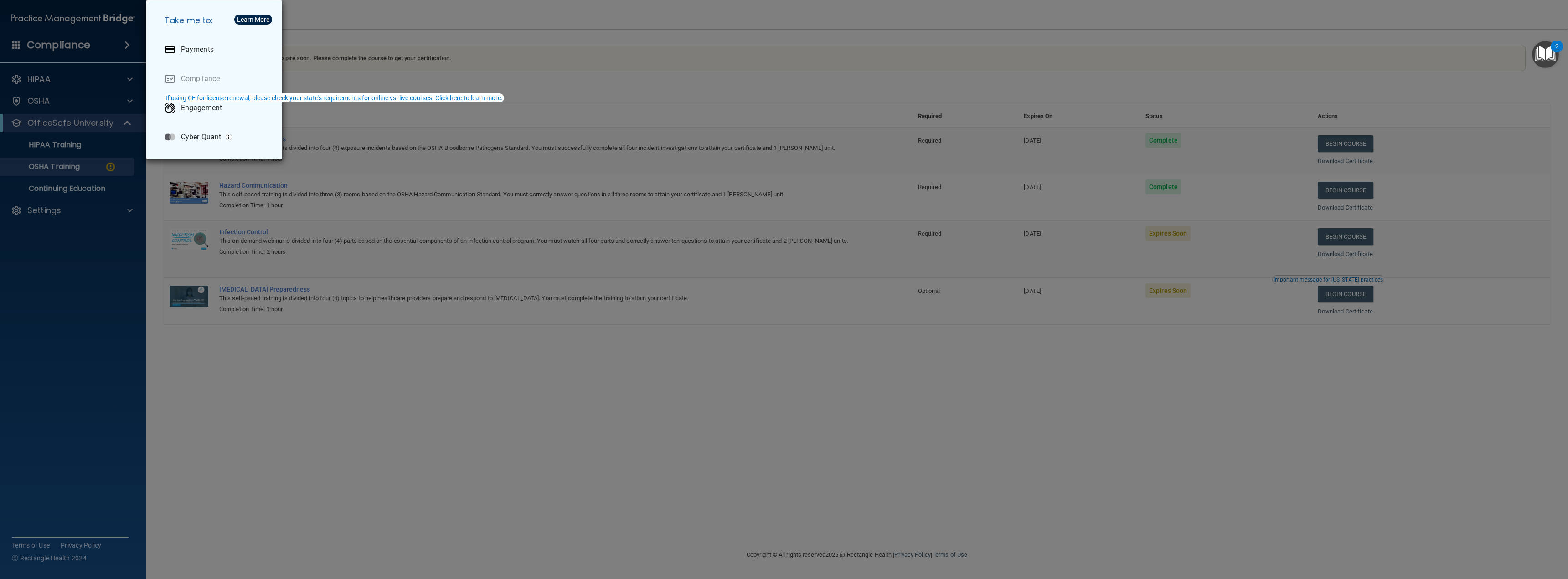
click at [68, 43] on div "Take me to: Payments Compliance Engagement Cyber Quant" at bounding box center [784, 290] width 1568 height 579
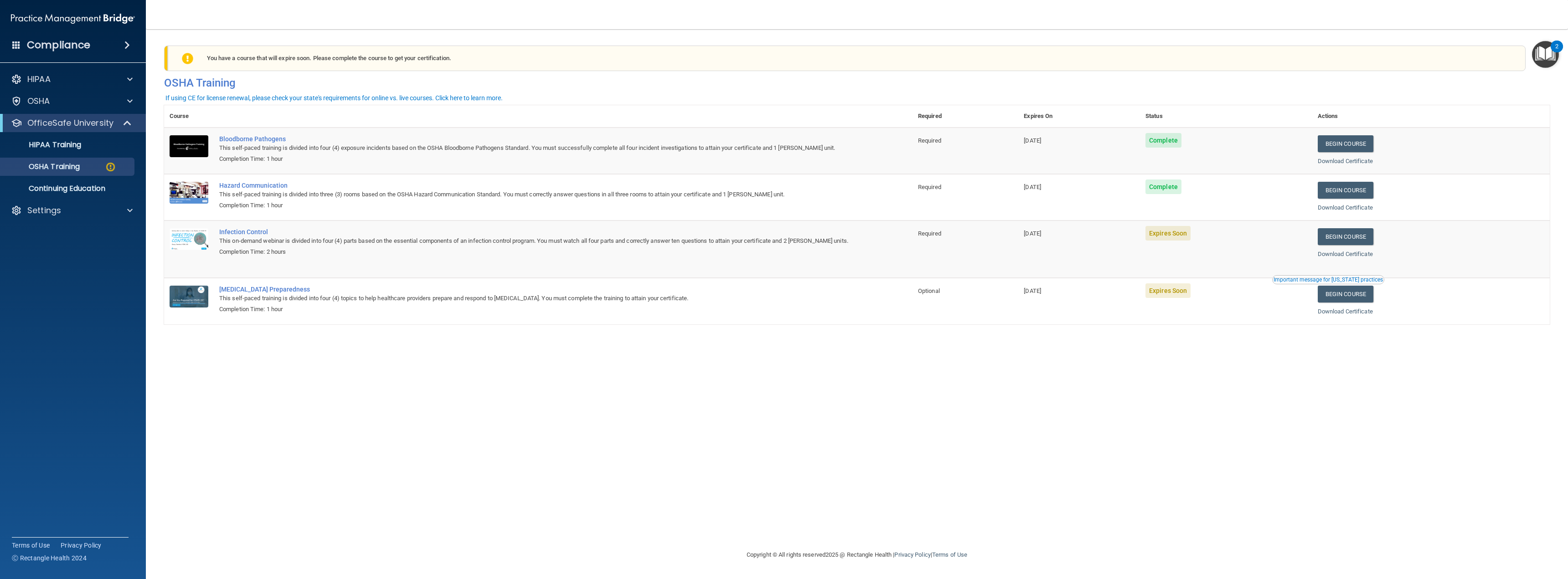
click at [18, 15] on img at bounding box center [73, 19] width 124 height 18
click at [77, 210] on div "Settings" at bounding box center [61, 210] width 113 height 11
click at [56, 253] on p "Sign Out" at bounding box center [68, 254] width 124 height 9
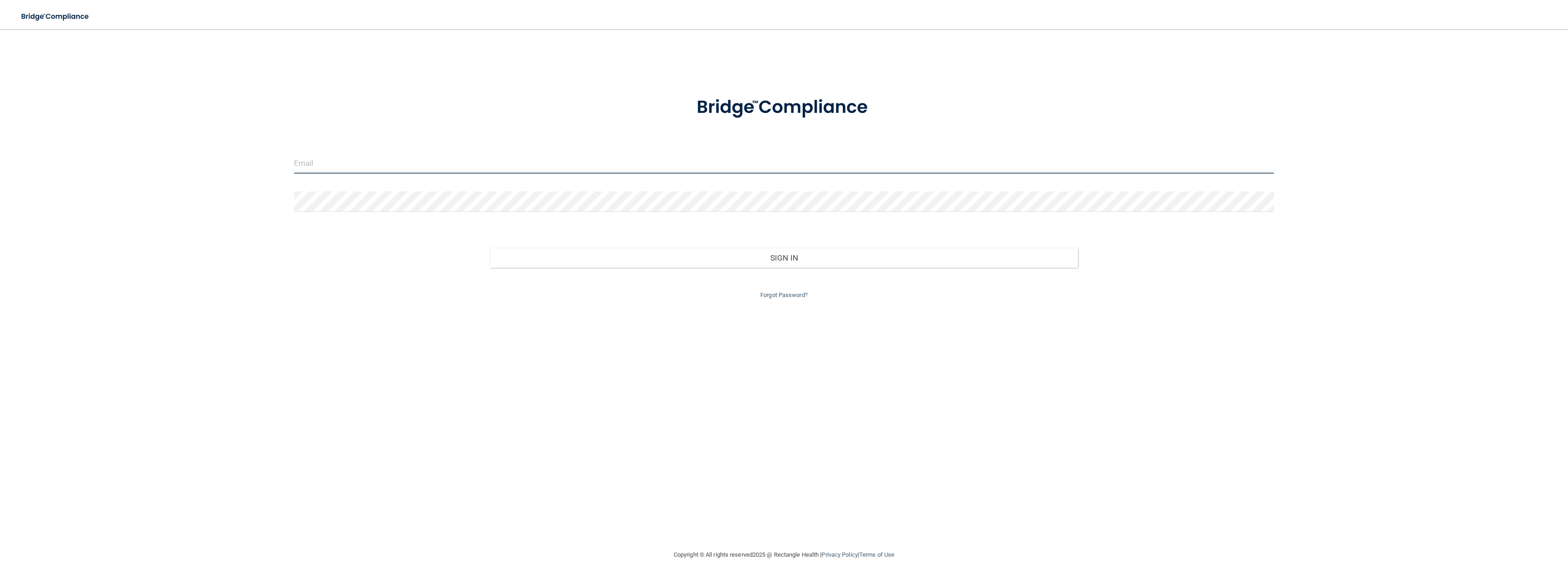
click at [573, 164] on input "email" at bounding box center [784, 164] width 980 height 21
type input "[EMAIL_ADDRESS][DOMAIN_NAME]"
click at [490, 248] on button "Sign In" at bounding box center [784, 257] width 588 height 20
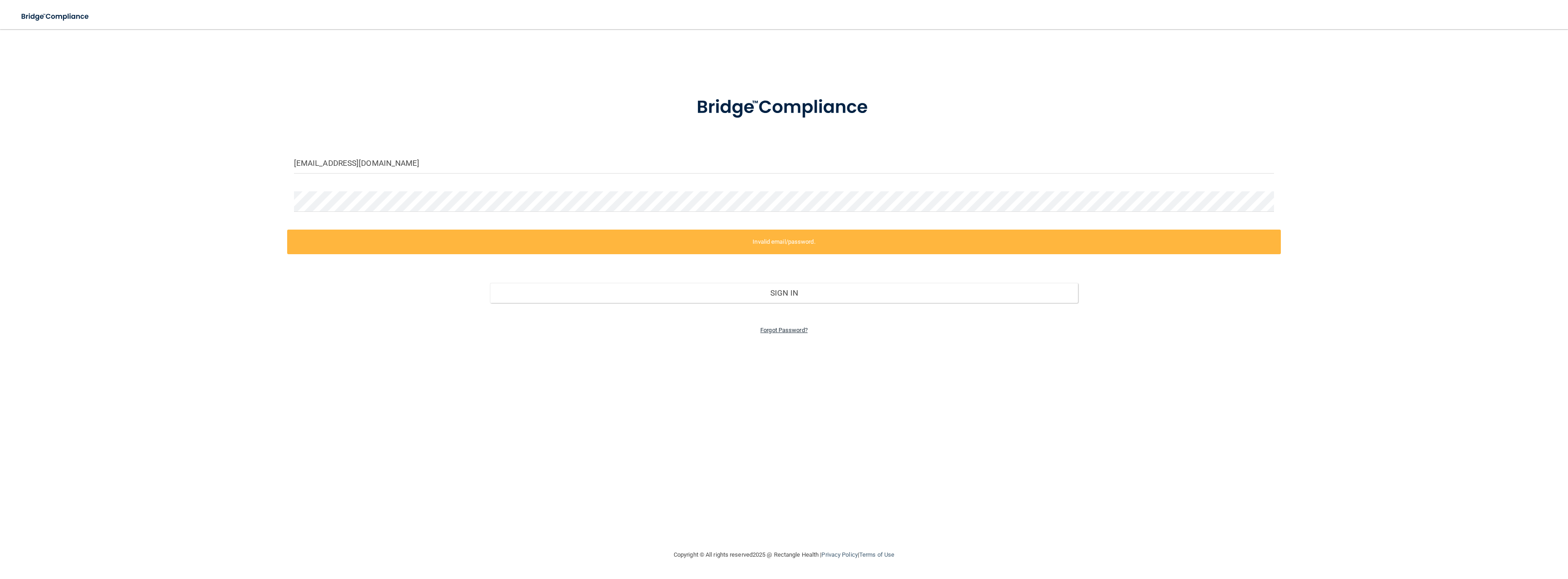
click at [774, 330] on link "Forgot Password?" at bounding box center [784, 330] width 47 height 7
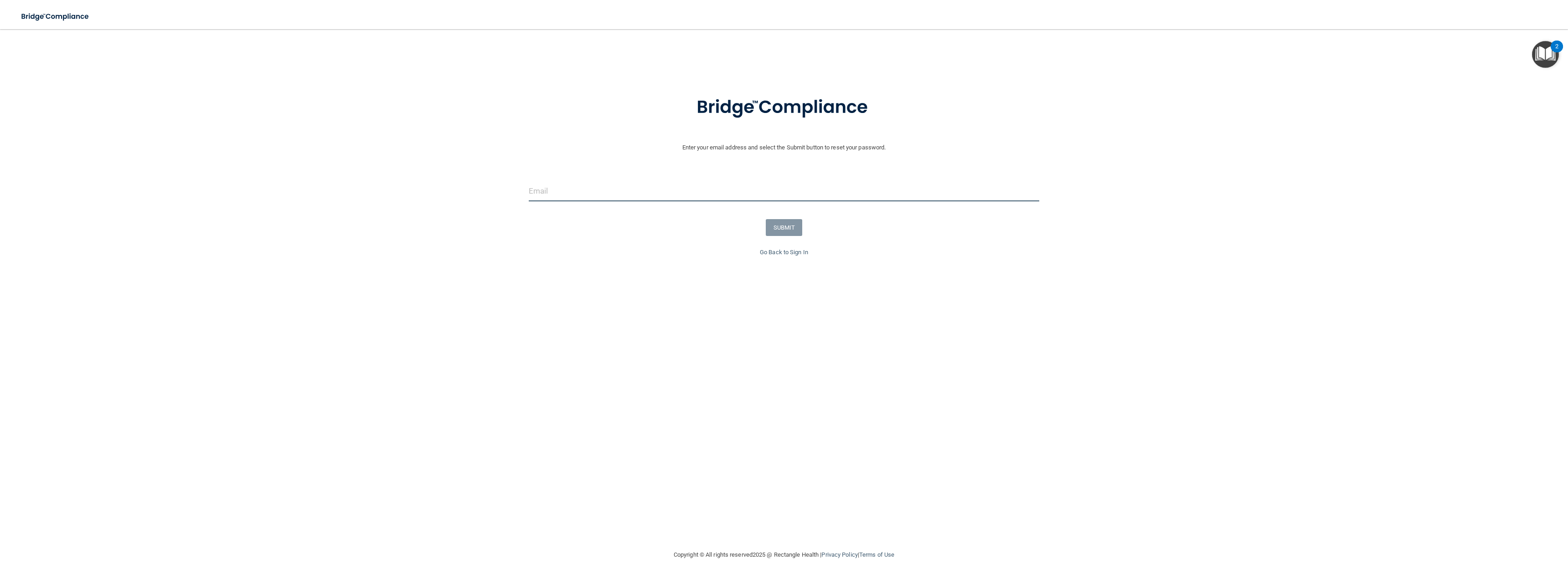
click at [772, 193] on input "email" at bounding box center [784, 191] width 511 height 21
type input "[EMAIL_ADDRESS][DOMAIN_NAME]"
click at [790, 226] on button "SUBMIT" at bounding box center [784, 227] width 37 height 17
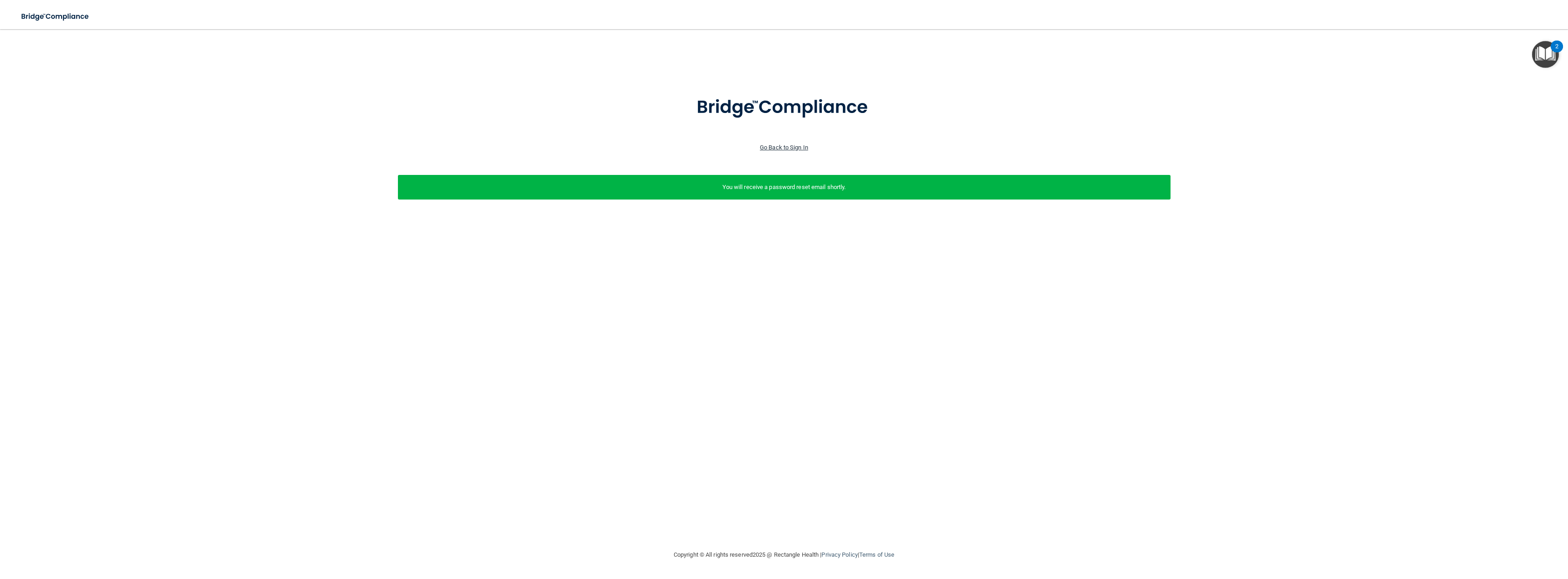
click at [797, 148] on link "Go Back to Sign In" at bounding box center [783, 147] width 48 height 7
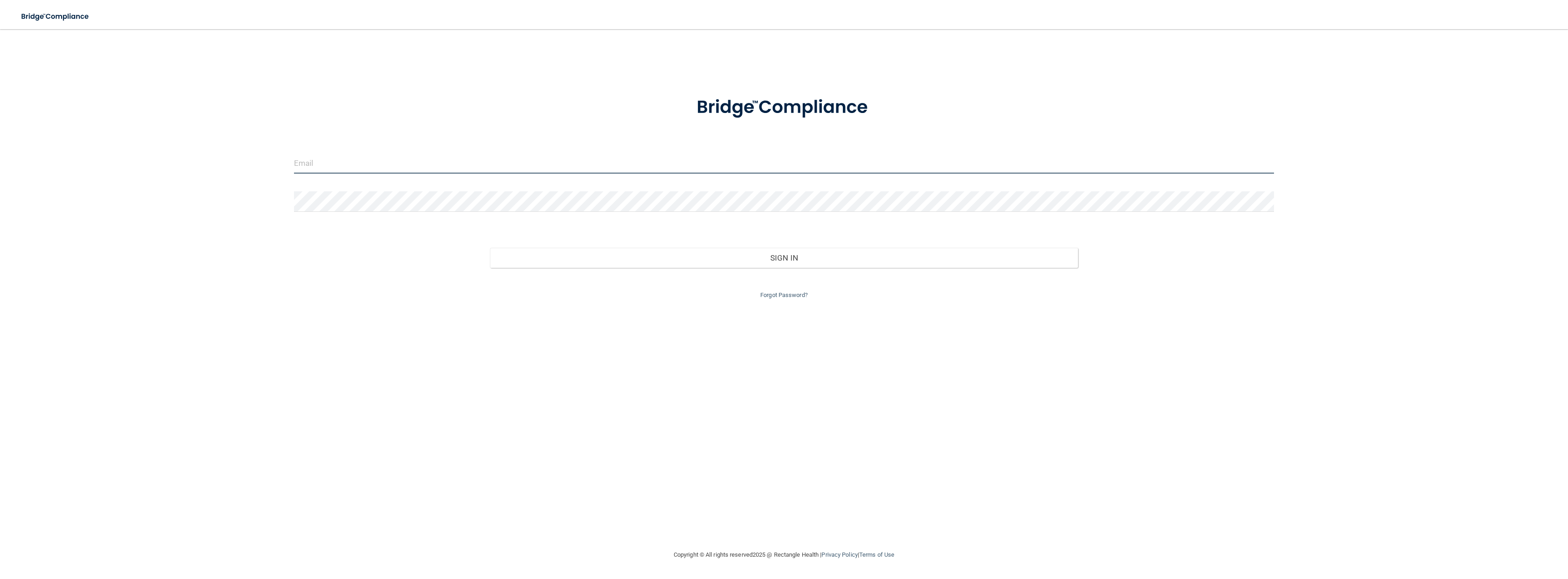
click at [474, 173] on input "email" at bounding box center [784, 164] width 980 height 21
type input "[EMAIL_ADDRESS][DOMAIN_NAME]"
click at [490, 248] on button "Sign In" at bounding box center [784, 257] width 588 height 20
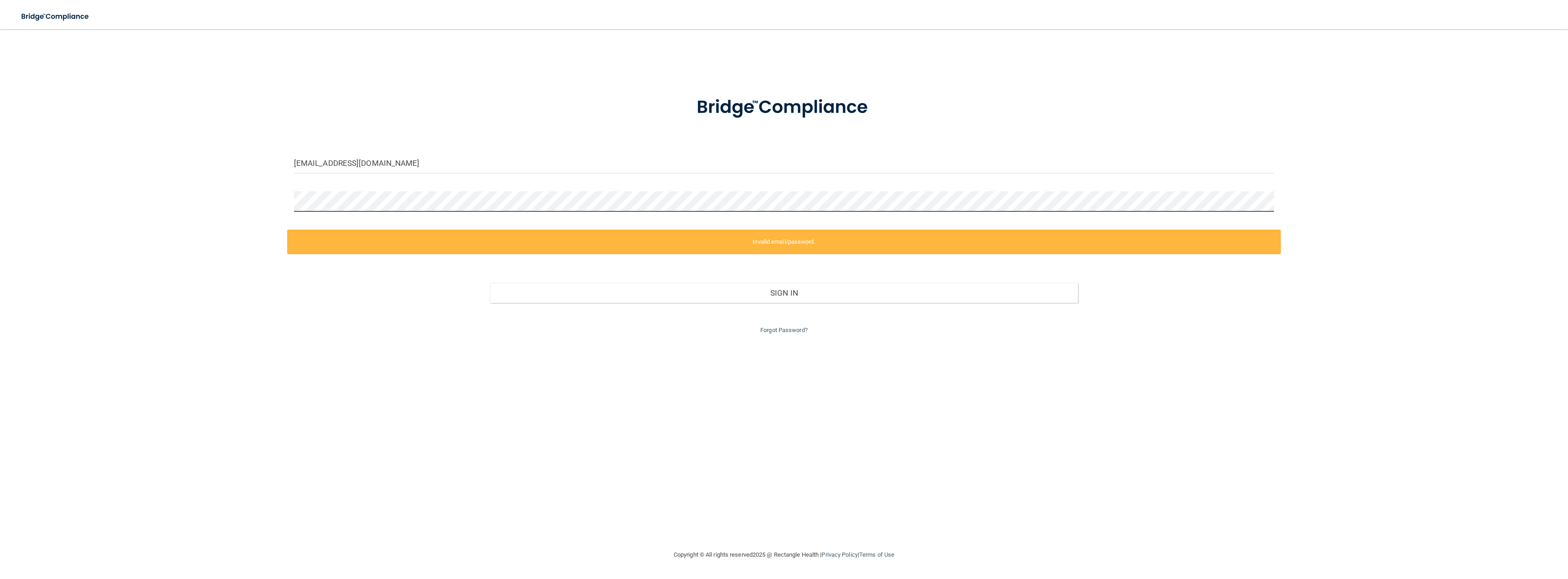
click at [255, 194] on div "kristinleekurtz@gmail.com Invalid email/password. You don't have permission to …" at bounding box center [784, 289] width 1531 height 502
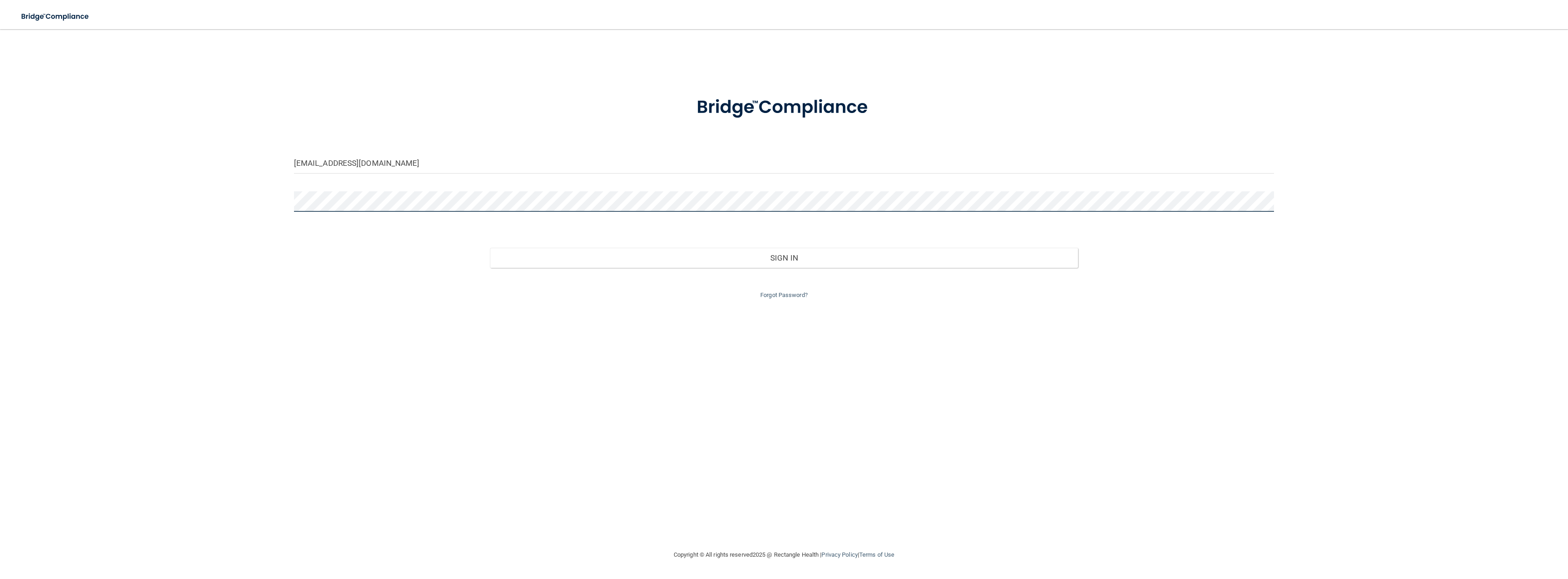
click at [490, 248] on button "Sign In" at bounding box center [784, 257] width 588 height 20
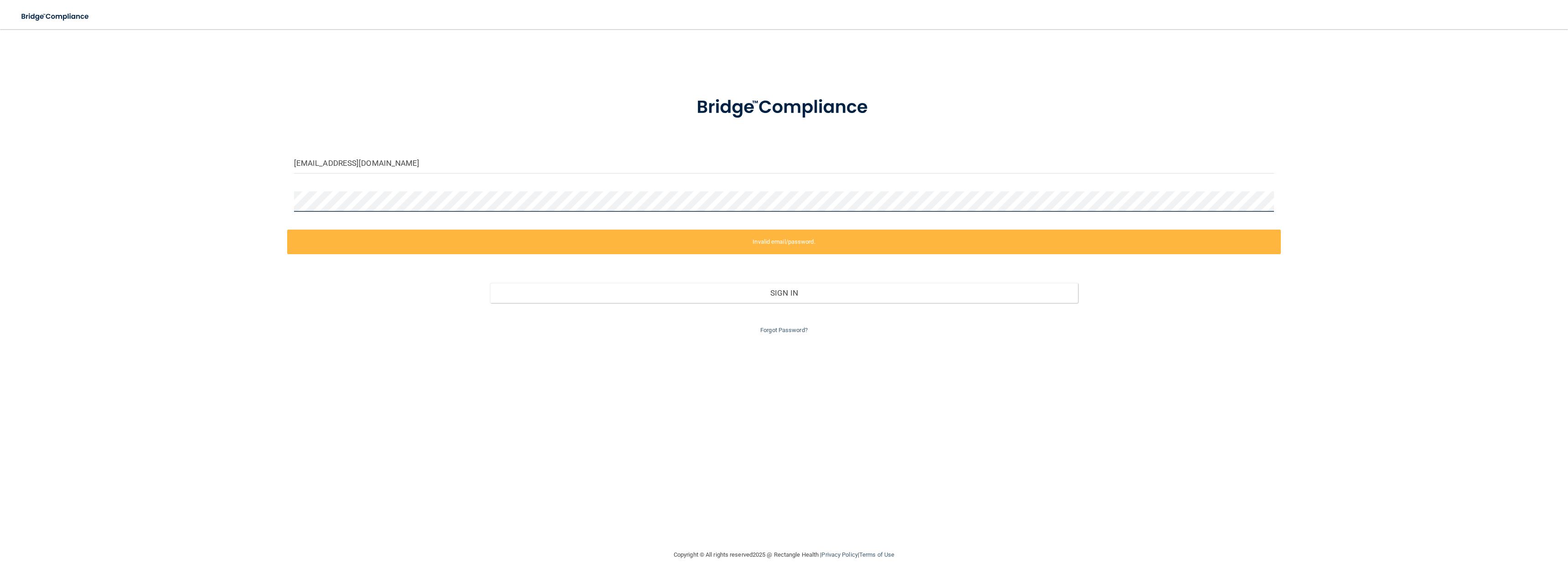
click at [261, 202] on div "kristinleekurtz@gmail.com Invalid email/password. You don't have permission to …" at bounding box center [784, 289] width 1531 height 502
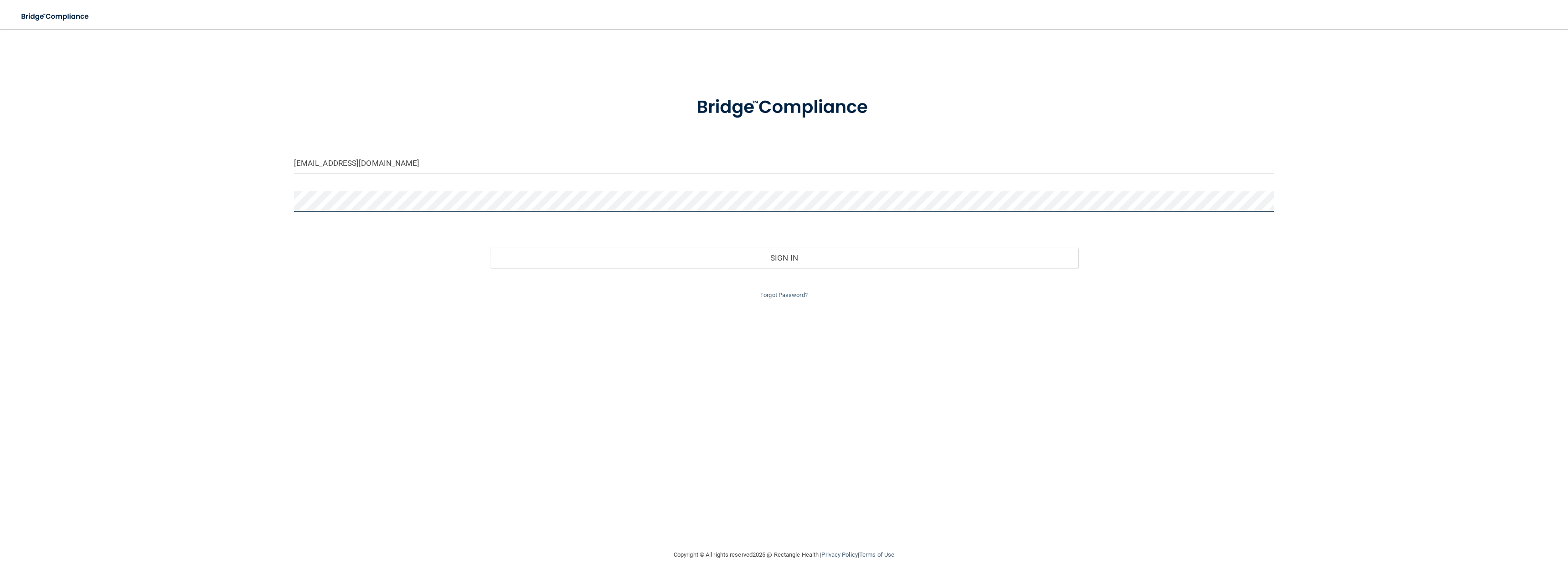
click at [490, 248] on button "Sign In" at bounding box center [784, 257] width 588 height 20
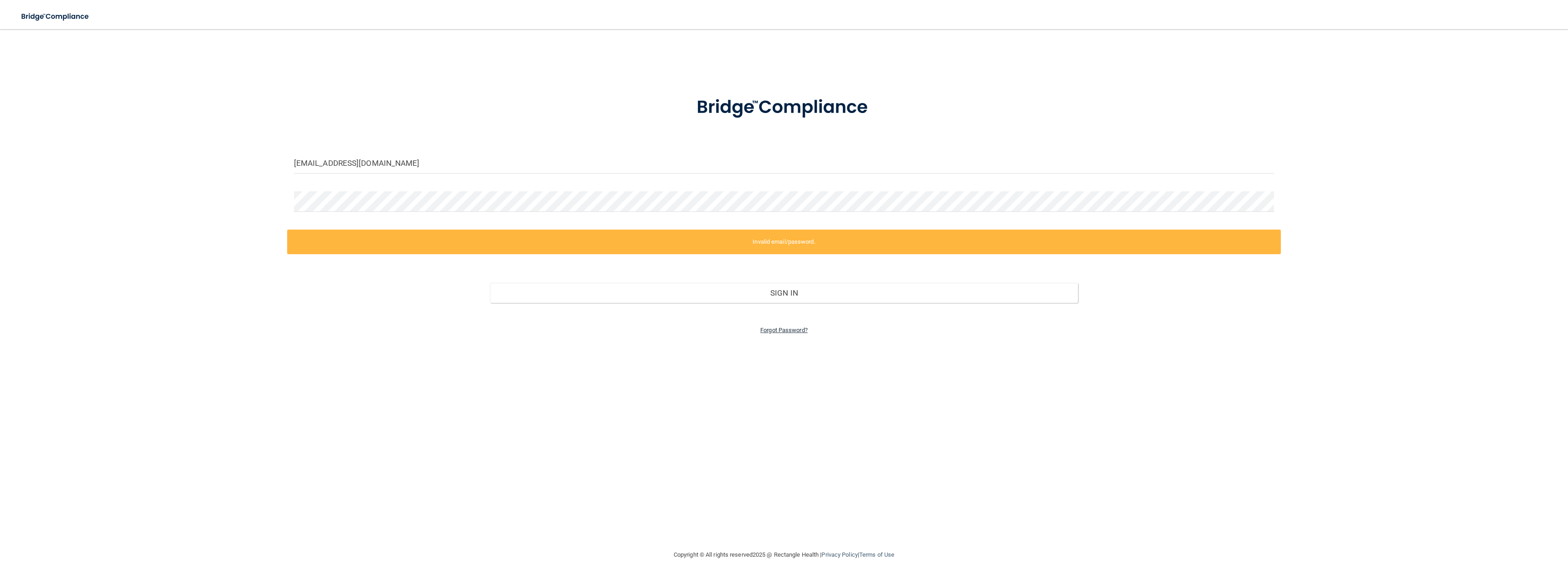
click at [795, 327] on link "Forgot Password?" at bounding box center [784, 330] width 47 height 7
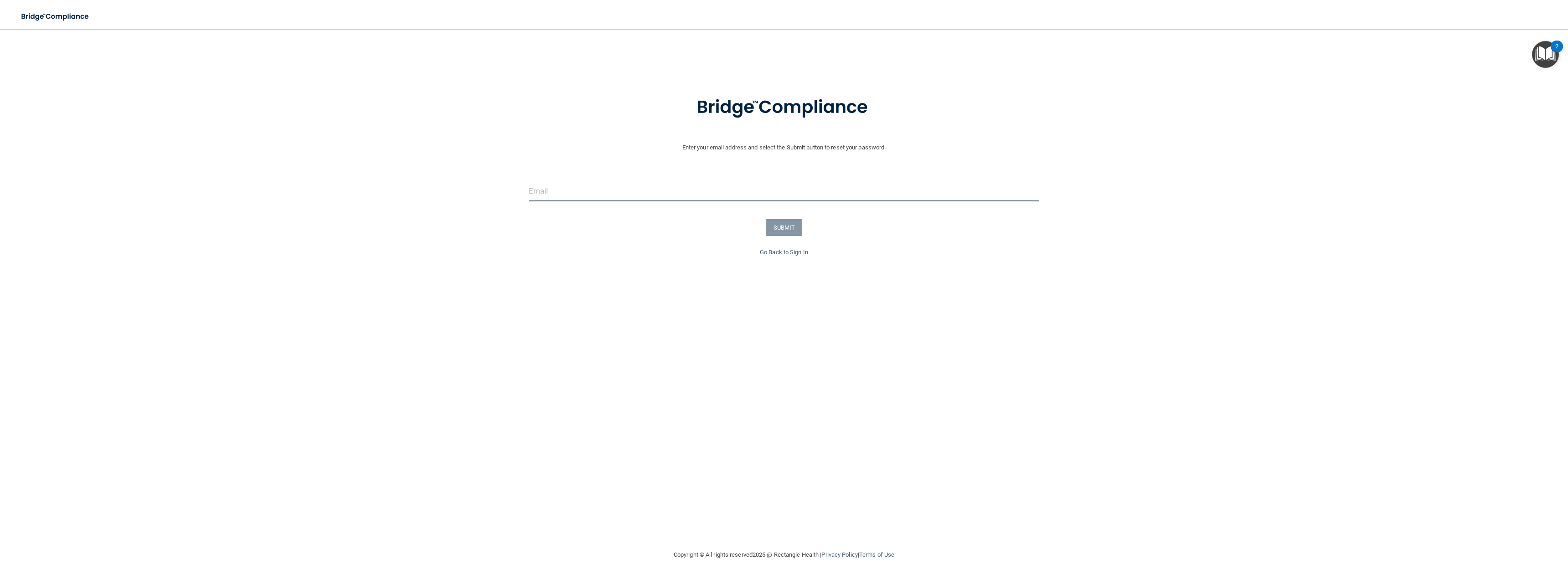
click at [718, 190] on input "email" at bounding box center [784, 191] width 511 height 21
type input "[EMAIL_ADDRESS][DOMAIN_NAME]"
click at [788, 231] on button "SUBMIT" at bounding box center [784, 227] width 37 height 17
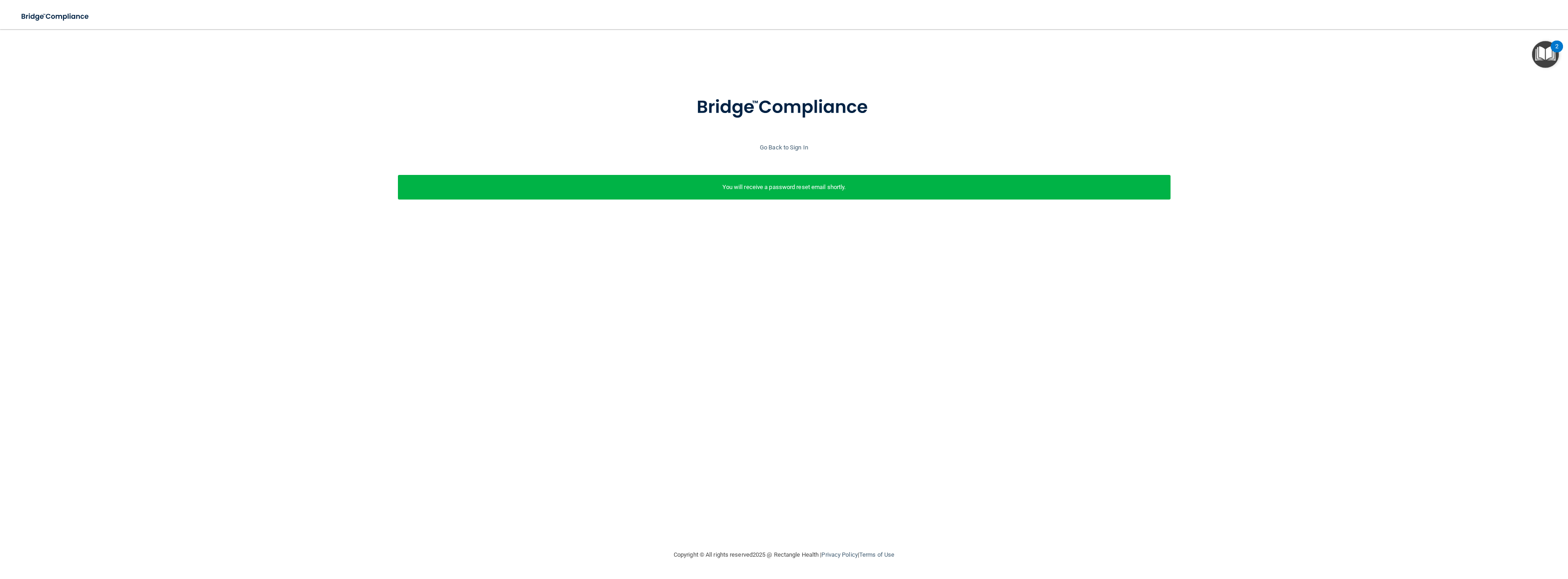
click at [772, 139] on div at bounding box center [783, 113] width 1559 height 58
click at [779, 146] on link "Go Back to Sign In" at bounding box center [783, 147] width 48 height 7
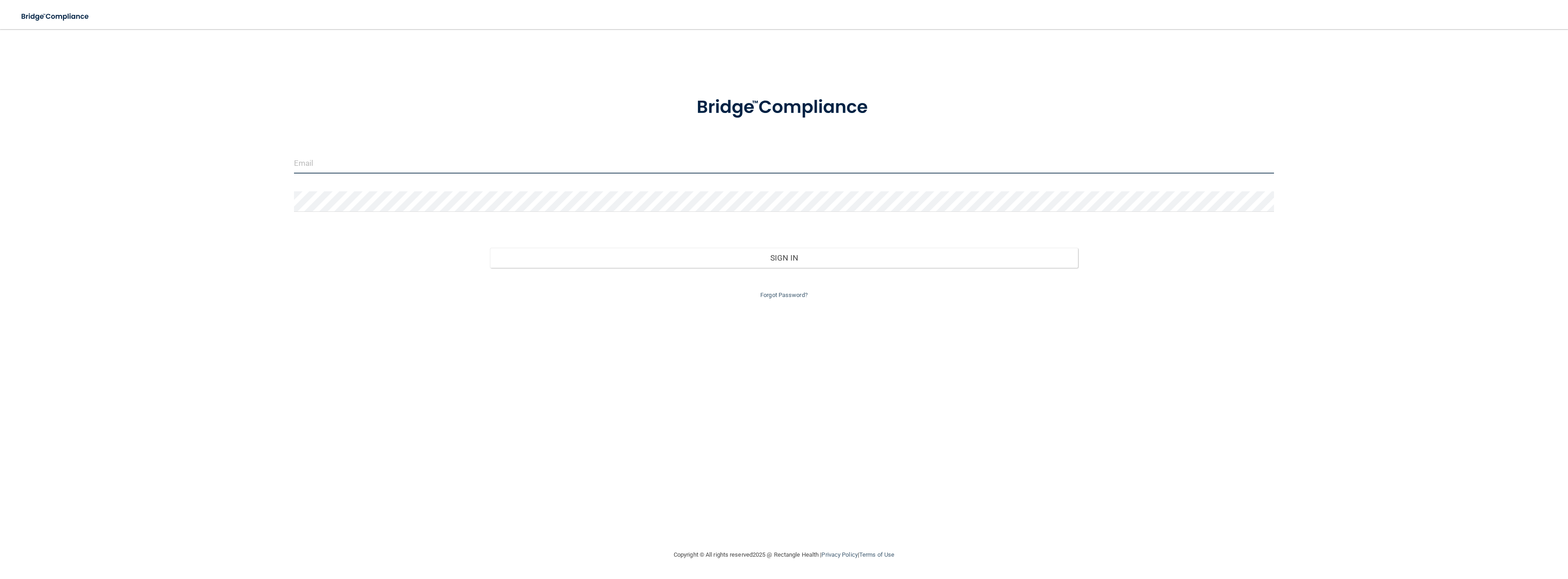
click at [671, 165] on input "email" at bounding box center [784, 164] width 980 height 21
type input "[EMAIL_ADDRESS][DOMAIN_NAME]"
click at [490, 248] on button "Sign In" at bounding box center [784, 257] width 588 height 20
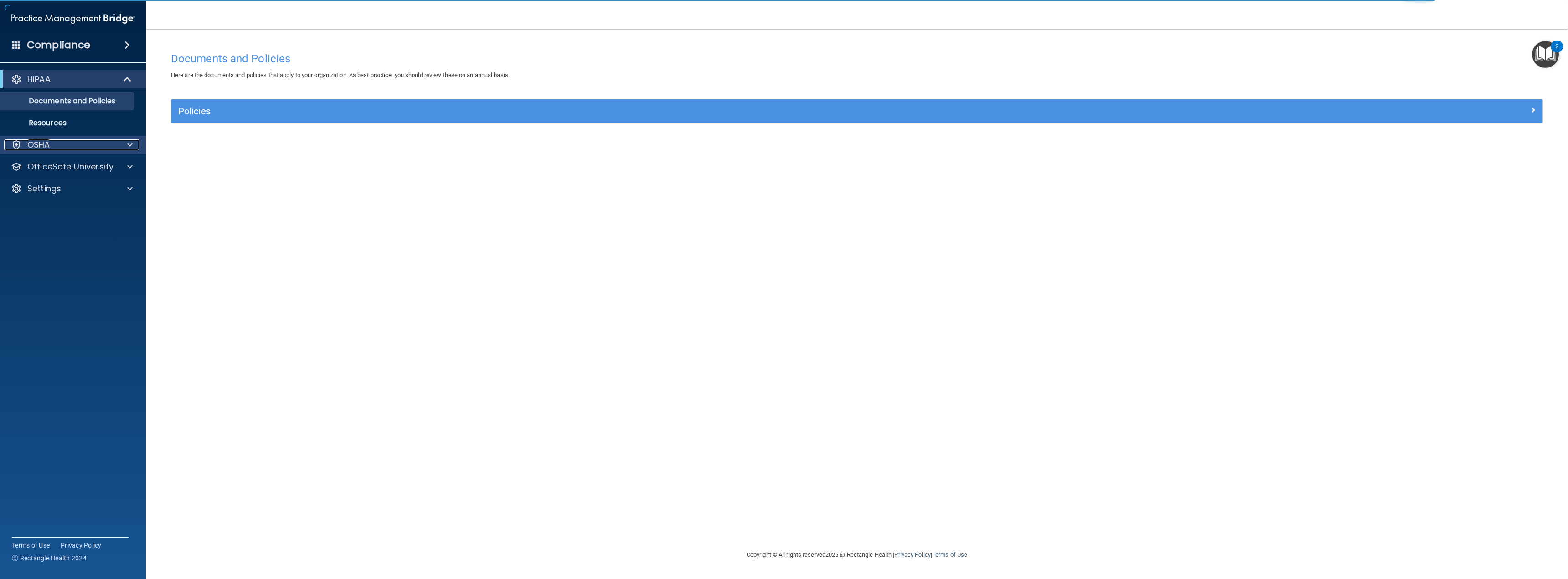
click at [55, 143] on div "OSHA" at bounding box center [61, 145] width 113 height 11
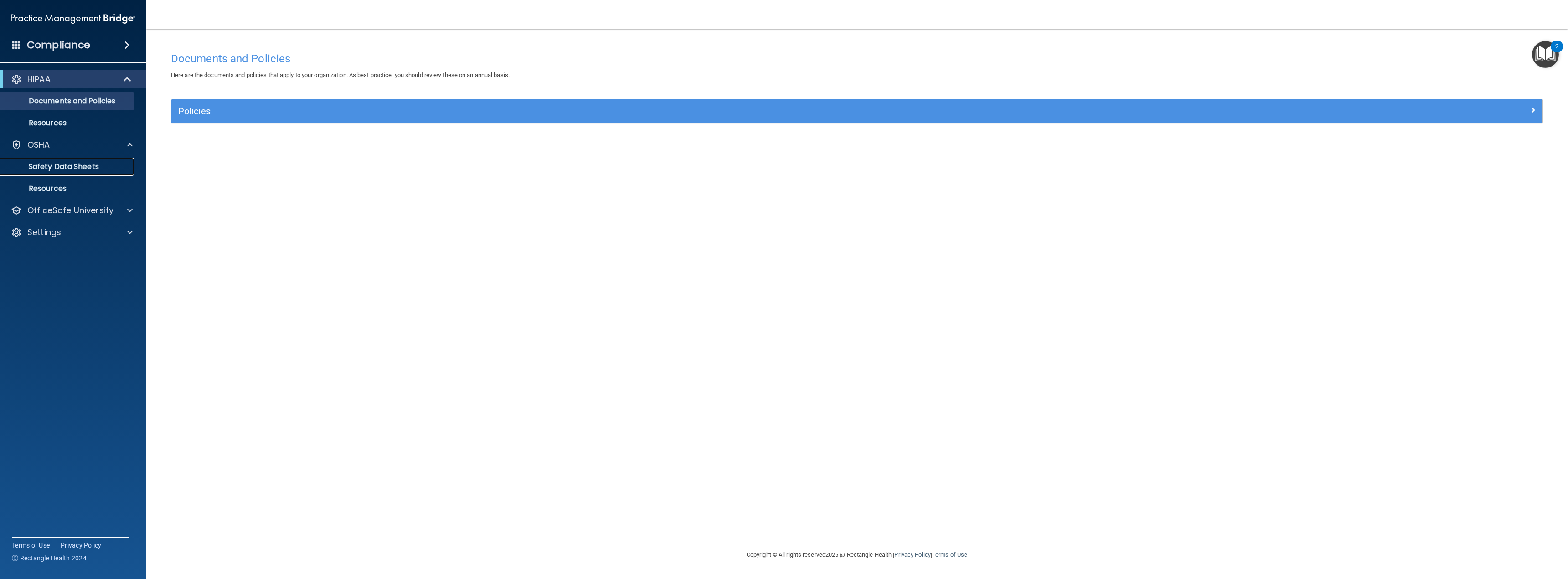
click at [72, 164] on p "Safety Data Sheets" at bounding box center [68, 167] width 124 height 9
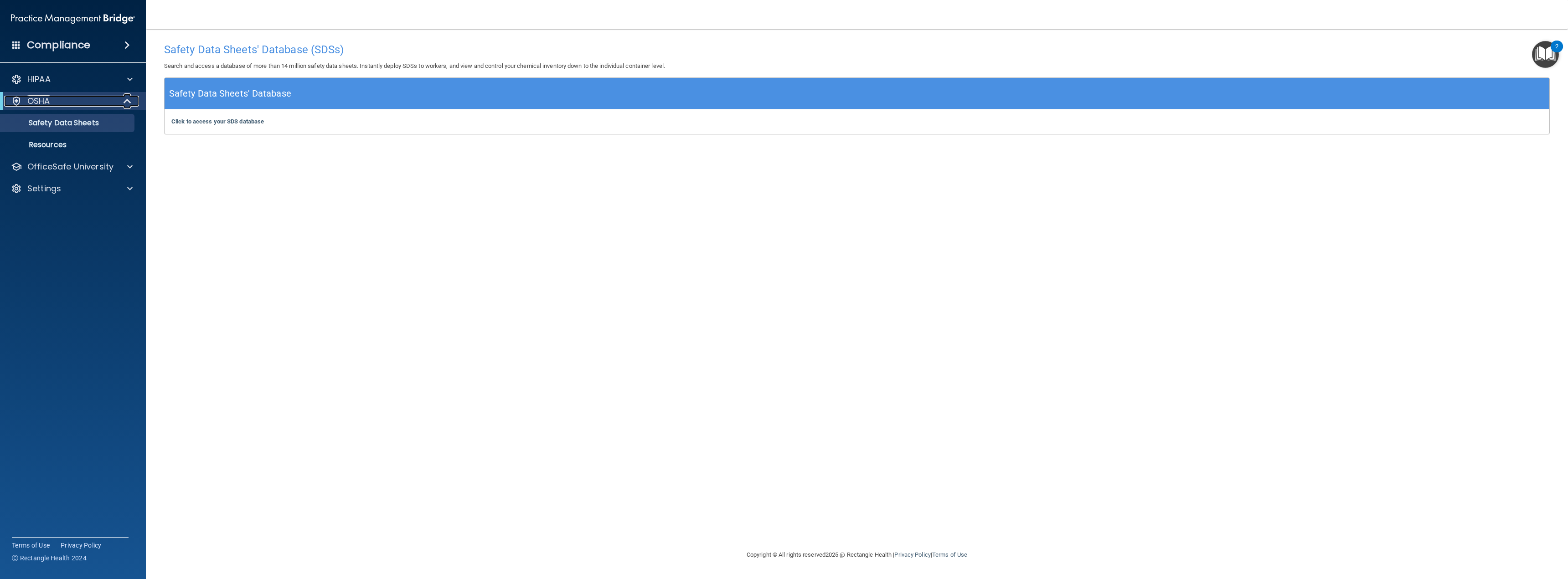
click at [47, 99] on p "OSHA" at bounding box center [38, 101] width 23 height 11
click at [55, 100] on div "OSHA" at bounding box center [60, 101] width 113 height 11
click at [126, 76] on div at bounding box center [128, 79] width 23 height 11
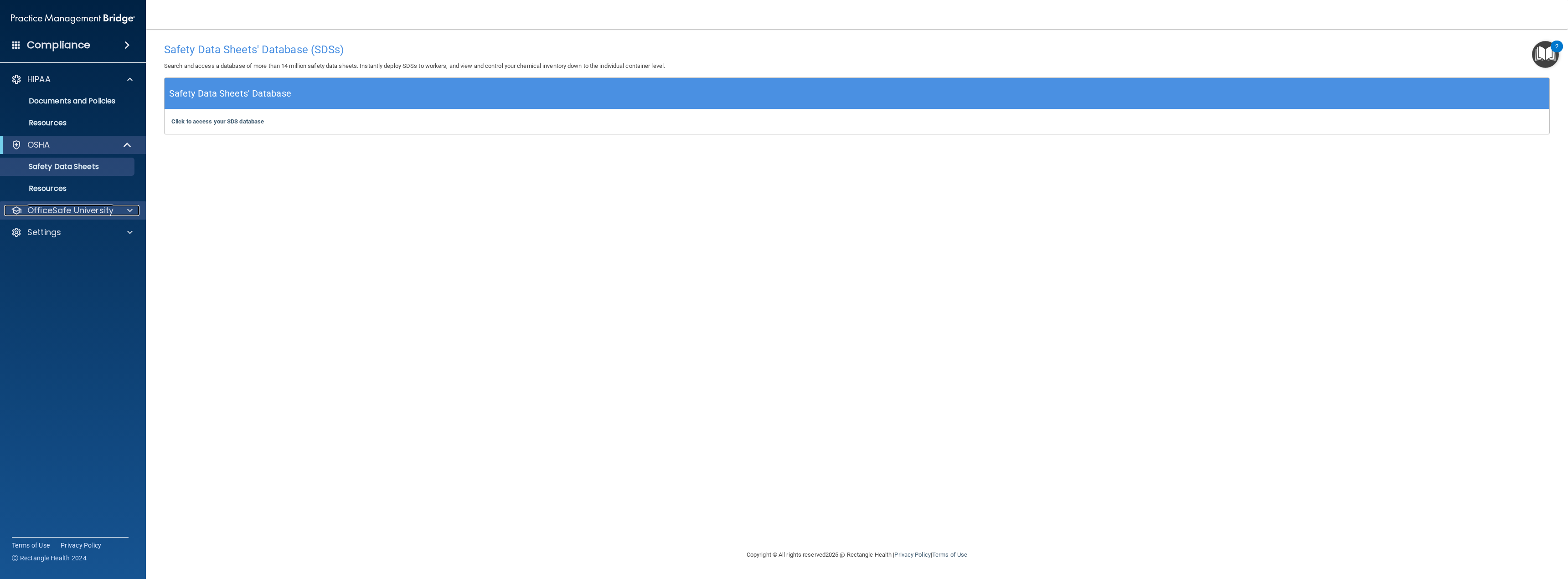
click at [107, 207] on p "OfficeSafe University" at bounding box center [71, 210] width 86 height 11
click at [110, 229] on img at bounding box center [110, 232] width 12 height 12
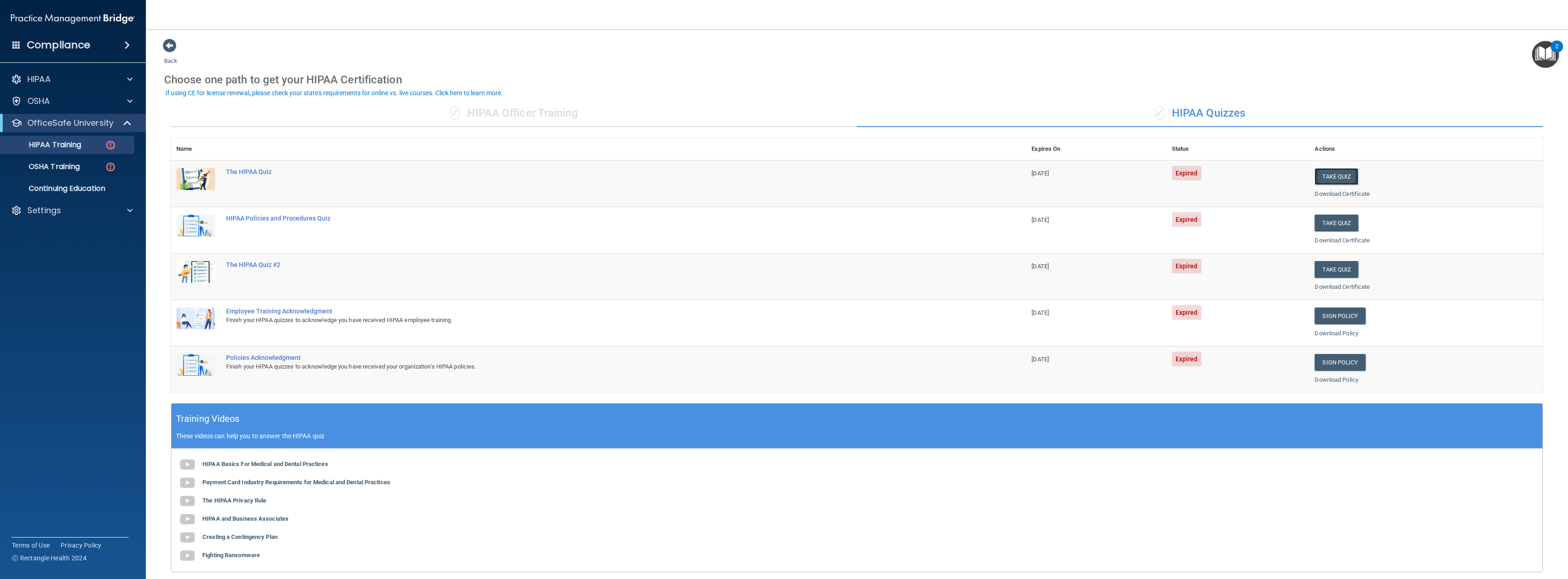
click at [1332, 175] on button "Take Quiz" at bounding box center [1337, 176] width 44 height 17
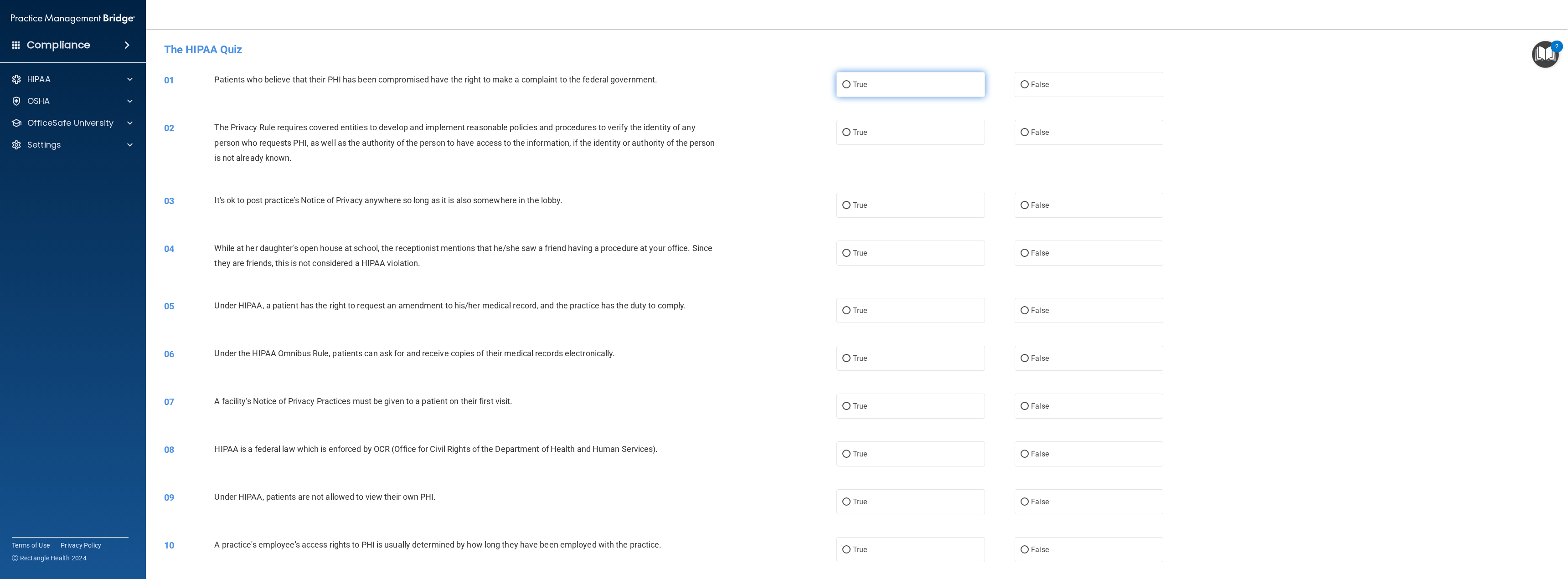
click at [844, 86] on input "True" at bounding box center [846, 85] width 8 height 7
radio input "true"
click at [843, 133] on input "True" at bounding box center [846, 133] width 8 height 7
radio input "true"
drag, startPoint x: 1026, startPoint y: 206, endPoint x: 1024, endPoint y: 221, distance: 15.1
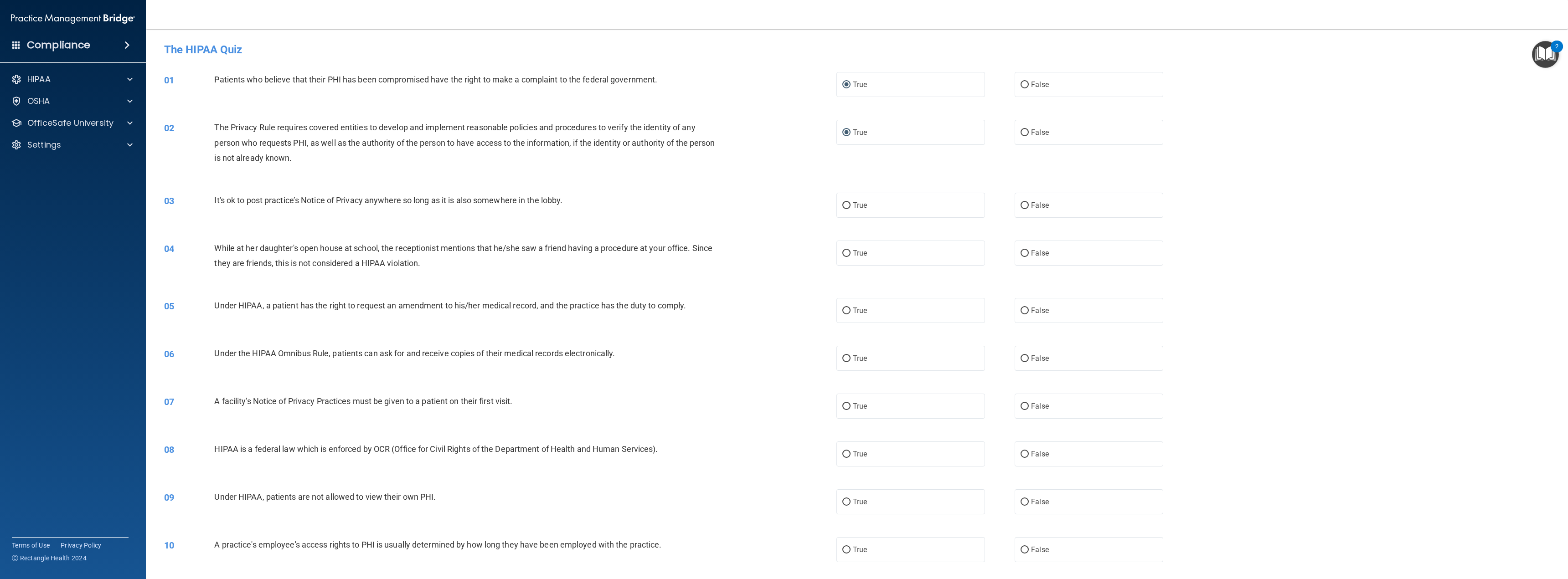
click at [1025, 206] on label "False" at bounding box center [1089, 205] width 149 height 25
click at [1025, 206] on input "False" at bounding box center [1024, 205] width 8 height 7
radio input "true"
drag, startPoint x: 1024, startPoint y: 251, endPoint x: 1021, endPoint y: 267, distance: 16.3
click at [1023, 251] on input "False" at bounding box center [1024, 253] width 8 height 7
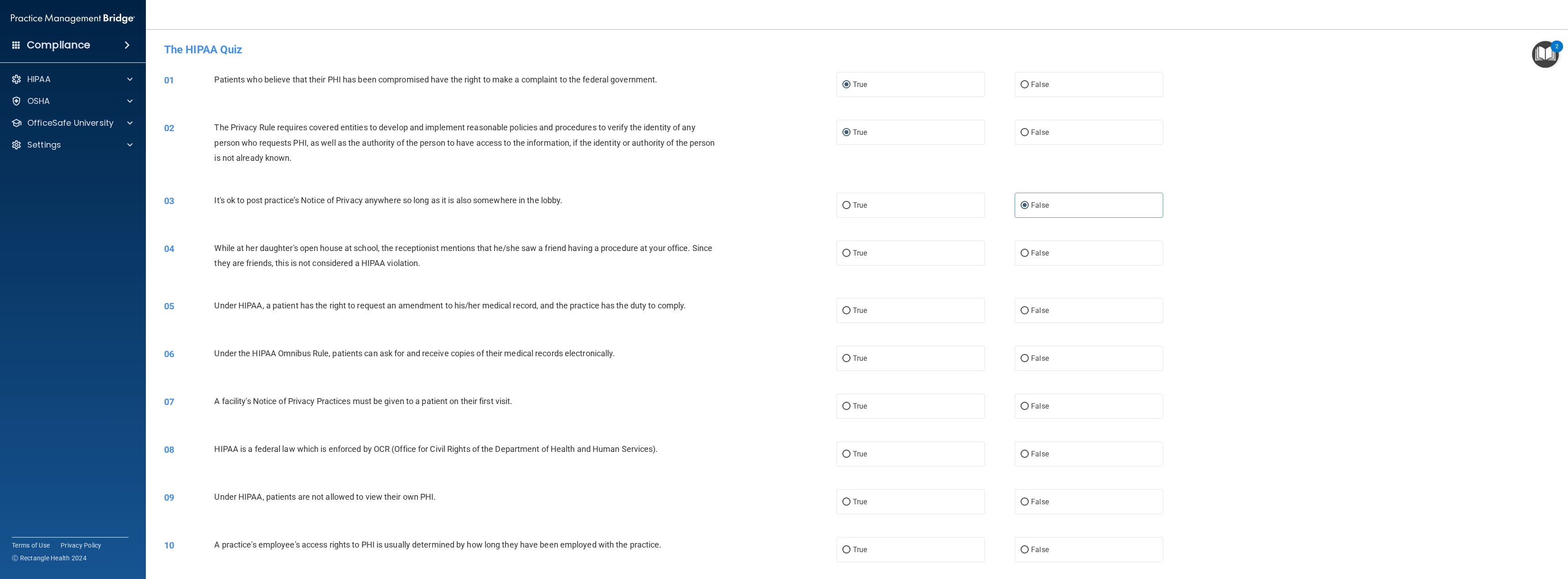
radio input "true"
click at [1021, 311] on input "False" at bounding box center [1024, 310] width 8 height 7
radio input "true"
click at [842, 355] on input "True" at bounding box center [846, 358] width 8 height 7
radio input "true"
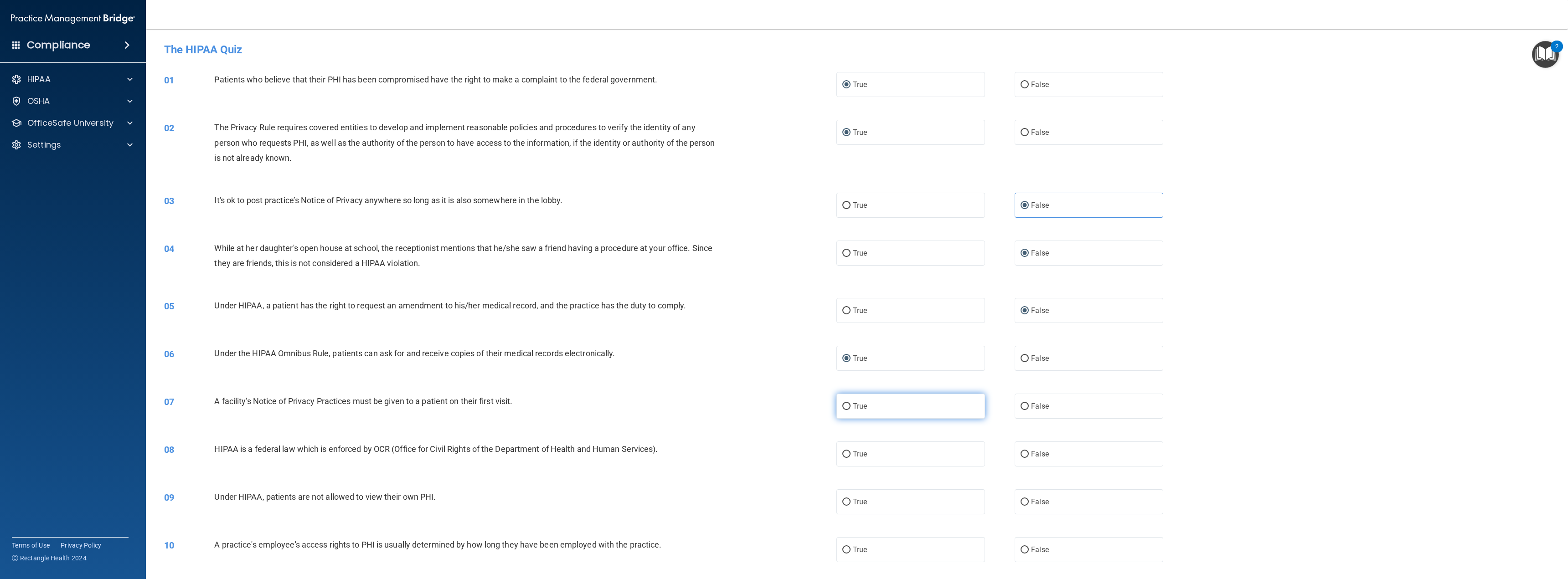
click at [842, 406] on input "True" at bounding box center [846, 406] width 8 height 7
radio input "true"
click at [842, 451] on input "True" at bounding box center [846, 454] width 8 height 7
radio input "true"
click at [1021, 503] on input "False" at bounding box center [1024, 502] width 8 height 7
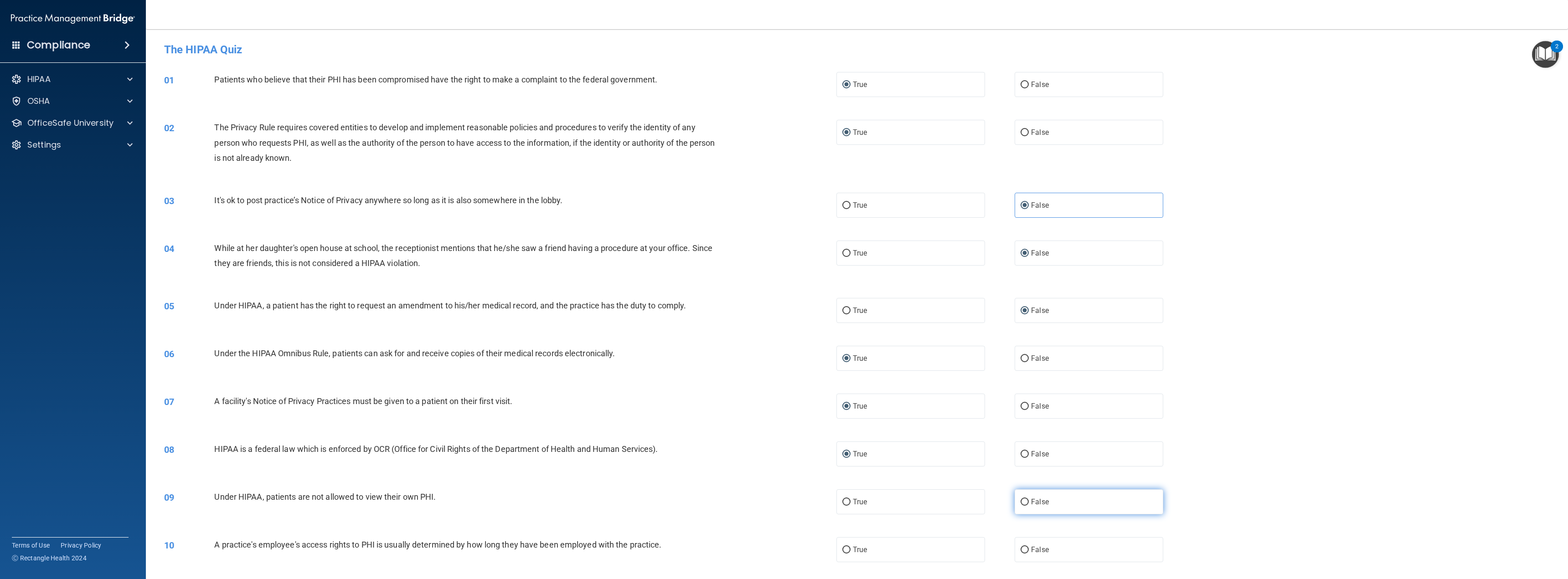
radio input "true"
click at [1021, 549] on input "False" at bounding box center [1024, 550] width 8 height 7
radio input "true"
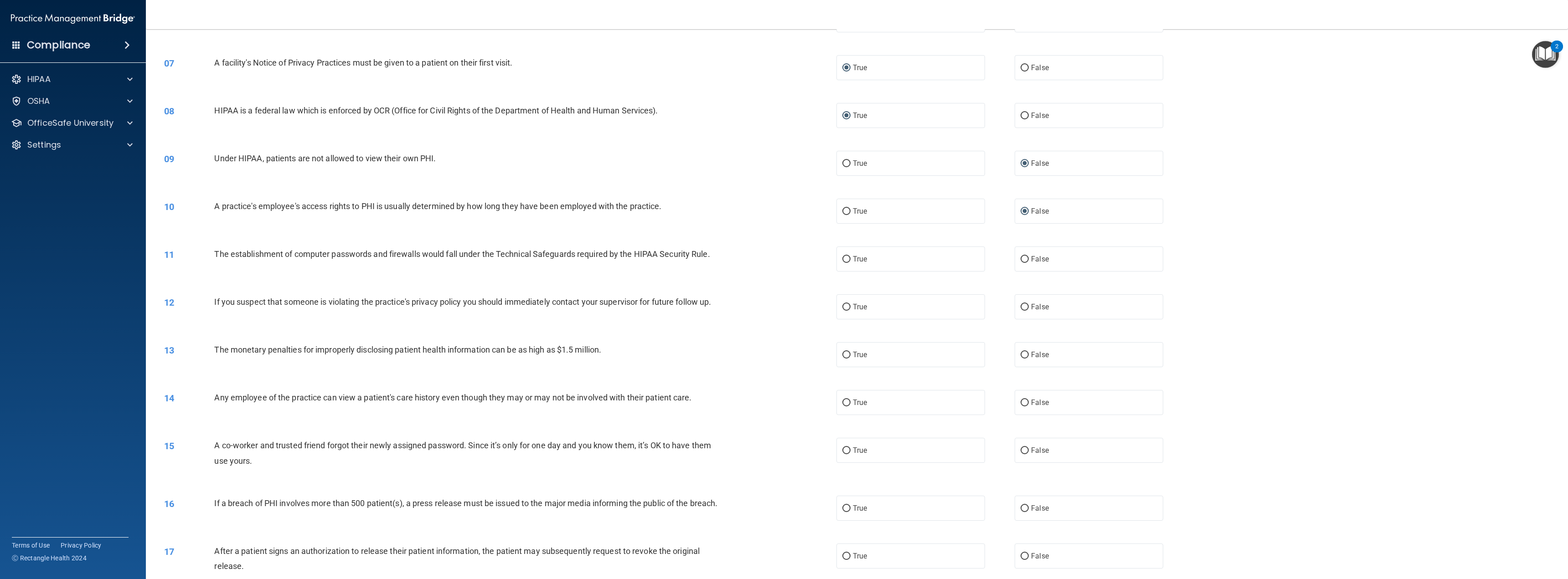
scroll to position [364, 0]
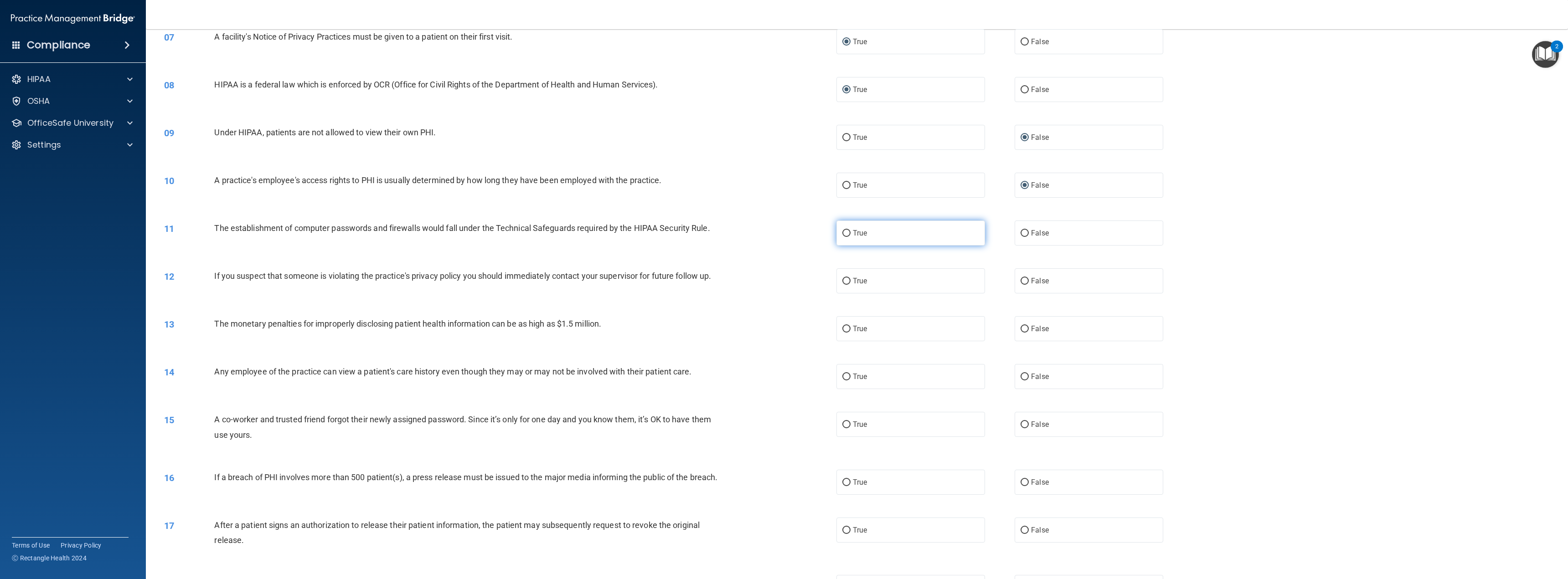
click at [880, 238] on label "True" at bounding box center [911, 232] width 149 height 25
click at [850, 237] on input "True" at bounding box center [846, 233] width 8 height 7
radio input "true"
click at [850, 286] on label "True" at bounding box center [911, 280] width 149 height 25
click at [850, 285] on input "True" at bounding box center [846, 281] width 8 height 7
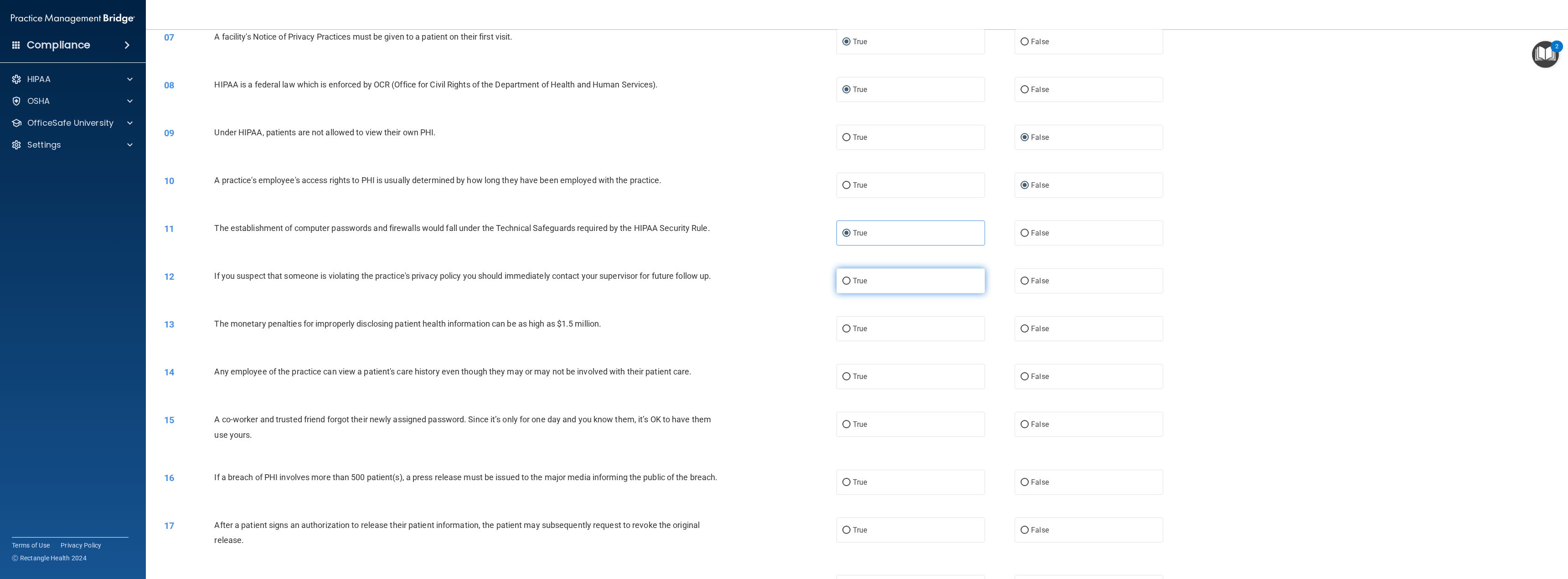
radio input "true"
click at [848, 327] on label "True" at bounding box center [911, 328] width 149 height 25
click at [848, 327] on input "True" at bounding box center [846, 328] width 8 height 7
radio input "true"
click at [1023, 378] on input "False" at bounding box center [1024, 376] width 8 height 7
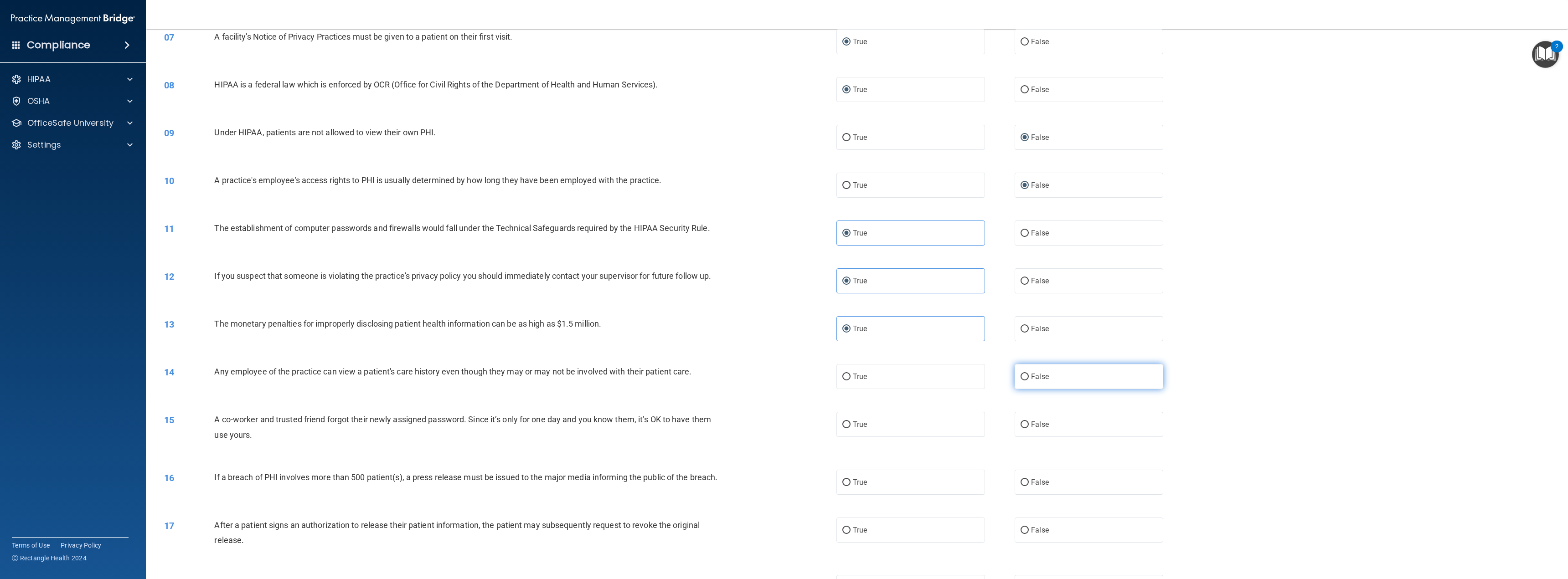
radio input "true"
click at [1026, 427] on label "False" at bounding box center [1089, 424] width 149 height 25
click at [1026, 427] on input "False" at bounding box center [1024, 425] width 8 height 7
radio input "true"
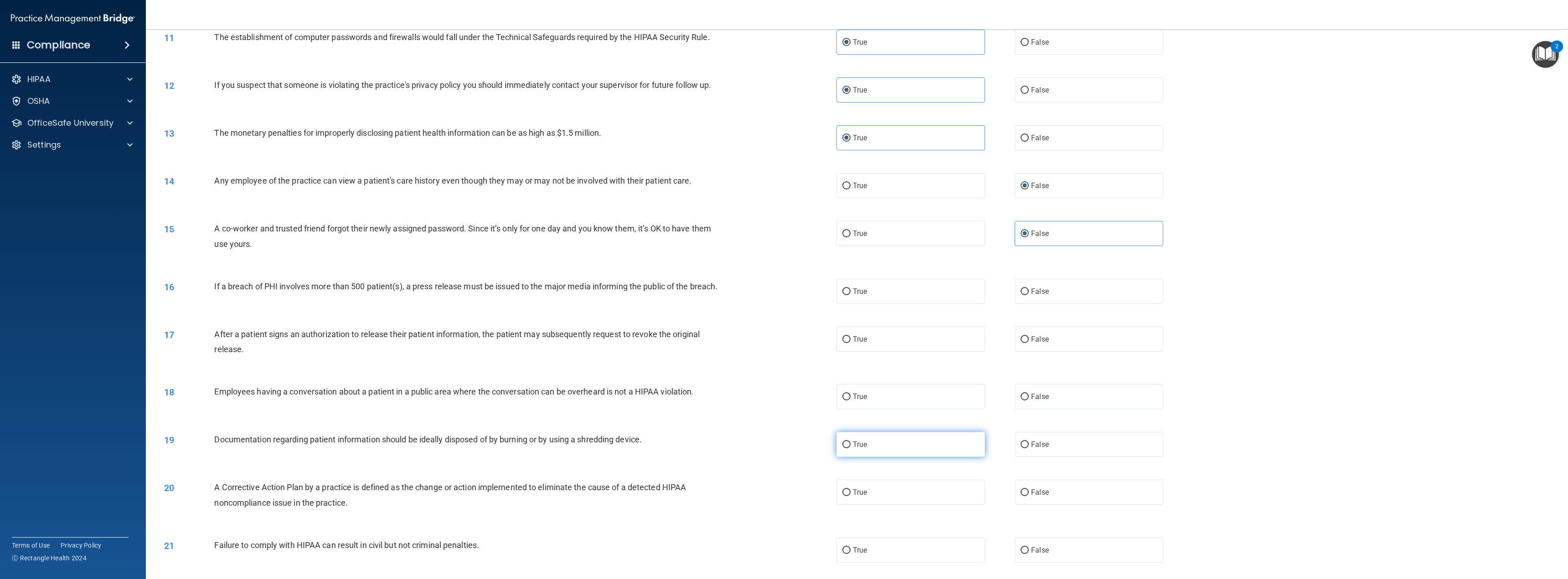
scroll to position [592, 0]
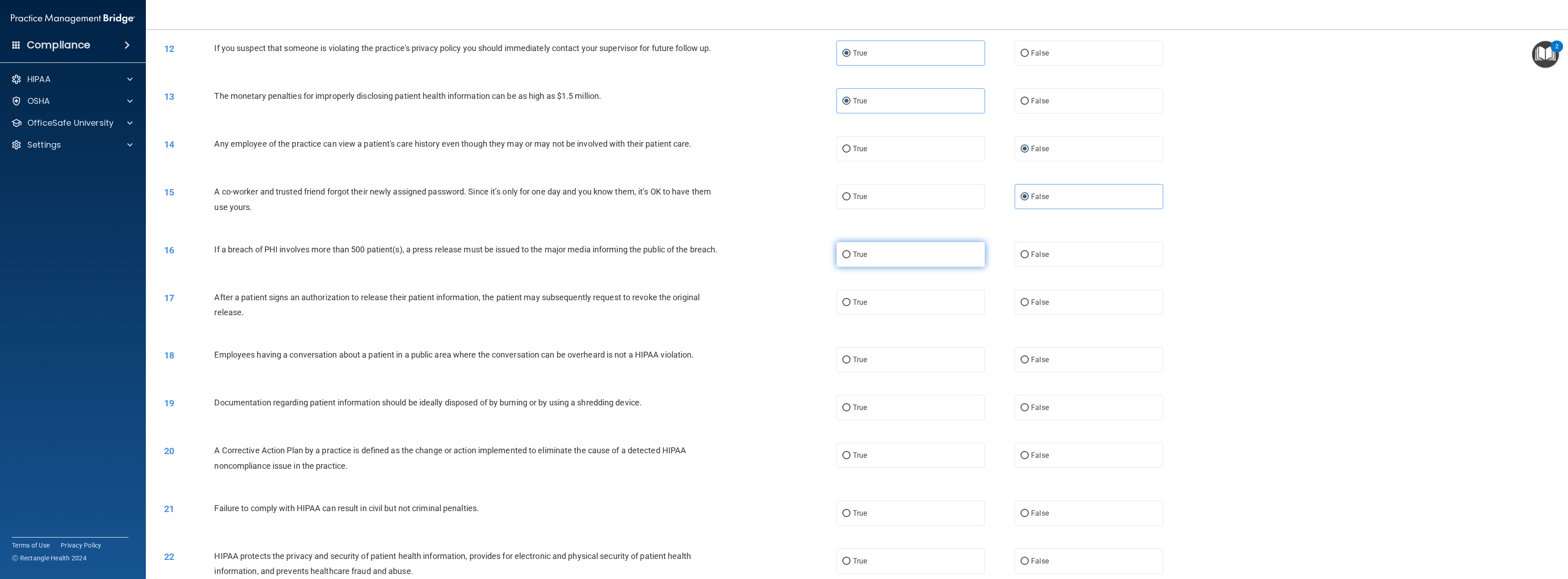
click at [849, 253] on label "True" at bounding box center [911, 254] width 149 height 25
click at [849, 253] on input "True" at bounding box center [846, 254] width 8 height 7
radio input "true"
click at [838, 314] on label "True" at bounding box center [911, 302] width 149 height 25
click at [842, 306] on input "True" at bounding box center [846, 302] width 8 height 7
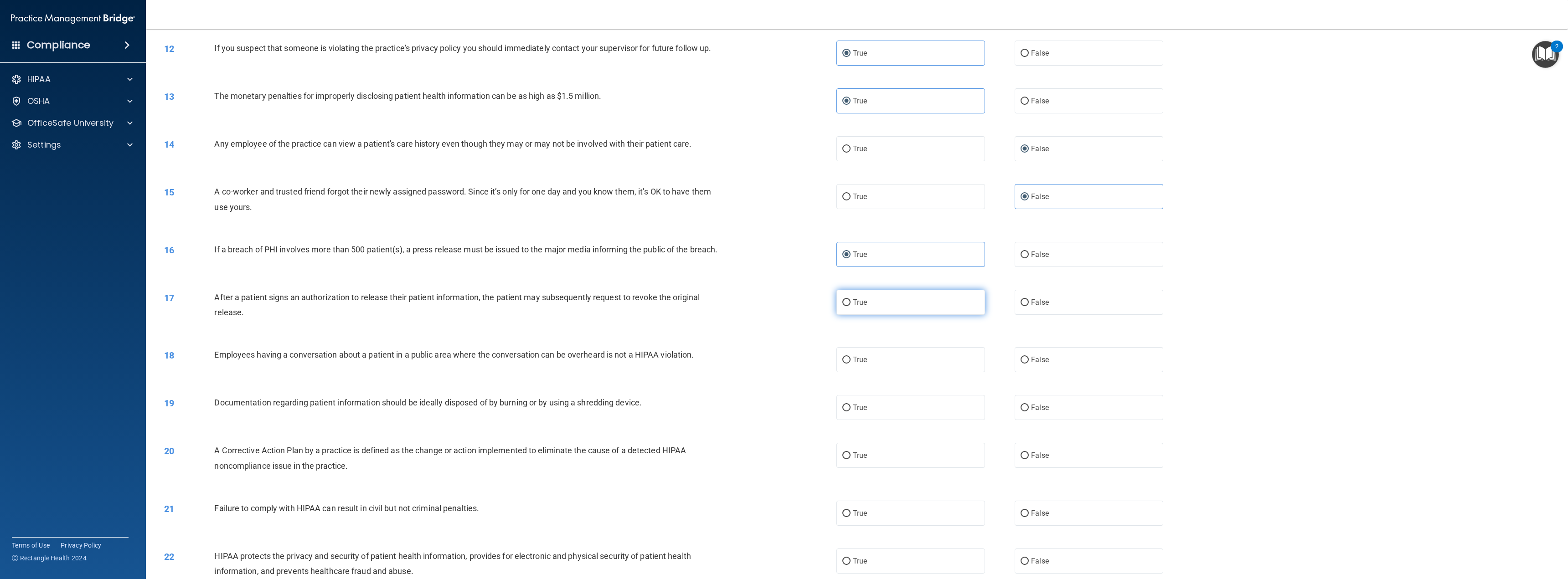
radio input "true"
click at [1026, 372] on label "False" at bounding box center [1089, 359] width 149 height 25
click at [1026, 364] on input "False" at bounding box center [1024, 359] width 8 height 7
radio input "true"
click at [884, 410] on label "True" at bounding box center [911, 407] width 149 height 25
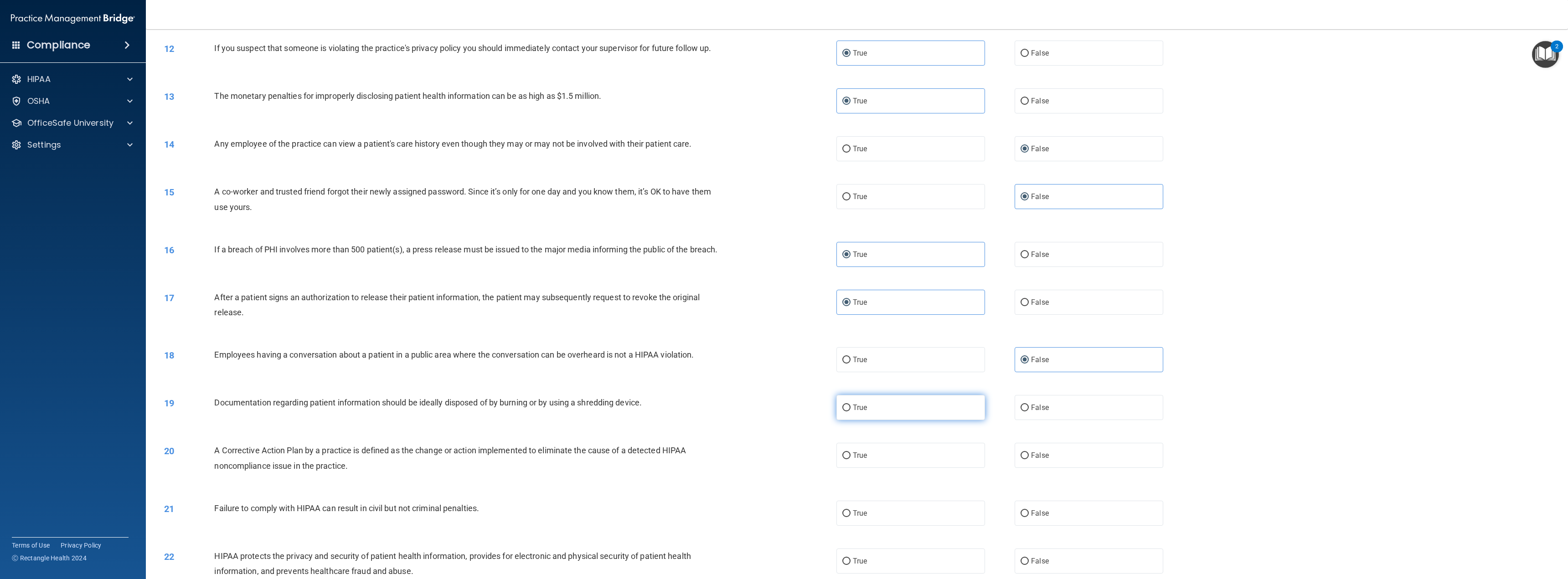
click at [850, 410] on input "True" at bounding box center [846, 407] width 8 height 7
radio input "true"
click at [849, 468] on label "True" at bounding box center [911, 455] width 149 height 25
click at [849, 459] on input "True" at bounding box center [846, 456] width 8 height 7
radio input "true"
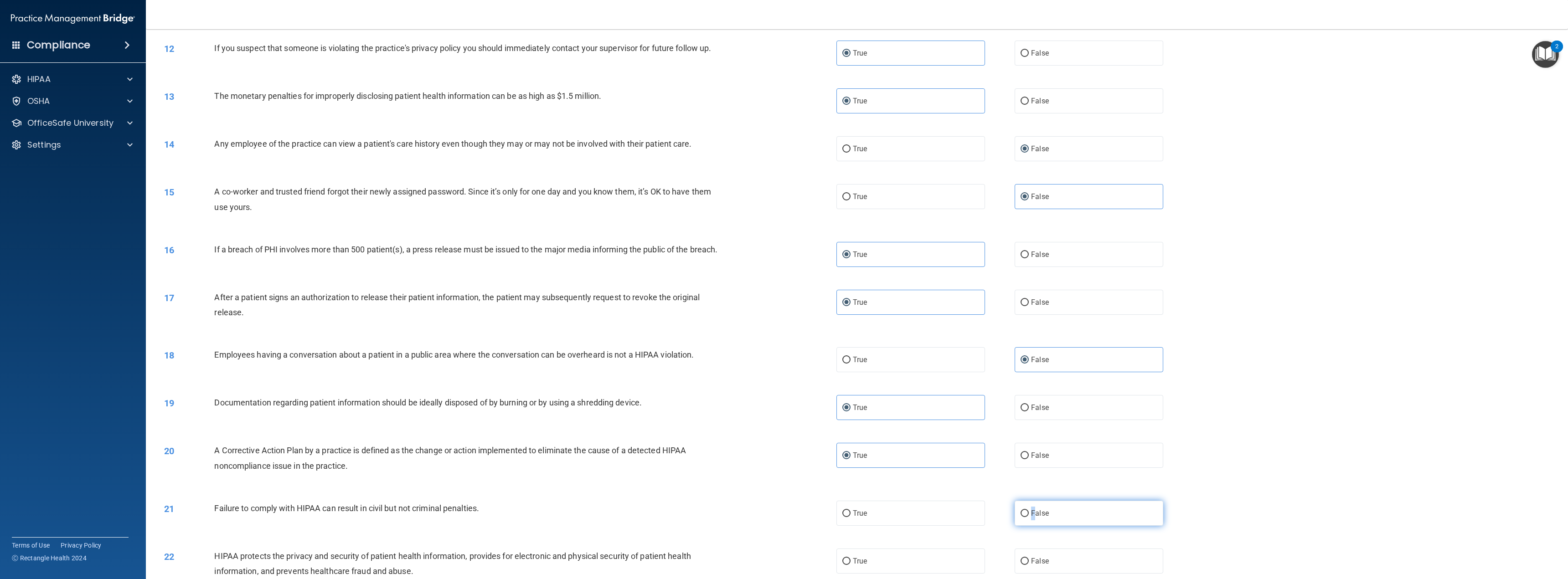
click at [1031, 518] on span "False" at bounding box center [1040, 513] width 18 height 9
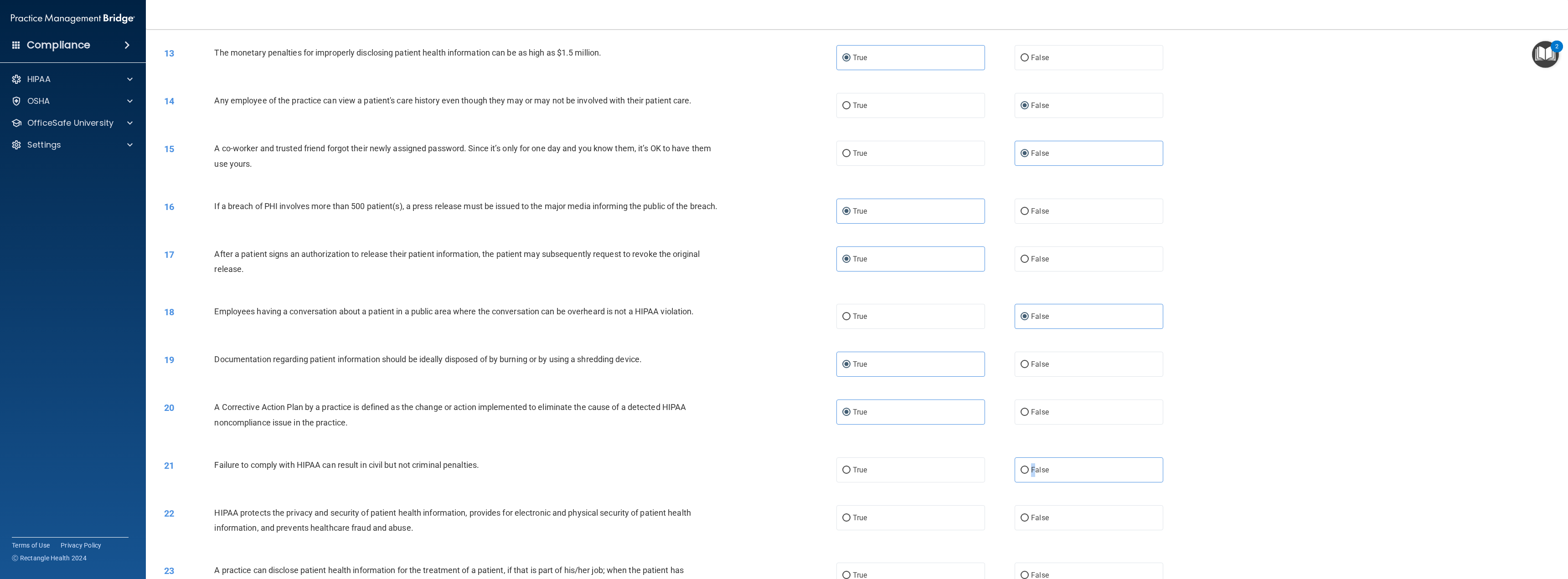
scroll to position [637, 0]
click at [1021, 471] on input "False" at bounding box center [1024, 468] width 8 height 7
radio input "true"
click at [892, 518] on label "True" at bounding box center [911, 515] width 149 height 25
click at [850, 518] on input "True" at bounding box center [846, 515] width 8 height 7
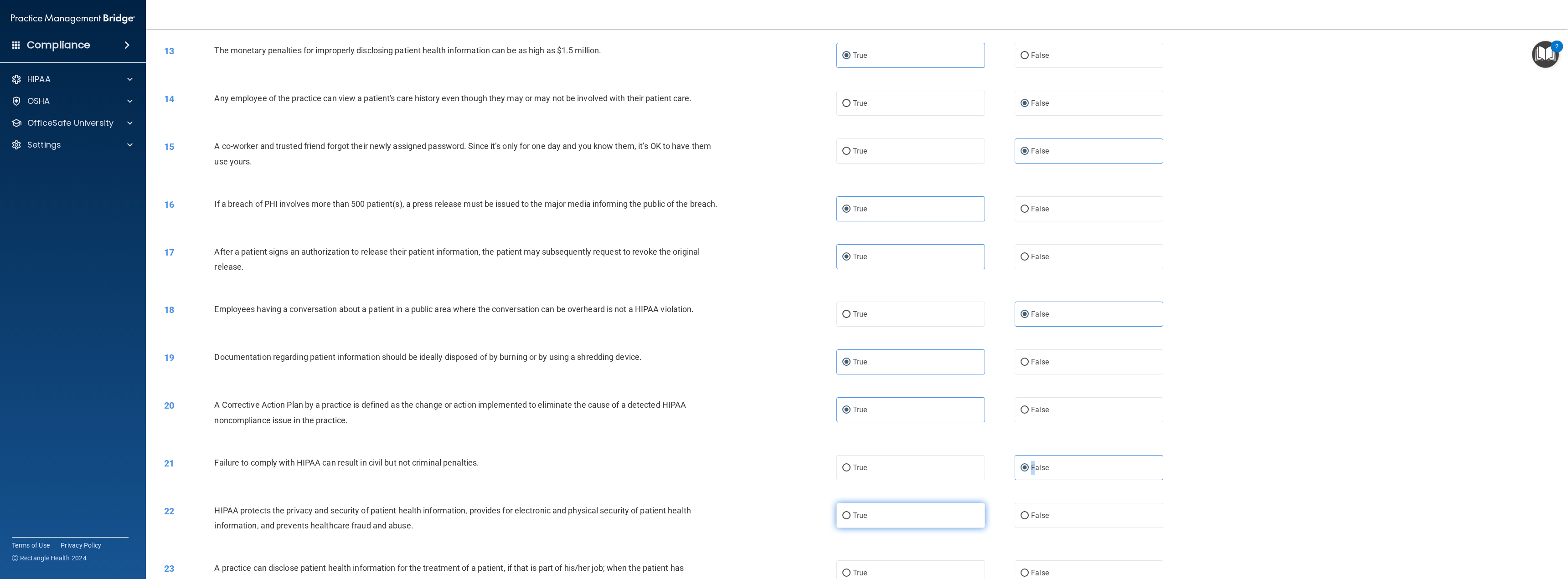
radio input "true"
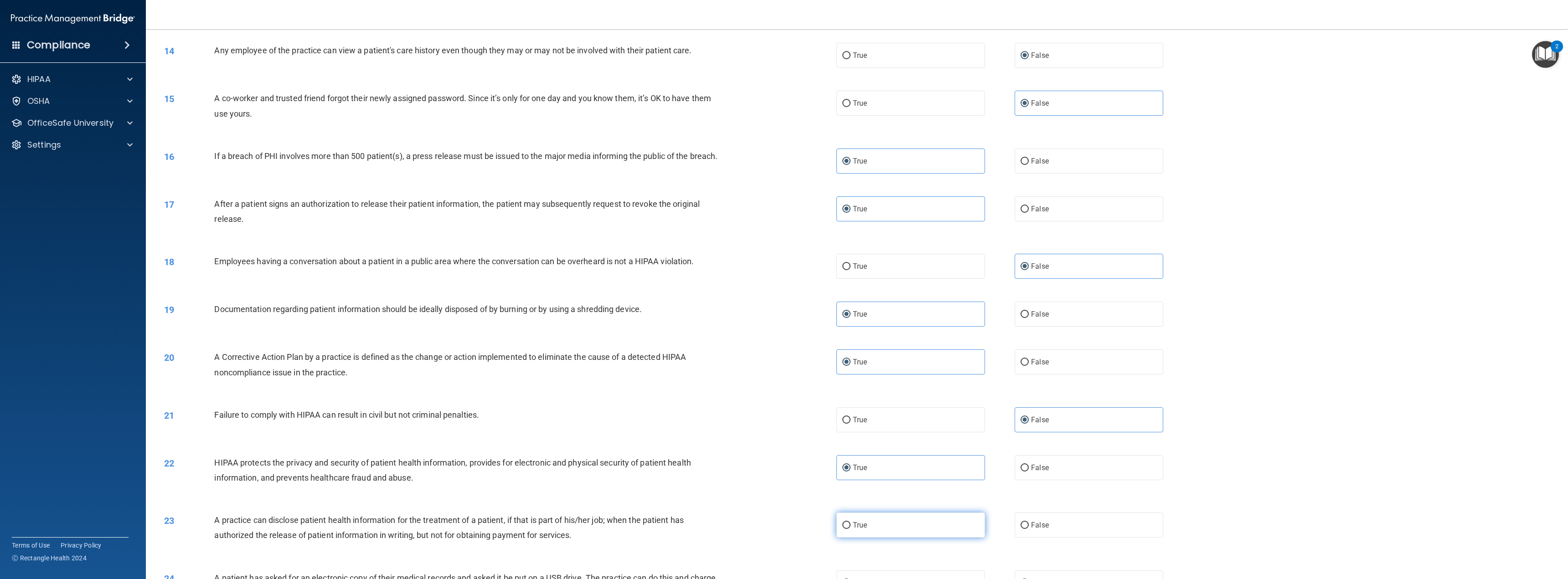
scroll to position [729, 0]
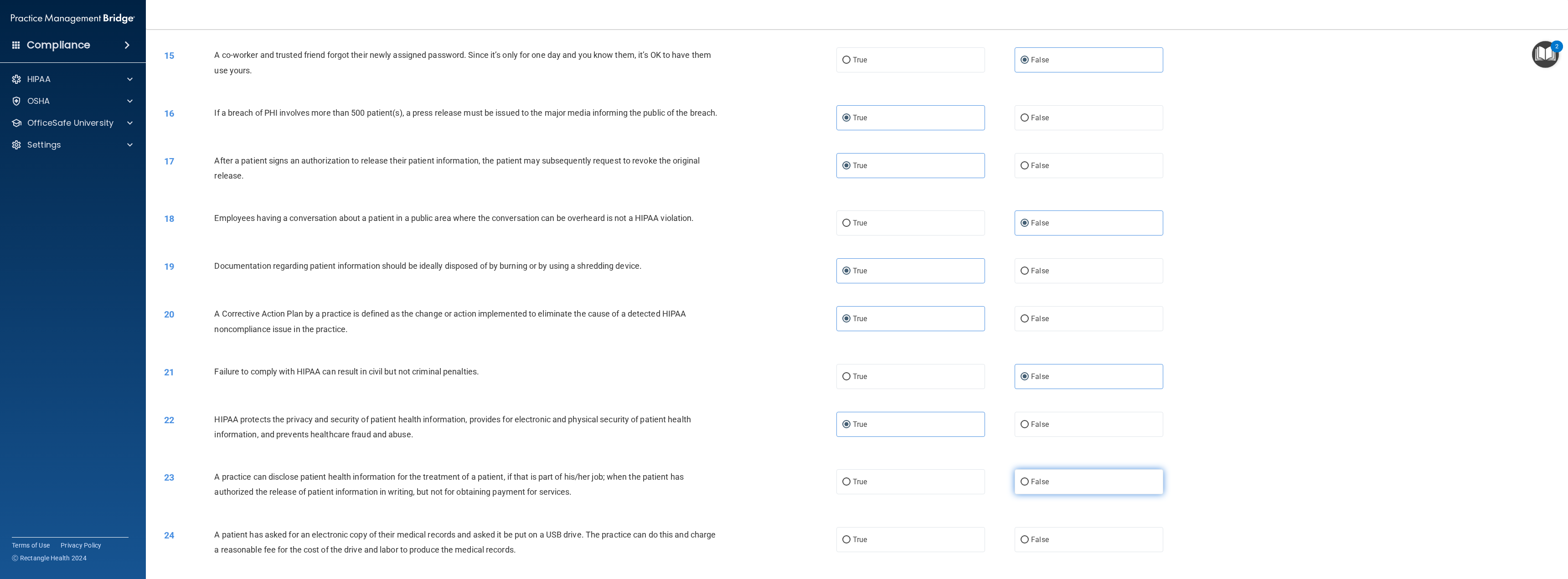
click at [1024, 486] on label "False" at bounding box center [1089, 481] width 149 height 25
click at [1024, 485] on input "False" at bounding box center [1024, 482] width 8 height 7
radio input "true"
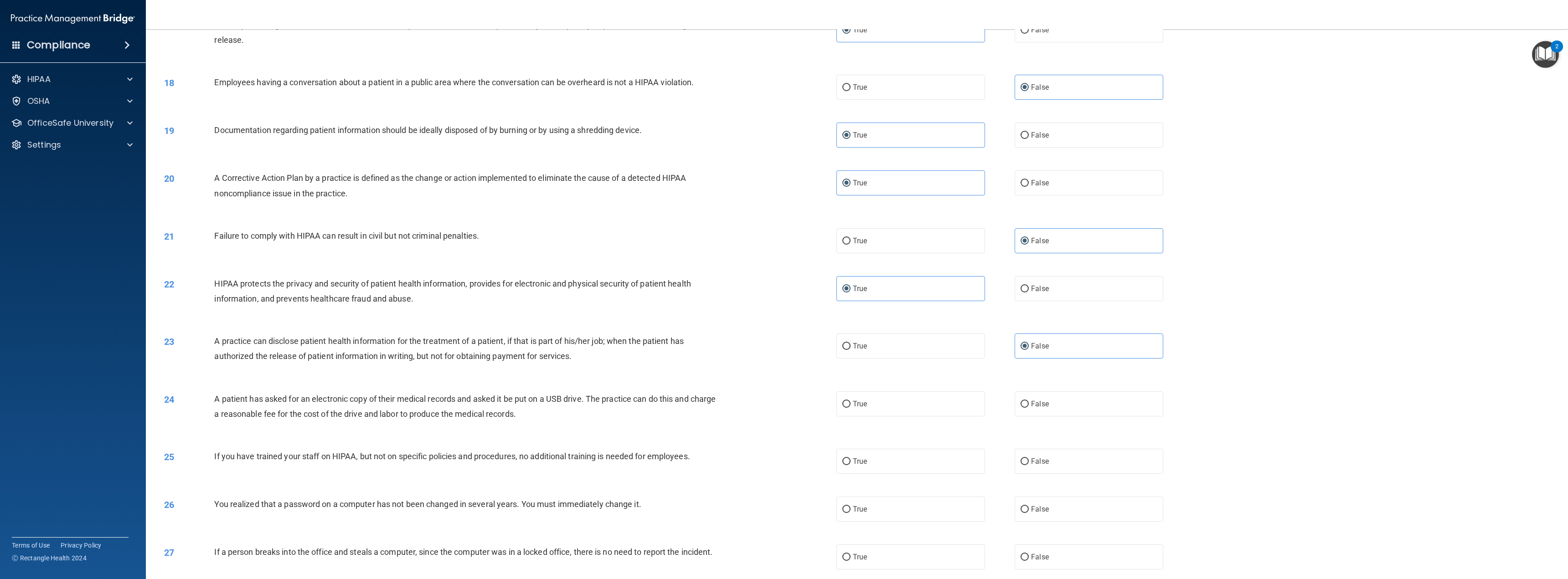
scroll to position [865, 0]
click at [926, 415] on label "True" at bounding box center [911, 403] width 149 height 25
click at [850, 407] on input "True" at bounding box center [846, 403] width 8 height 7
radio input "true"
click at [1023, 464] on input "False" at bounding box center [1024, 460] width 8 height 7
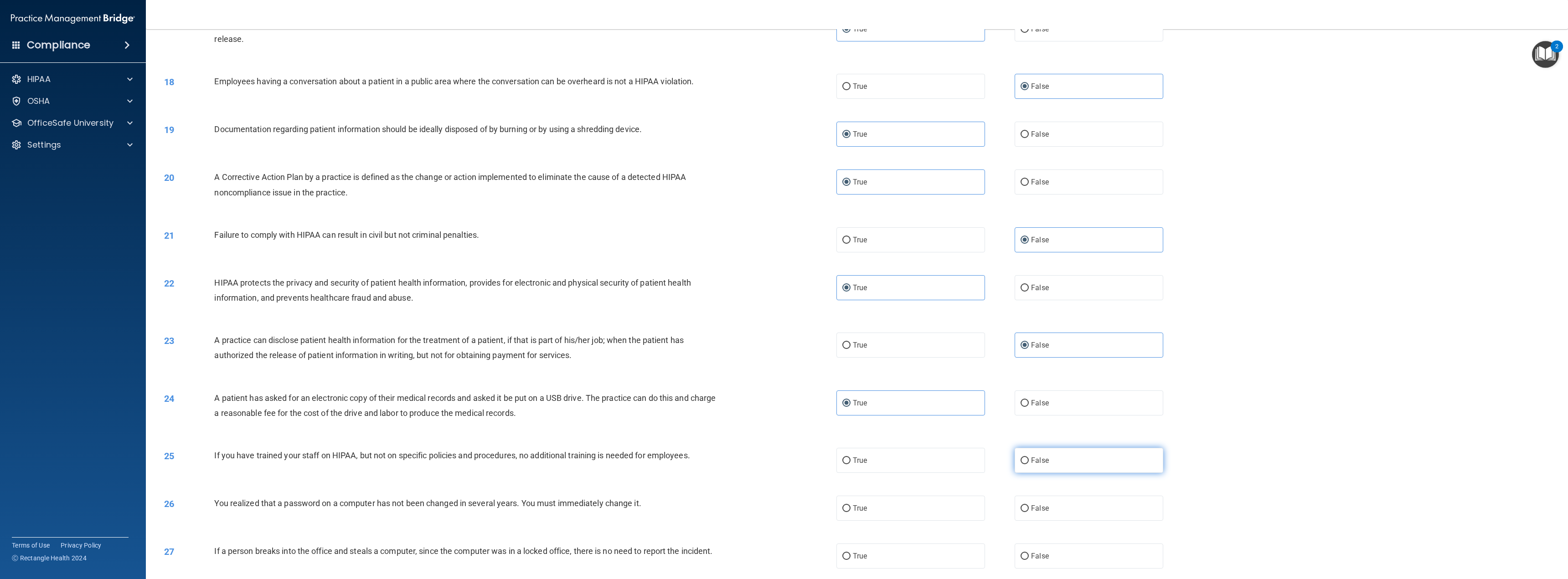
radio input "true"
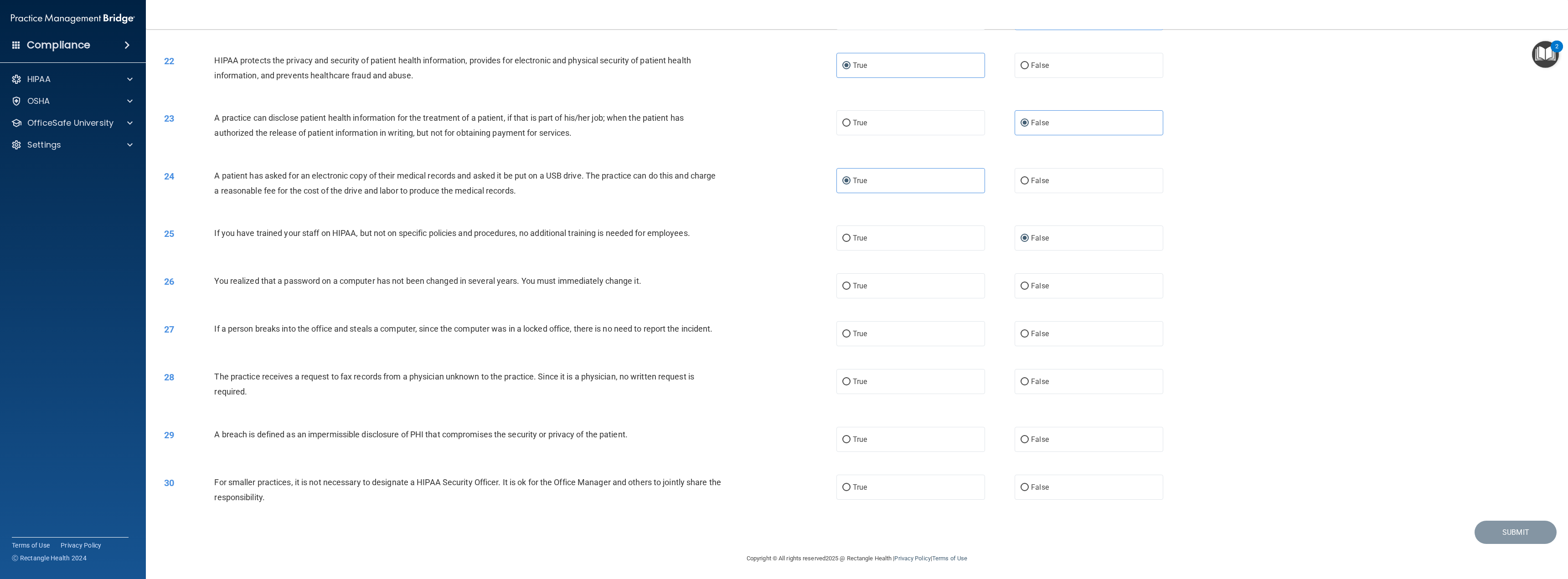
scroll to position [1098, 0]
click at [894, 294] on label "True" at bounding box center [911, 284] width 149 height 25
click at [850, 288] on input "True" at bounding box center [846, 285] width 8 height 7
radio input "true"
click at [1021, 338] on label "False" at bounding box center [1089, 332] width 149 height 25
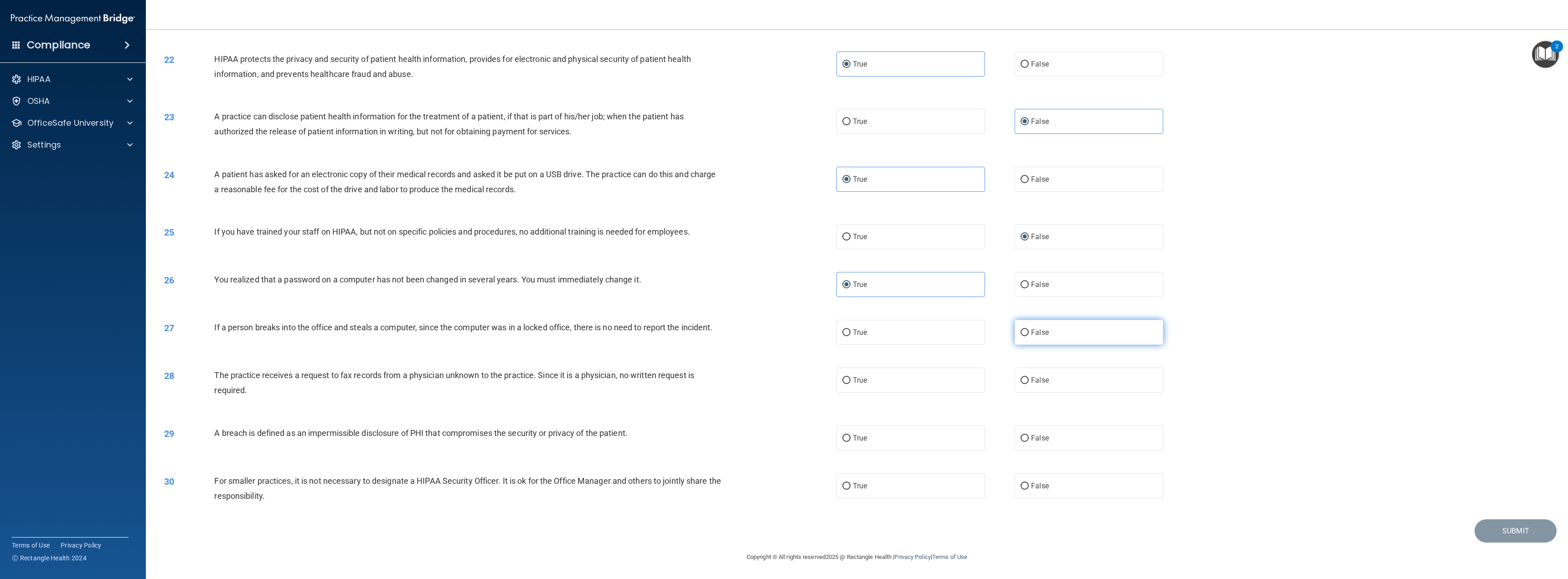
click at [1021, 336] on input "False" at bounding box center [1024, 332] width 8 height 7
radio input "true"
click at [1031, 378] on span "False" at bounding box center [1040, 380] width 18 height 9
click at [1029, 378] on input "False" at bounding box center [1024, 380] width 8 height 7
radio input "true"
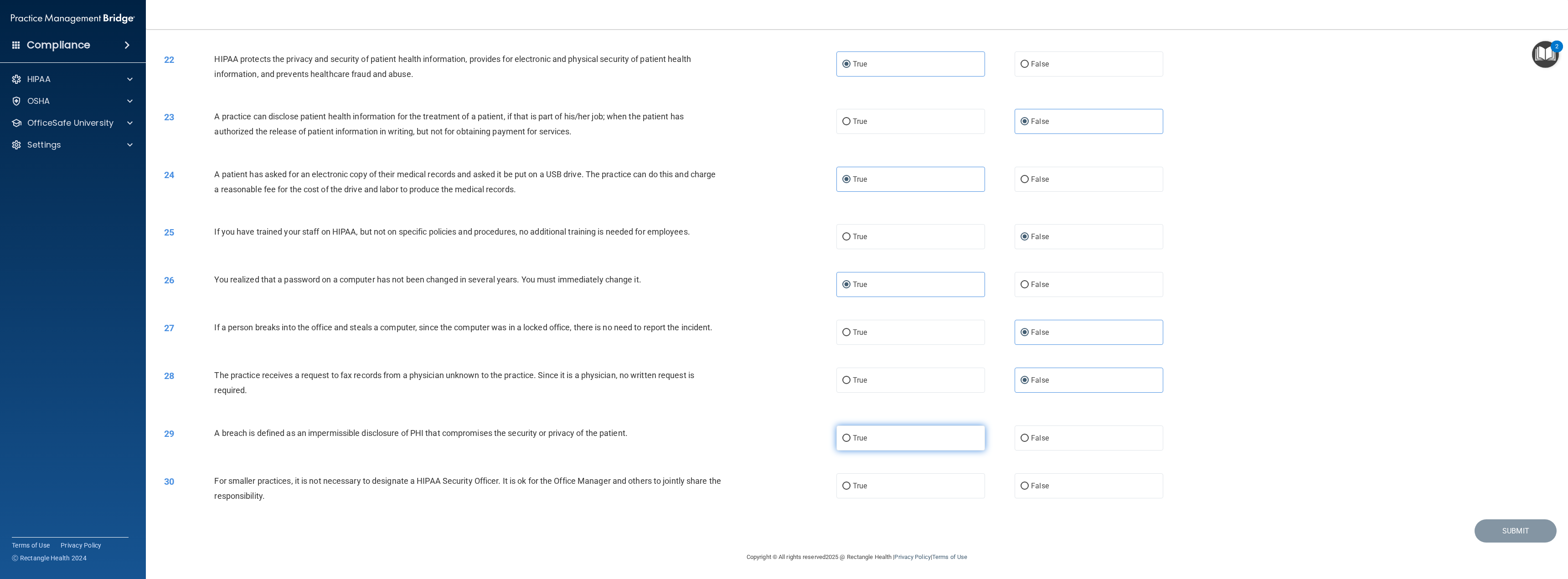
click at [928, 449] on label "True" at bounding box center [911, 437] width 149 height 25
click at [850, 442] on input "True" at bounding box center [846, 438] width 8 height 7
radio input "true"
click at [1025, 483] on label "False" at bounding box center [1089, 485] width 149 height 25
click at [1025, 483] on input "False" at bounding box center [1024, 486] width 8 height 7
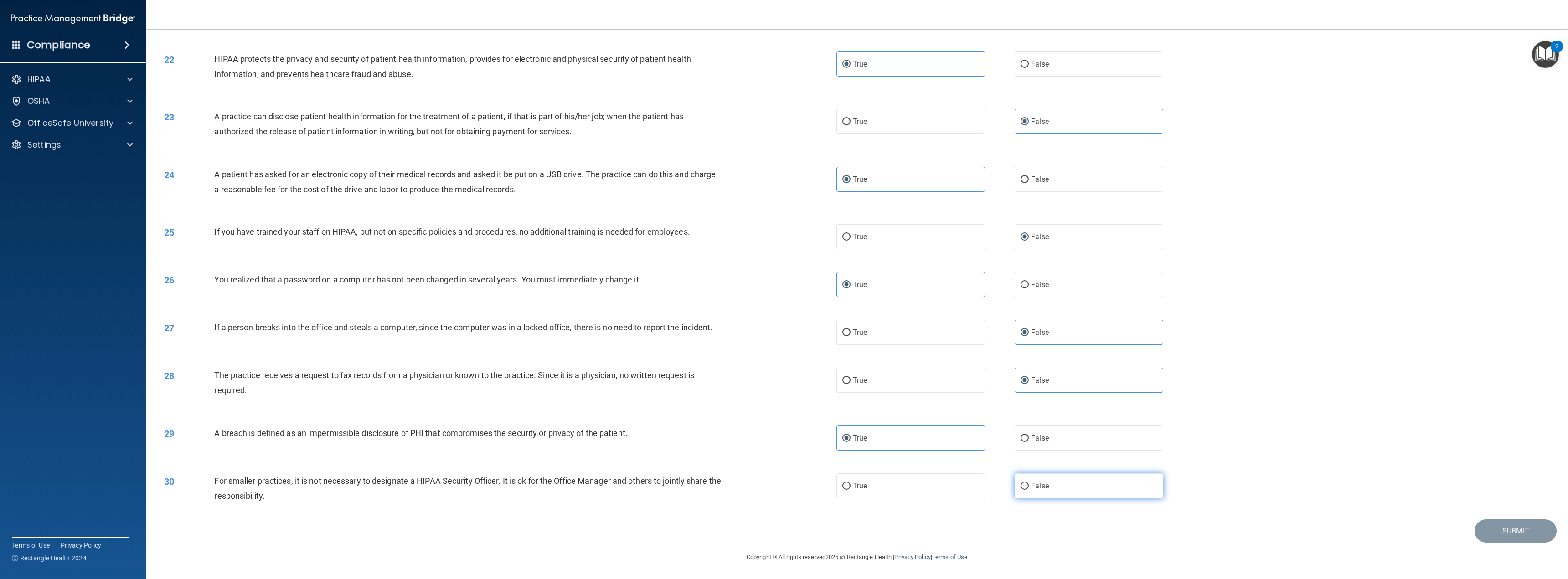
radio input "true"
click at [1491, 525] on button "Submit" at bounding box center [1515, 531] width 82 height 23
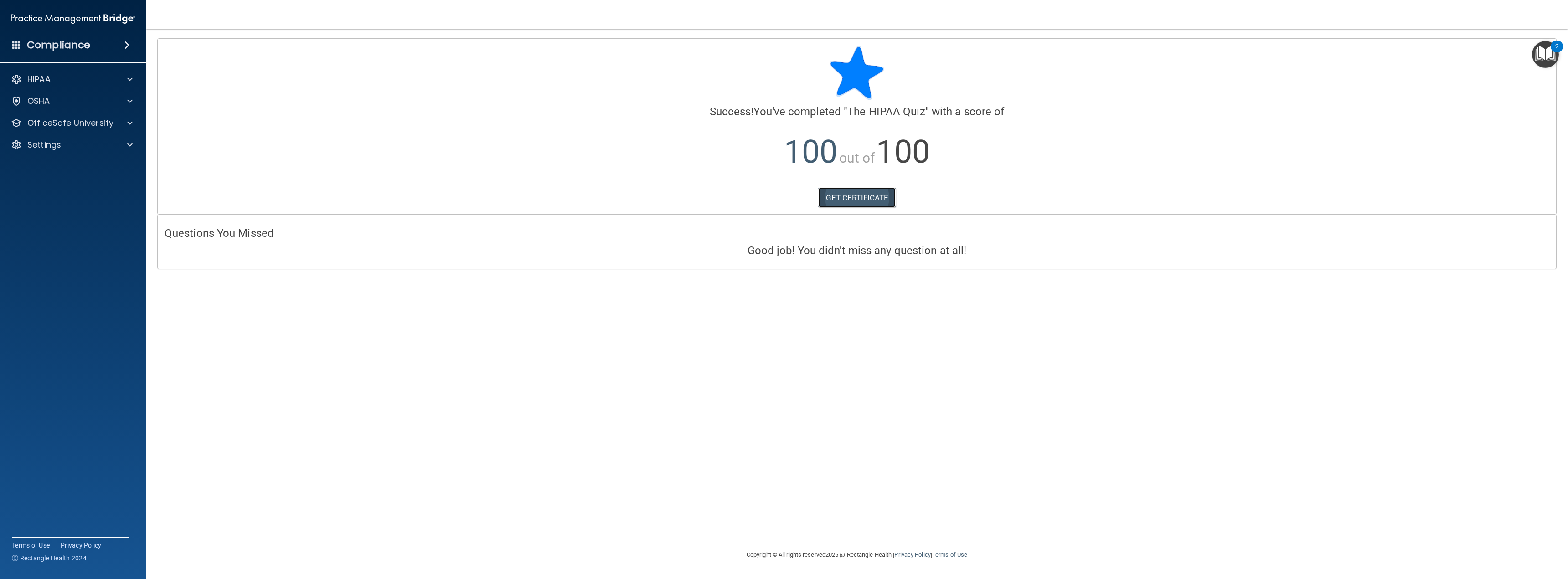
click at [867, 195] on link "GET CERTIFICATE" at bounding box center [857, 198] width 78 height 20
click at [128, 121] on span at bounding box center [130, 123] width 5 height 11
click at [110, 143] on img at bounding box center [110, 145] width 12 height 12
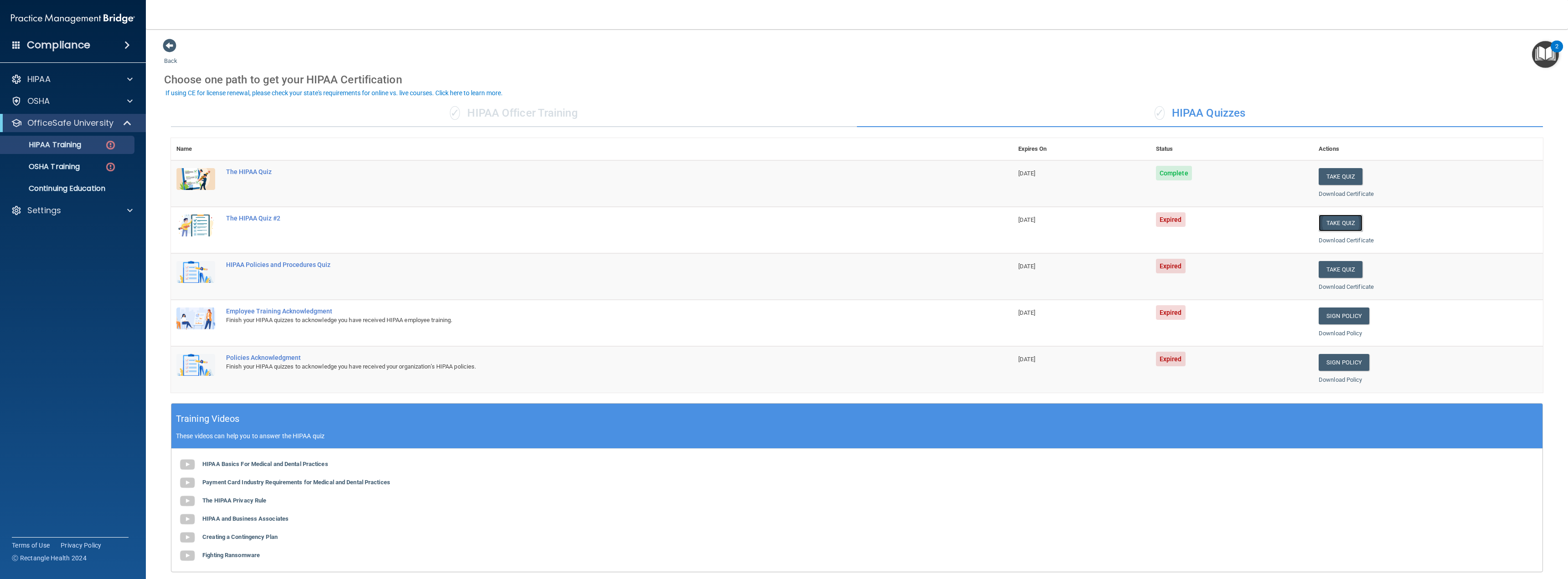
click at [1344, 220] on button "Take Quiz" at bounding box center [1340, 223] width 44 height 17
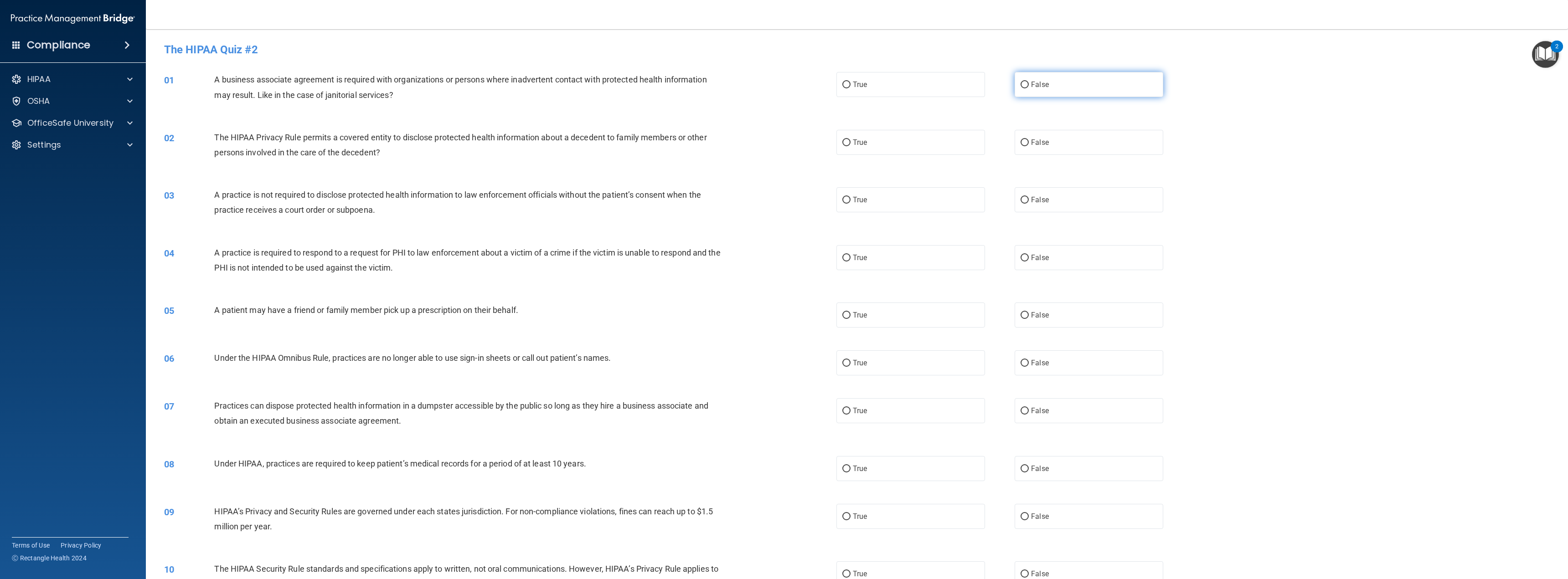
click at [1021, 86] on input "False" at bounding box center [1024, 85] width 8 height 7
radio input "true"
click at [943, 136] on label "True" at bounding box center [911, 142] width 149 height 25
click at [850, 139] on input "True" at bounding box center [846, 142] width 8 height 7
radio input "true"
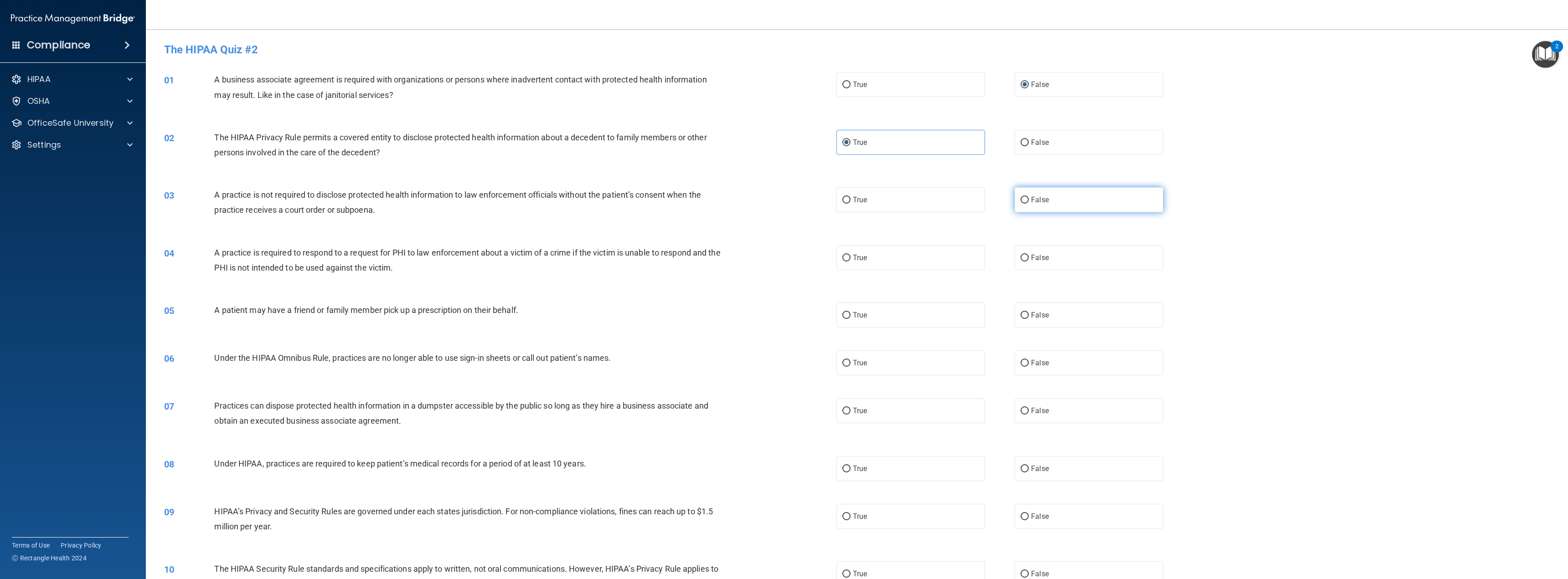
click at [1036, 201] on span "False" at bounding box center [1040, 199] width 18 height 9
click at [1029, 201] on input "False" at bounding box center [1024, 199] width 8 height 7
radio input "true"
click at [933, 255] on label "True" at bounding box center [911, 257] width 149 height 25
click at [850, 255] on input "True" at bounding box center [846, 258] width 8 height 7
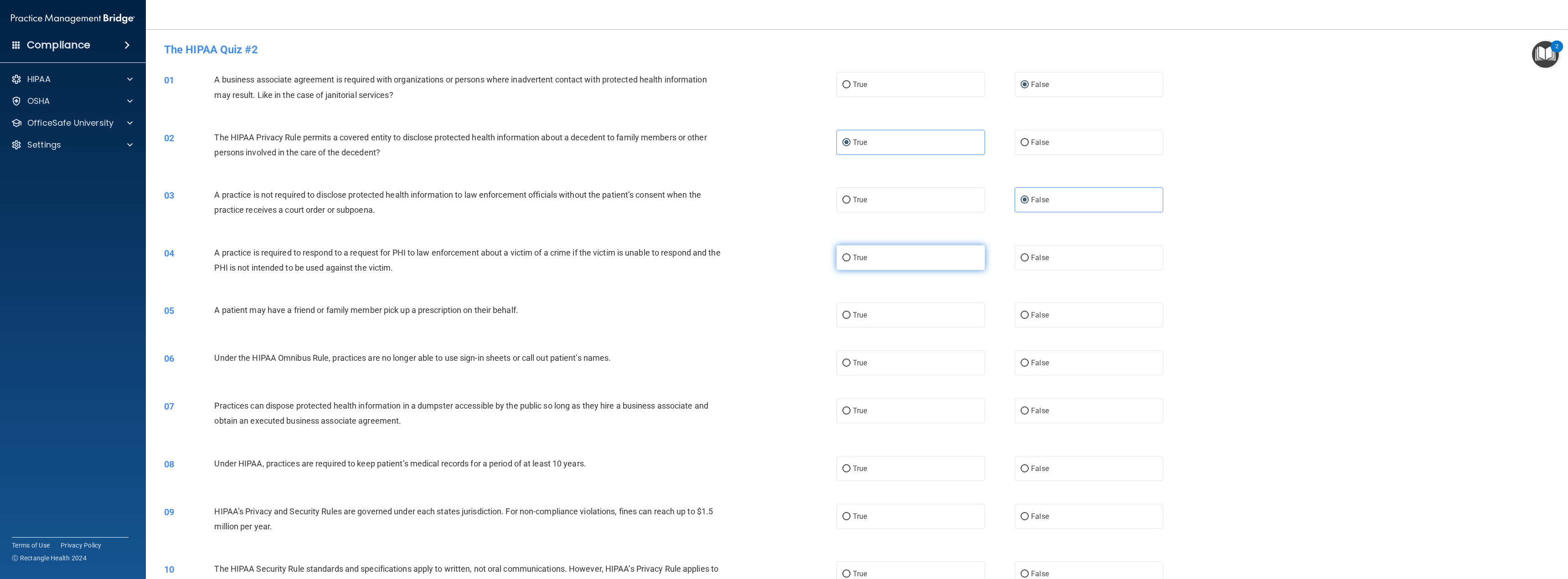
radio input "true"
click at [919, 314] on label "True" at bounding box center [911, 314] width 149 height 25
click at [850, 314] on input "True" at bounding box center [846, 315] width 8 height 7
radio input "true"
click at [1021, 361] on input "False" at bounding box center [1024, 363] width 8 height 7
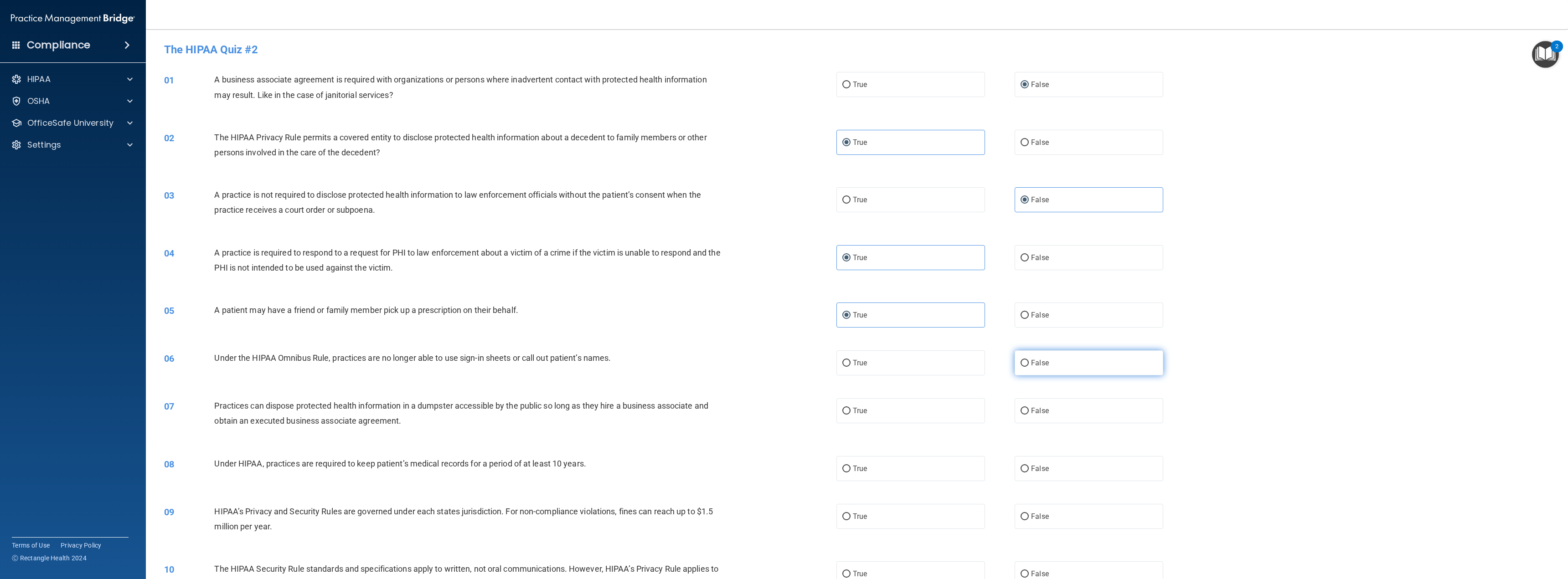
radio input "true"
click at [1026, 406] on label "False" at bounding box center [1089, 410] width 149 height 25
click at [1026, 407] on input "False" at bounding box center [1024, 411] width 8 height 7
radio input "true"
click at [1031, 467] on span "False" at bounding box center [1040, 468] width 18 height 9
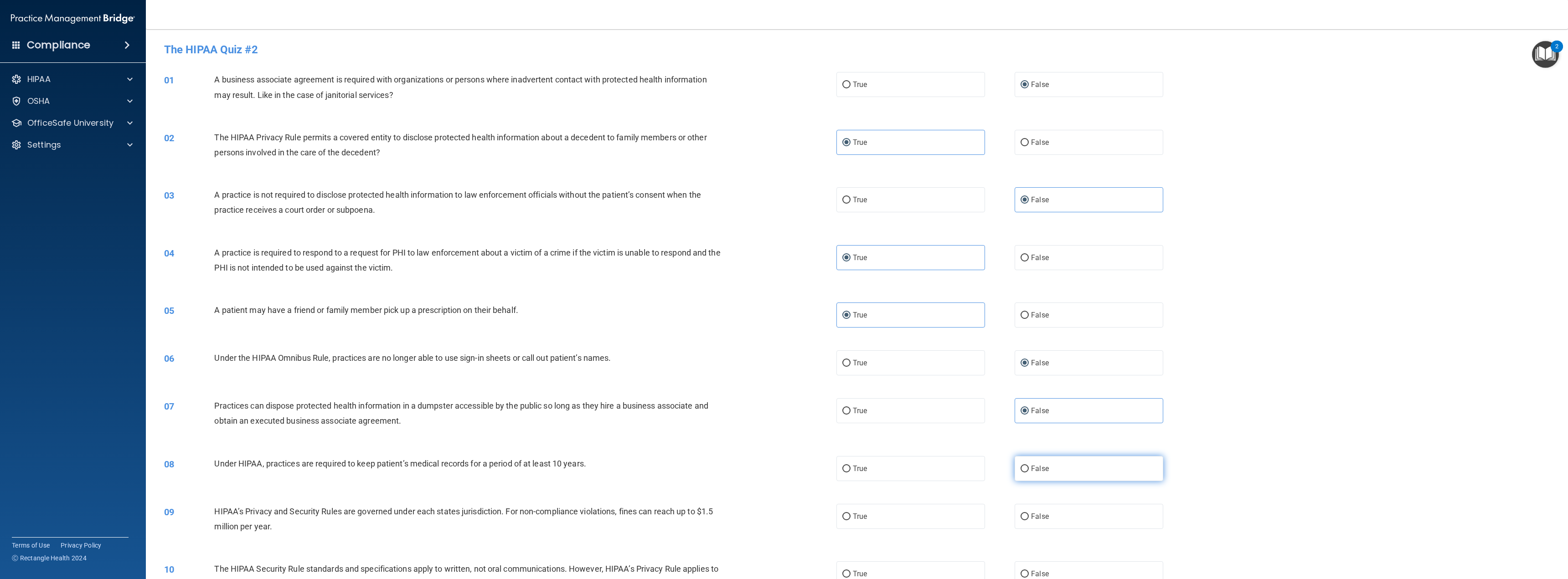
click at [1027, 467] on input "False" at bounding box center [1024, 468] width 8 height 7
radio input "true"
click at [1031, 514] on span "False" at bounding box center [1040, 516] width 18 height 9
click at [1027, 514] on input "False" at bounding box center [1024, 516] width 8 height 7
radio input "true"
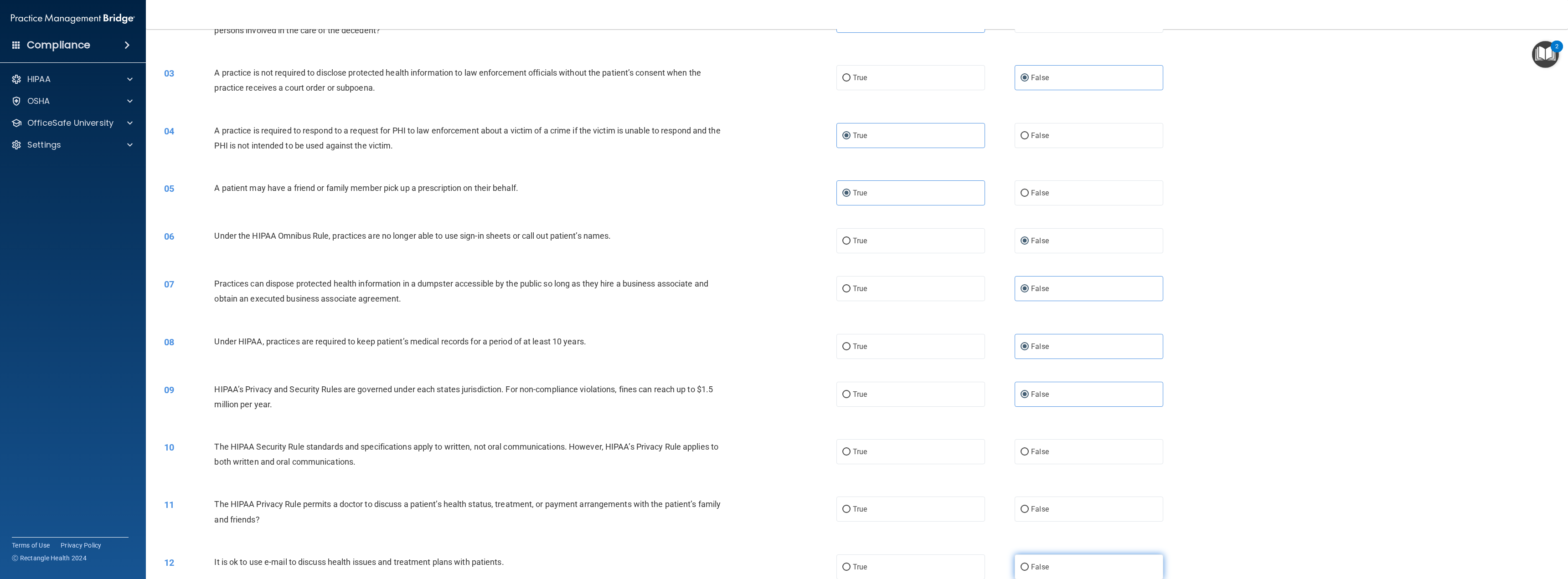
scroll to position [182, 0]
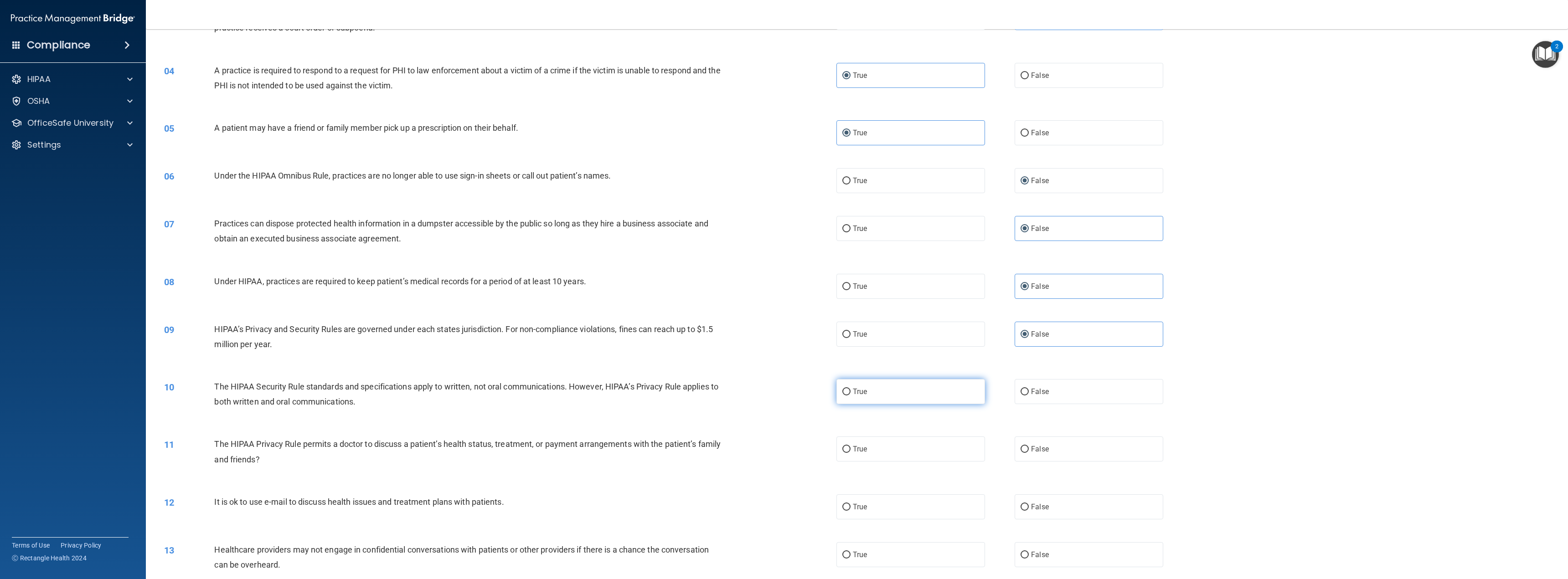
click at [925, 394] on label "True" at bounding box center [911, 391] width 149 height 25
click at [850, 394] on input "True" at bounding box center [846, 392] width 8 height 7
radio input "true"
click at [847, 451] on input "True" at bounding box center [846, 449] width 8 height 7
radio input "true"
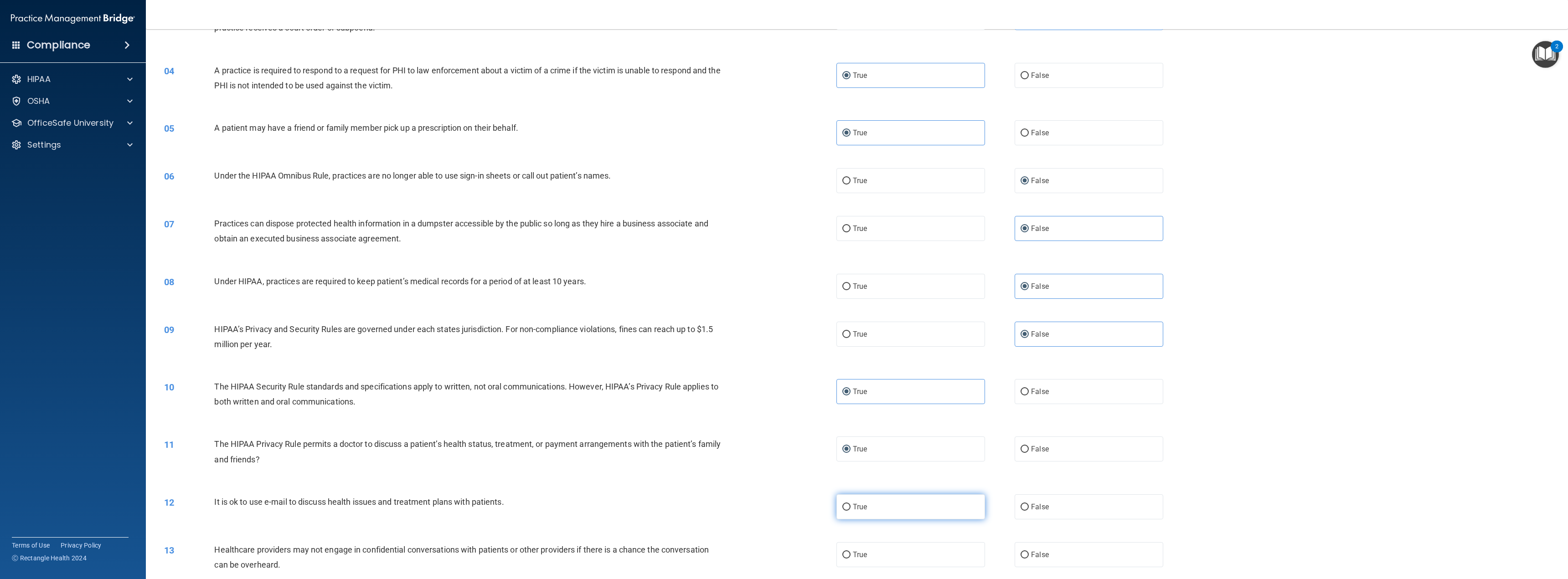
click at [853, 508] on span "True" at bounding box center [859, 507] width 14 height 9
click at [850, 508] on input "True" at bounding box center [846, 507] width 8 height 7
radio input "true"
click at [1021, 558] on input "False" at bounding box center [1024, 555] width 8 height 7
radio input "true"
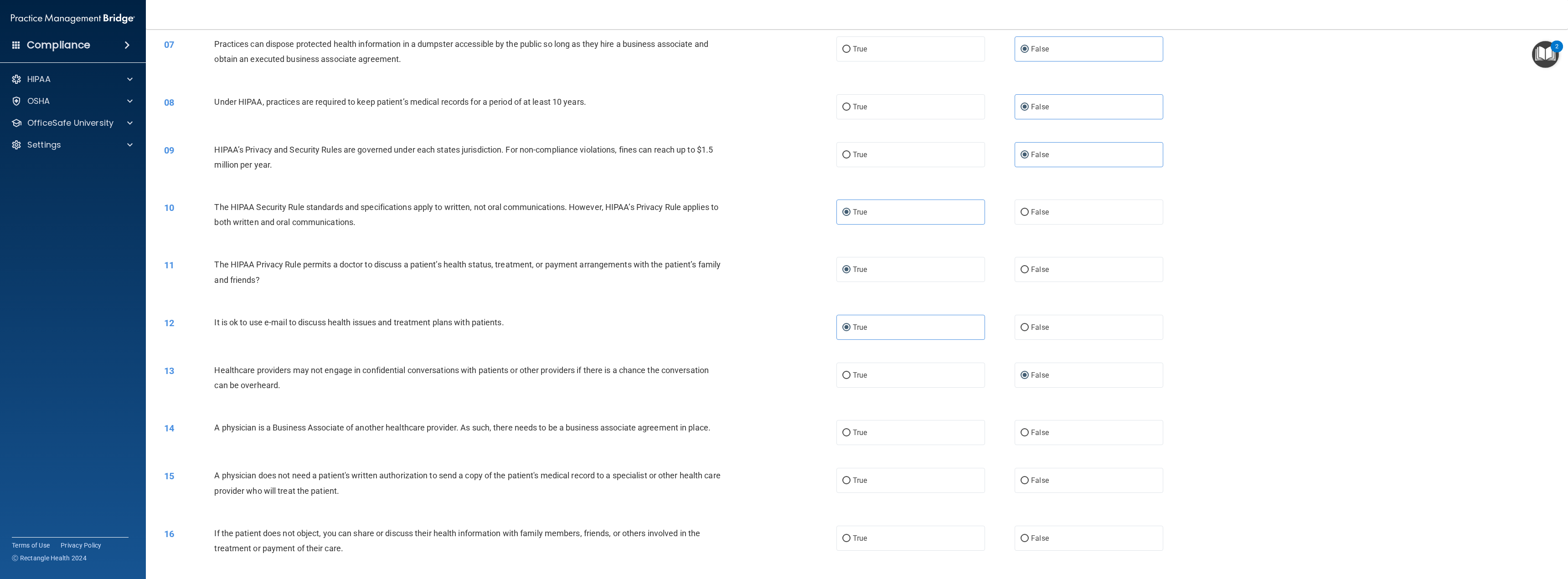
scroll to position [364, 0]
click at [1021, 427] on input "False" at bounding box center [1024, 430] width 8 height 7
radio input "true"
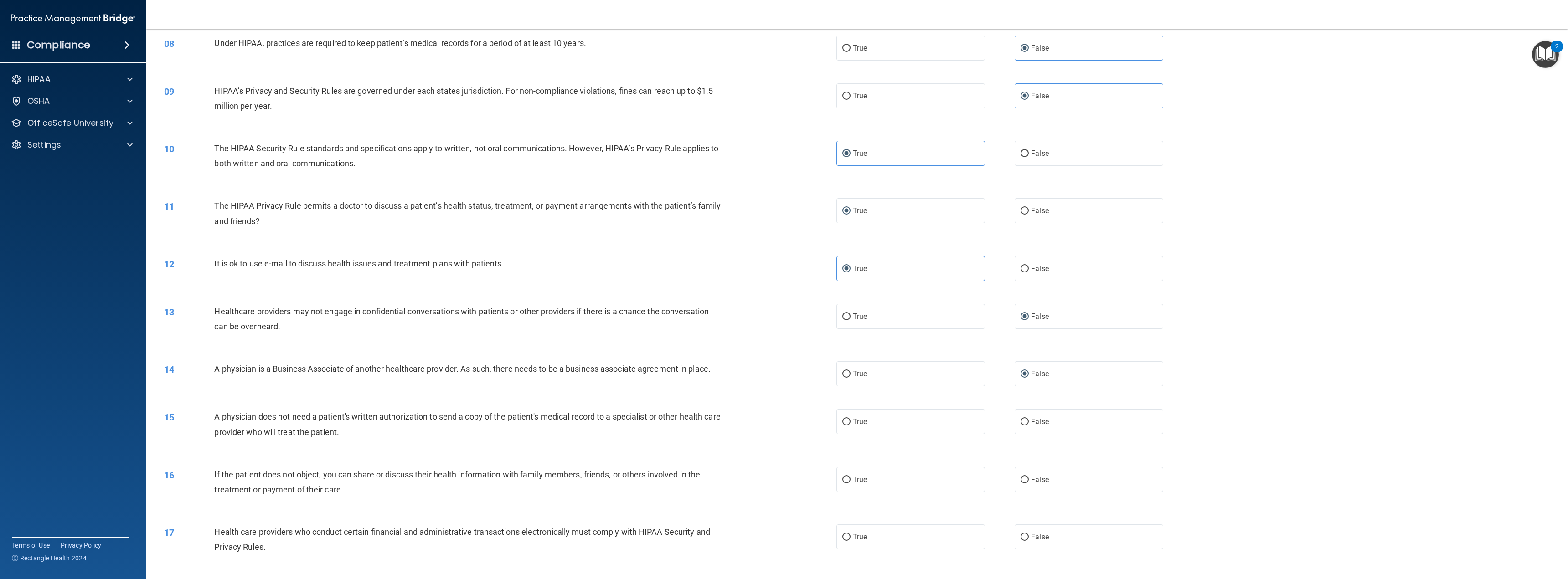
scroll to position [456, 0]
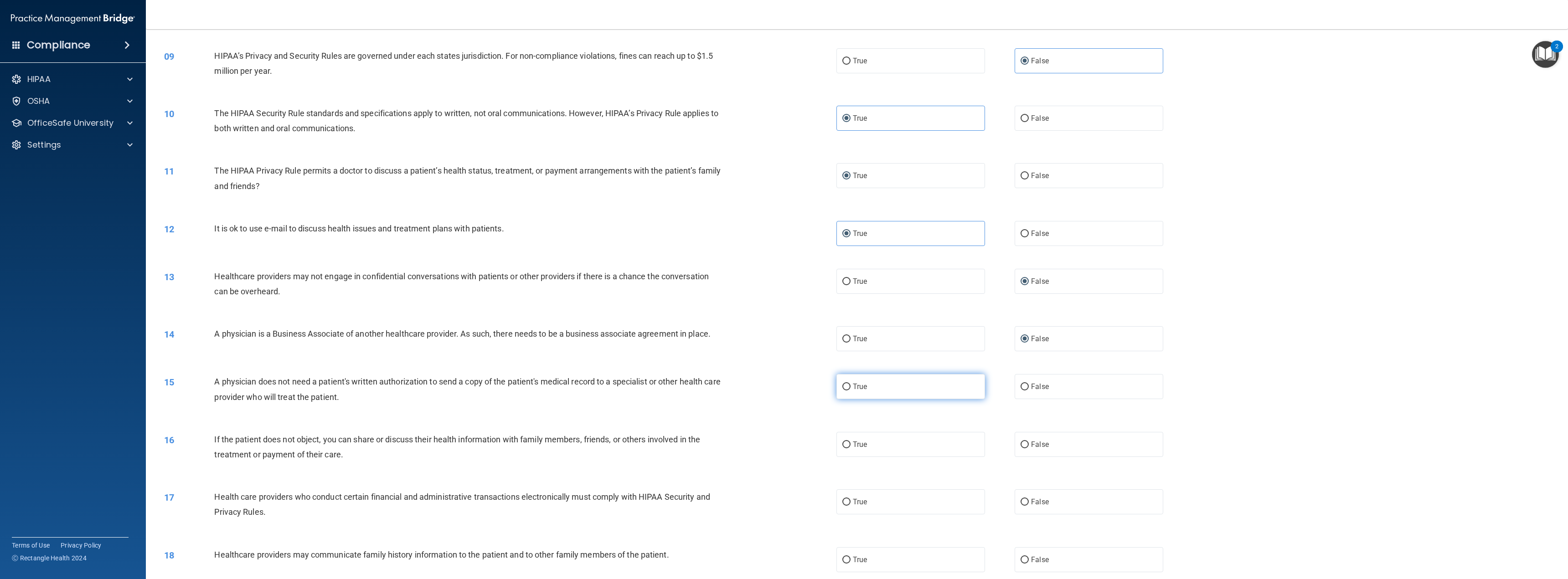
click at [856, 386] on span "True" at bounding box center [859, 386] width 14 height 9
click at [850, 386] on input "True" at bounding box center [846, 387] width 8 height 7
radio input "true"
click at [841, 435] on label "True" at bounding box center [911, 444] width 149 height 25
click at [842, 442] on input "True" at bounding box center [846, 445] width 8 height 7
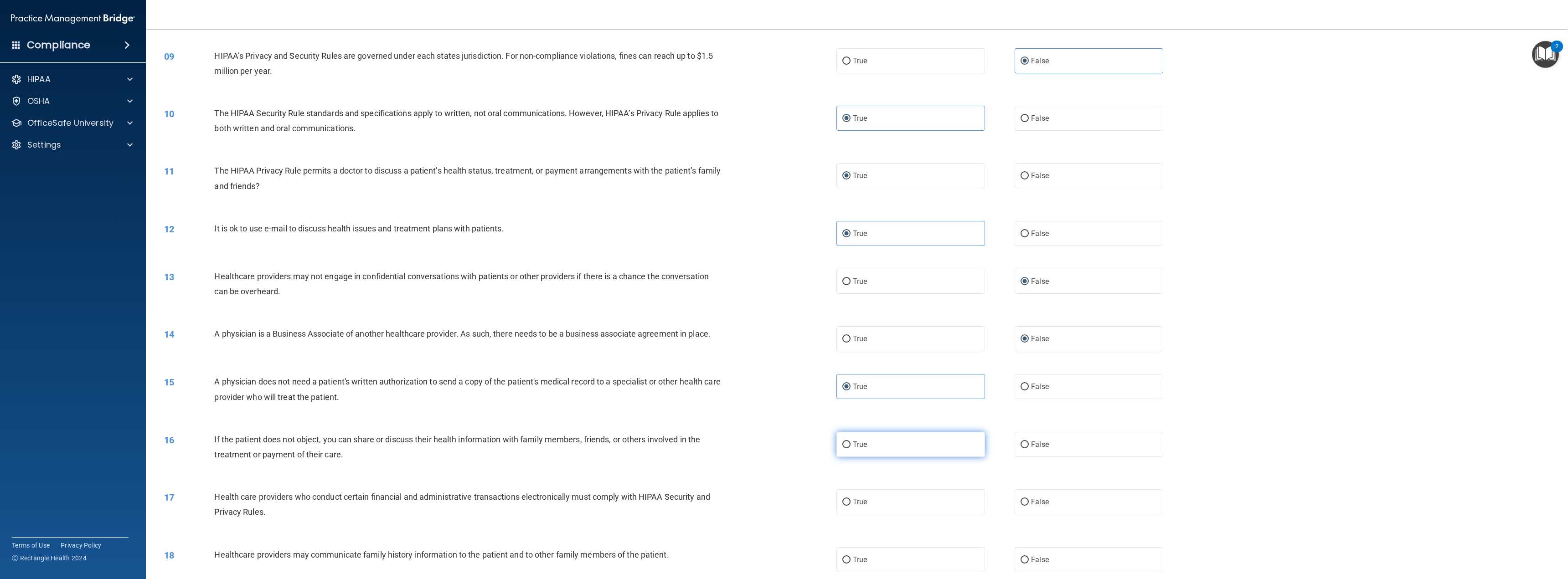
radio input "true"
click at [845, 505] on input "True" at bounding box center [846, 502] width 8 height 7
radio input "true"
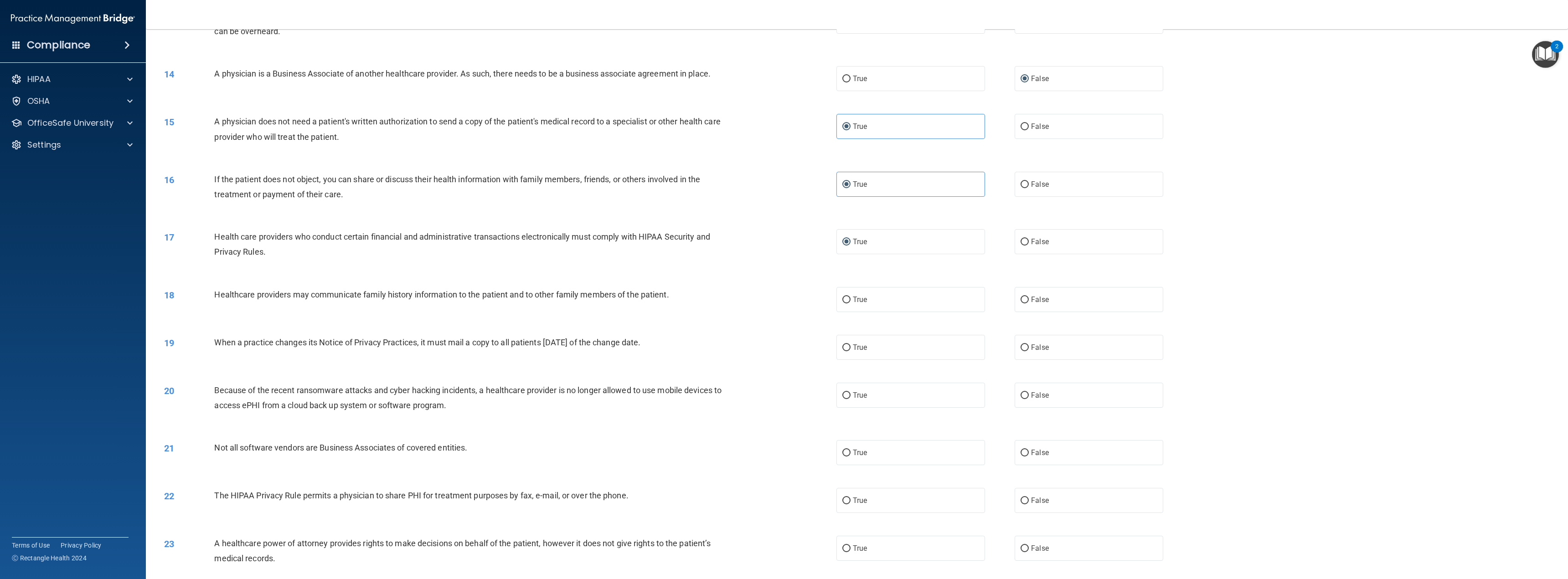
scroll to position [774, 0]
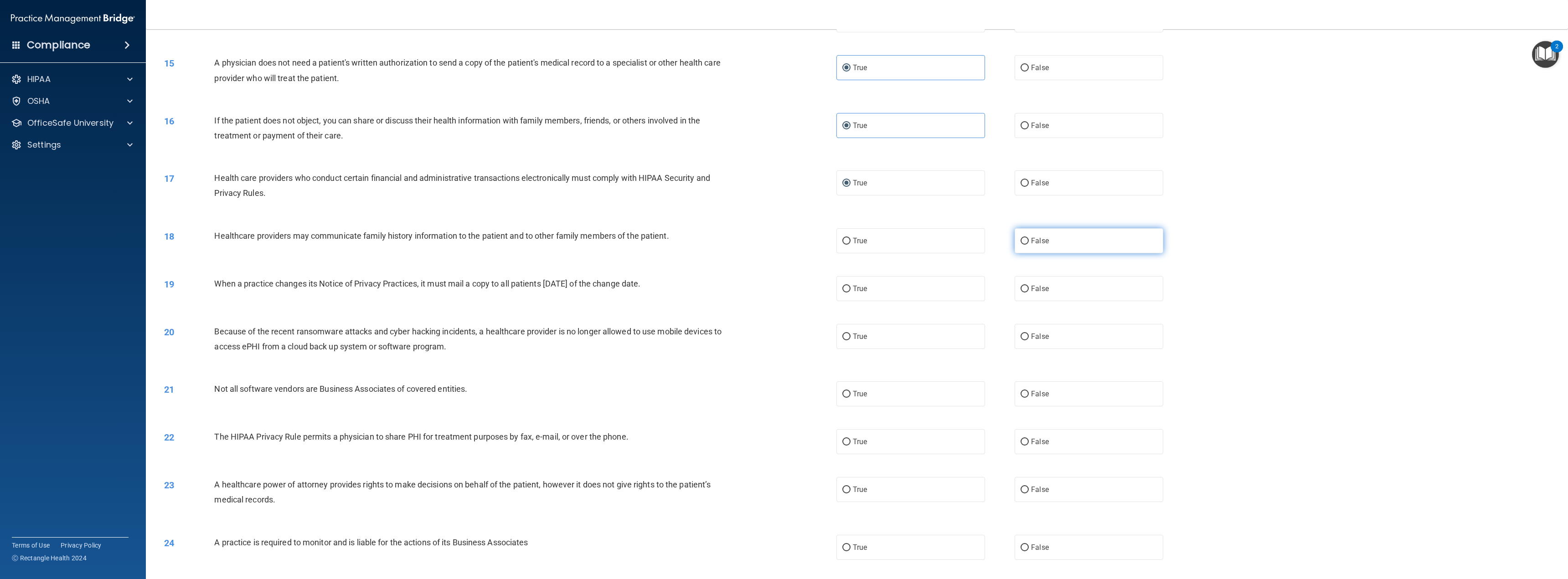
click at [1023, 241] on input "False" at bounding box center [1024, 241] width 8 height 7
radio input "true"
click at [1022, 290] on input "False" at bounding box center [1024, 289] width 8 height 7
radio input "true"
click at [1021, 334] on input "False" at bounding box center [1024, 336] width 8 height 7
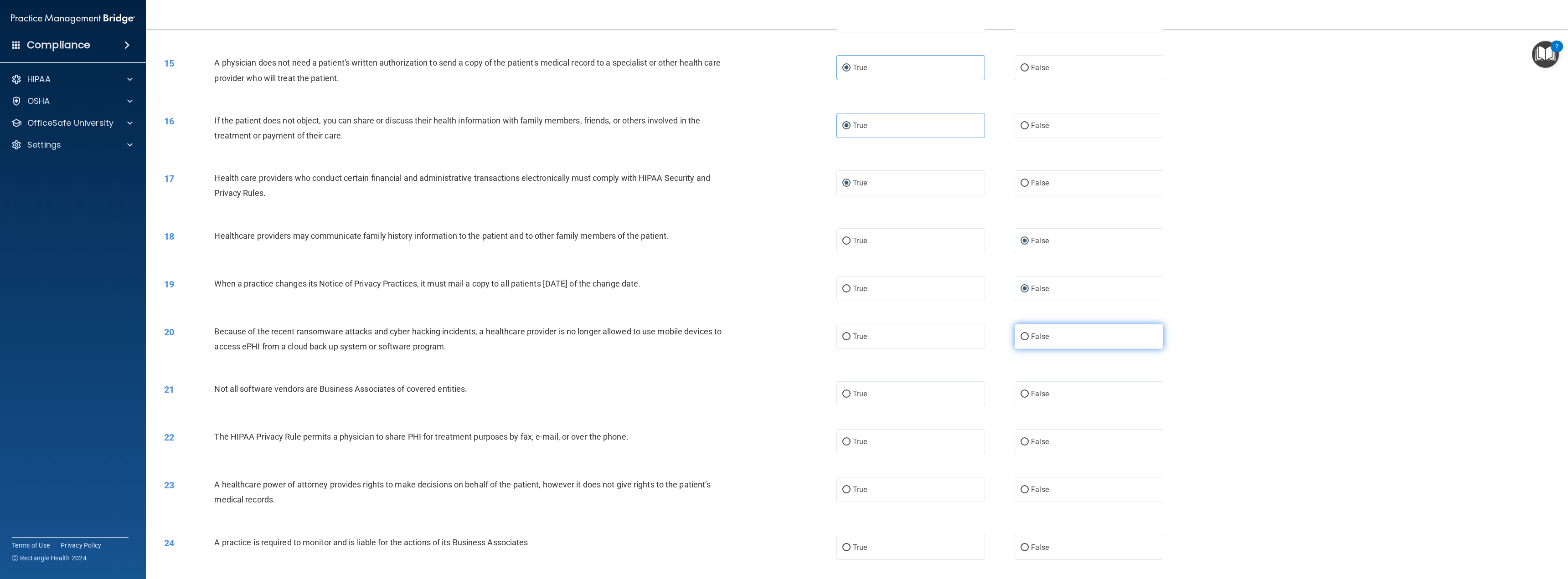
radio input "true"
click at [907, 385] on label "True" at bounding box center [911, 394] width 149 height 25
click at [850, 391] on input "True" at bounding box center [846, 394] width 8 height 7
radio input "true"
click at [853, 442] on span "True" at bounding box center [859, 442] width 14 height 9
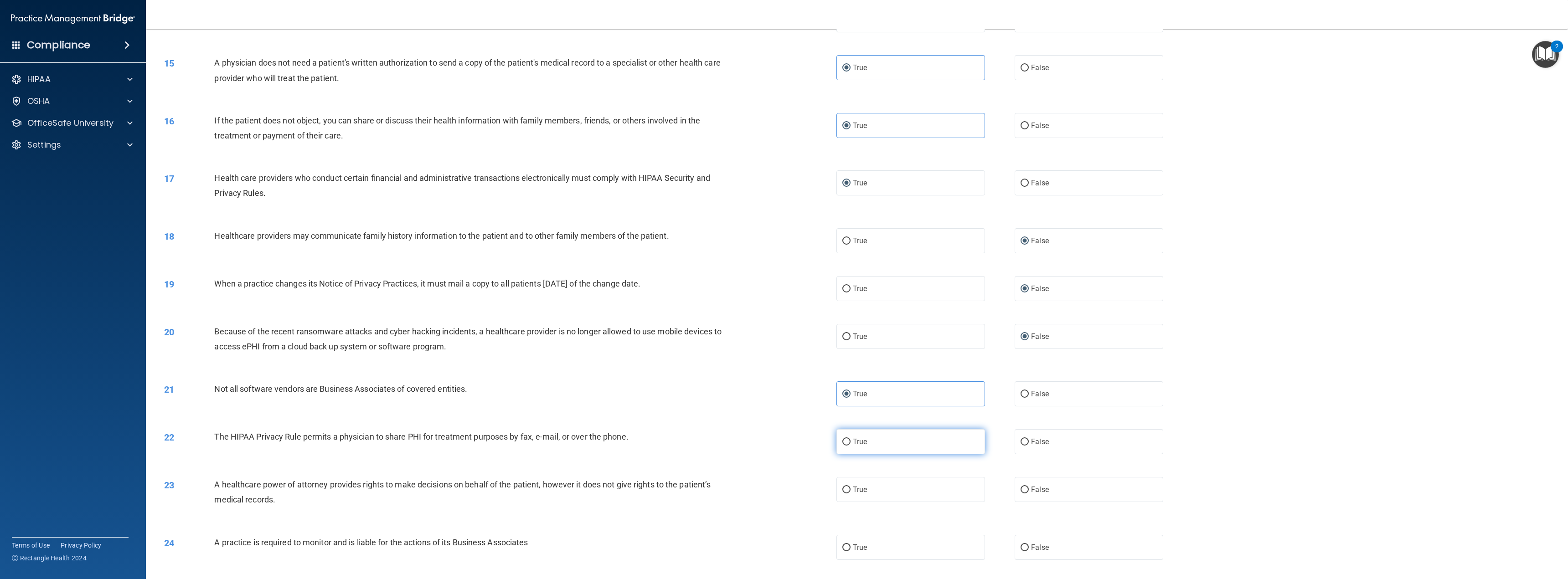
click at [850, 442] on input "True" at bounding box center [846, 442] width 8 height 7
radio input "true"
click at [1031, 492] on span "False" at bounding box center [1040, 490] width 18 height 9
click at [1029, 492] on input "False" at bounding box center [1024, 490] width 8 height 7
radio input "true"
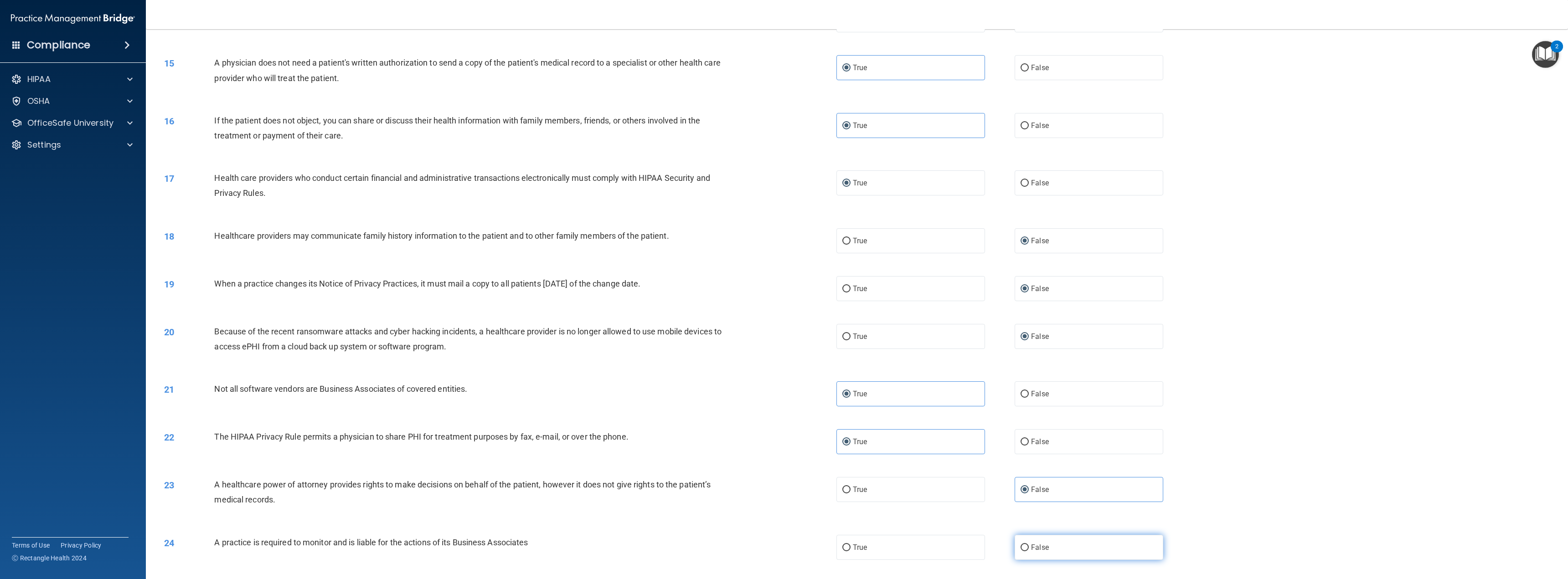
click at [1031, 545] on span "False" at bounding box center [1040, 547] width 18 height 9
click at [1027, 545] on input "False" at bounding box center [1024, 547] width 8 height 7
radio input "true"
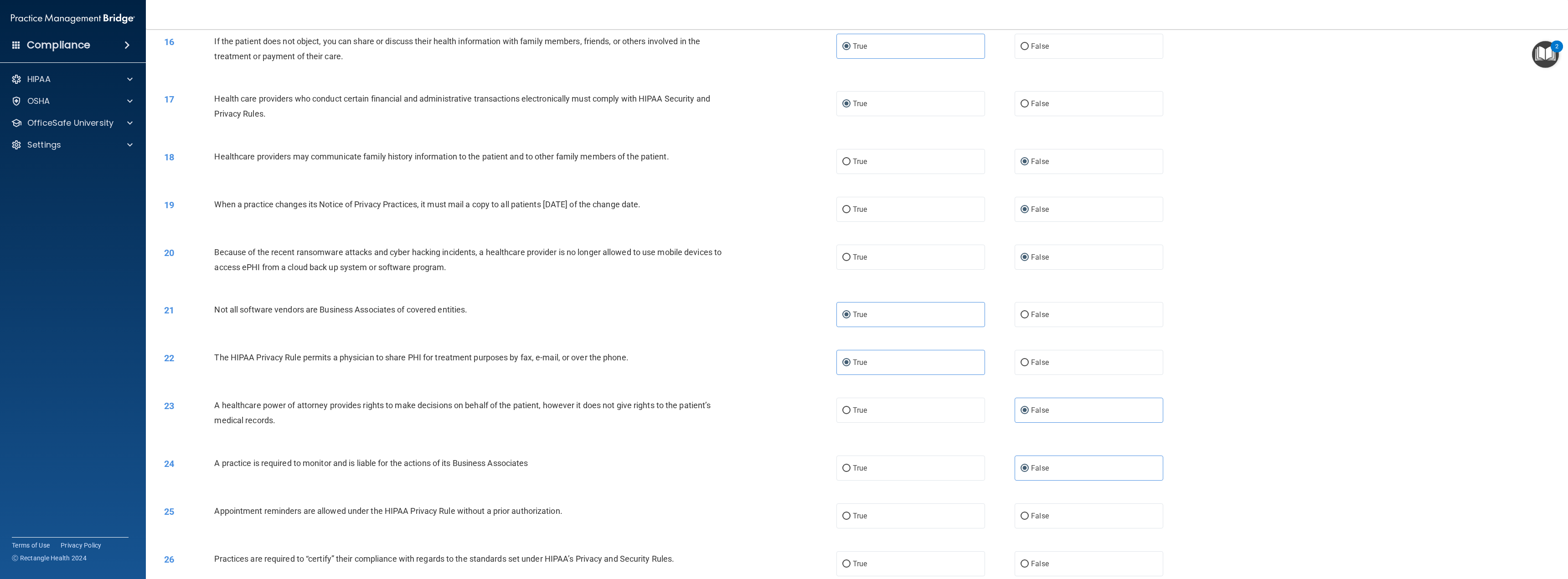
scroll to position [957, 0]
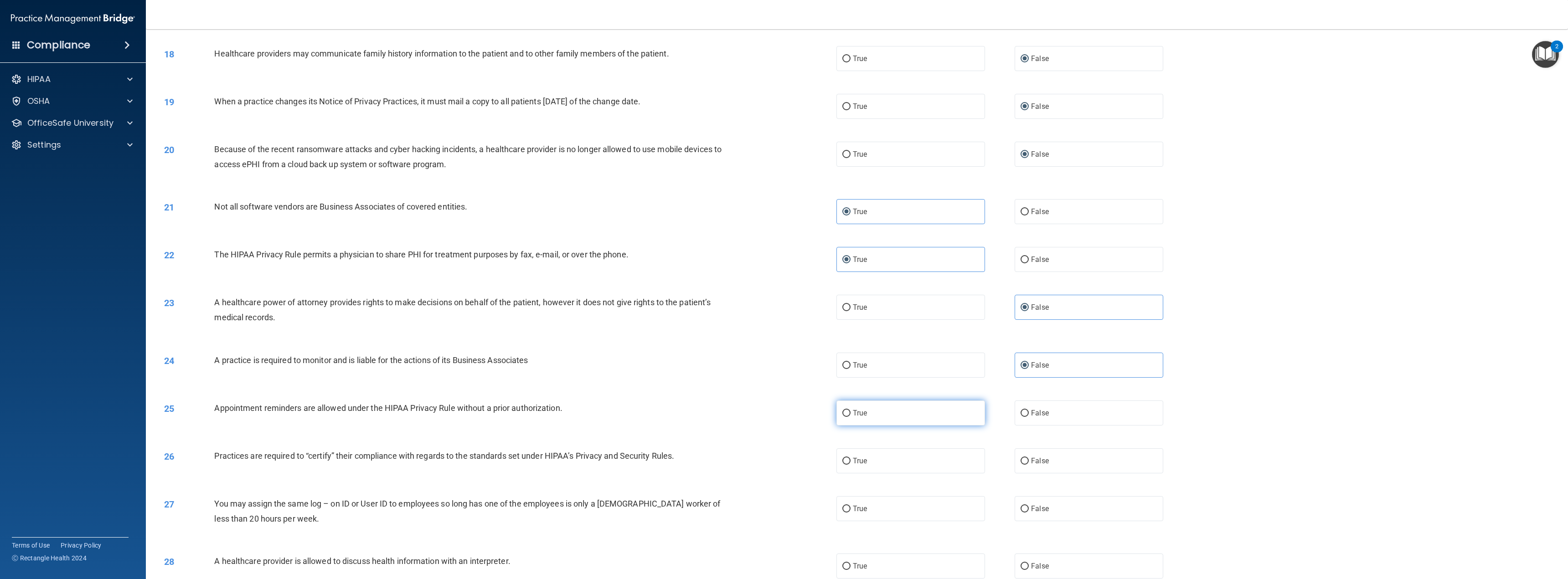
click at [908, 418] on label "True" at bounding box center [911, 412] width 149 height 25
click at [850, 417] on input "True" at bounding box center [846, 413] width 8 height 7
radio input "true"
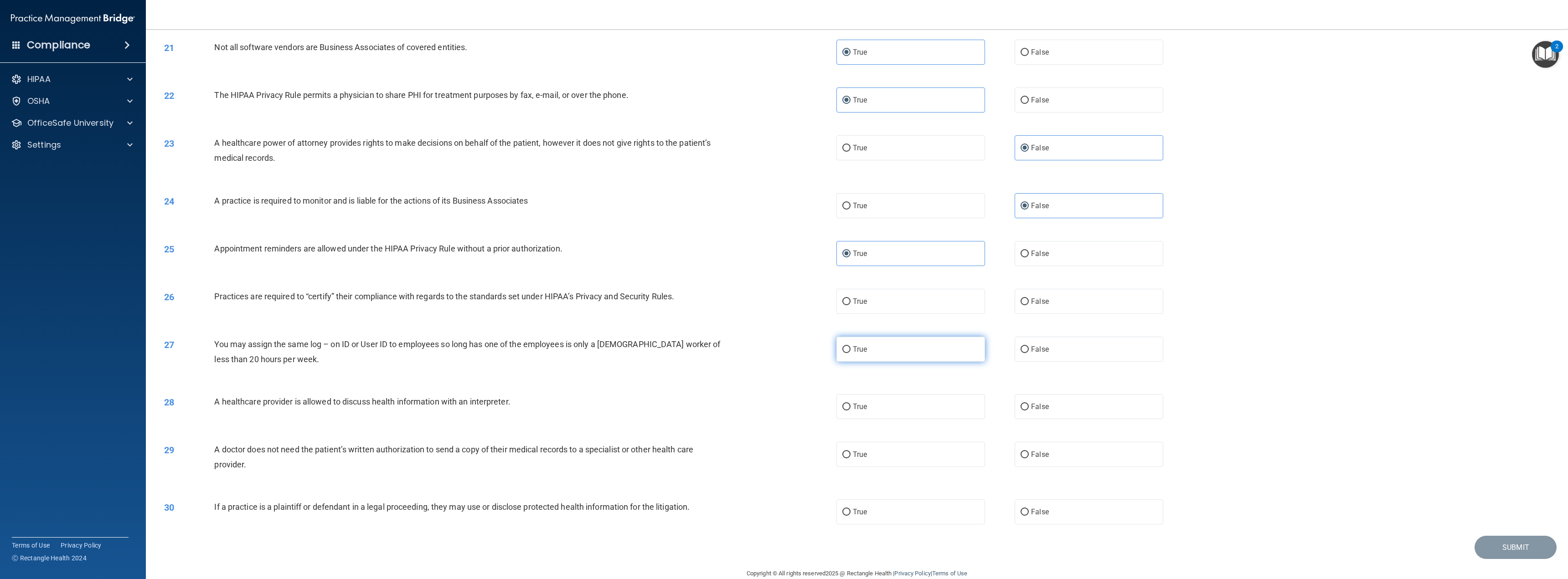
scroll to position [1132, 0]
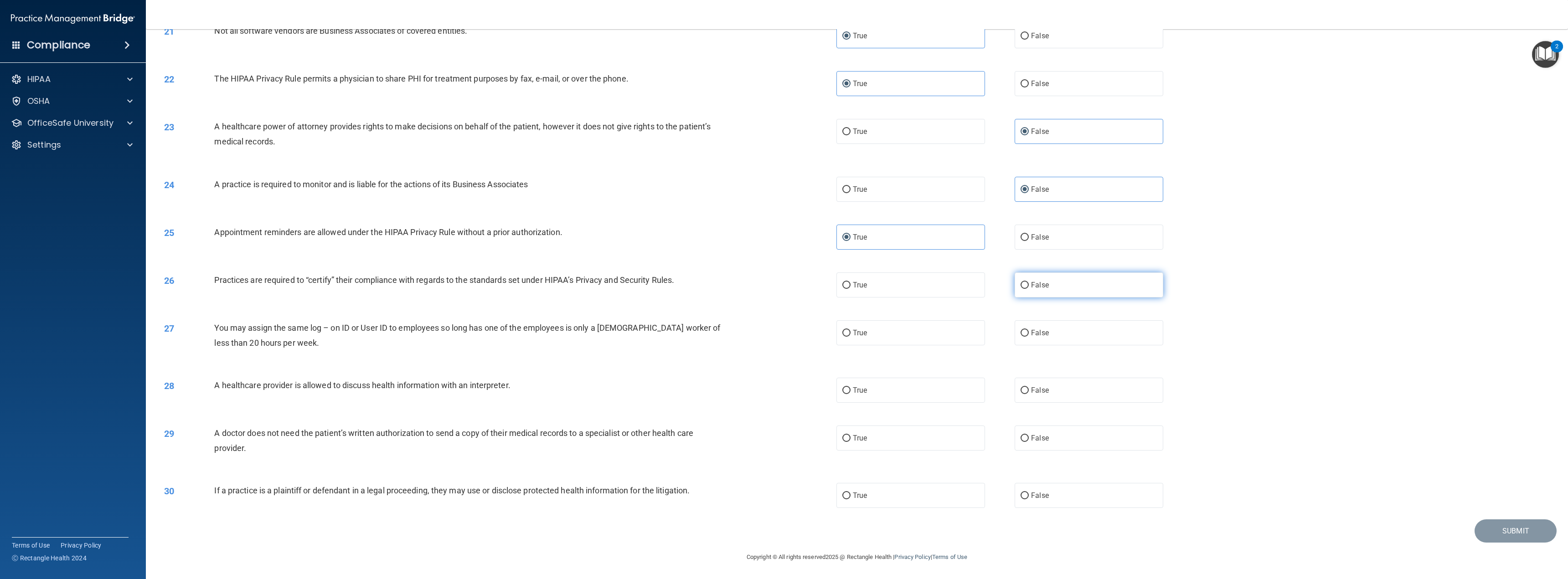
click at [1026, 284] on label "False" at bounding box center [1089, 285] width 149 height 25
click at [1026, 284] on input "False" at bounding box center [1024, 285] width 8 height 7
radio input "true"
click at [1031, 329] on span "False" at bounding box center [1040, 333] width 18 height 9
click at [1029, 330] on input "False" at bounding box center [1024, 333] width 8 height 7
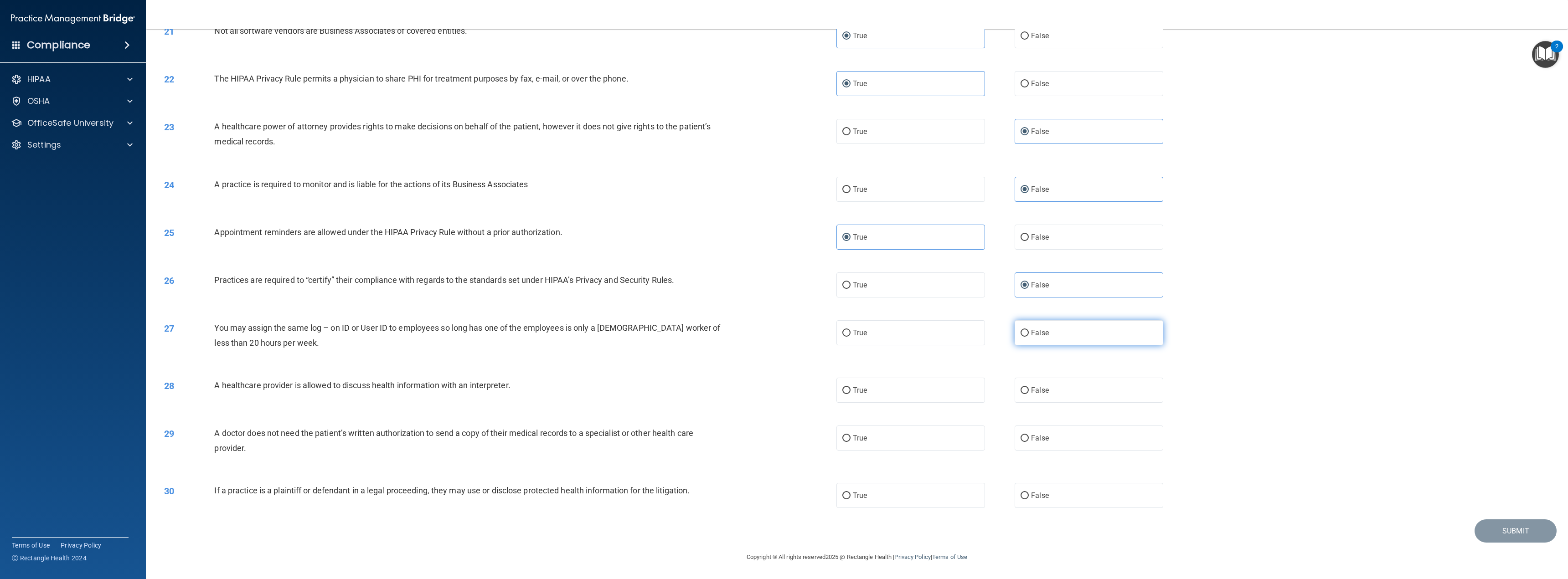
radio input "true"
drag, startPoint x: 873, startPoint y: 393, endPoint x: 864, endPoint y: 404, distance: 14.2
click at [873, 392] on label "True" at bounding box center [911, 390] width 149 height 25
click at [850, 392] on input "True" at bounding box center [846, 390] width 8 height 7
radio input "true"
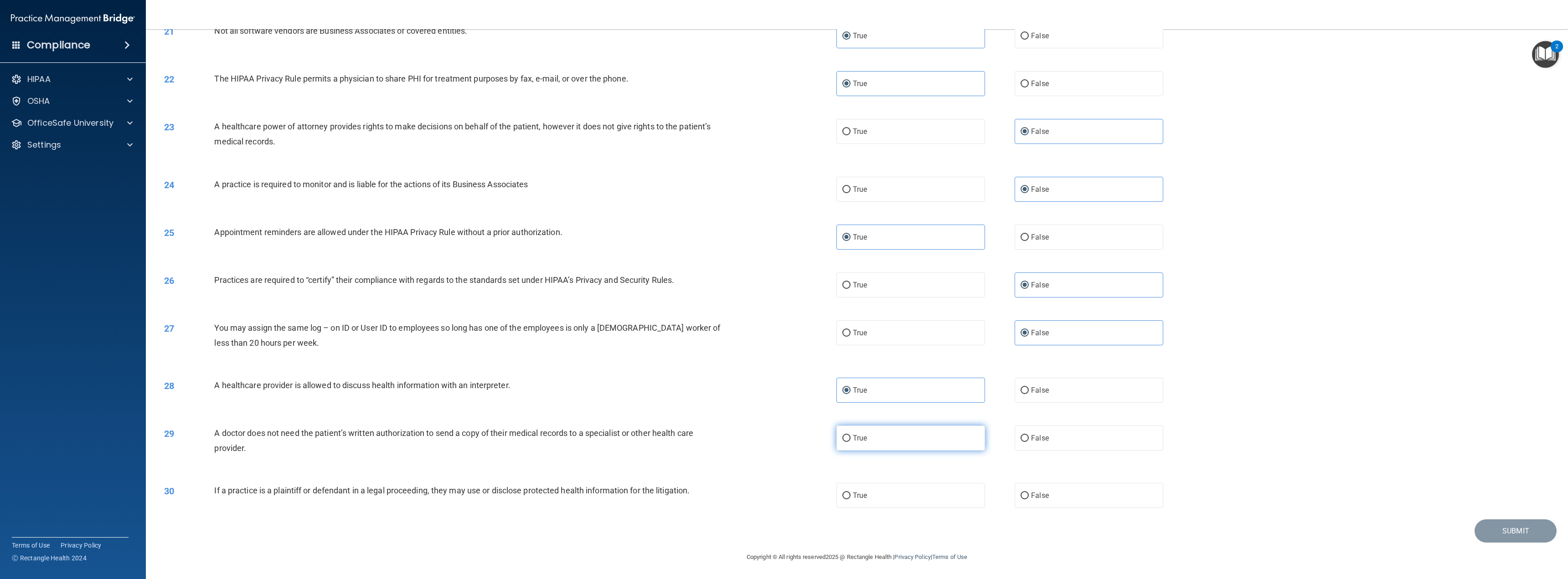
click at [851, 446] on label "True" at bounding box center [911, 437] width 149 height 25
click at [850, 442] on input "True" at bounding box center [846, 438] width 8 height 7
radio input "true"
click at [853, 499] on span "True" at bounding box center [859, 495] width 14 height 9
click at [850, 499] on input "True" at bounding box center [846, 495] width 8 height 7
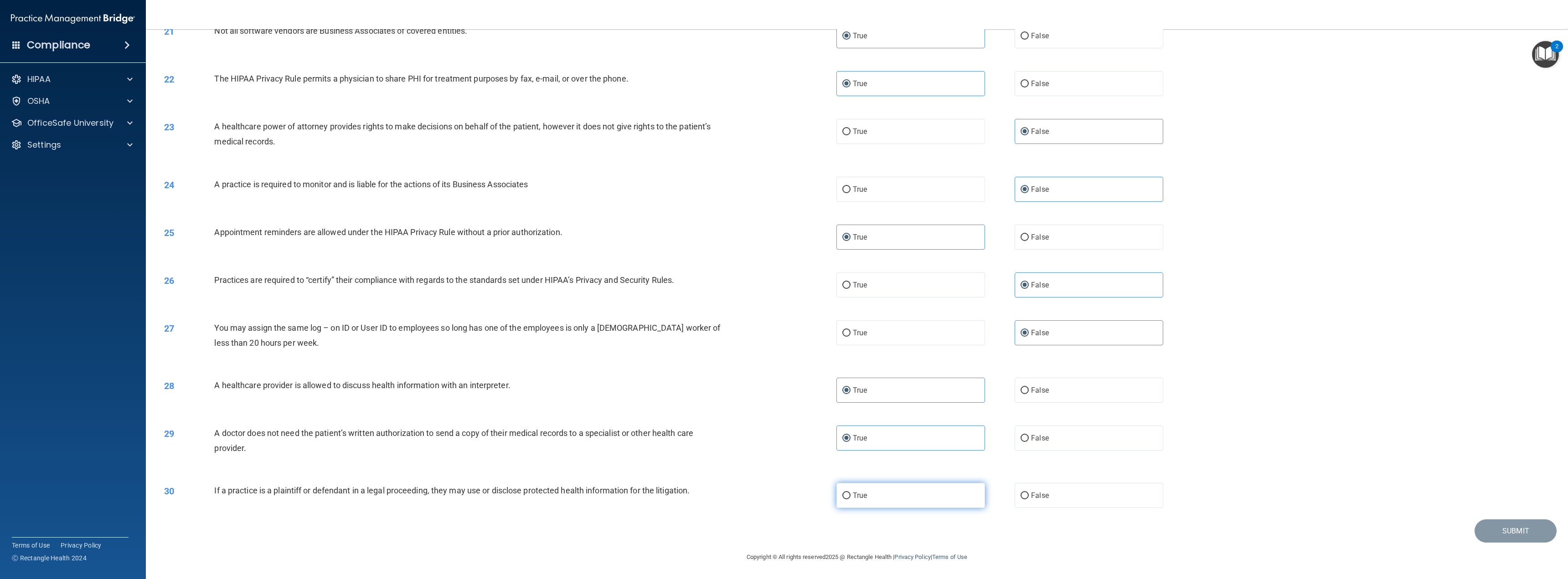
radio input "true"
click at [1489, 524] on button "Submit" at bounding box center [1515, 531] width 82 height 23
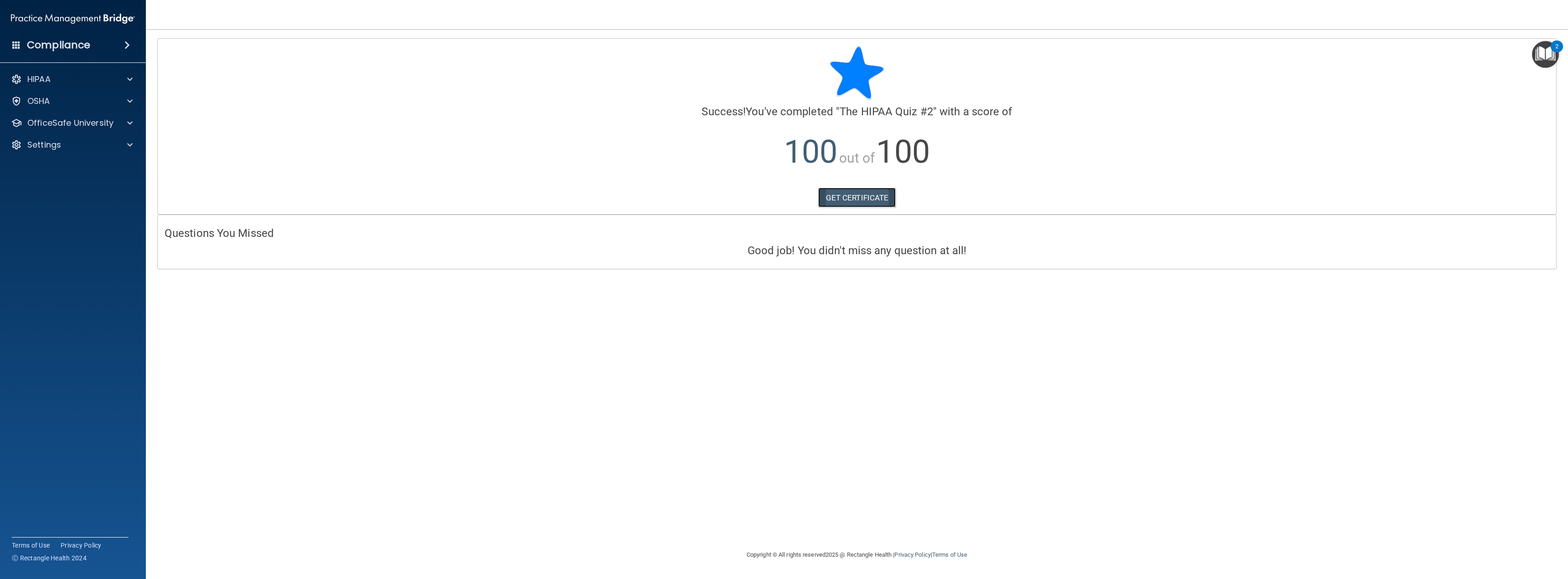
click at [869, 195] on link "GET CERTIFICATE" at bounding box center [857, 198] width 78 height 20
click at [126, 121] on div at bounding box center [128, 123] width 23 height 11
click at [112, 142] on img at bounding box center [110, 145] width 12 height 12
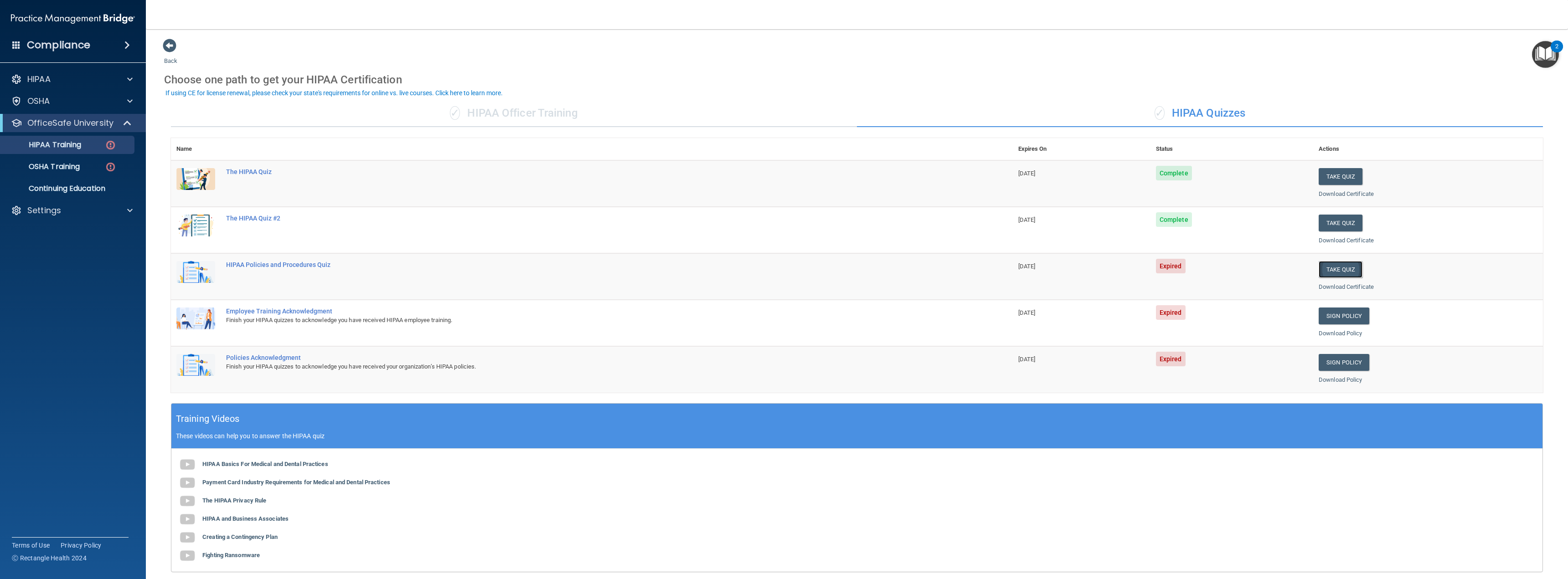
click at [1343, 266] on button "Take Quiz" at bounding box center [1340, 269] width 44 height 17
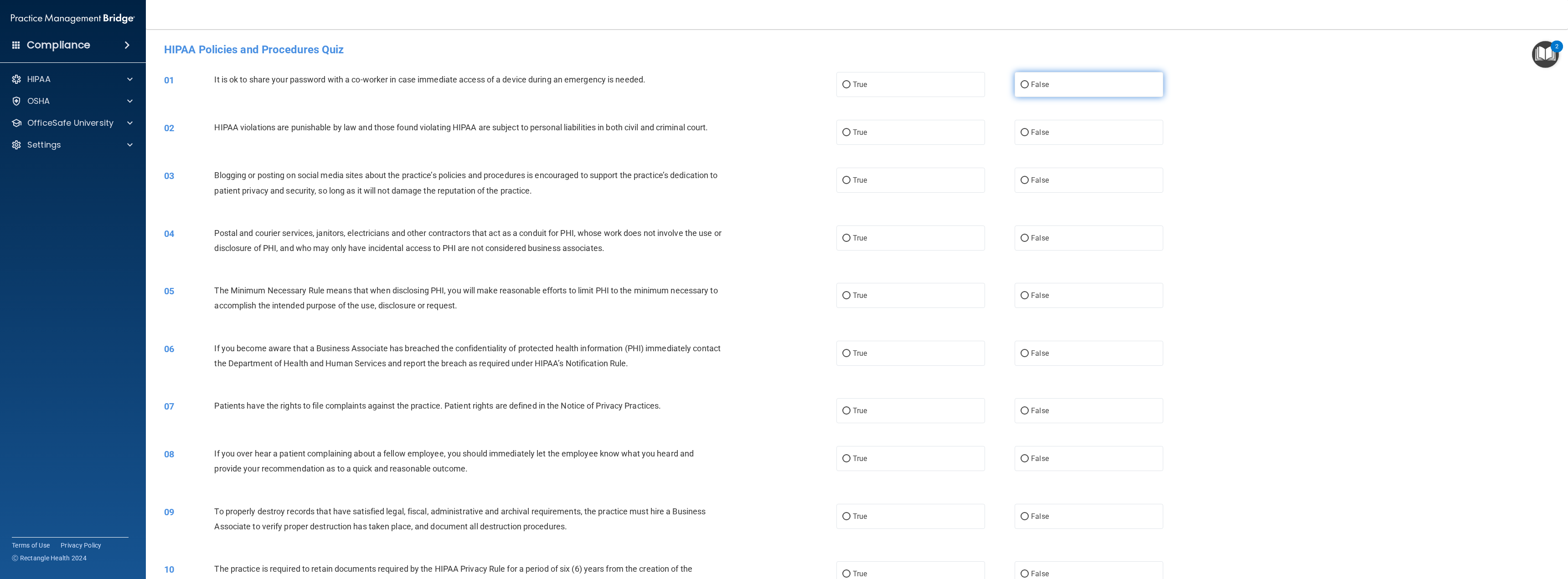
click at [1079, 81] on label "False" at bounding box center [1089, 84] width 149 height 25
click at [1029, 81] on input "False" at bounding box center [1024, 85] width 8 height 7
radio input "true"
click at [937, 135] on label "True" at bounding box center [911, 132] width 149 height 25
click at [850, 135] on input "True" at bounding box center [846, 133] width 8 height 7
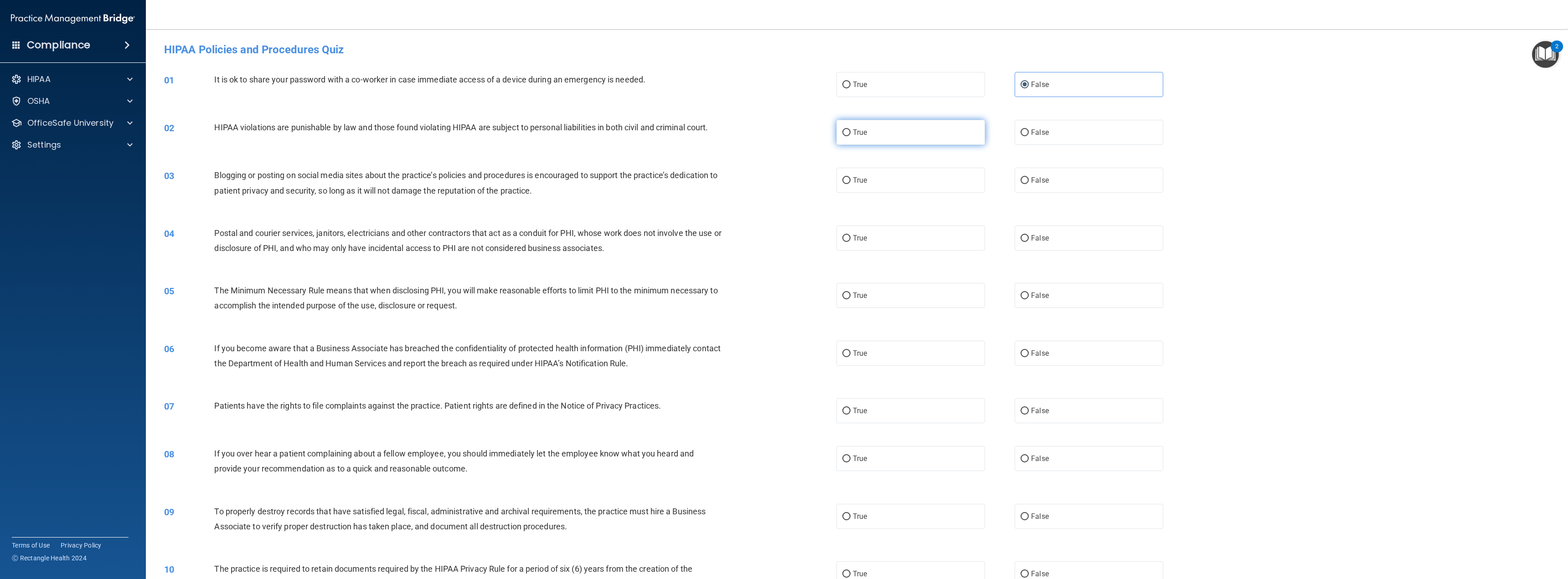
radio input "true"
click at [1043, 181] on span "False" at bounding box center [1040, 180] width 18 height 9
click at [1029, 181] on input "False" at bounding box center [1024, 180] width 8 height 7
radio input "true"
click at [945, 238] on label "True" at bounding box center [911, 238] width 149 height 25
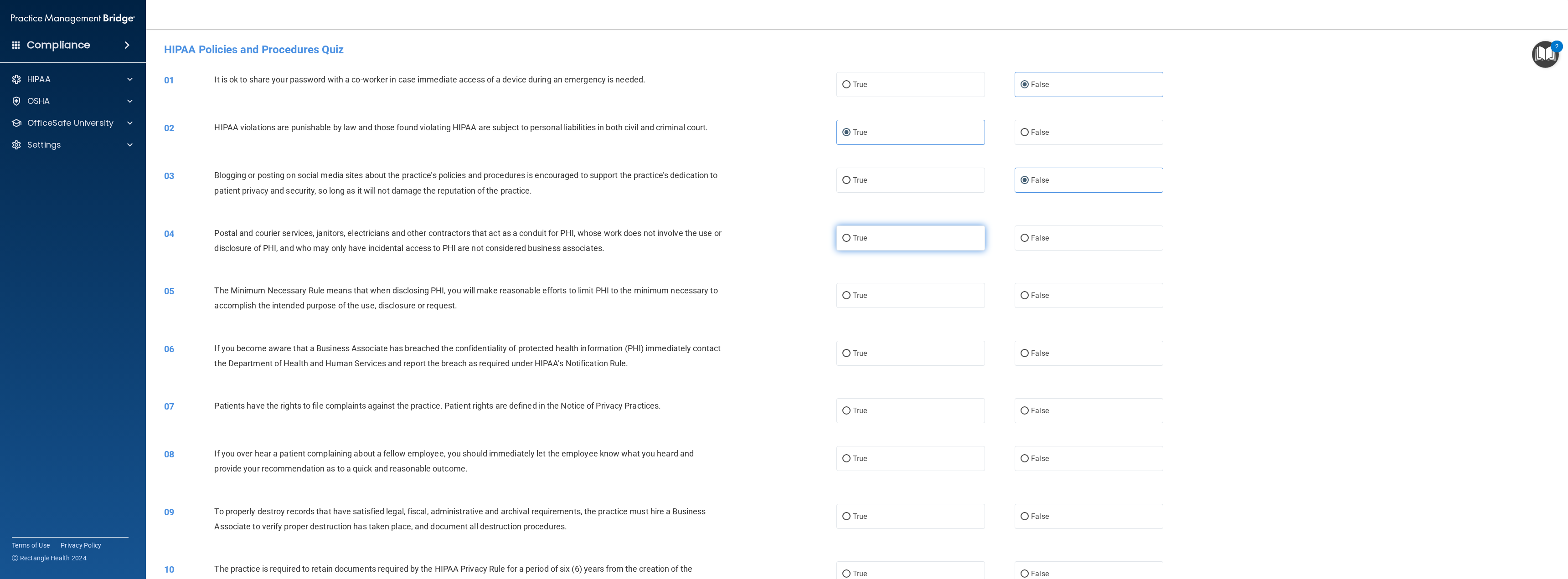
click at [850, 238] on input "True" at bounding box center [846, 238] width 8 height 7
radio input "true"
click at [877, 296] on label "True" at bounding box center [911, 295] width 149 height 25
click at [850, 296] on input "True" at bounding box center [846, 296] width 8 height 7
radio input "true"
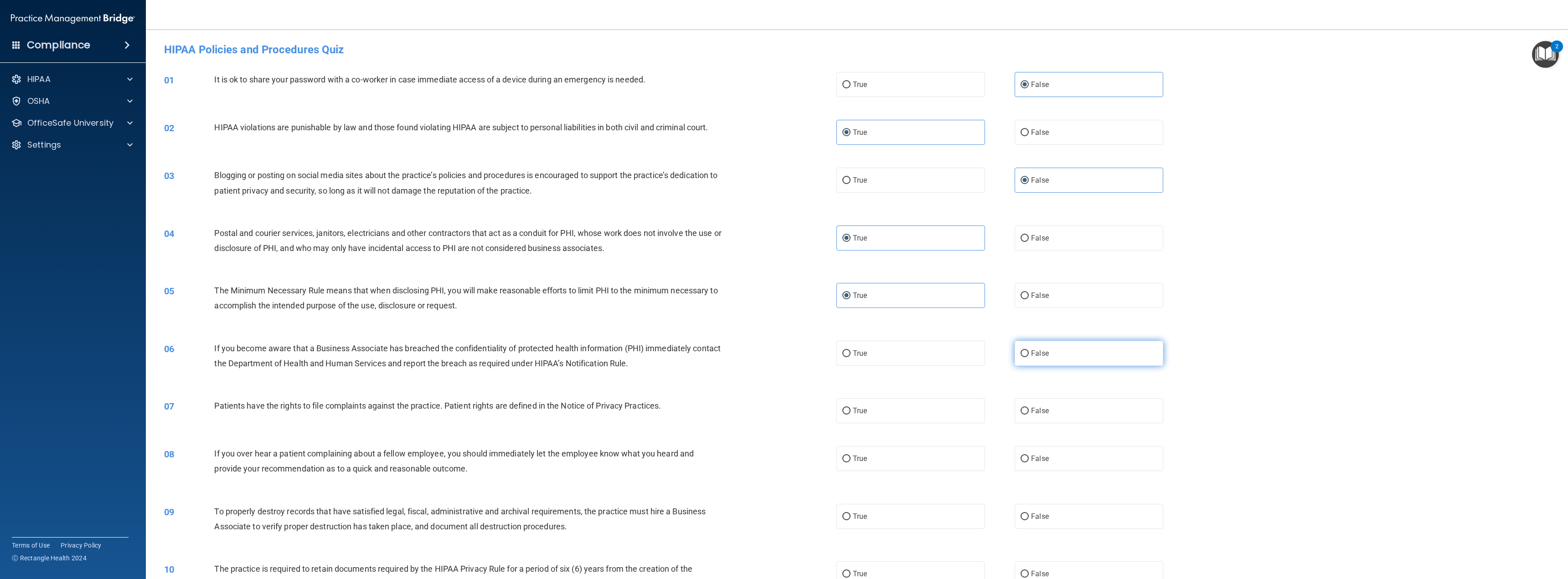
click at [1041, 350] on span "False" at bounding box center [1040, 353] width 18 height 9
click at [1029, 350] on input "False" at bounding box center [1024, 353] width 8 height 7
radio input "true"
click at [936, 409] on label "True" at bounding box center [911, 410] width 149 height 25
click at [850, 409] on input "True" at bounding box center [846, 411] width 8 height 7
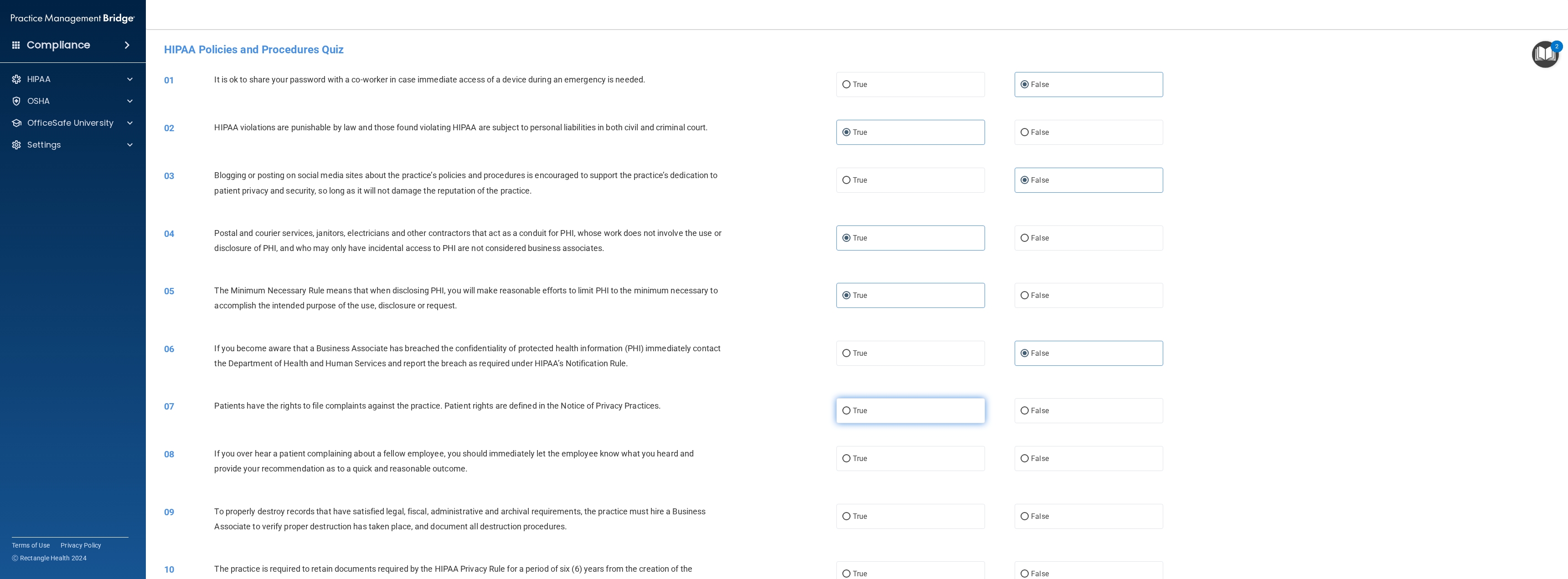
radio input "true"
click at [1021, 459] on input "False" at bounding box center [1024, 459] width 8 height 7
radio input "true"
click at [1021, 517] on input "False" at bounding box center [1024, 516] width 8 height 7
radio input "true"
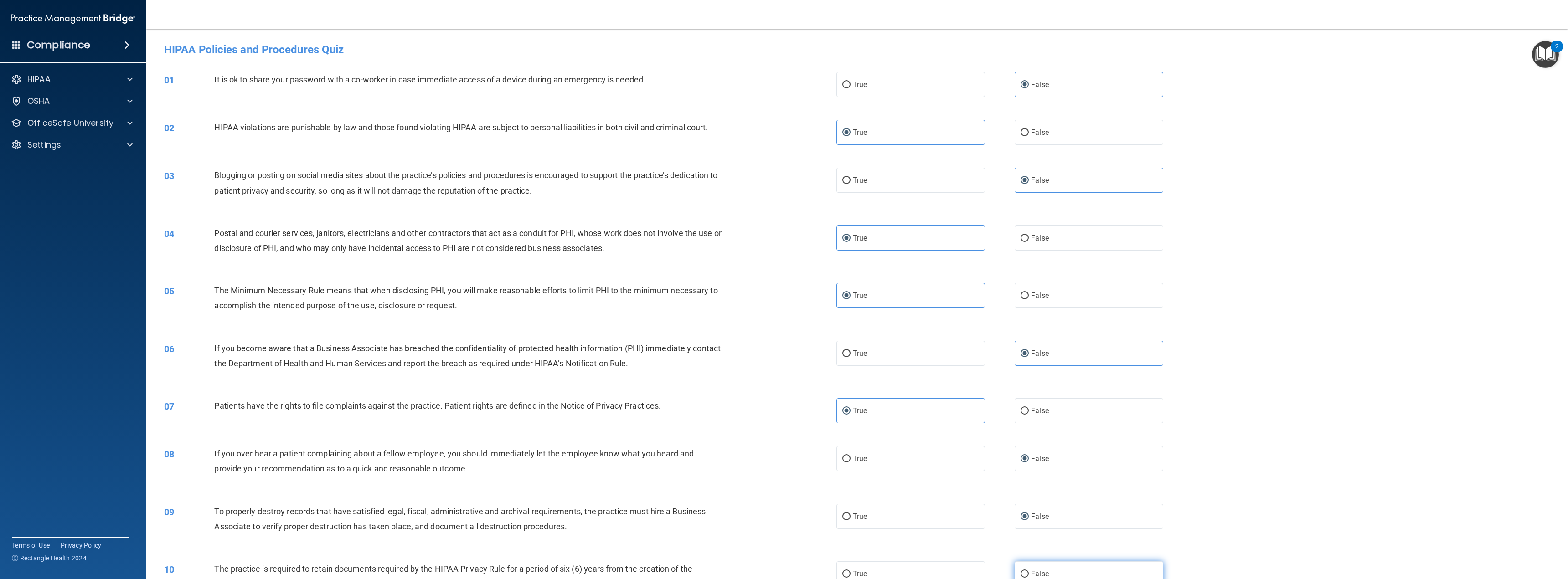
click at [1021, 572] on input "False" at bounding box center [1024, 574] width 8 height 7
radio input "true"
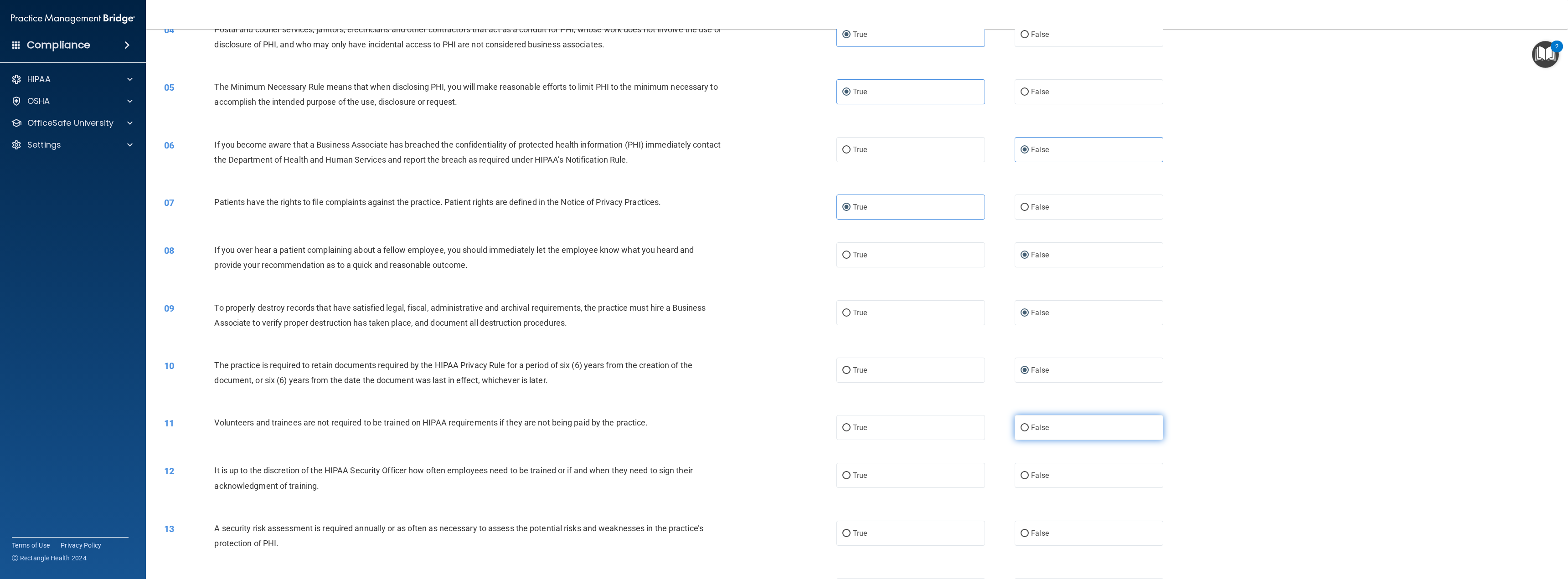
scroll to position [227, 0]
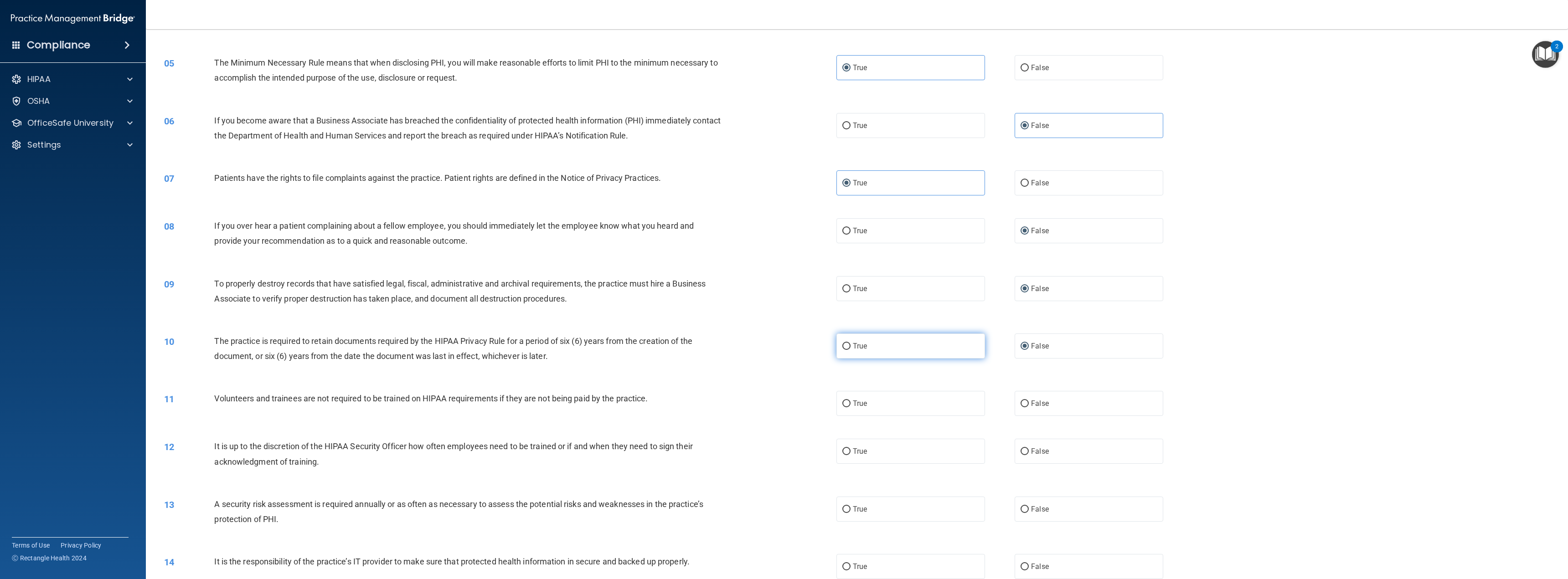
click at [837, 336] on label "True" at bounding box center [911, 345] width 149 height 25
click at [842, 343] on input "True" at bounding box center [846, 346] width 8 height 7
radio input "true"
radio input "false"
click at [1021, 404] on input "False" at bounding box center [1024, 403] width 8 height 7
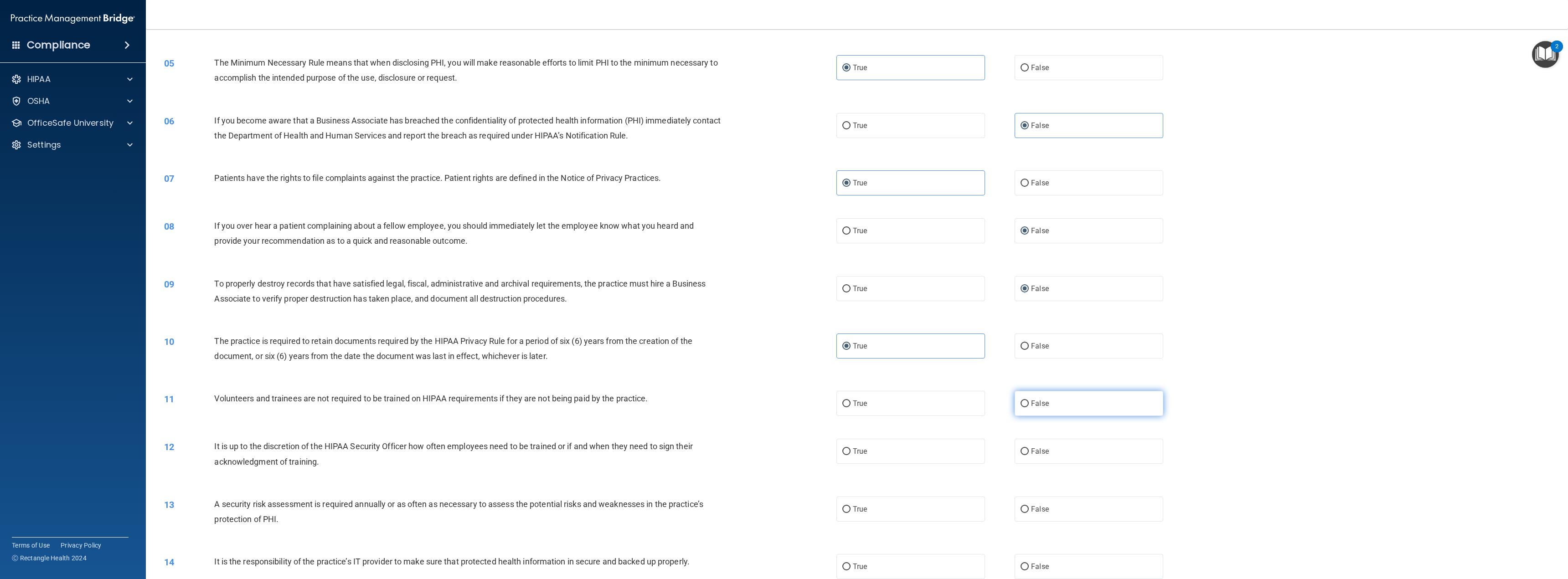
radio input "true"
click at [1024, 448] on input "False" at bounding box center [1024, 451] width 8 height 7
radio input "true"
click at [861, 505] on span "True" at bounding box center [859, 509] width 14 height 9
click at [850, 506] on input "True" at bounding box center [846, 509] width 8 height 7
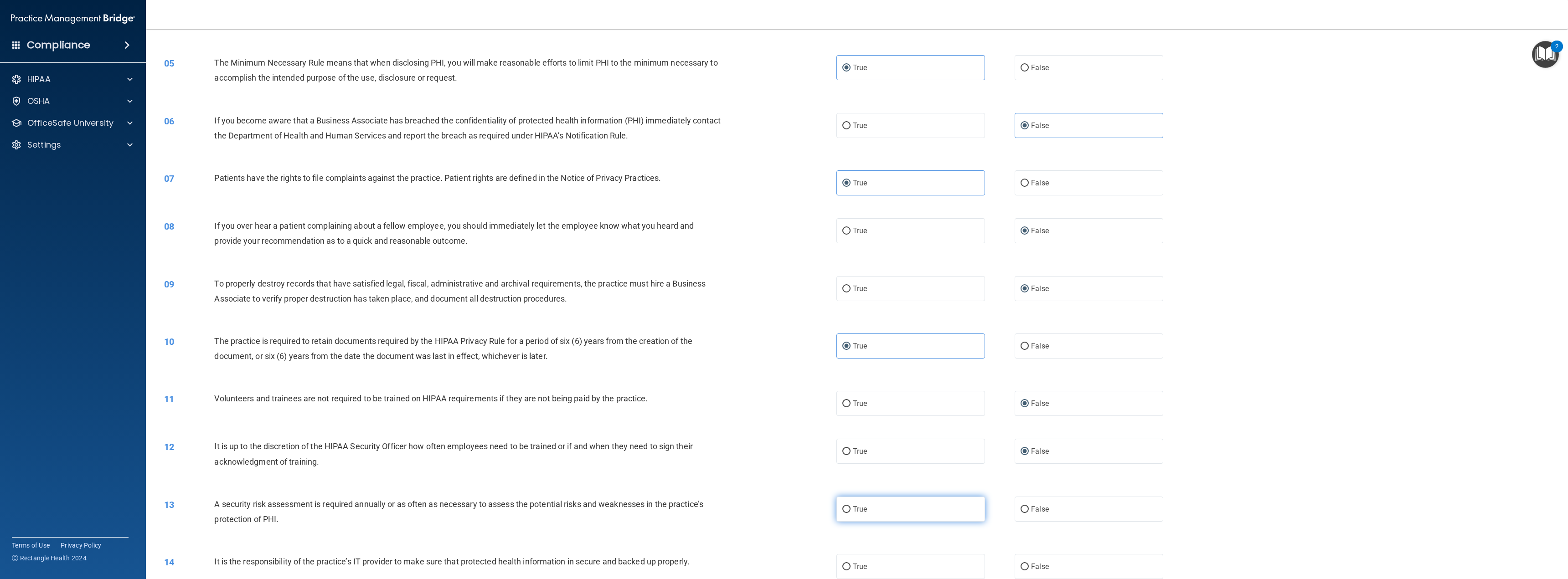
radio input "true"
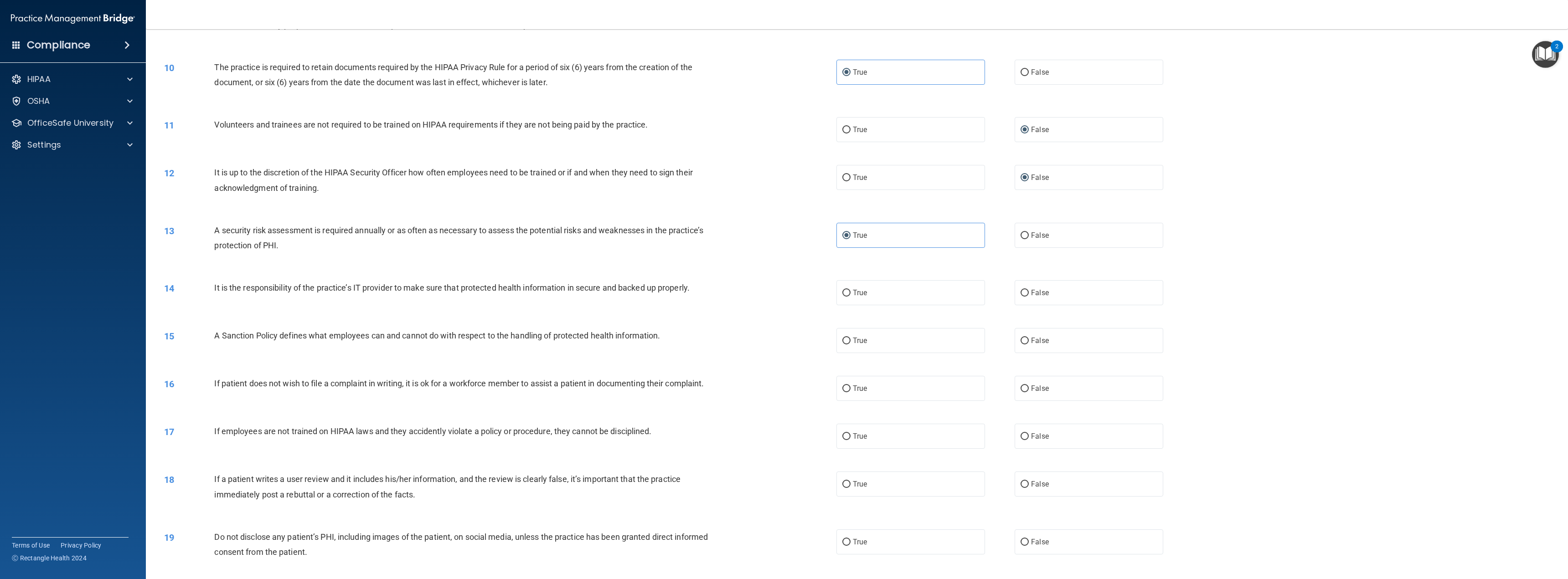
scroll to position [547, 0]
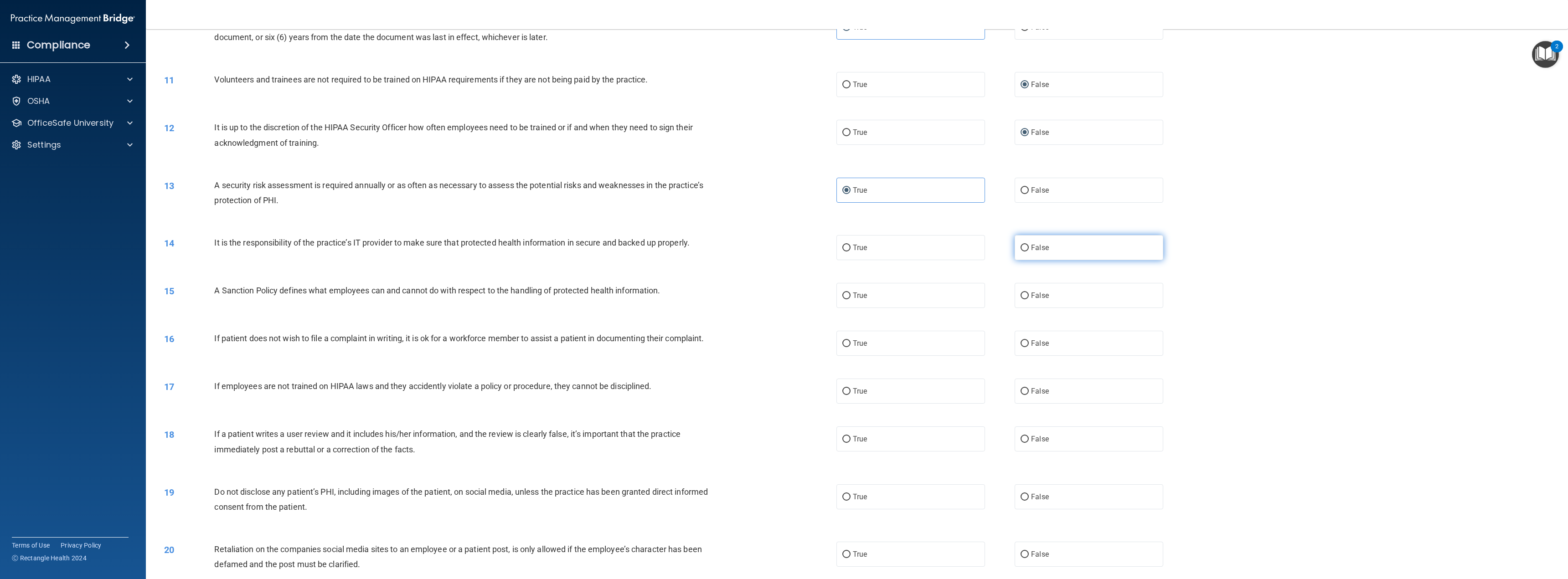
click at [1021, 248] on input "False" at bounding box center [1024, 248] width 8 height 7
radio input "true"
click at [1024, 297] on input "False" at bounding box center [1024, 296] width 8 height 7
radio input "true"
click at [930, 340] on label "True" at bounding box center [911, 343] width 149 height 25
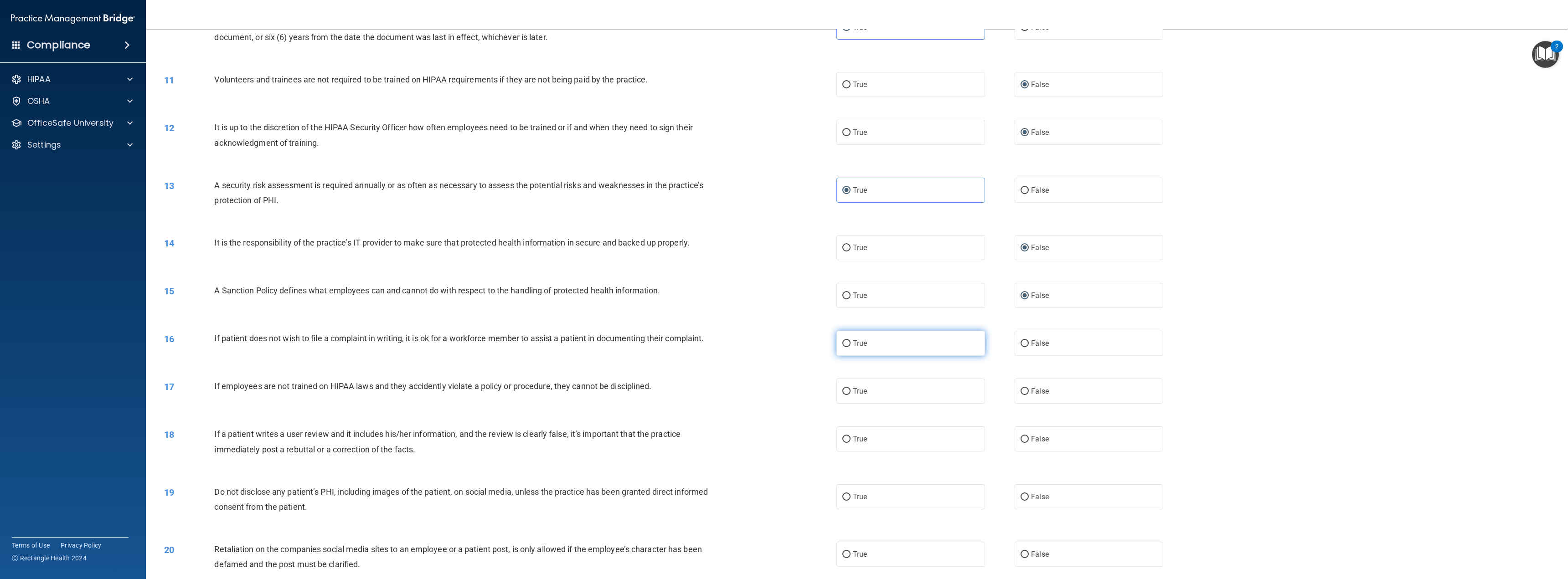
click at [850, 340] on input "True" at bounding box center [846, 343] width 8 height 7
radio input "true"
click at [1021, 389] on input "False" at bounding box center [1024, 391] width 8 height 7
radio input "true"
click at [1028, 443] on label "False" at bounding box center [1089, 439] width 149 height 25
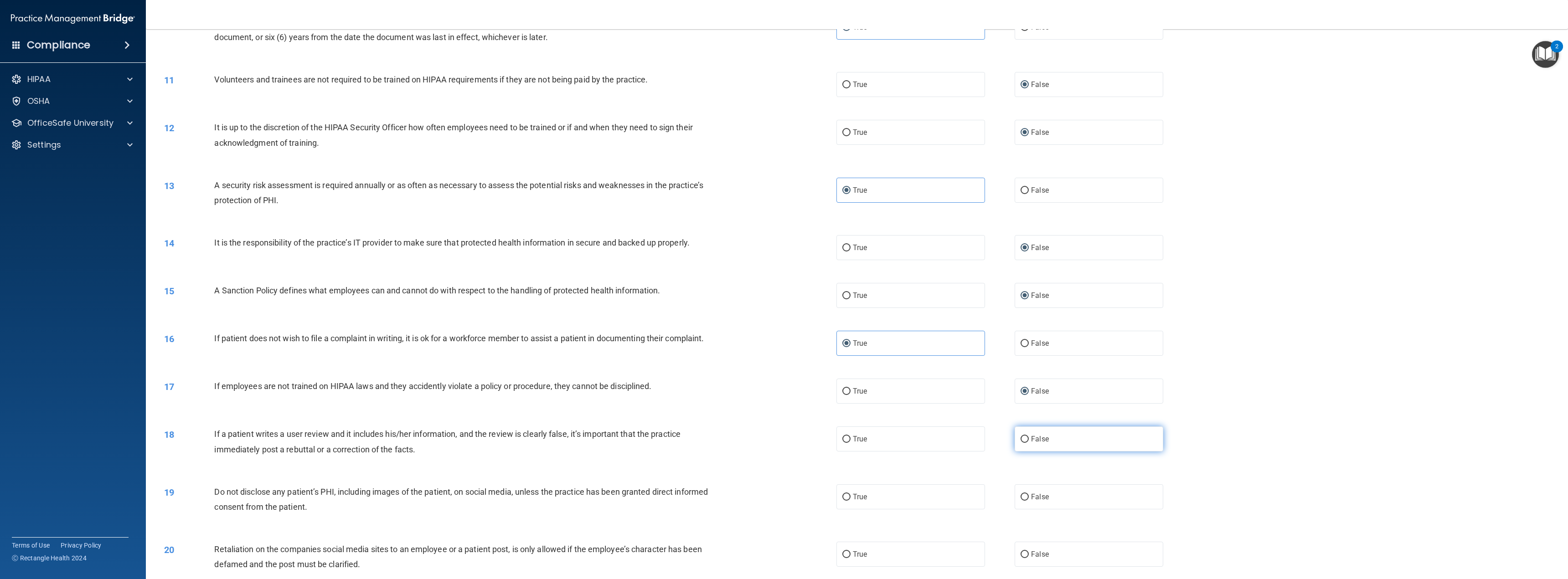
click at [1028, 443] on input "False" at bounding box center [1024, 439] width 8 height 7
radio input "true"
click at [922, 491] on label "True" at bounding box center [911, 496] width 149 height 25
click at [850, 494] on input "True" at bounding box center [846, 497] width 8 height 7
radio input "true"
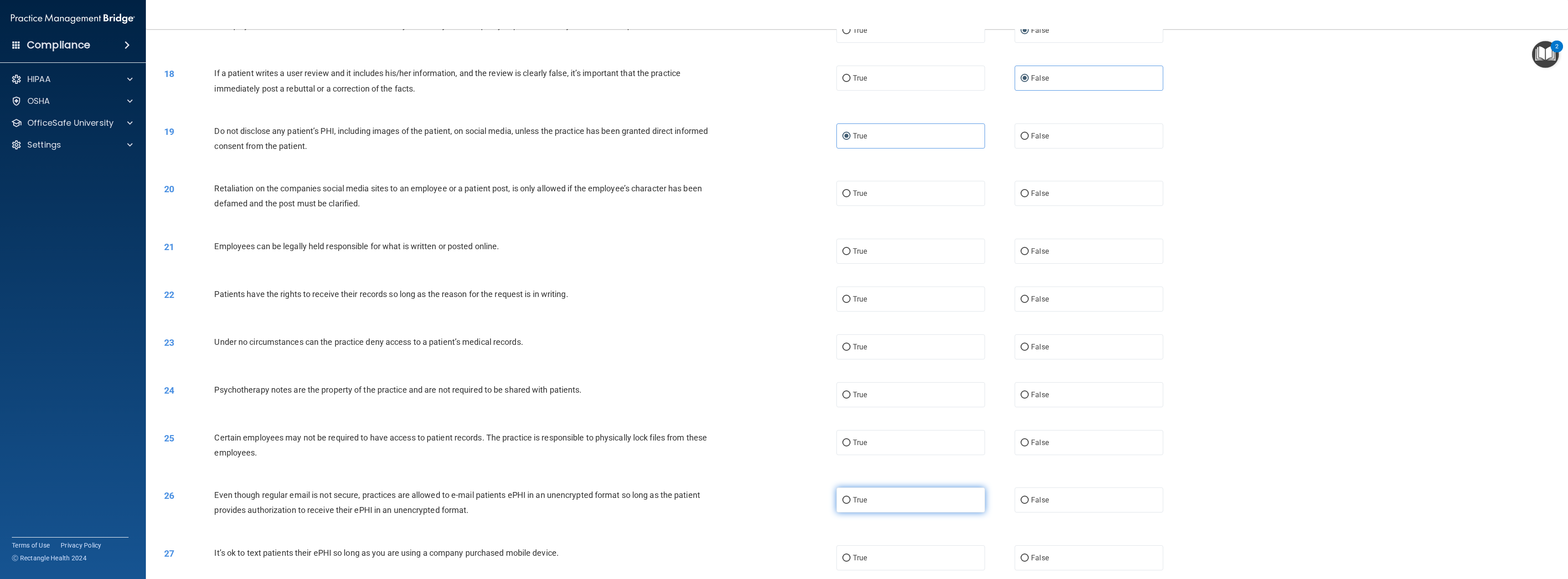
scroll to position [911, 0]
click at [1024, 189] on label "False" at bounding box center [1089, 189] width 149 height 25
click at [1024, 189] on input "False" at bounding box center [1024, 190] width 8 height 7
radio input "true"
click at [939, 249] on label "True" at bounding box center [911, 247] width 149 height 25
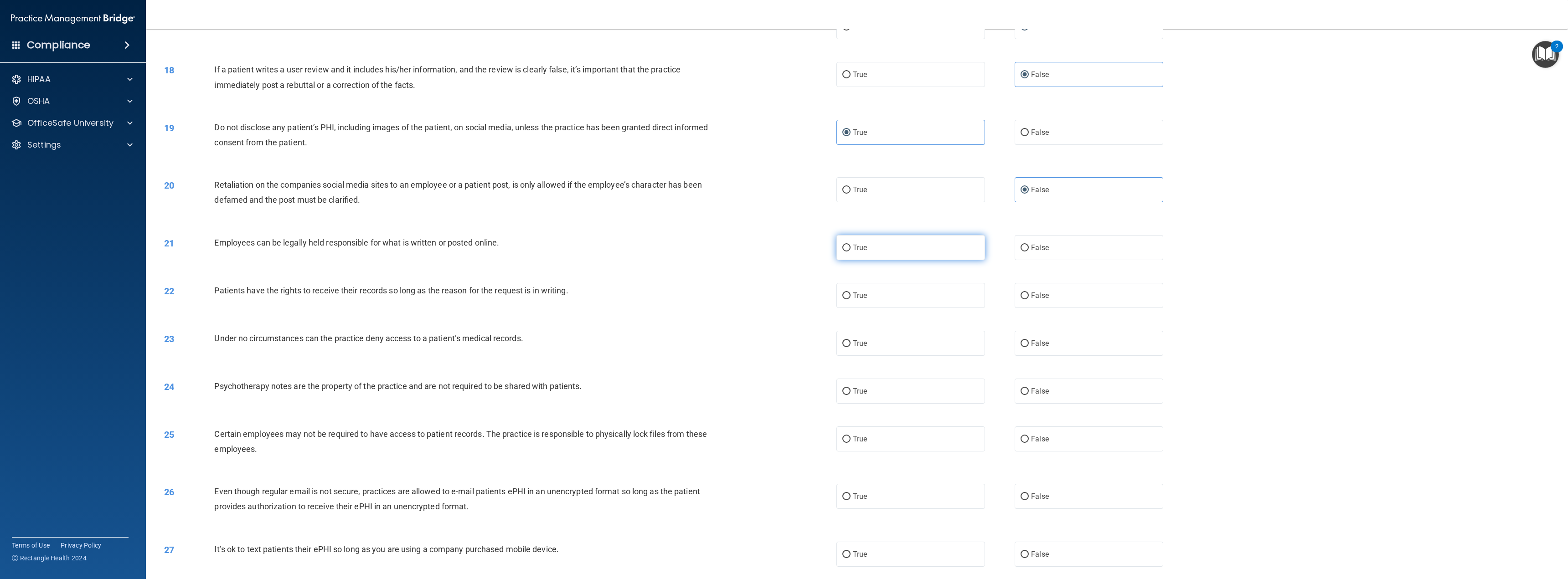
click at [850, 249] on input "True" at bounding box center [846, 248] width 8 height 7
radio input "true"
click at [1021, 293] on input "False" at bounding box center [1024, 296] width 8 height 7
radio input "true"
click at [1026, 339] on label "False" at bounding box center [1089, 343] width 149 height 25
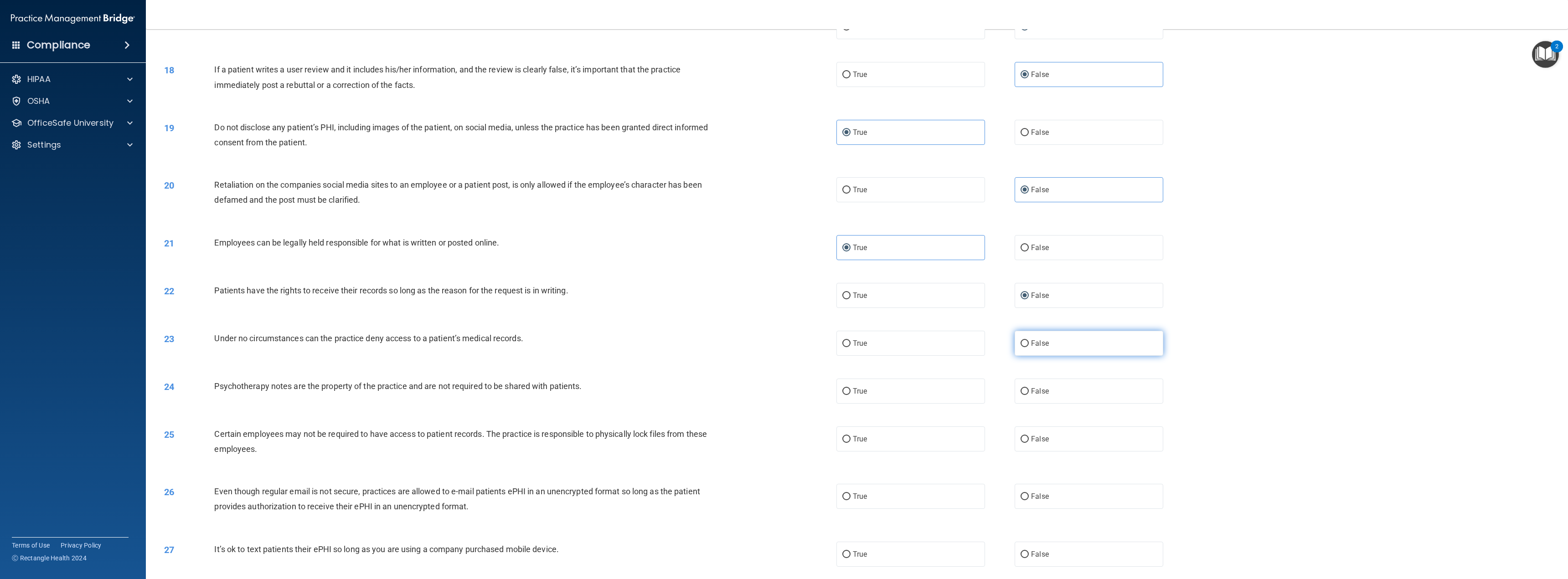
click at [1026, 340] on input "False" at bounding box center [1024, 343] width 8 height 7
radio input "true"
click at [937, 398] on label "True" at bounding box center [911, 390] width 149 height 25
click at [850, 395] on input "True" at bounding box center [846, 391] width 8 height 7
radio input "true"
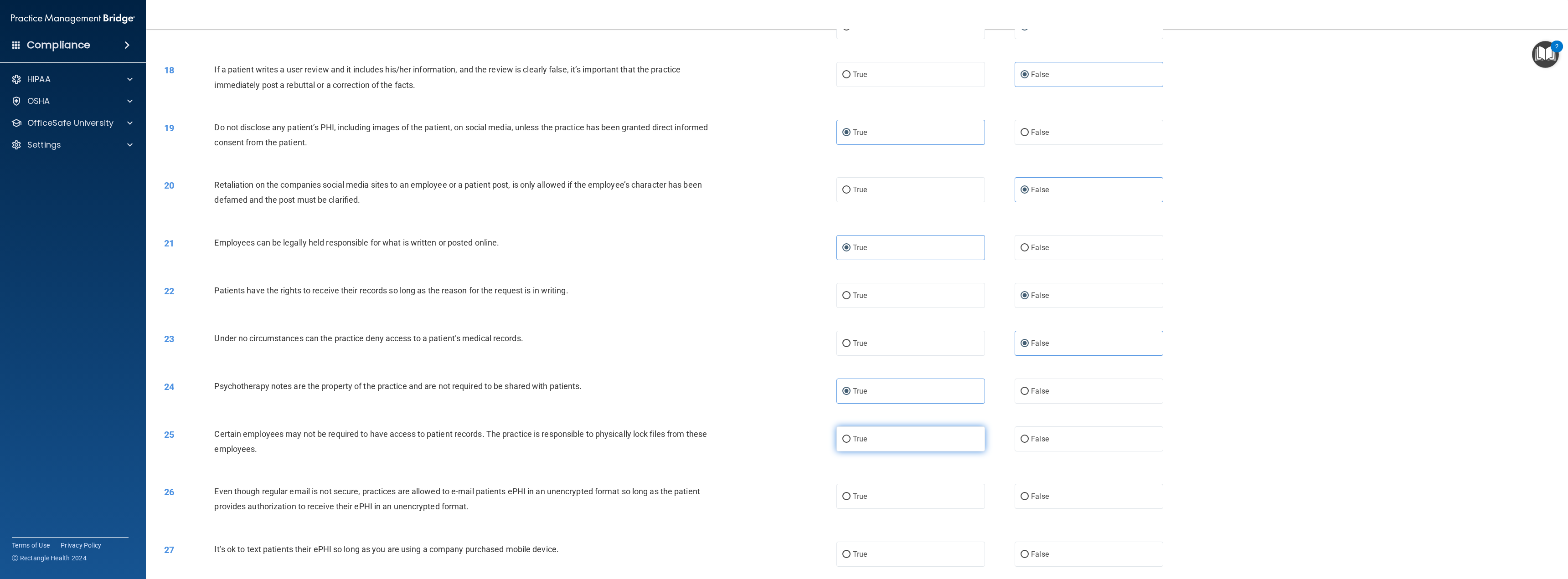
click at [922, 431] on label "True" at bounding box center [911, 439] width 149 height 25
click at [850, 436] on input "True" at bounding box center [846, 439] width 8 height 7
radio input "true"
click at [920, 490] on label "True" at bounding box center [911, 496] width 149 height 25
click at [850, 493] on input "True" at bounding box center [846, 496] width 8 height 7
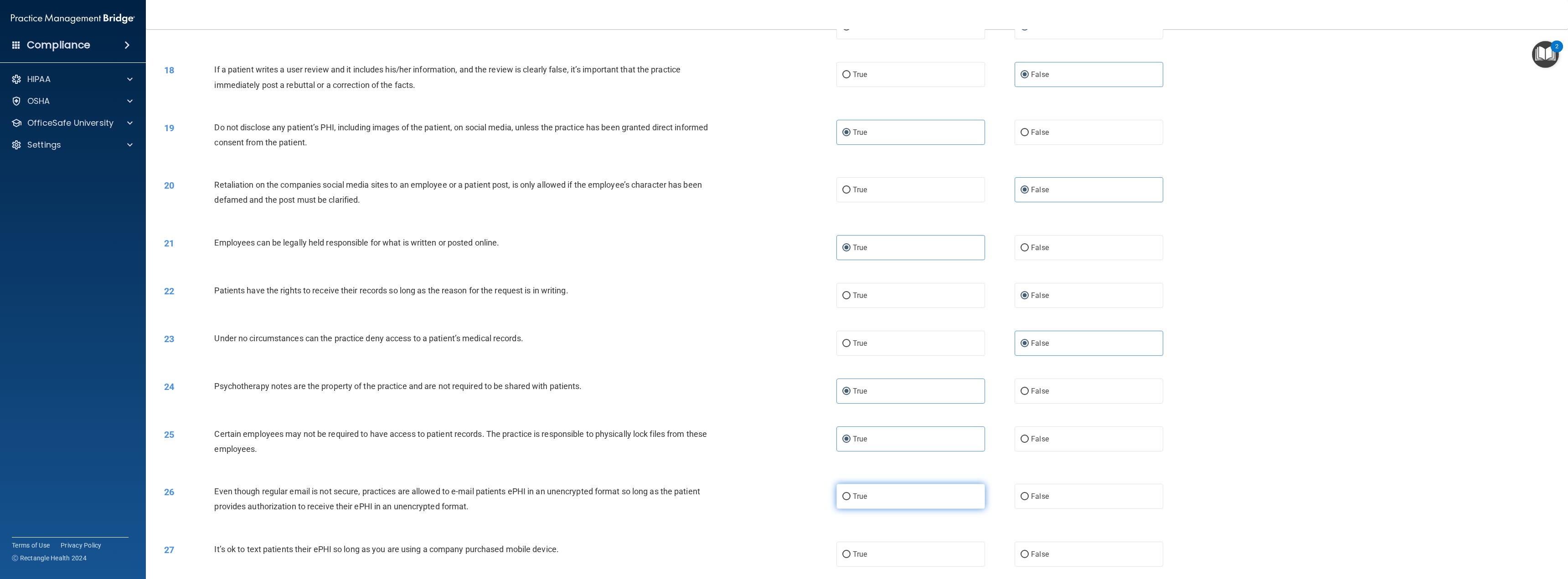
radio input "true"
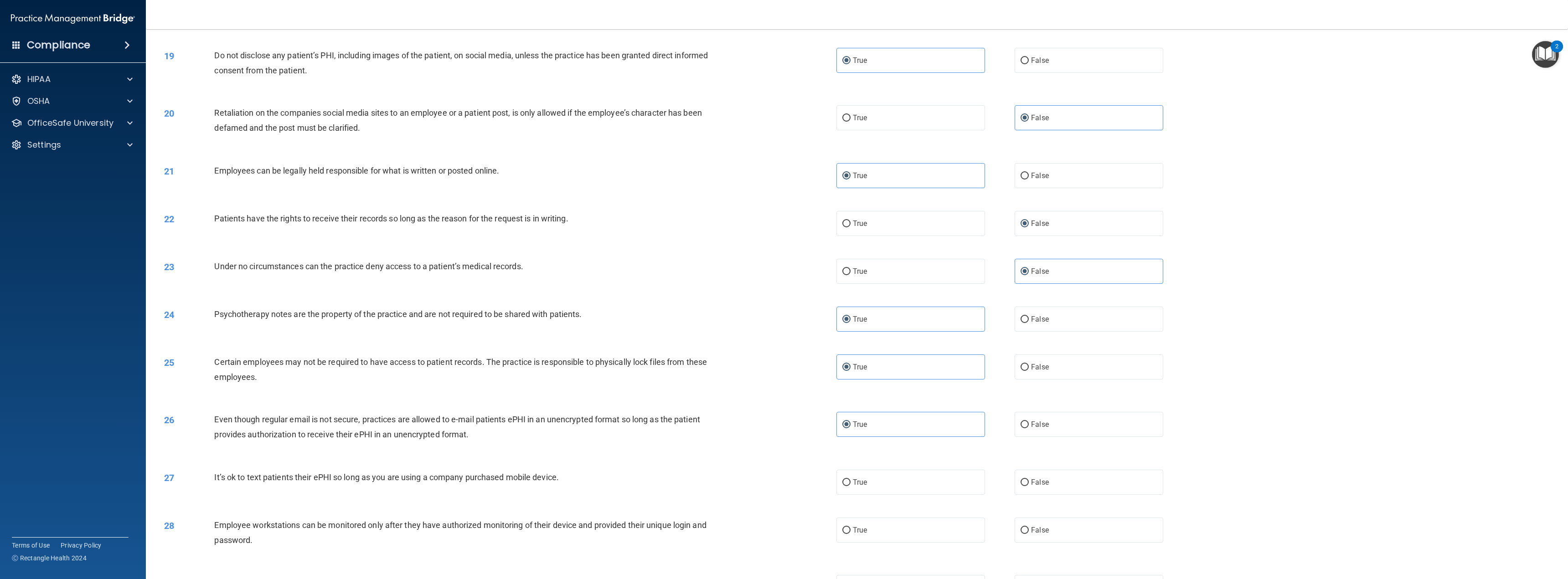
scroll to position [1047, 0]
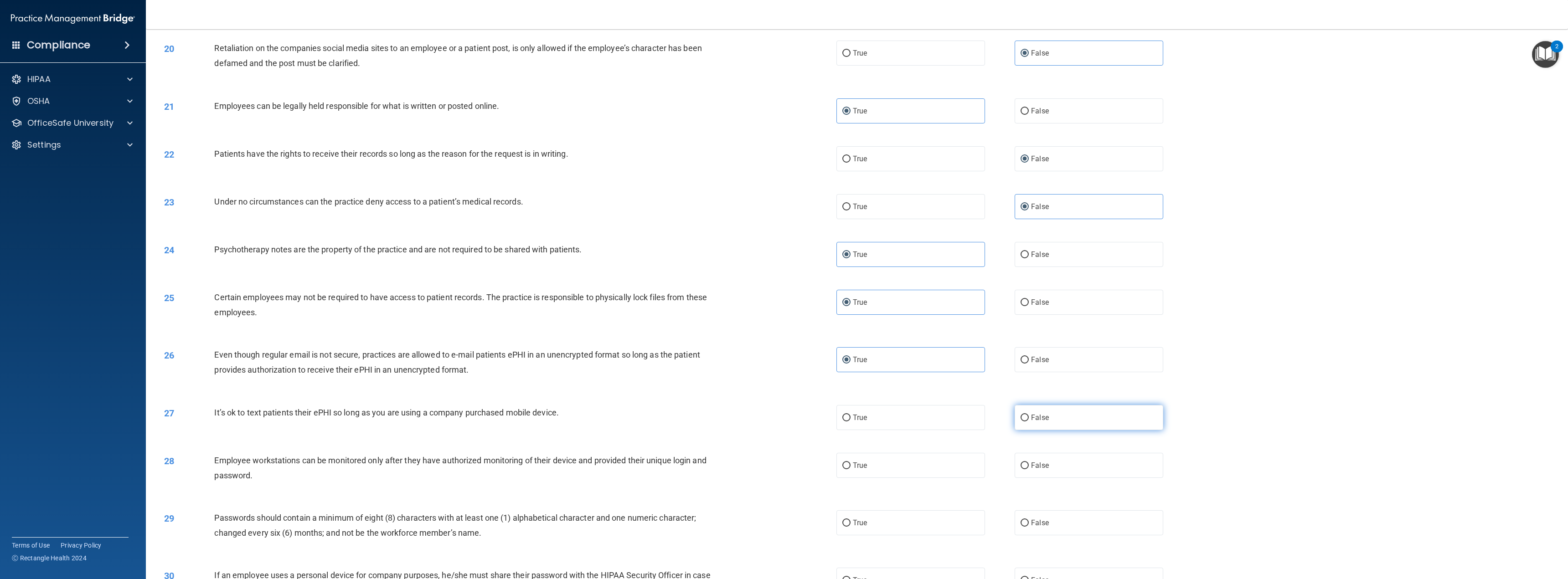
click at [1021, 419] on input "False" at bounding box center [1024, 417] width 8 height 7
radio input "true"
click at [1025, 466] on label "False" at bounding box center [1089, 465] width 149 height 25
click at [1025, 466] on input "False" at bounding box center [1024, 465] width 8 height 7
radio input "true"
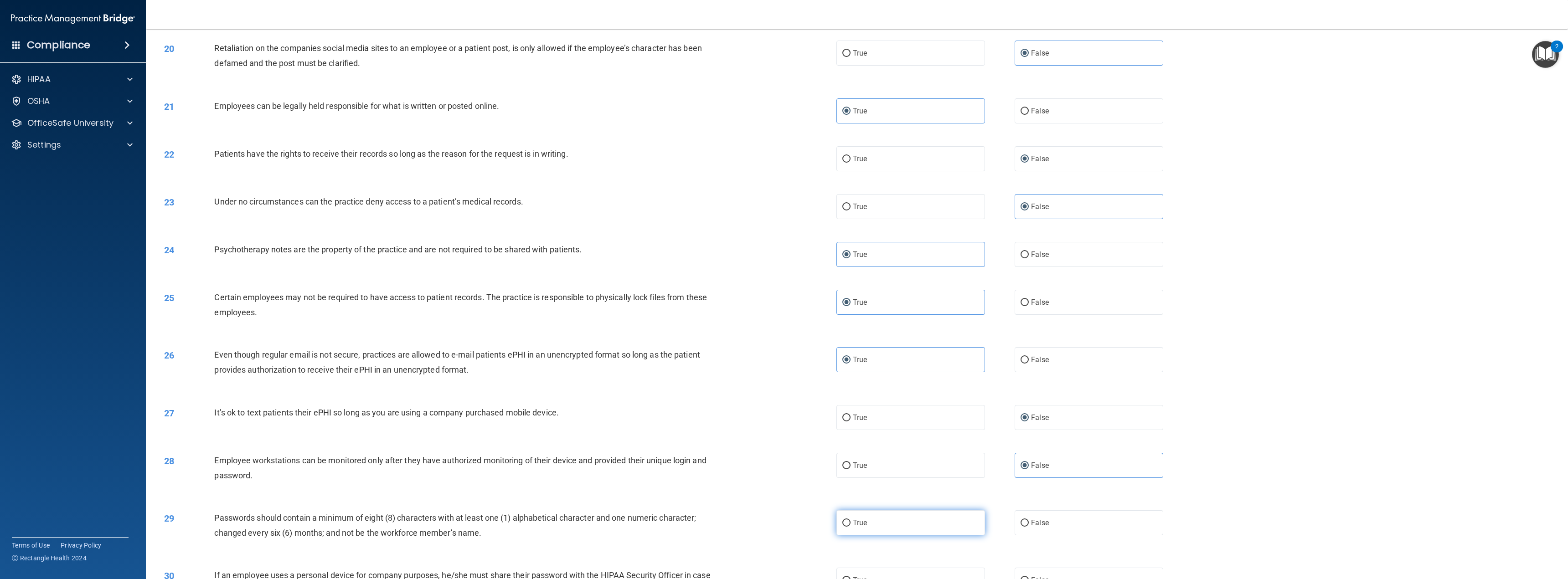
click at [961, 518] on label "True" at bounding box center [911, 522] width 149 height 25
click at [850, 519] on input "True" at bounding box center [846, 522] width 8 height 7
radio input "true"
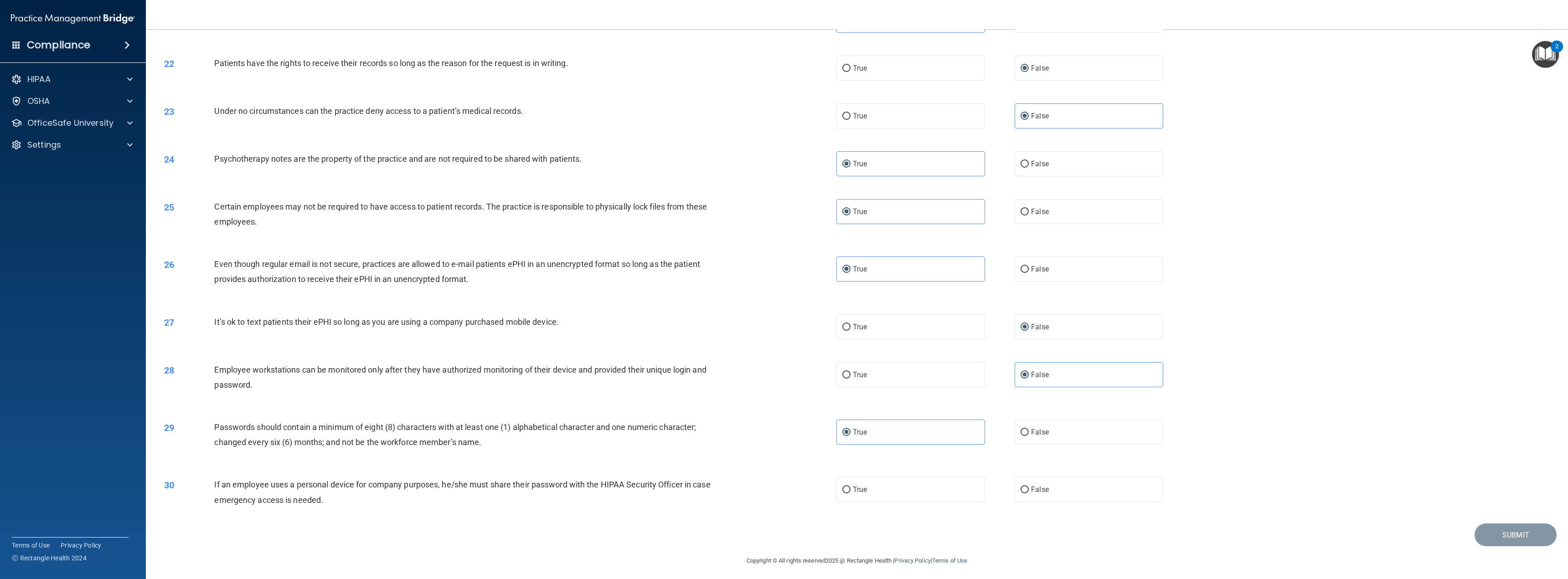
scroll to position [1139, 0]
click at [1029, 480] on label "False" at bounding box center [1089, 488] width 149 height 25
click at [1029, 486] on input "False" at bounding box center [1024, 489] width 8 height 7
radio input "true"
click at [1510, 534] on button "Submit" at bounding box center [1515, 535] width 82 height 23
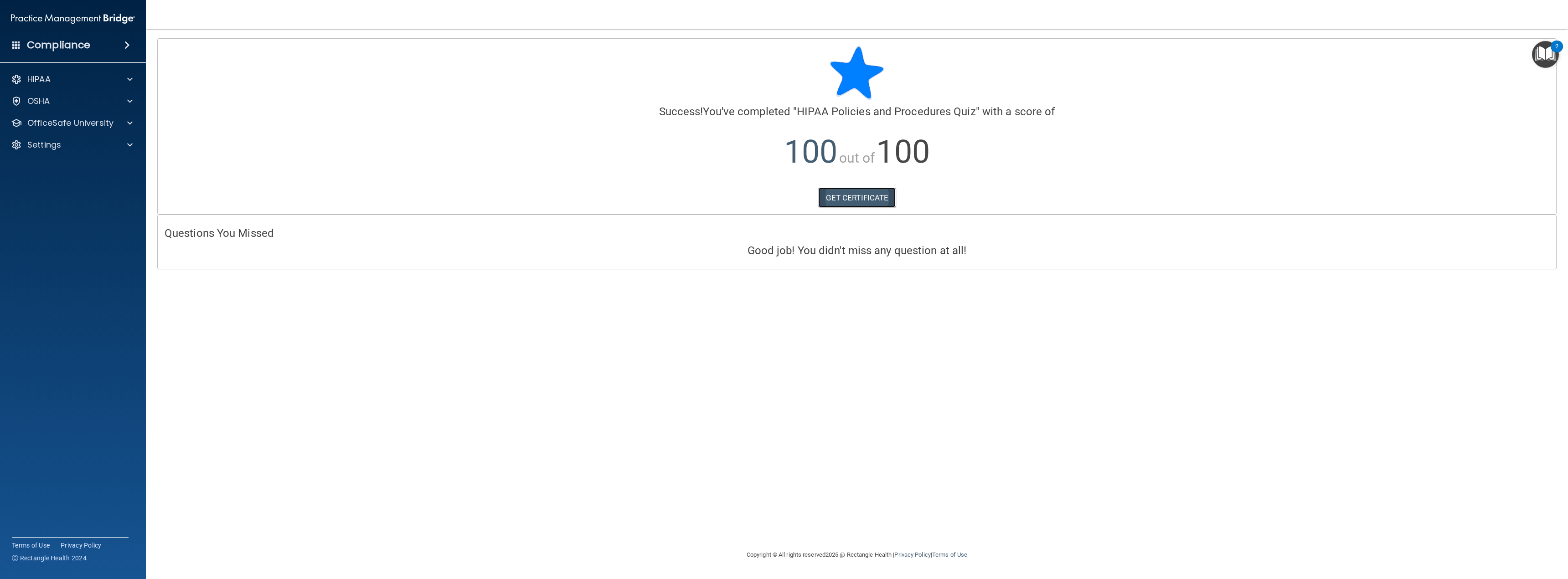
click at [861, 194] on link "GET CERTIFICATE" at bounding box center [857, 198] width 78 height 20
click at [116, 120] on div "OfficeSafe University" at bounding box center [61, 123] width 113 height 11
click at [107, 147] on img at bounding box center [110, 145] width 12 height 12
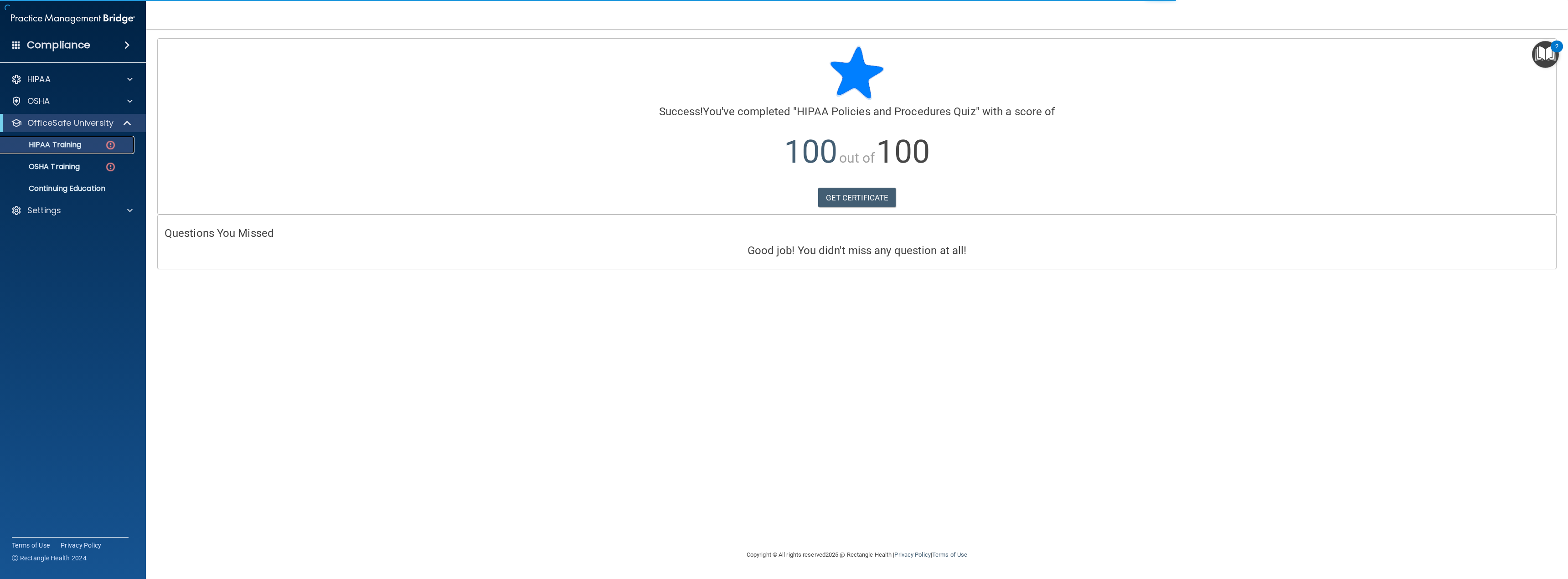
click at [71, 146] on p "HIPAA Training" at bounding box center [44, 145] width 75 height 9
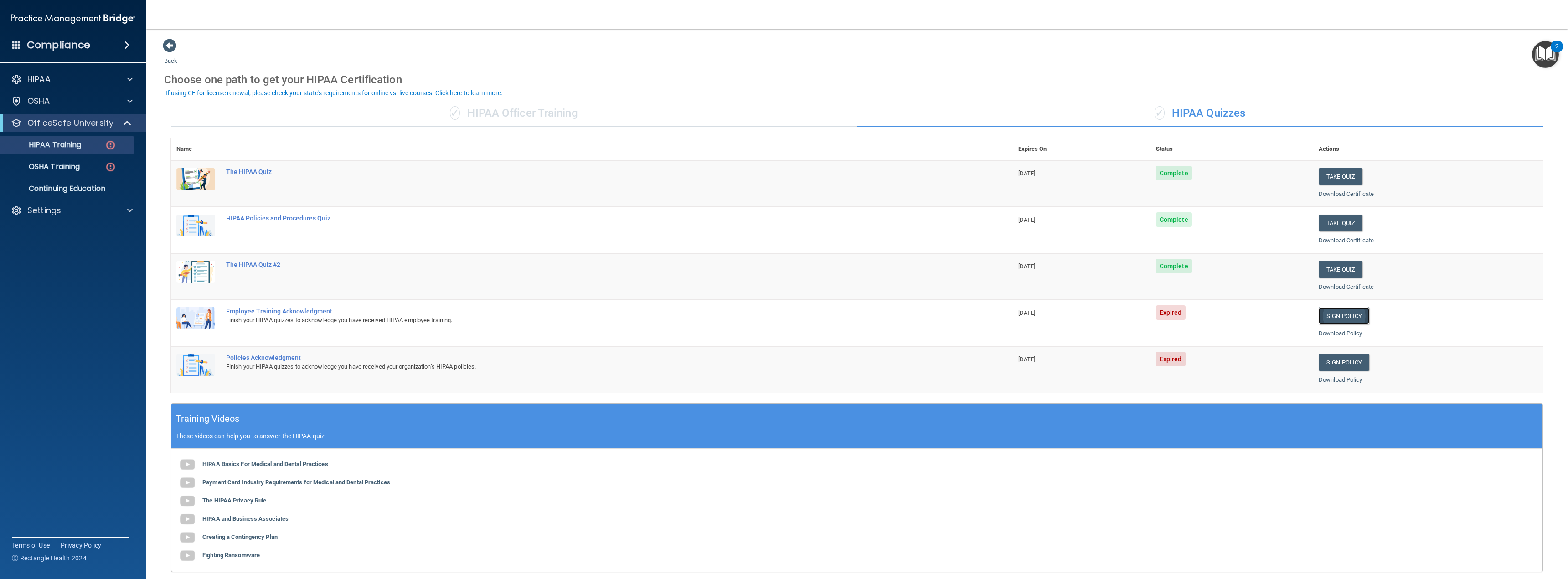
click at [1342, 311] on link "Sign Policy" at bounding box center [1343, 316] width 51 height 17
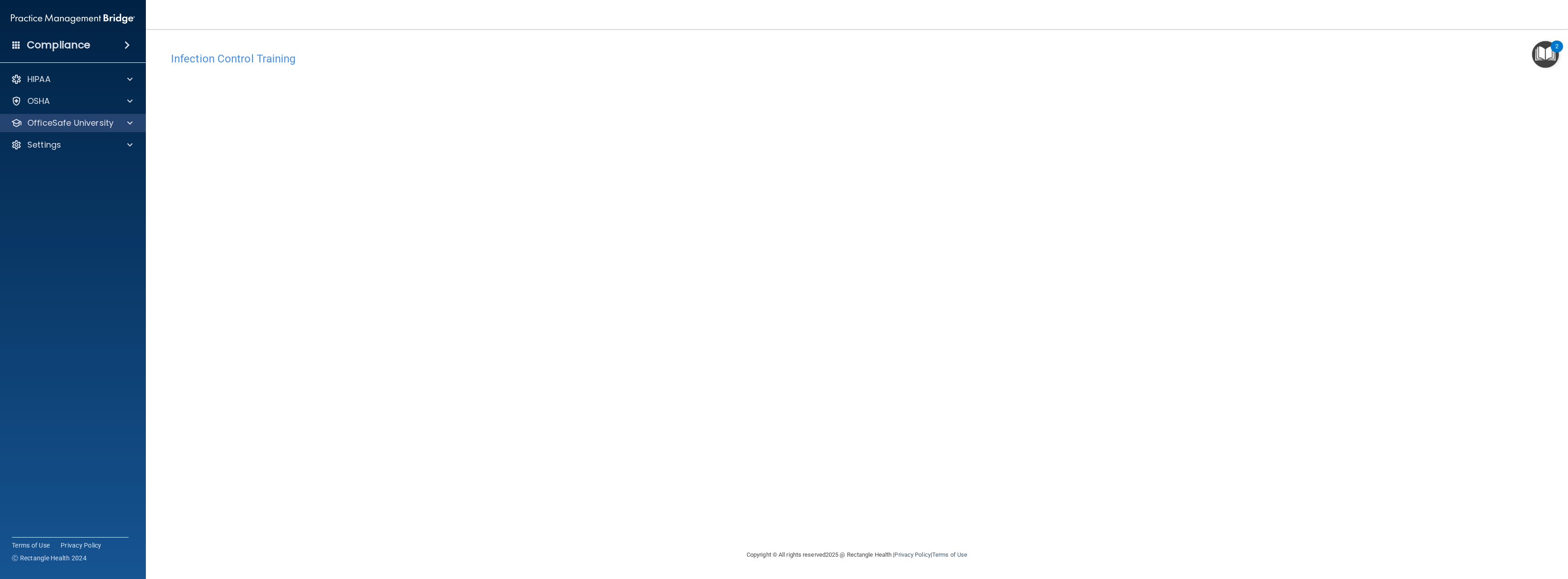
click at [52, 115] on div "OfficeSafe University" at bounding box center [73, 123] width 146 height 18
click at [130, 123] on span at bounding box center [130, 123] width 5 height 11
click at [94, 167] on div "OSHA Training" at bounding box center [68, 167] width 124 height 9
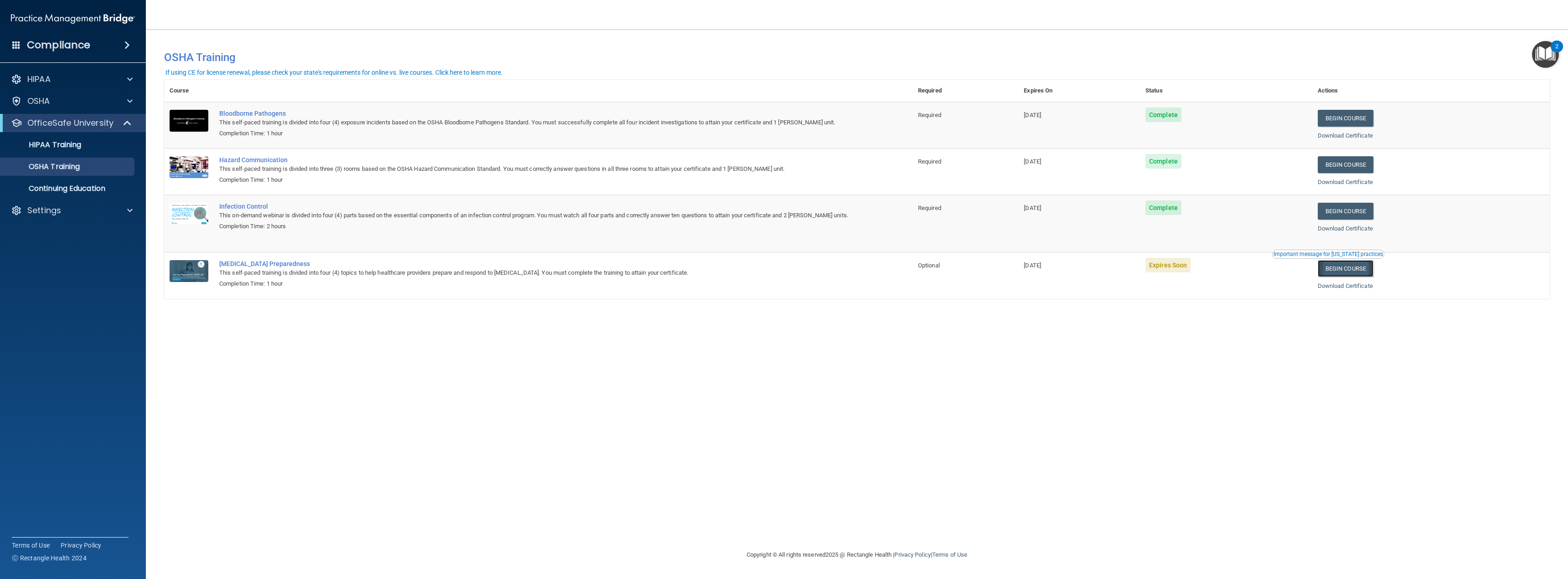
click at [1348, 268] on link "Begin Course" at bounding box center [1345, 269] width 55 height 17
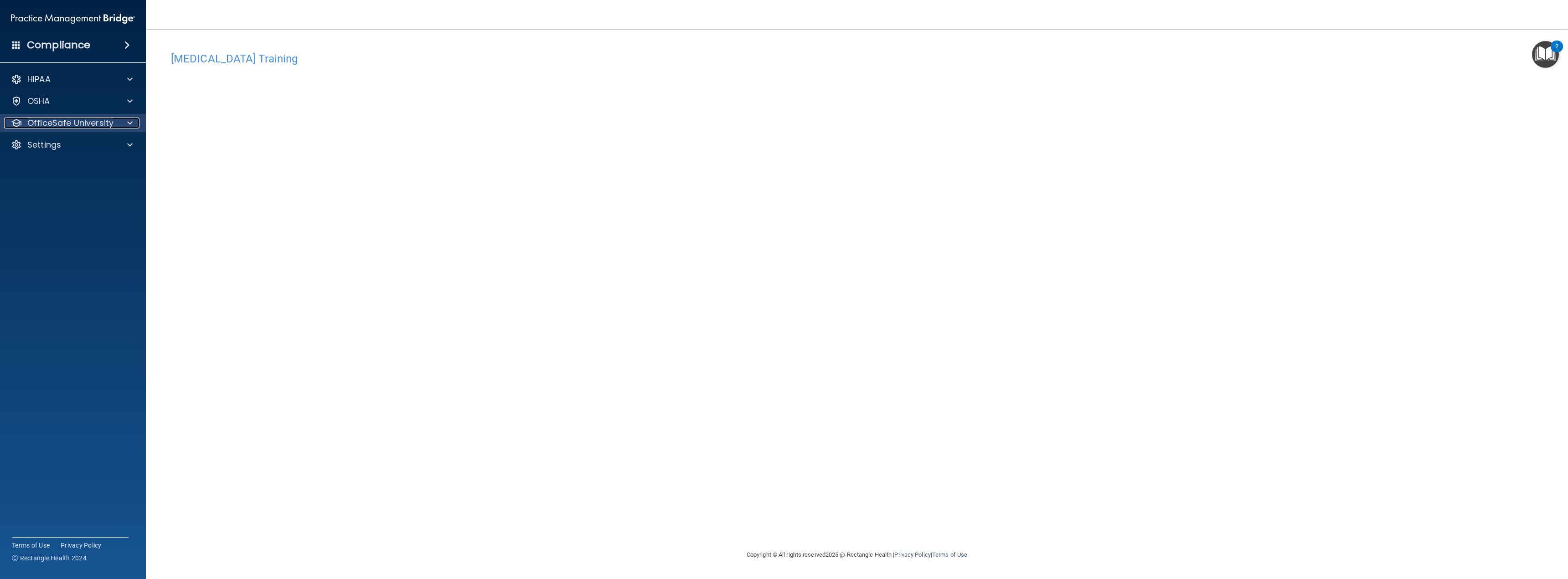
click at [76, 124] on p "OfficeSafe University" at bounding box center [71, 123] width 86 height 11
click at [65, 145] on p "HIPAA Training" at bounding box center [44, 145] width 75 height 9
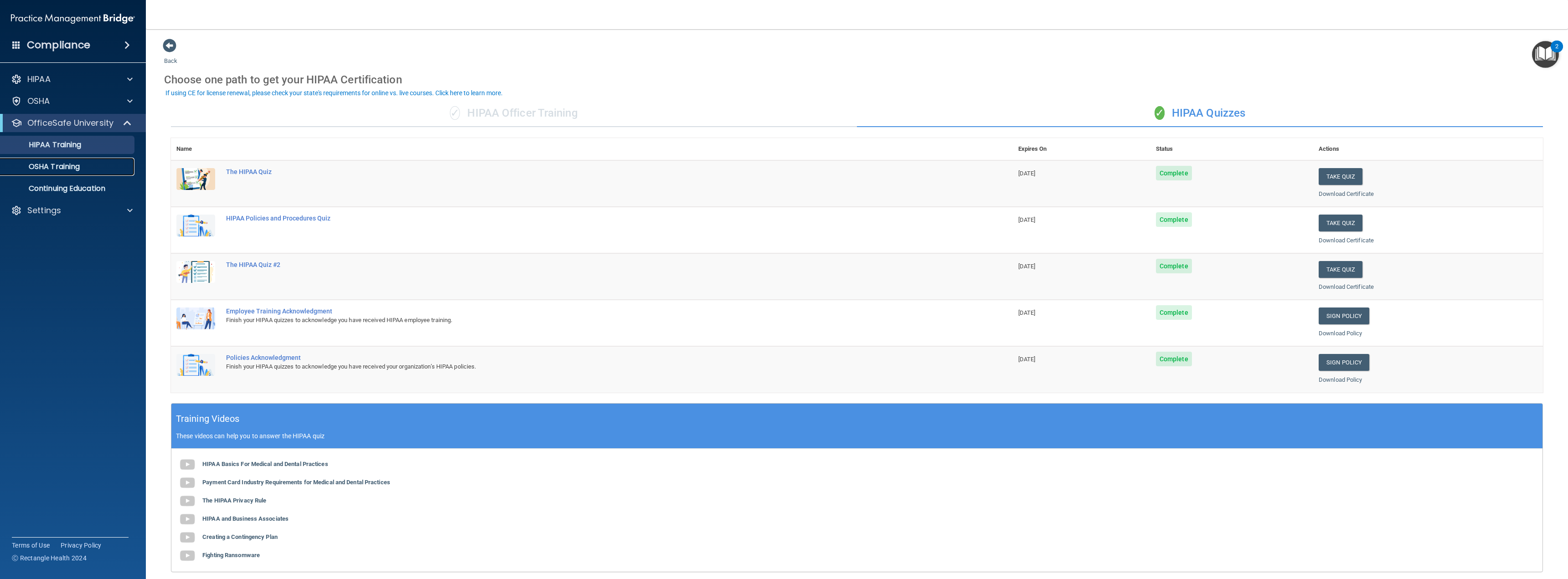
click at [64, 164] on p "OSHA Training" at bounding box center [43, 167] width 74 height 9
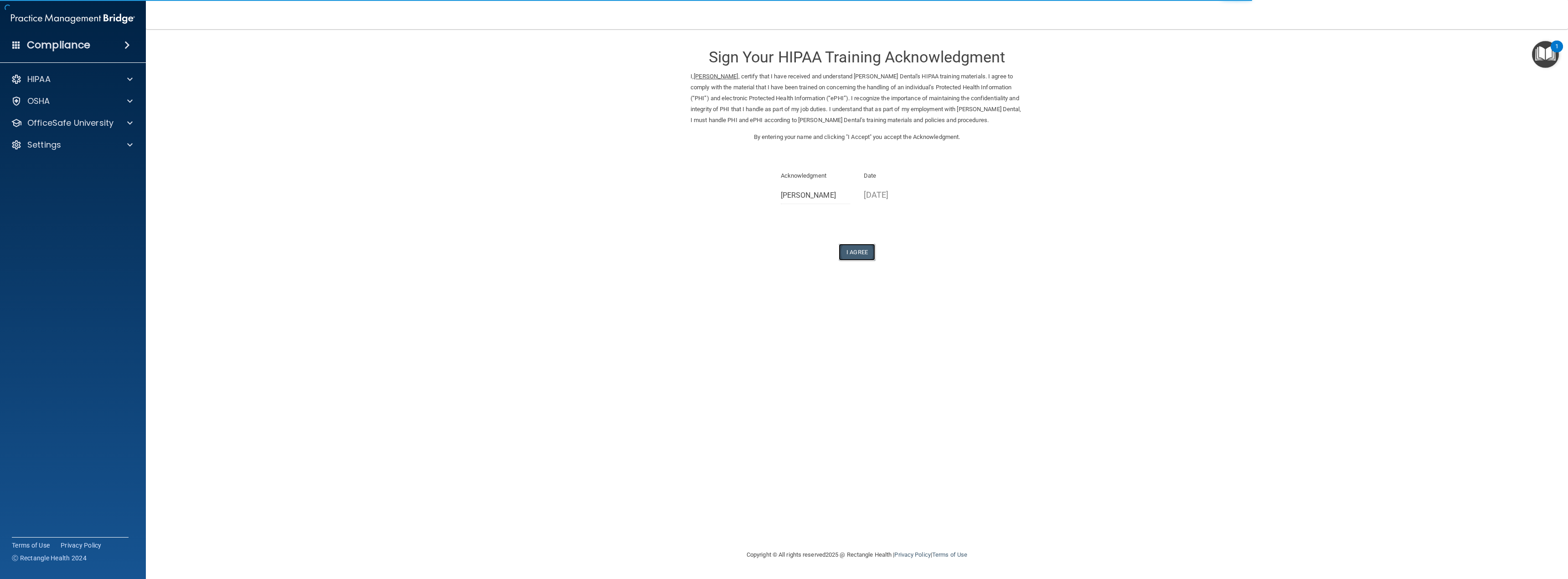
click at [858, 249] on button "I Agree" at bounding box center [857, 252] width 37 height 17
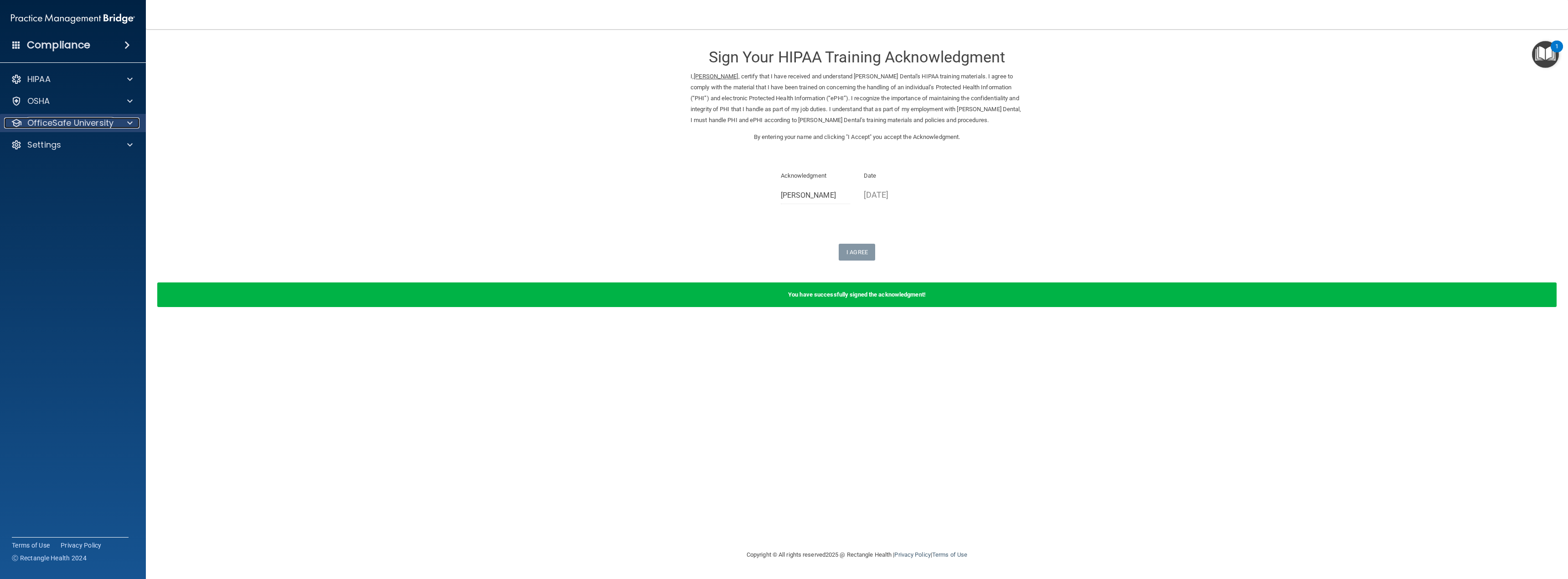
click at [99, 119] on p "OfficeSafe University" at bounding box center [71, 123] width 86 height 11
click at [106, 144] on img at bounding box center [110, 145] width 12 height 12
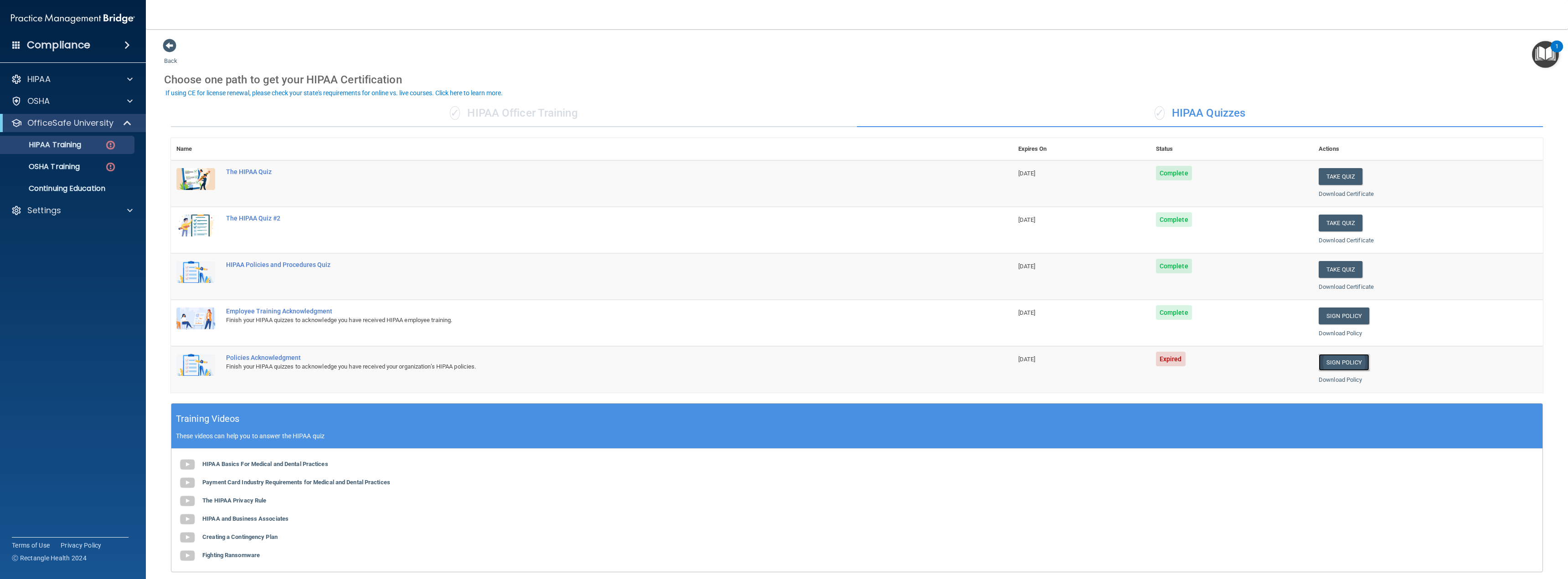
click at [1339, 362] on link "Sign Policy" at bounding box center [1343, 362] width 51 height 17
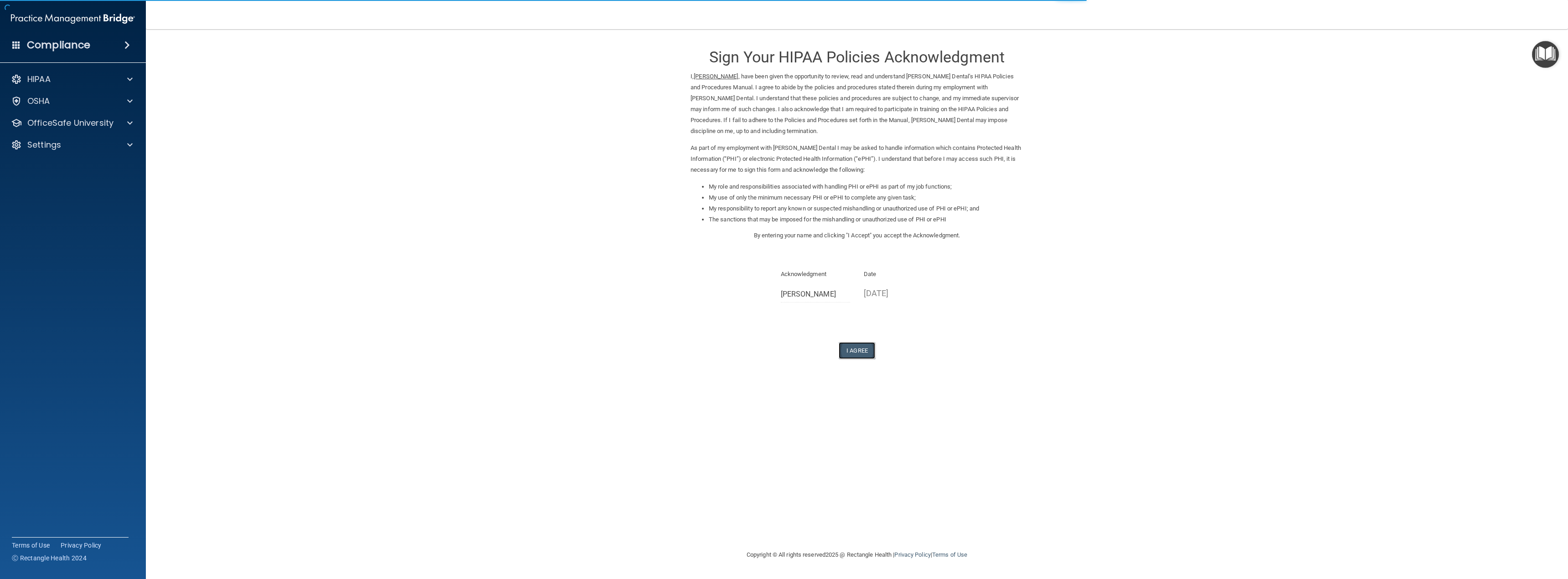
click at [853, 347] on button "I Agree" at bounding box center [857, 350] width 37 height 17
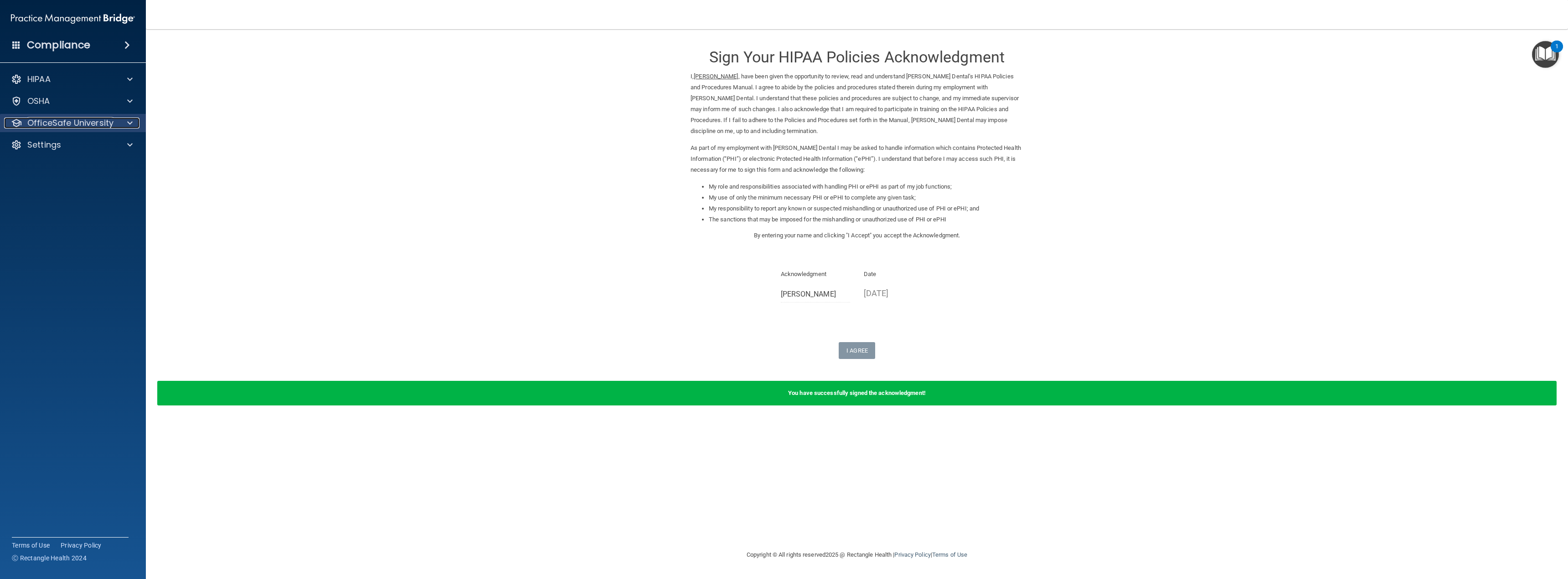
click at [129, 120] on span at bounding box center [130, 123] width 5 height 11
click at [83, 144] on div "HIPAA Training" at bounding box center [68, 145] width 124 height 9
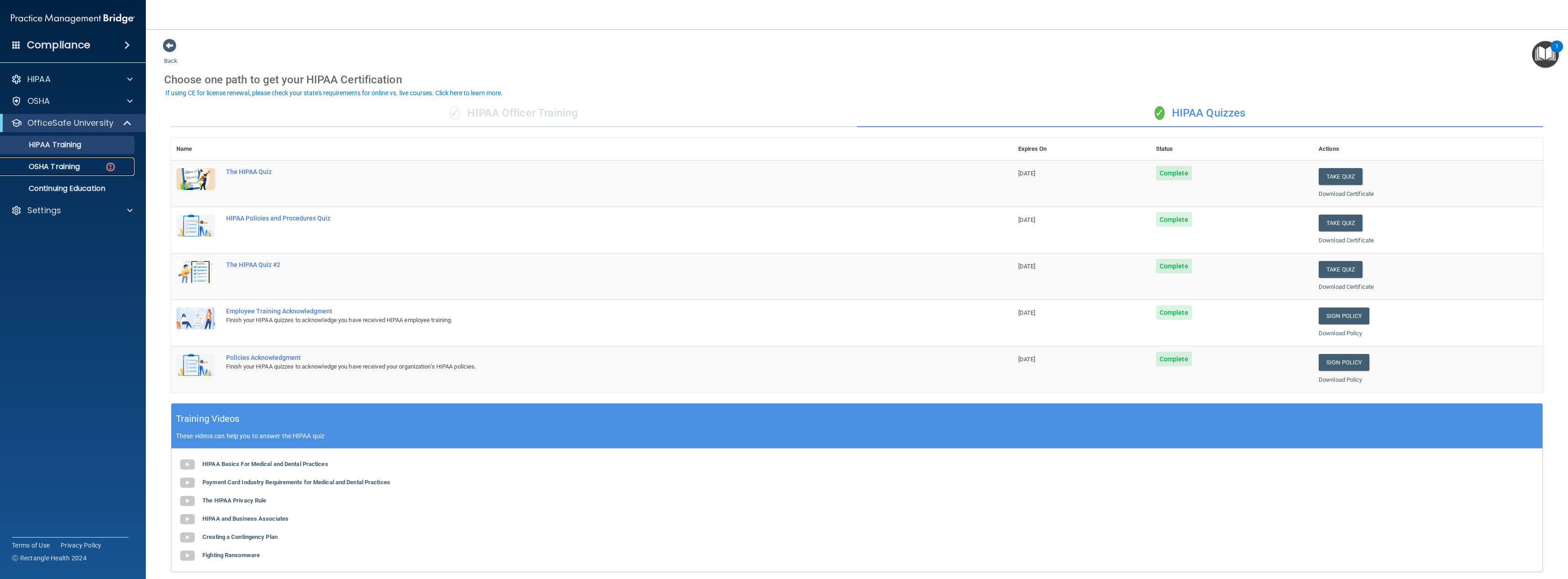
click at [86, 168] on div "OSHA Training" at bounding box center [68, 167] width 124 height 9
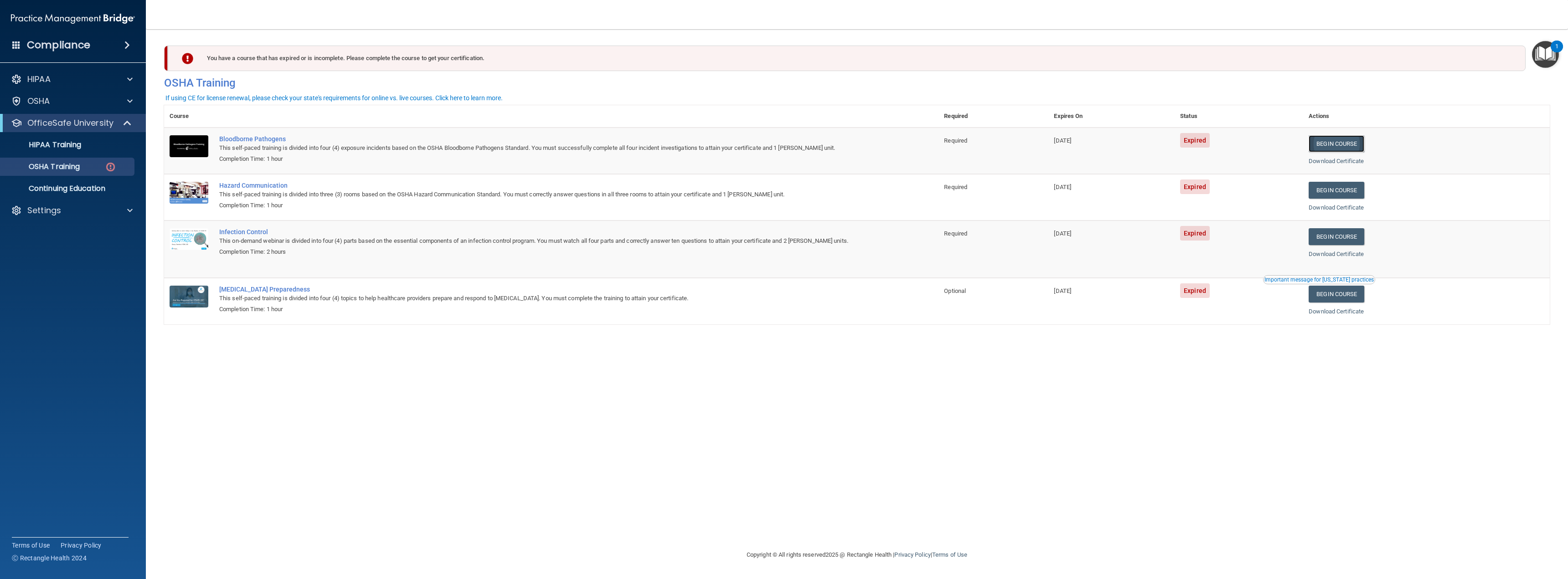
click at [1348, 140] on link "Begin Course" at bounding box center [1336, 144] width 55 height 17
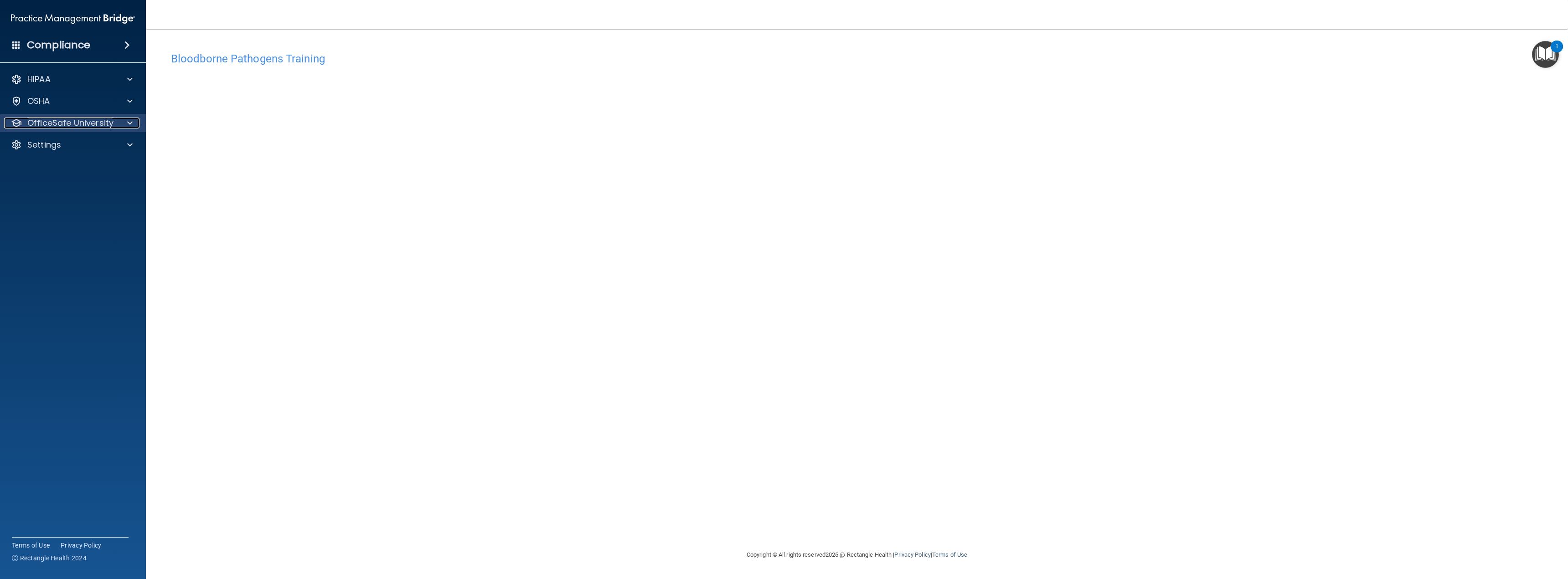
click at [133, 121] on div at bounding box center [128, 123] width 23 height 11
click at [86, 165] on div "OSHA Training" at bounding box center [68, 167] width 124 height 9
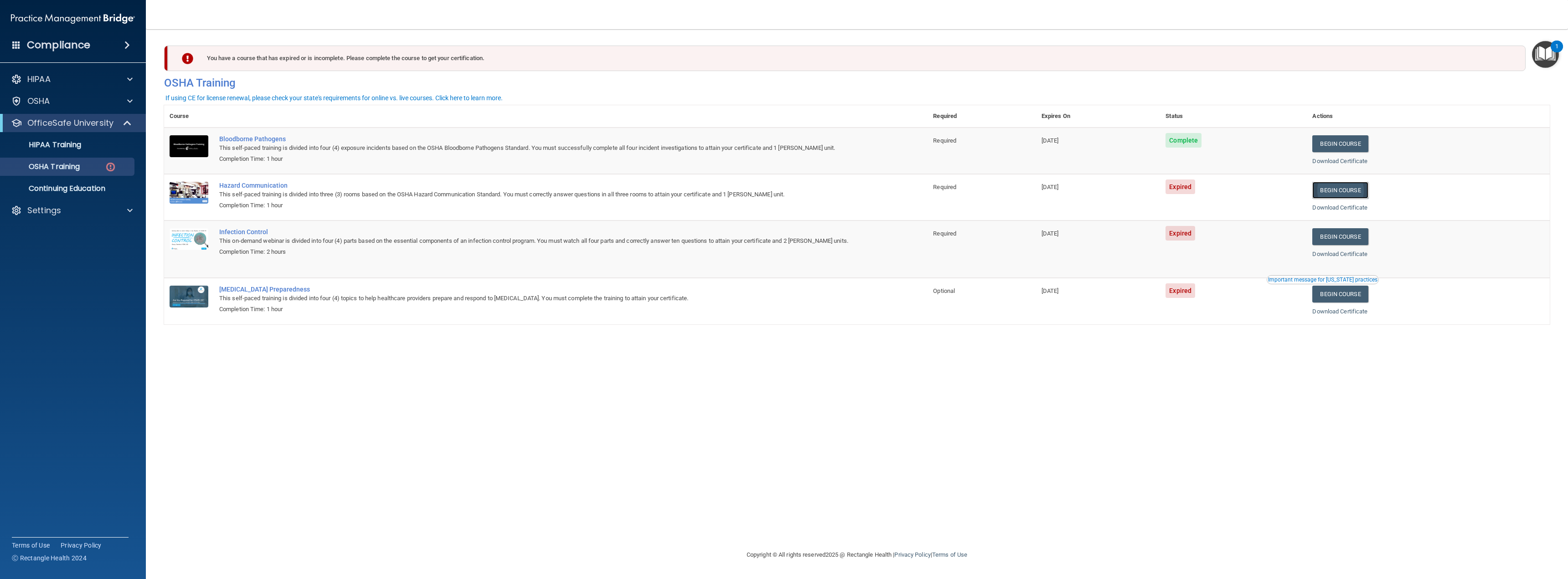
click at [1351, 187] on link "Begin Course" at bounding box center [1340, 190] width 55 height 17
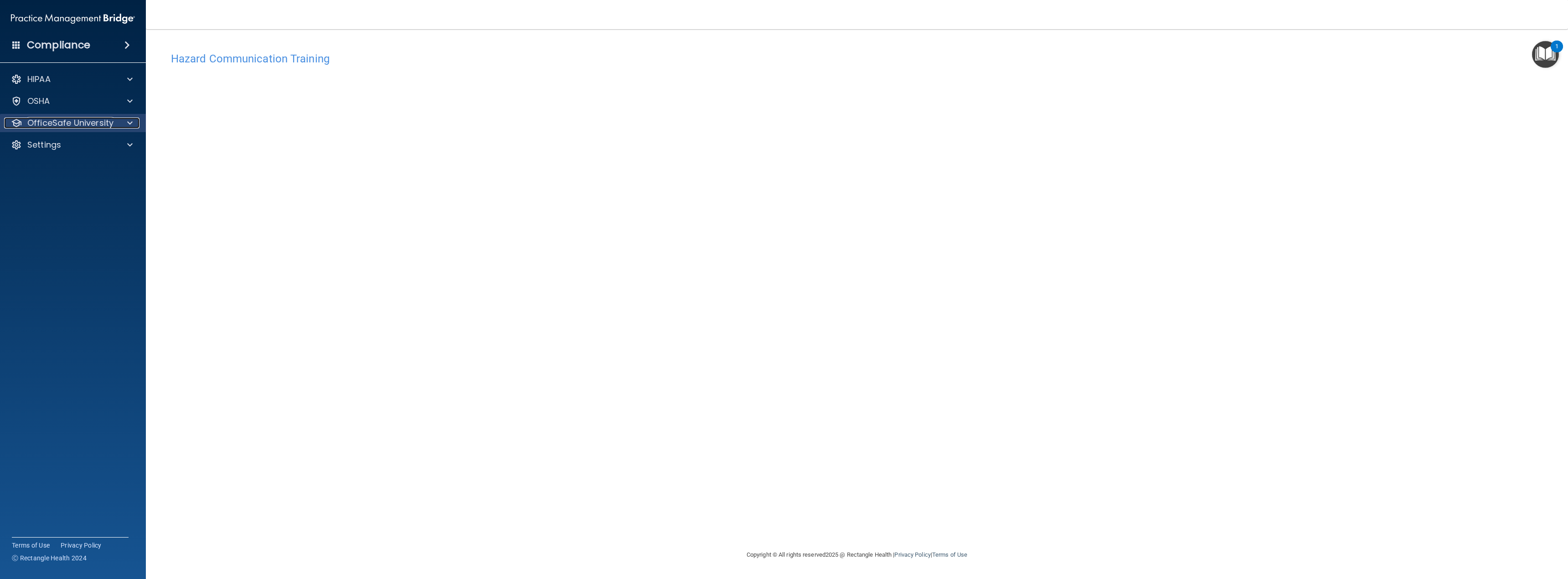
click at [91, 119] on p "OfficeSafe University" at bounding box center [71, 123] width 86 height 11
click at [90, 166] on div "OSHA Training" at bounding box center [68, 167] width 124 height 9
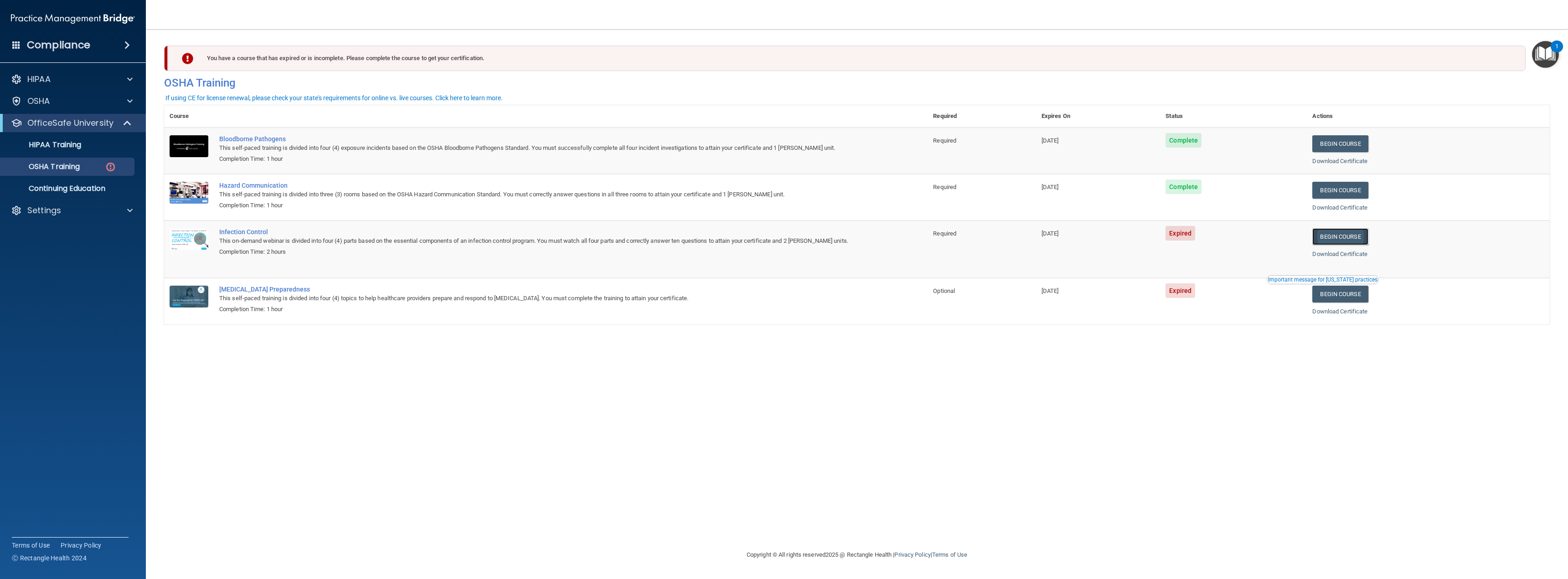
click at [1368, 235] on link "Begin Course" at bounding box center [1340, 237] width 55 height 17
click at [86, 163] on div "OSHA Training" at bounding box center [68, 167] width 124 height 9
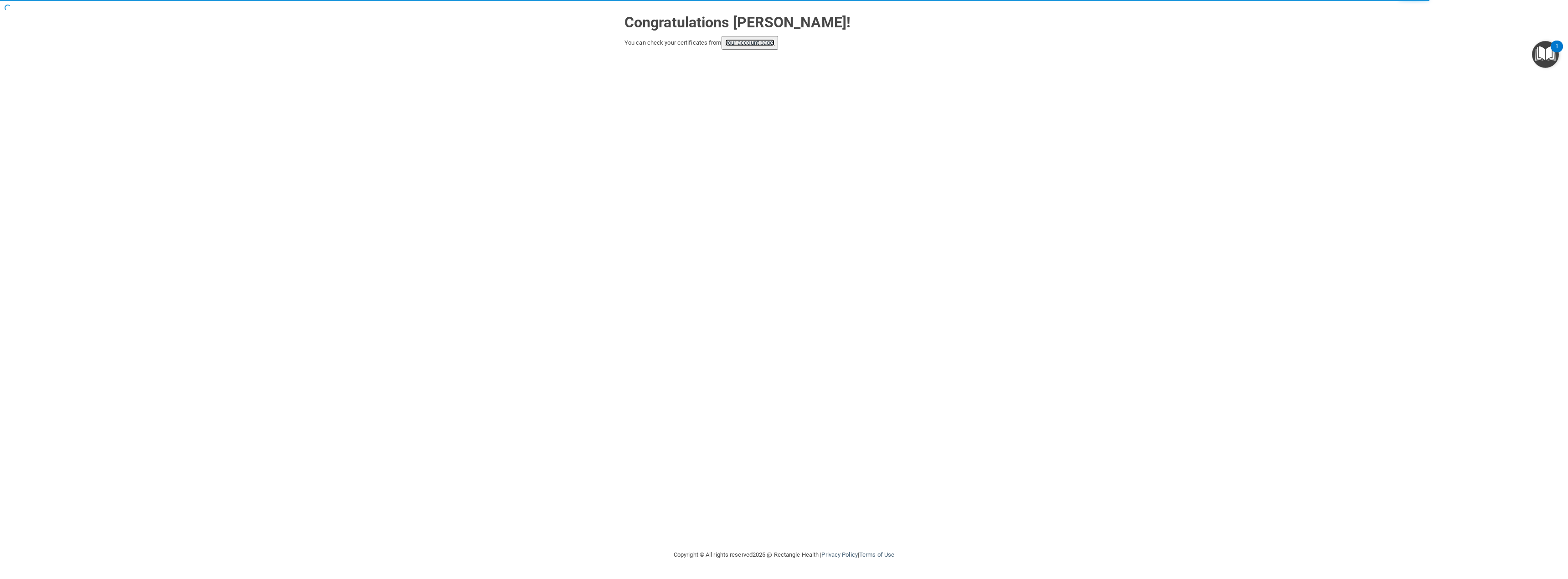
click at [739, 43] on link "your account page!" at bounding box center [750, 42] width 50 height 7
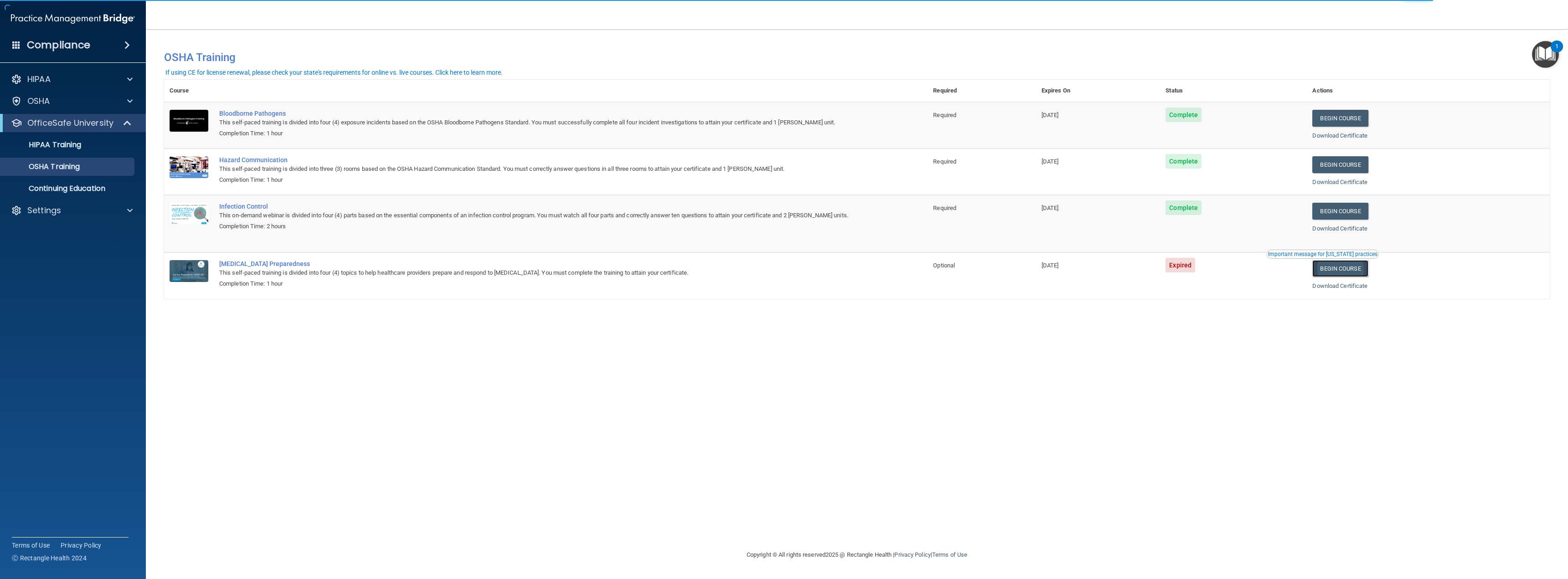
click at [1365, 266] on link "Begin Course" at bounding box center [1340, 269] width 55 height 17
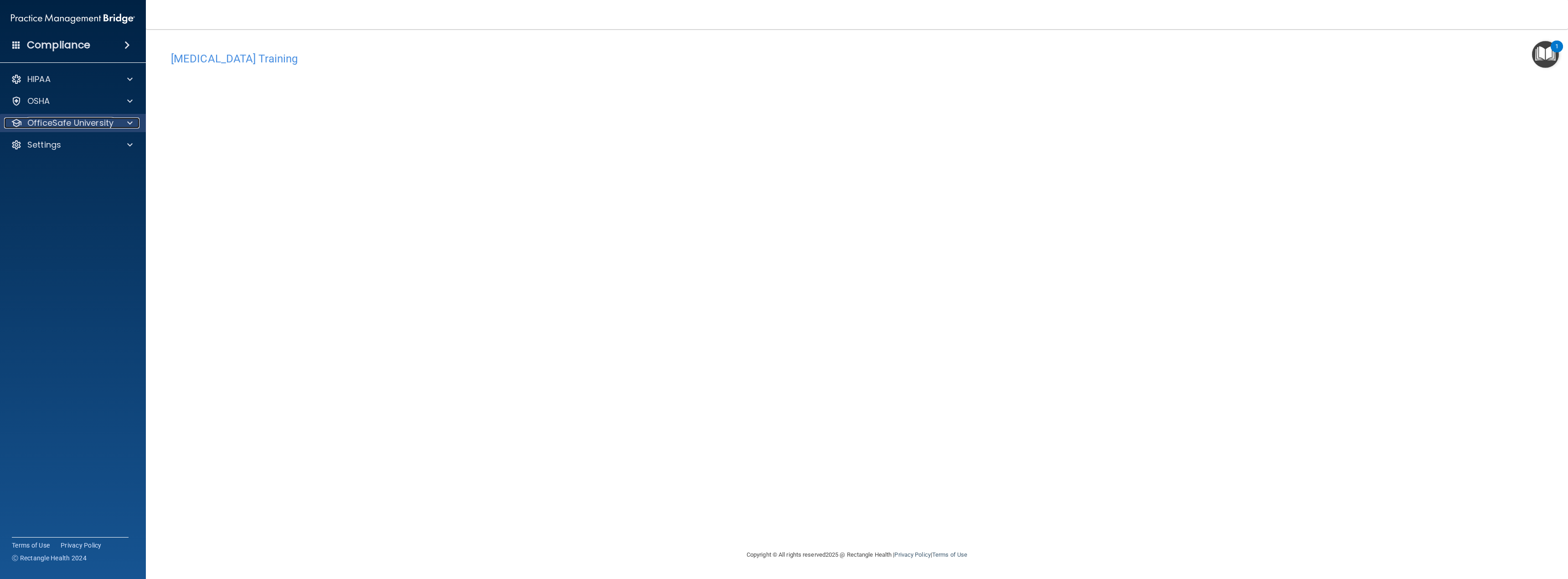
click at [125, 123] on div at bounding box center [128, 123] width 23 height 11
click at [74, 163] on p "OSHA Training" at bounding box center [43, 167] width 74 height 9
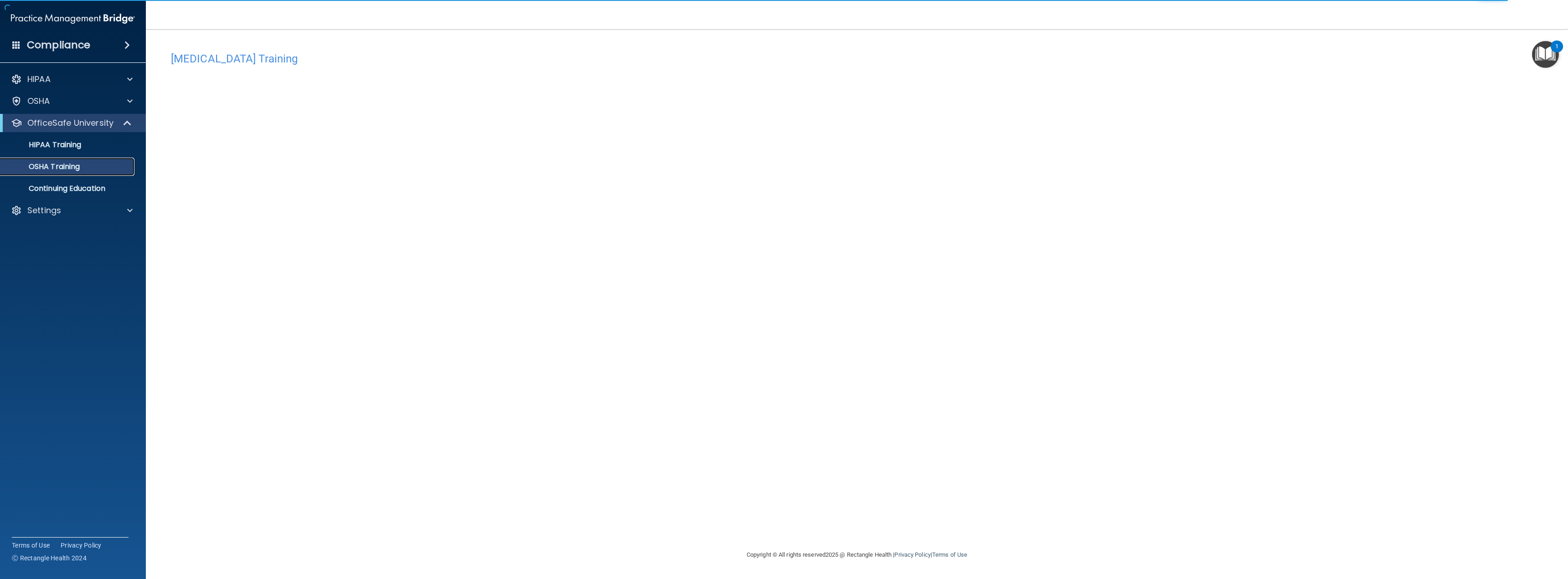
click at [80, 163] on p "OSHA Training" at bounding box center [43, 167] width 74 height 9
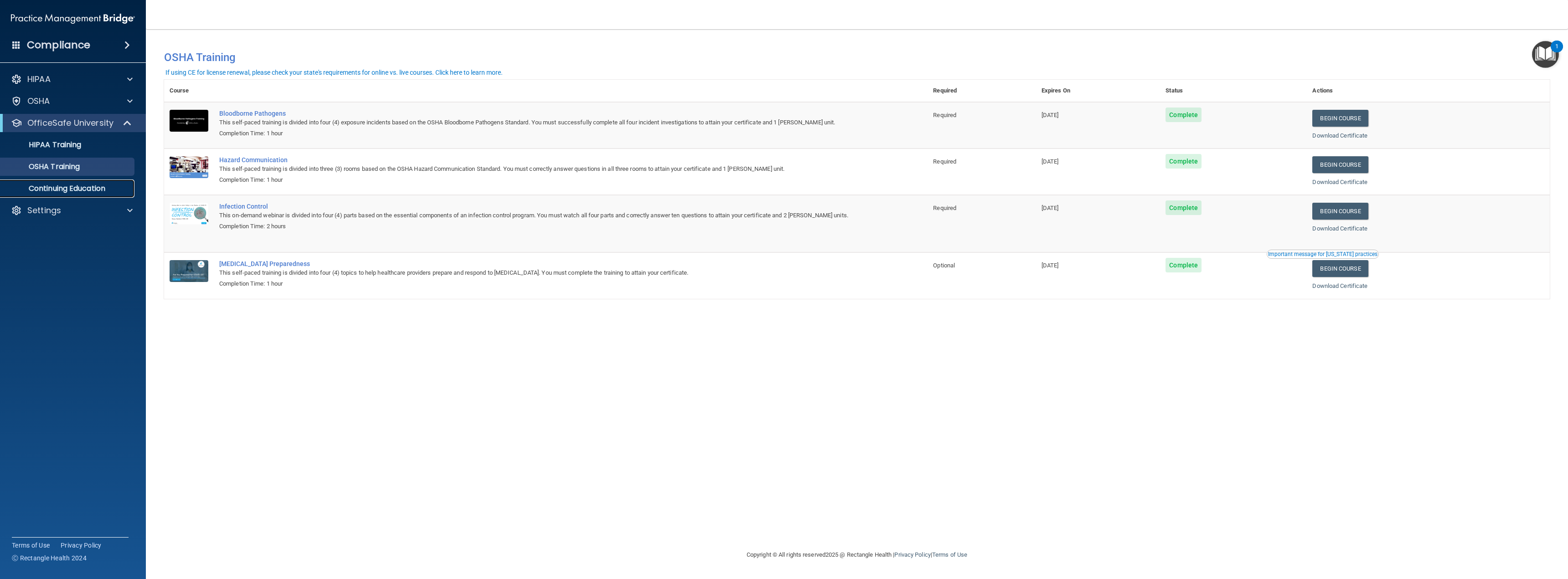
click at [111, 183] on link "Continuing Education" at bounding box center [63, 189] width 144 height 18
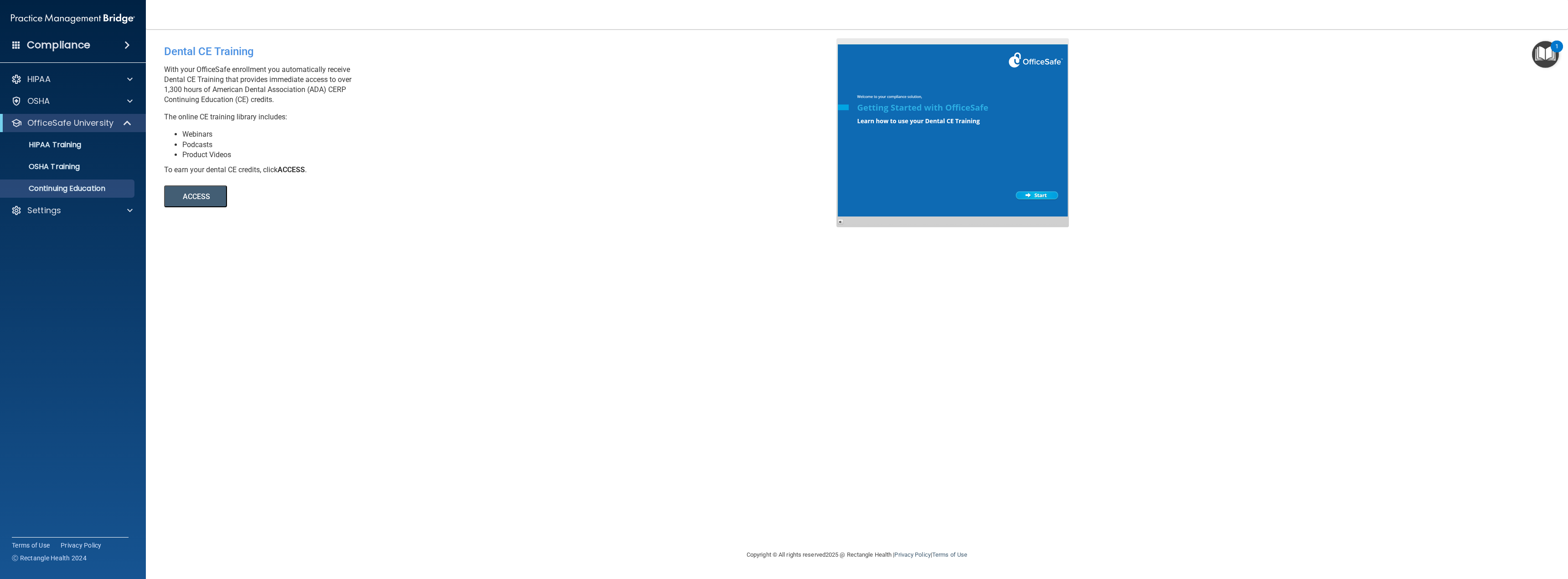
click at [194, 196] on button "ACCESS" at bounding box center [195, 196] width 63 height 22
click at [77, 166] on p "OSHA Training" at bounding box center [43, 167] width 74 height 9
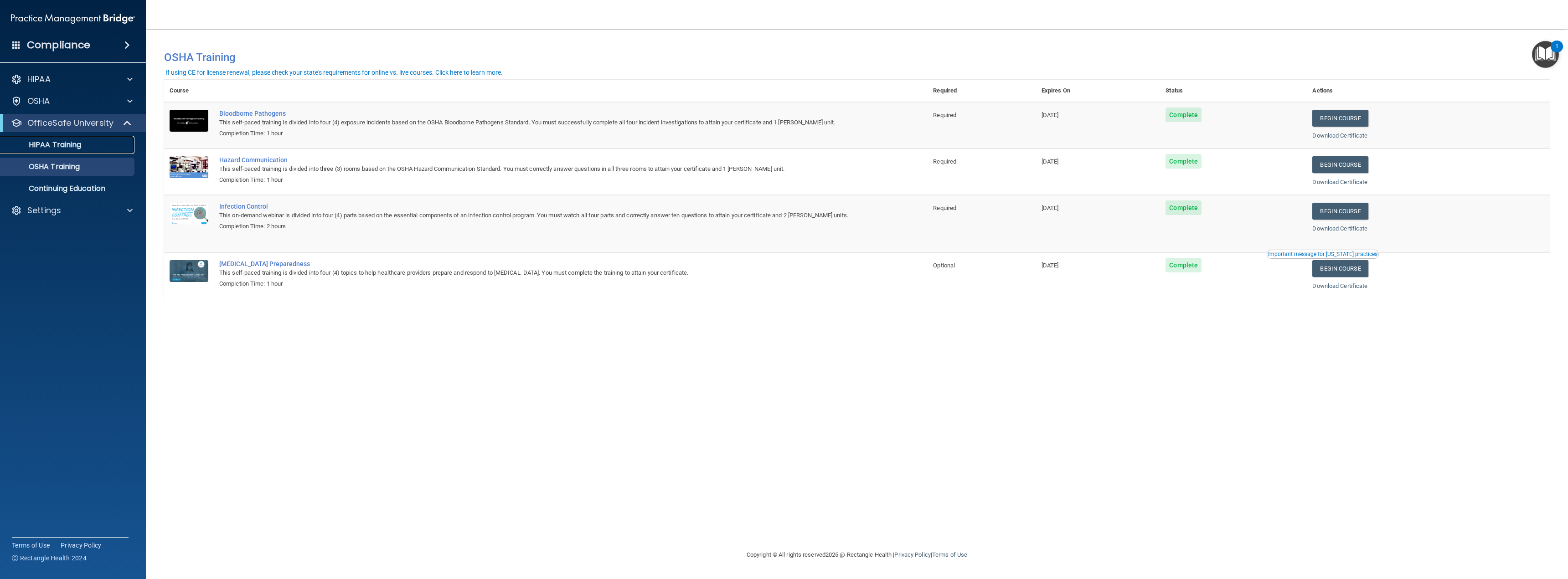
drag, startPoint x: 36, startPoint y: 148, endPoint x: 39, endPoint y: 153, distance: 5.8
click at [37, 148] on p "HIPAA Training" at bounding box center [44, 145] width 75 height 9
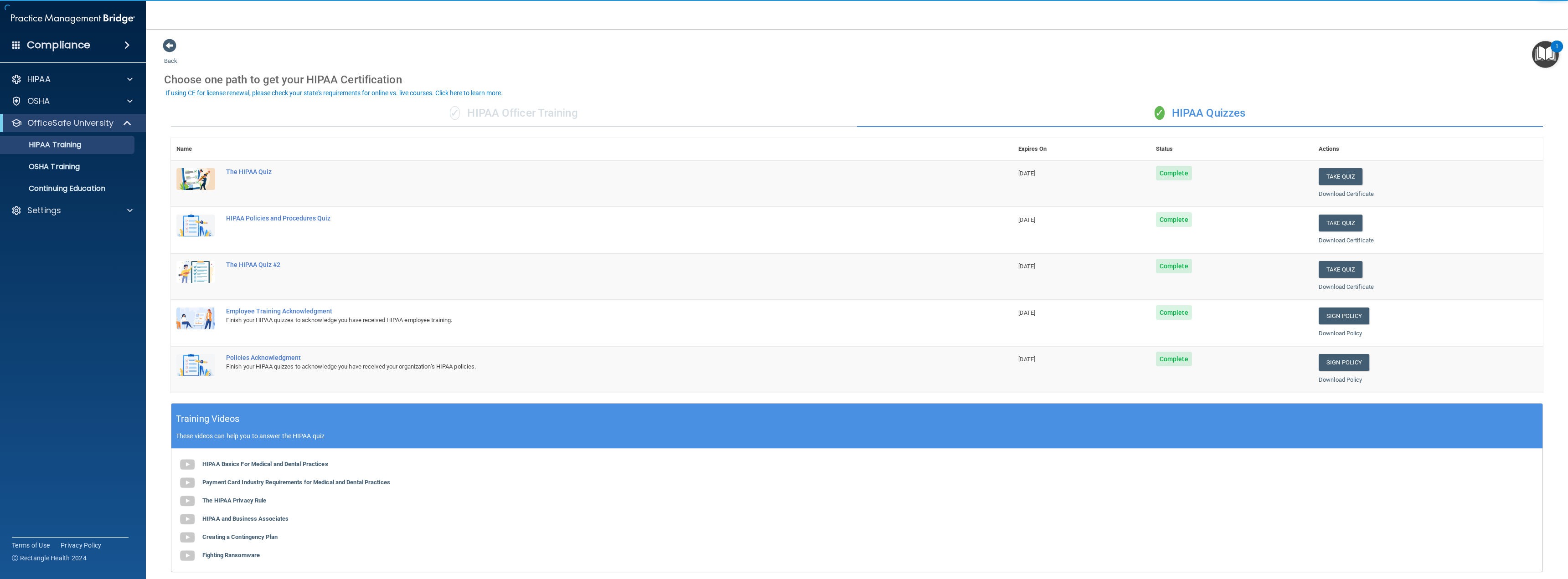
click at [480, 114] on div "✓ HIPAA Officer Training" at bounding box center [514, 113] width 686 height 27
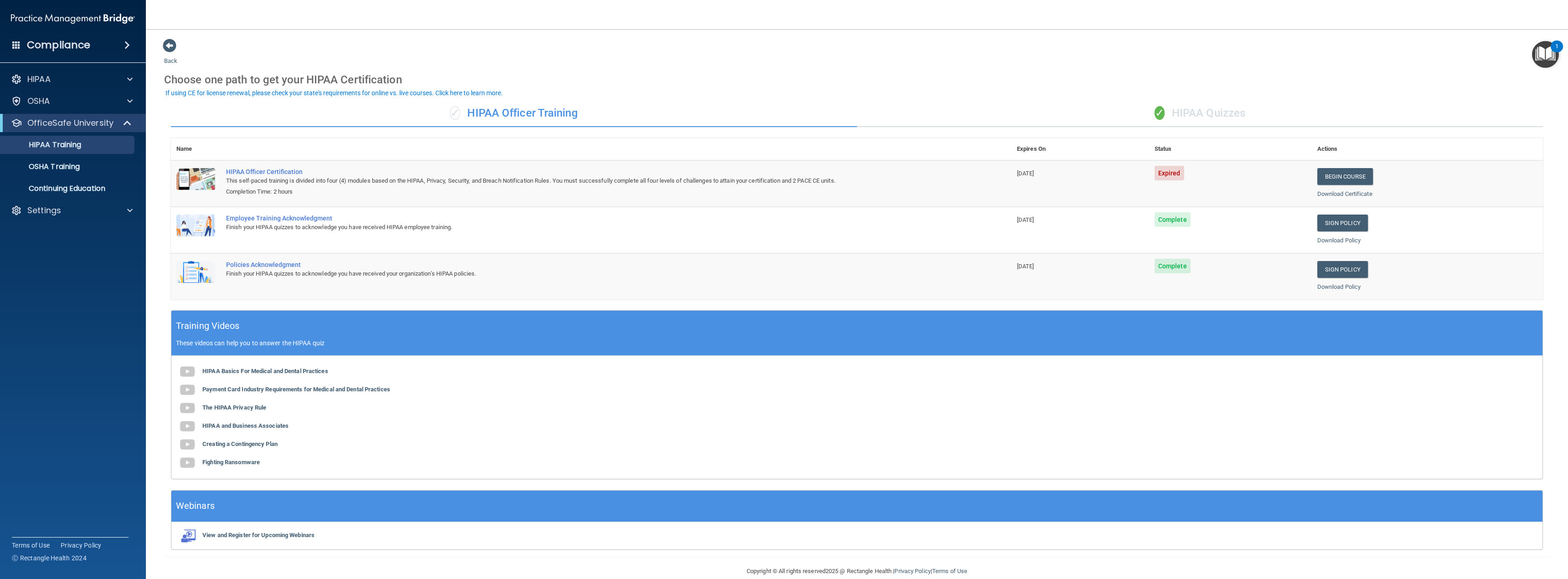
click at [1195, 110] on div "✓ HIPAA Quizzes" at bounding box center [1200, 113] width 686 height 27
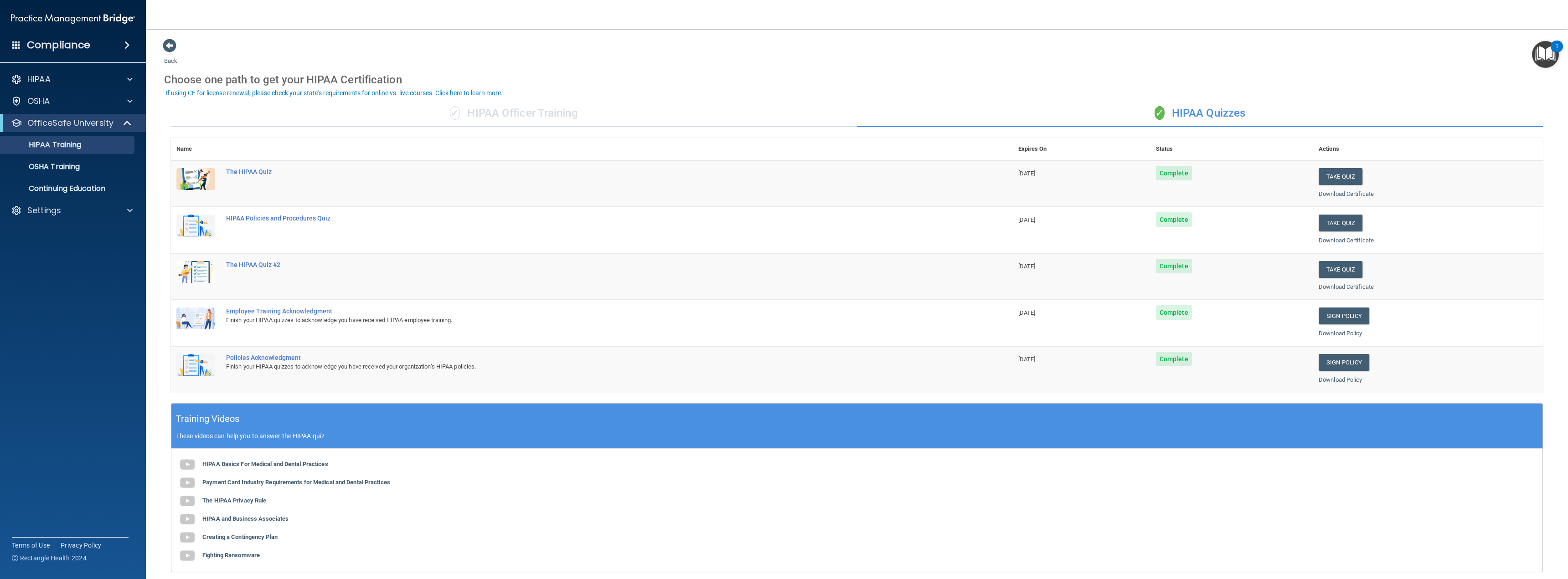
click at [477, 120] on div "✓ HIPAA Officer Training" at bounding box center [514, 113] width 686 height 27
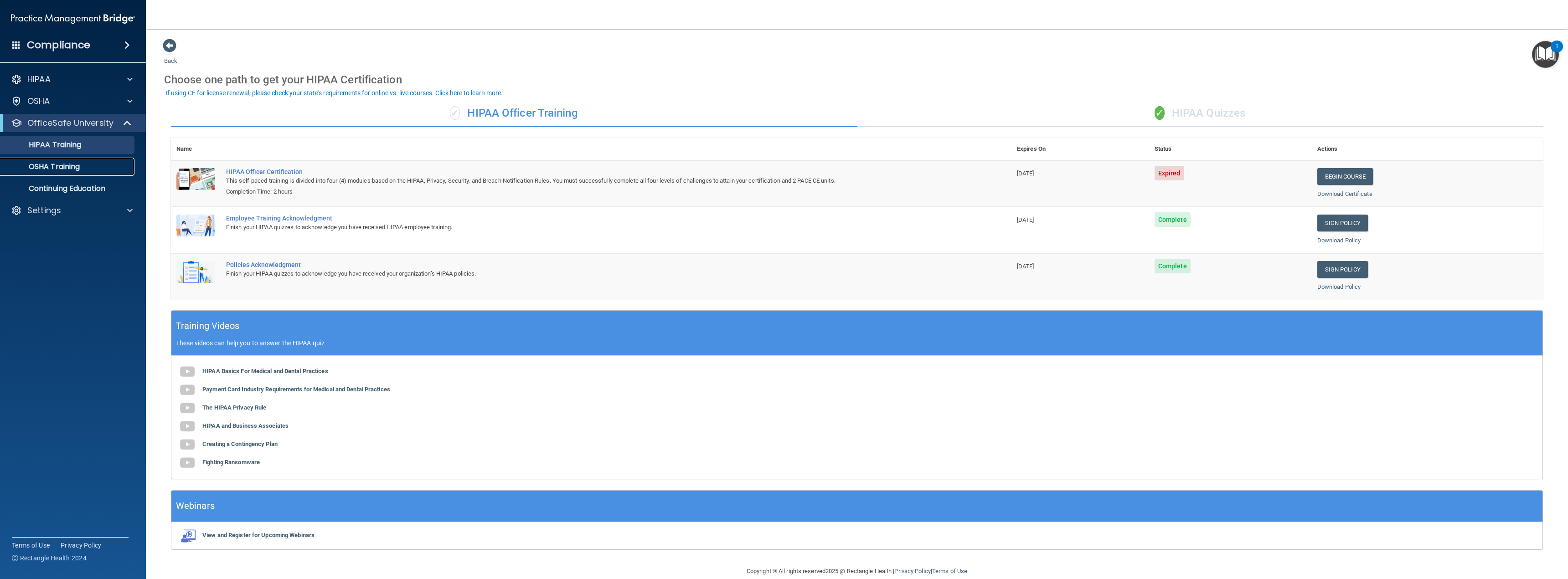
click at [63, 170] on p "OSHA Training" at bounding box center [43, 167] width 74 height 9
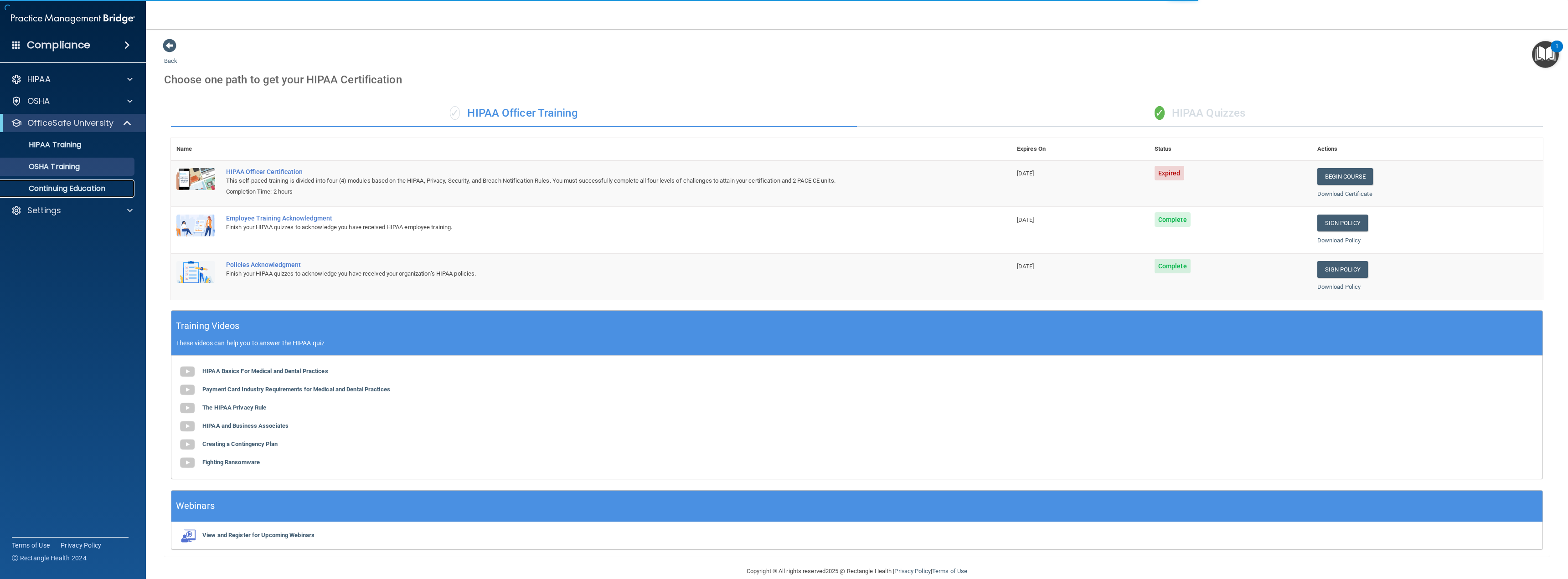
click at [63, 186] on p "Continuing Education" at bounding box center [68, 189] width 124 height 9
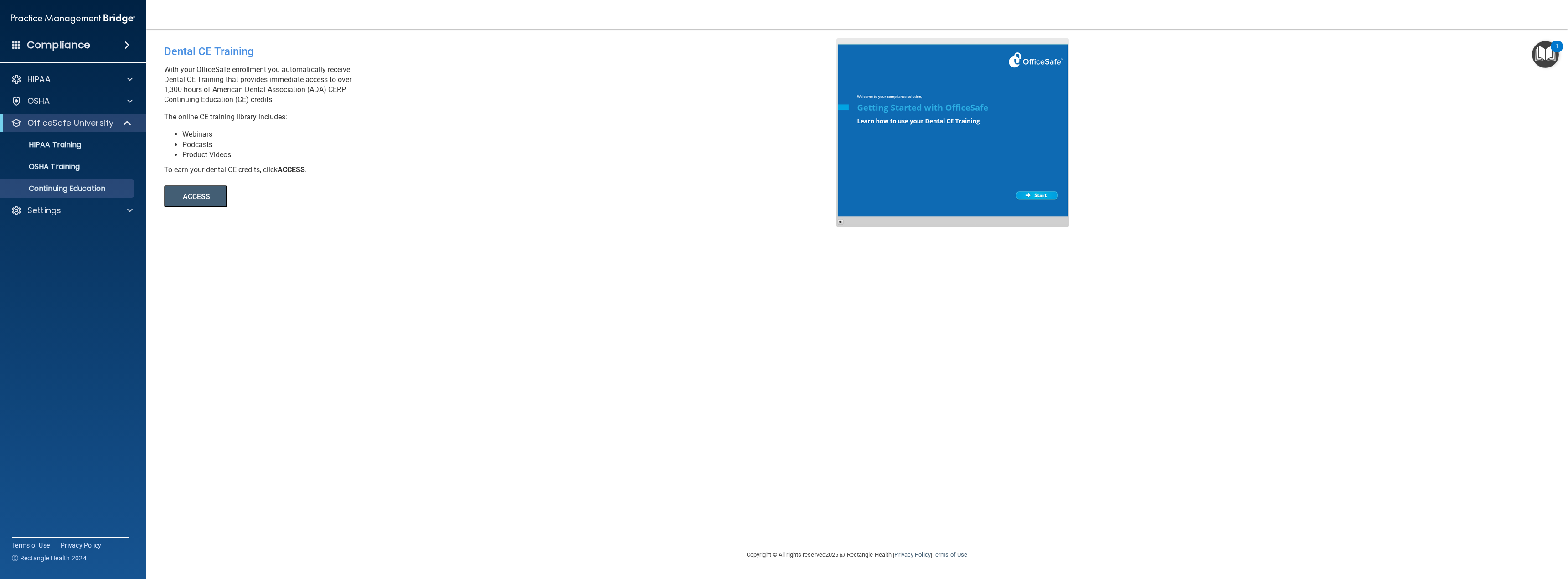
click at [1219, 156] on div "Dental CE Training With your OfficeSafe enrollment you automatically receive De…" at bounding box center [857, 289] width 1385 height 502
click at [58, 124] on p "OfficeSafe University" at bounding box center [71, 123] width 86 height 11
click at [85, 43] on h4 "Compliance" at bounding box center [58, 45] width 63 height 13
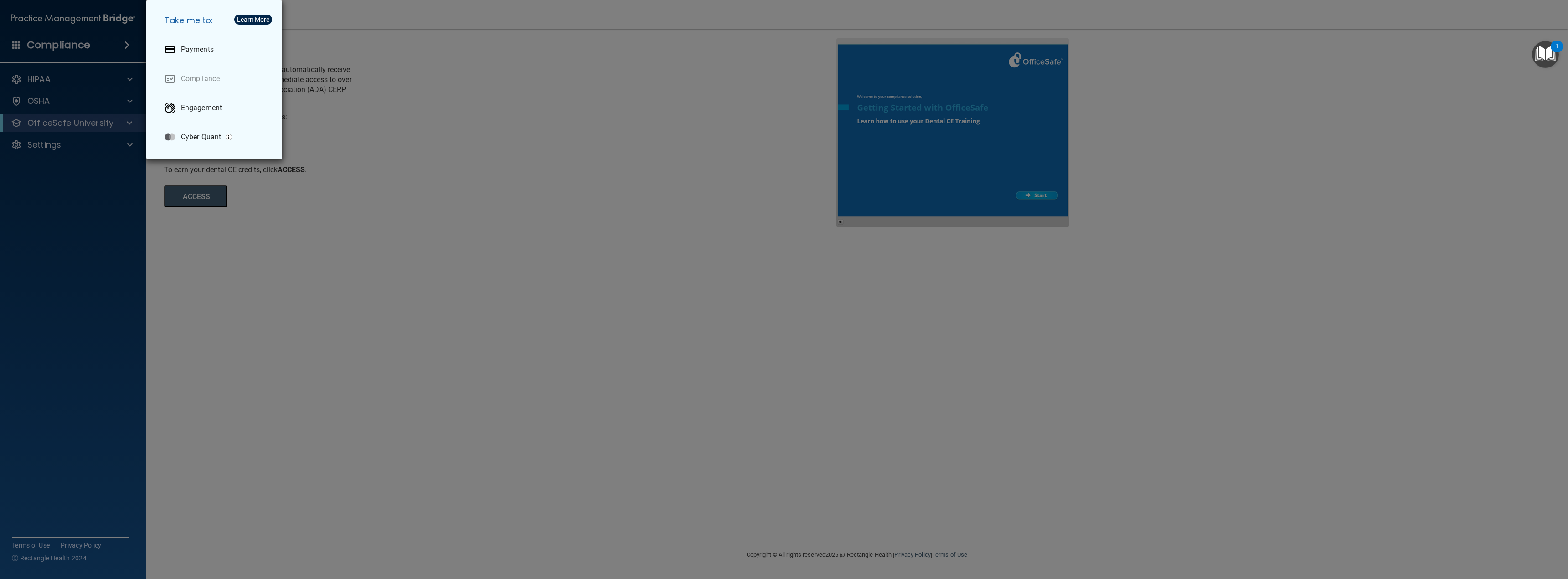
click at [89, 76] on div "Take me to: Payments Compliance Engagement Cyber Quant" at bounding box center [784, 290] width 1568 height 579
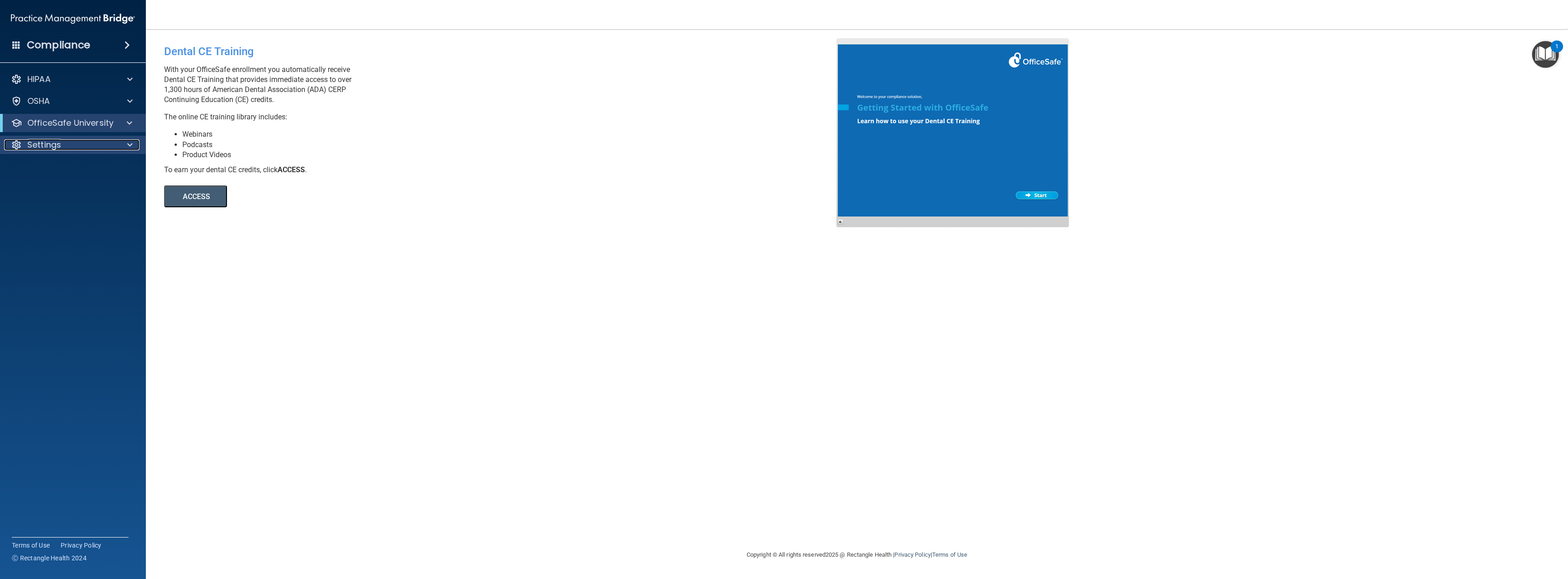
click at [71, 146] on div "Settings" at bounding box center [61, 145] width 113 height 11
click at [59, 187] on p "Sign Out" at bounding box center [68, 189] width 124 height 9
